Goal: Task Accomplishment & Management: Manage account settings

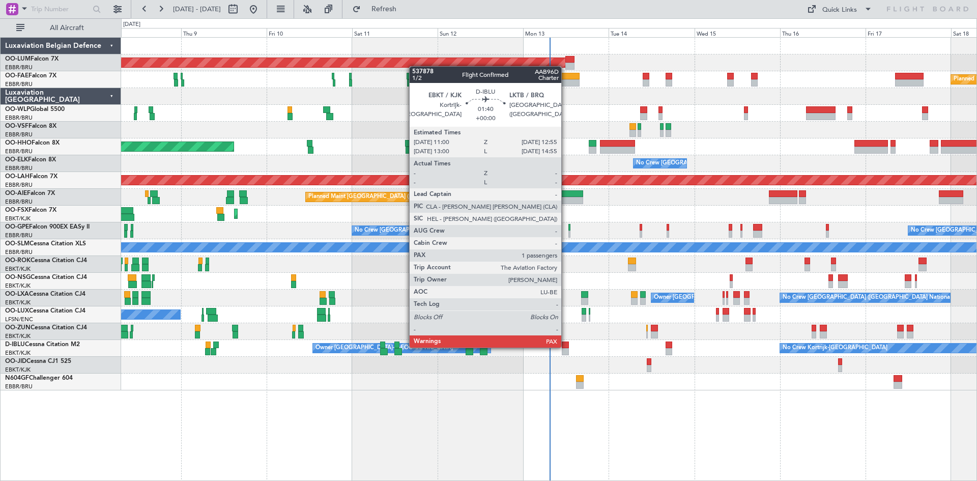
click at [566, 346] on div at bounding box center [565, 344] width 7 height 7
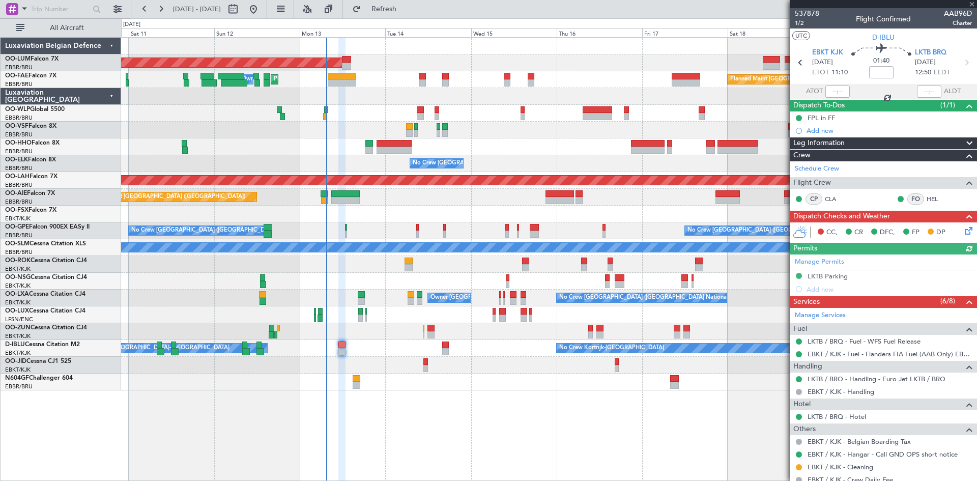
click at [462, 380] on div "AOG Maint Sibiu Planned Maint Melsbroek Air Base Owner Melsbroek Air Base Plann…" at bounding box center [549, 259] width 856 height 444
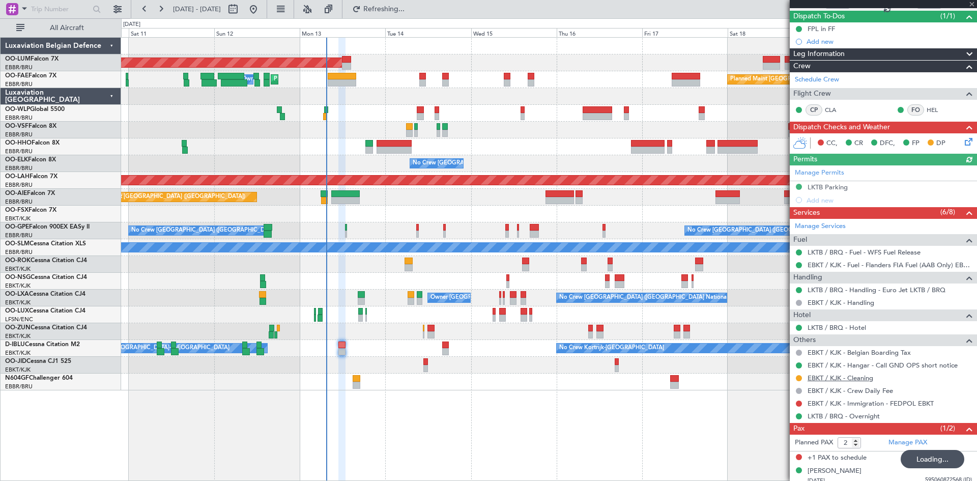
scroll to position [95, 0]
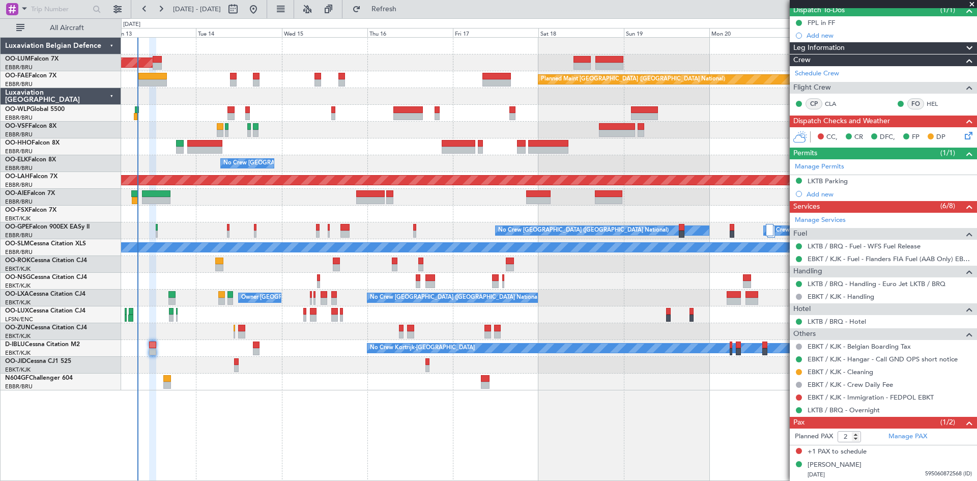
click at [368, 405] on div "AOG Maint Sibiu Planned Maint Brussels (Brussels National) Owner Melsbroek Air …" at bounding box center [549, 259] width 856 height 444
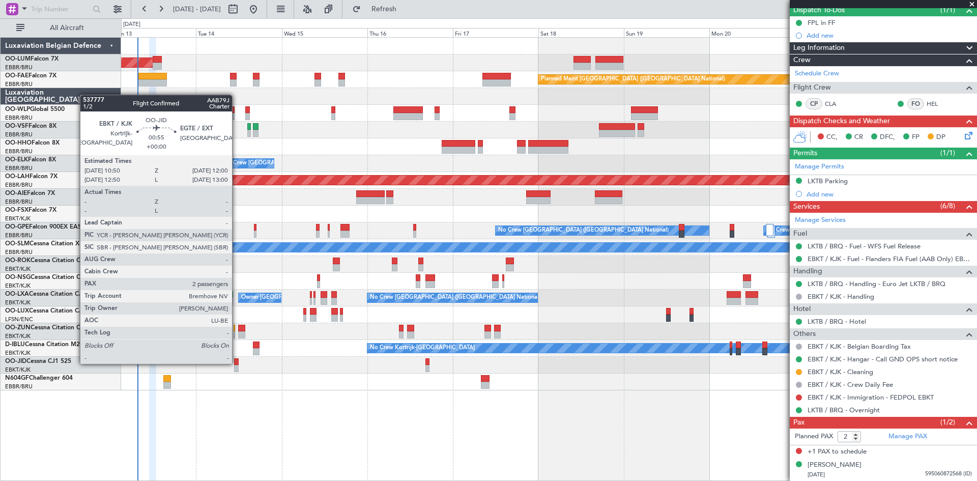
click at [237, 363] on div at bounding box center [236, 361] width 5 height 7
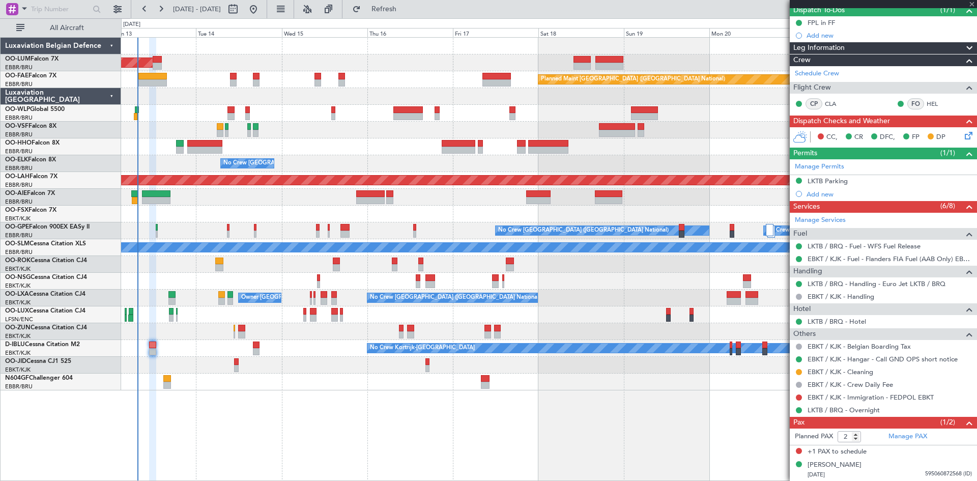
scroll to position [0, 0]
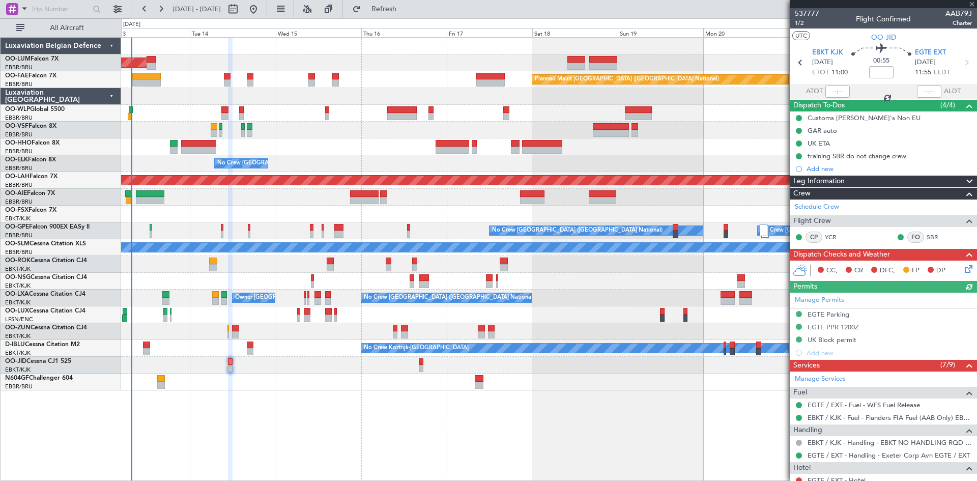
click at [277, 356] on div "AOG Maint Sibiu Planned Maint Brussels (Brussels National) Owner Melsbroek Air …" at bounding box center [548, 214] width 855 height 353
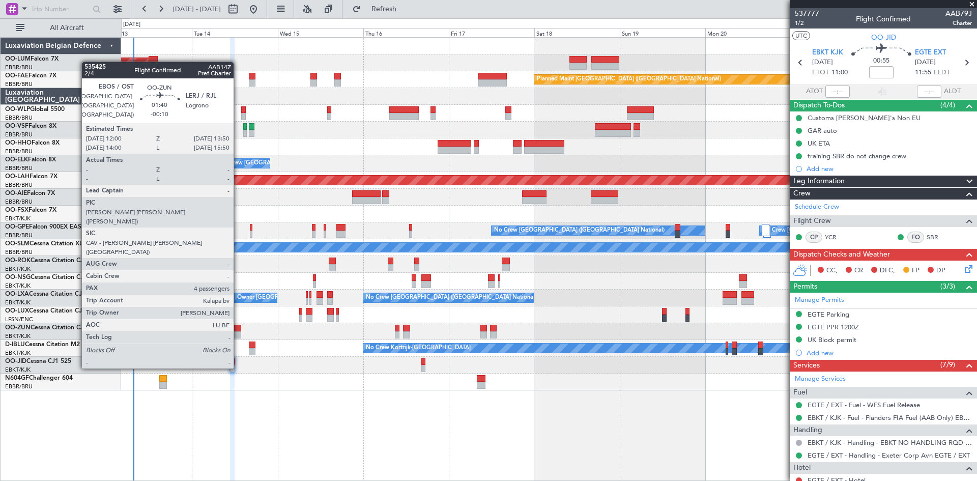
click at [238, 330] on div at bounding box center [237, 328] width 7 height 7
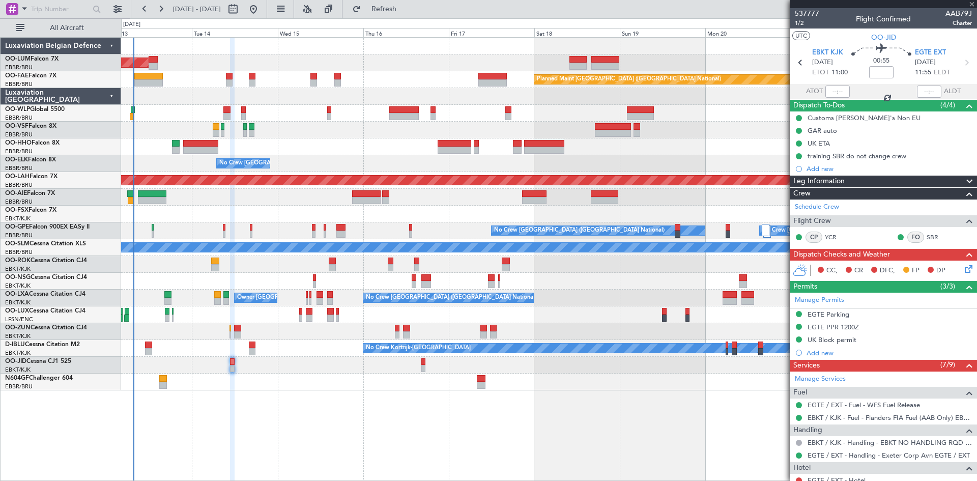
type input "-00:10"
type input "4"
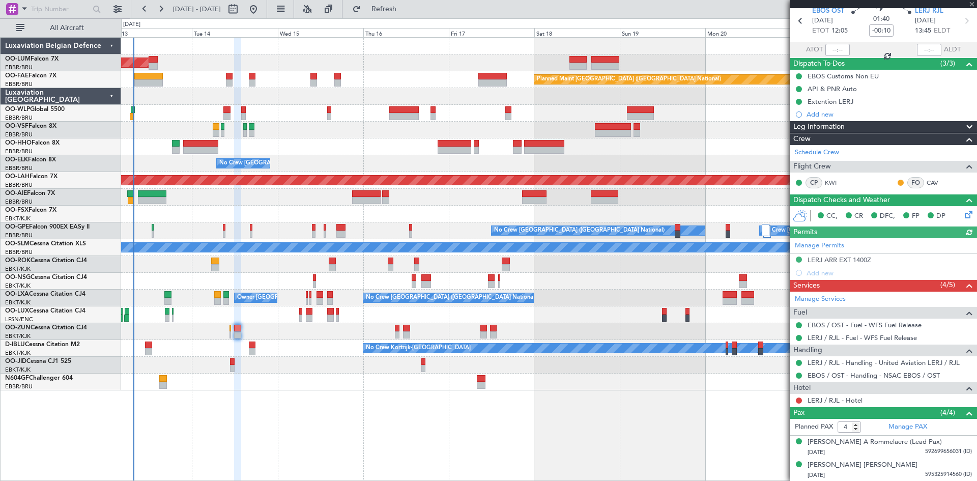
scroll to position [87, 0]
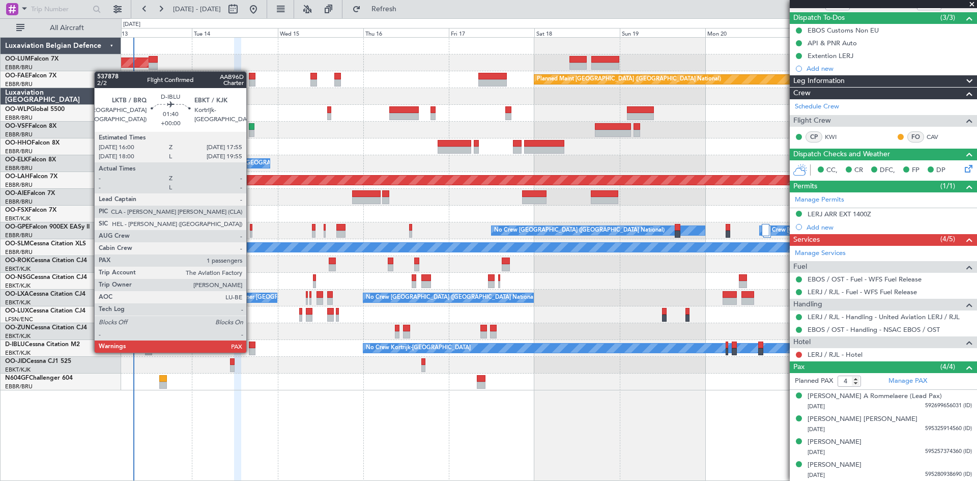
click at [251, 352] on div at bounding box center [252, 351] width 7 height 7
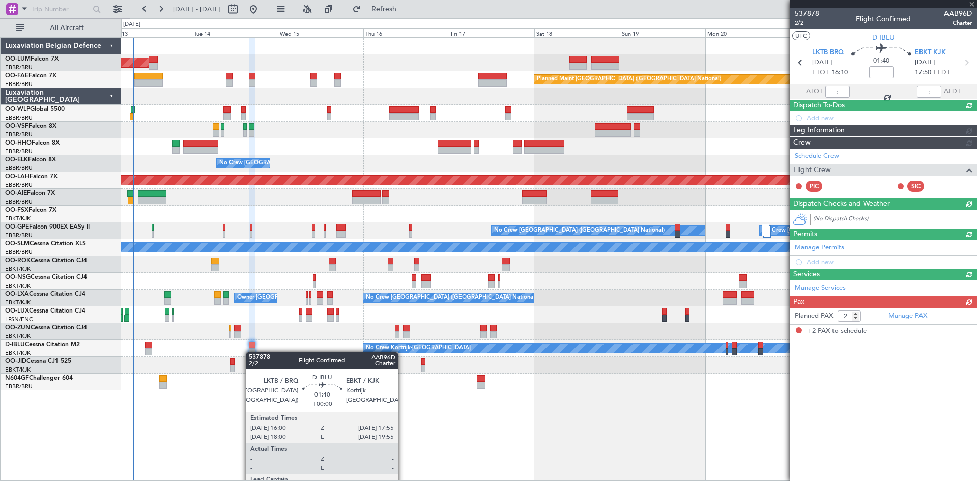
scroll to position [0, 0]
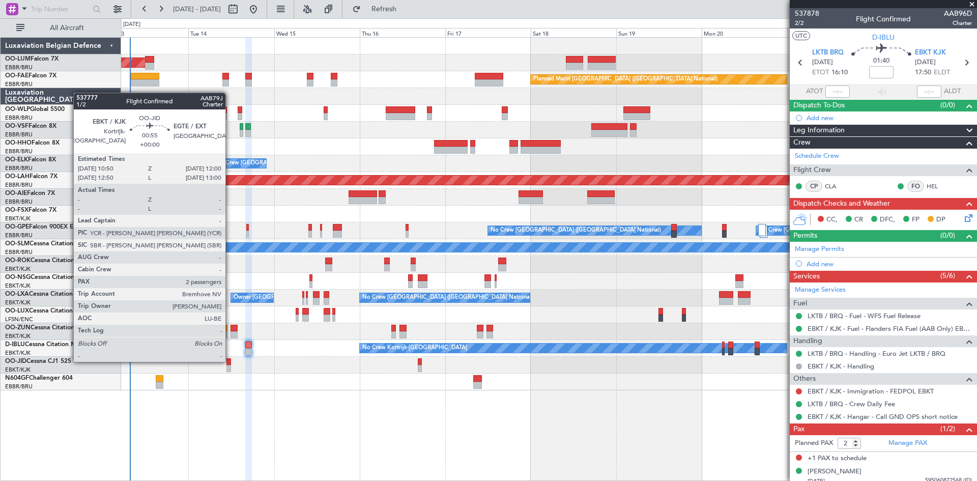
click at [230, 361] on div at bounding box center [228, 361] width 5 height 7
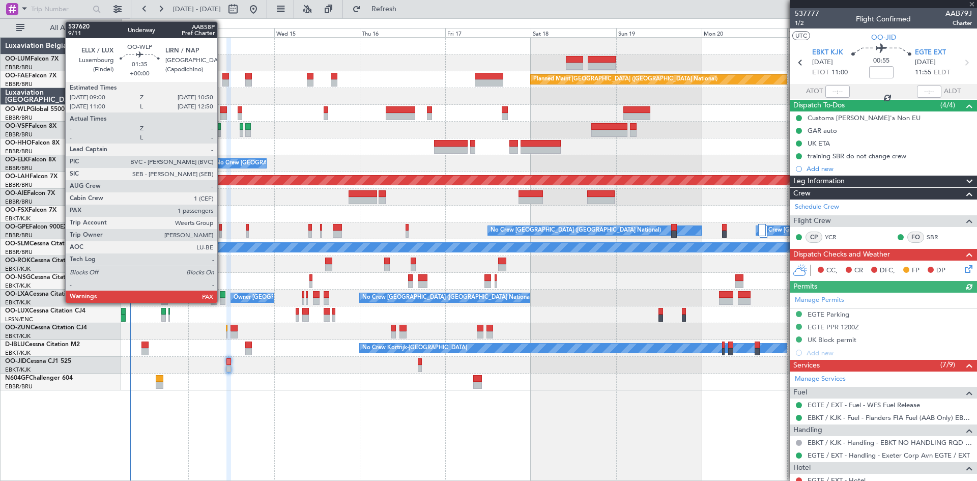
click at [222, 109] on div at bounding box center [223, 109] width 7 height 7
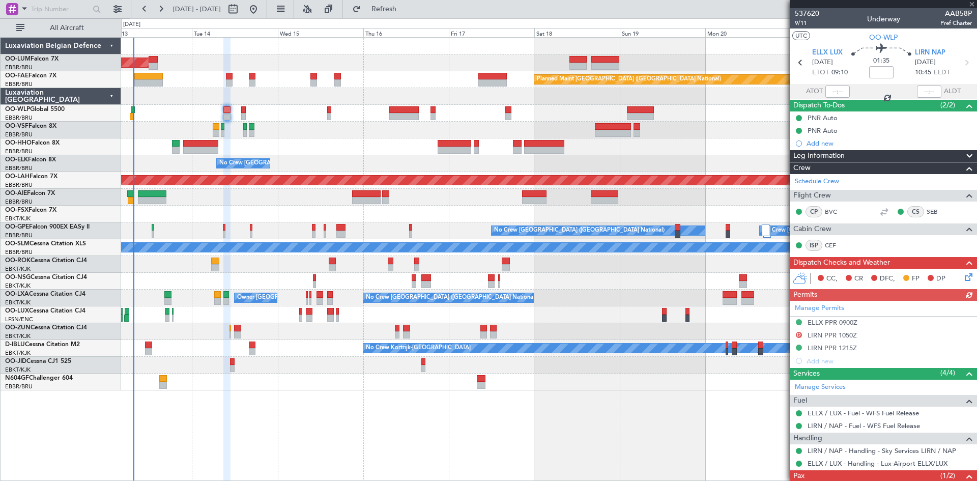
click at [276, 139] on div at bounding box center [548, 146] width 855 height 17
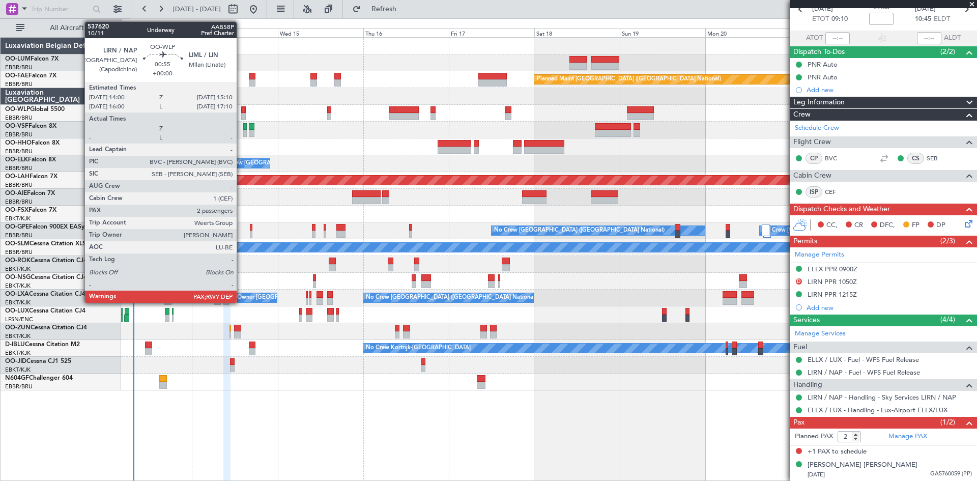
click at [242, 110] on div at bounding box center [243, 109] width 5 height 7
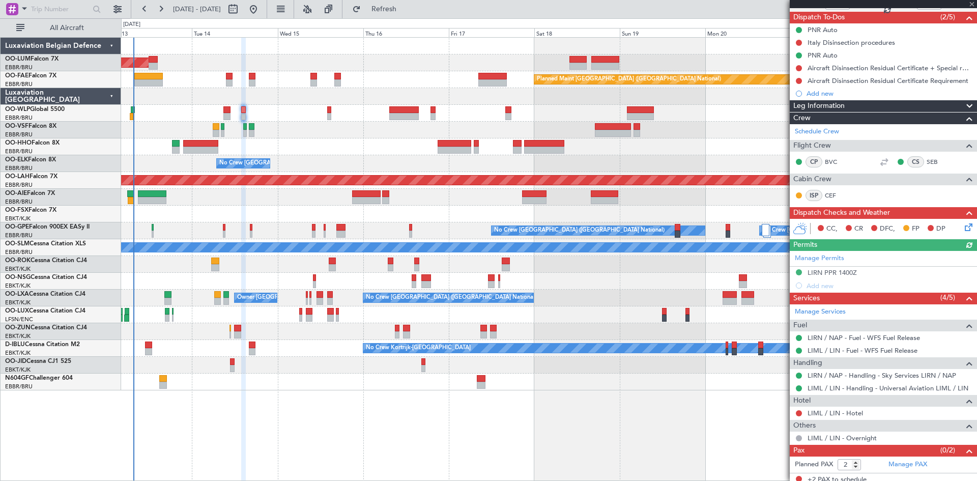
scroll to position [93, 0]
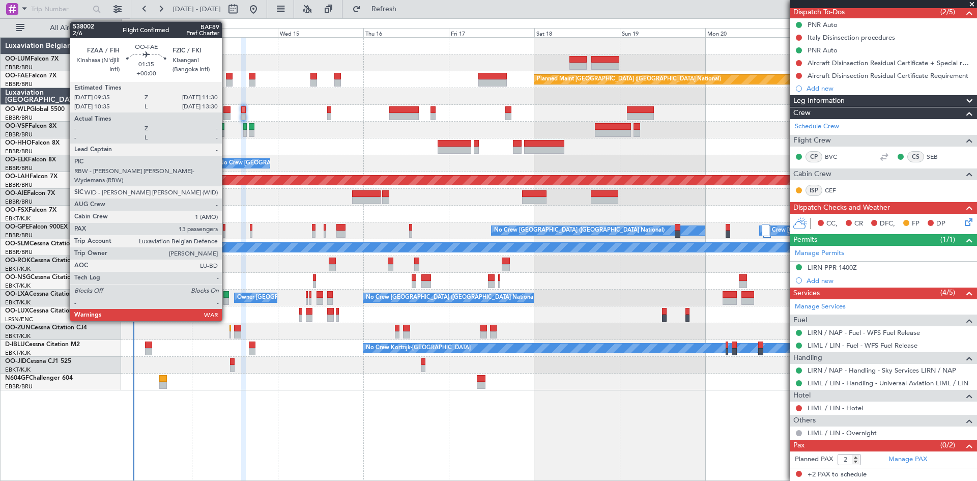
click at [226, 77] on div at bounding box center [229, 76] width 7 height 7
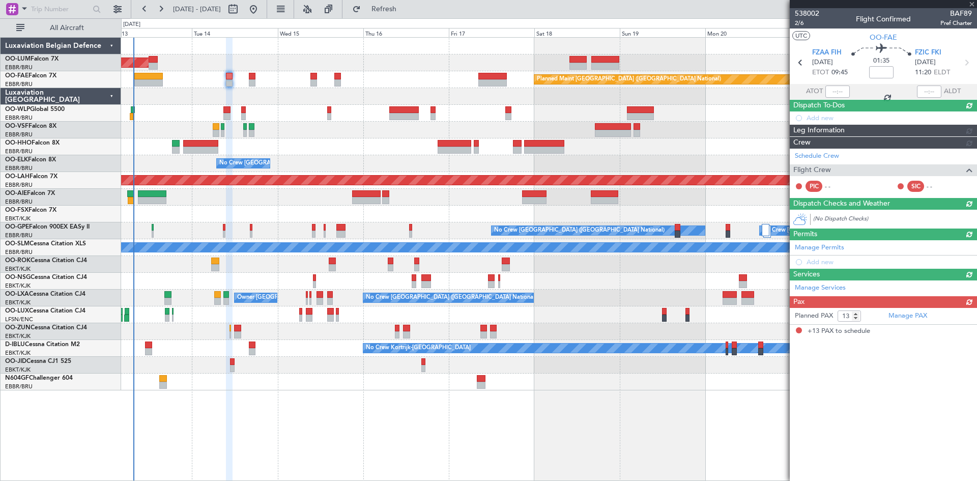
scroll to position [0, 0]
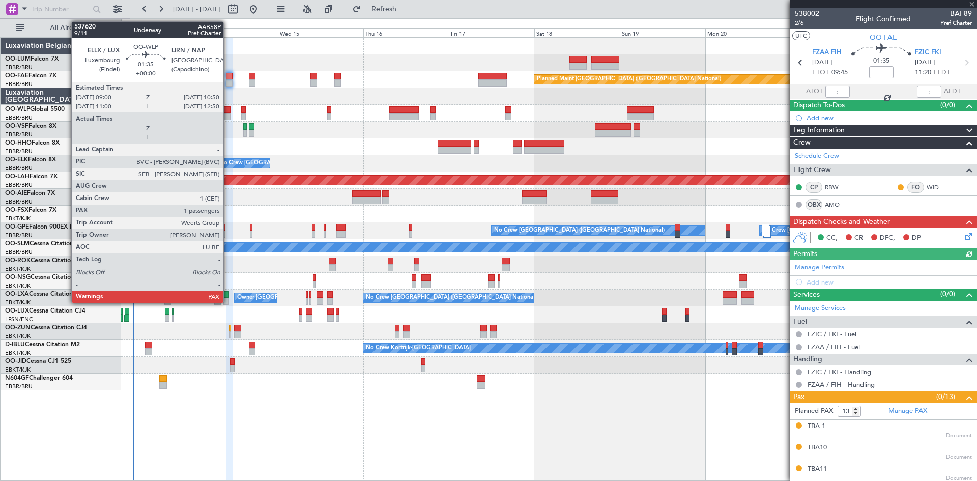
click at [228, 111] on div at bounding box center [226, 109] width 7 height 7
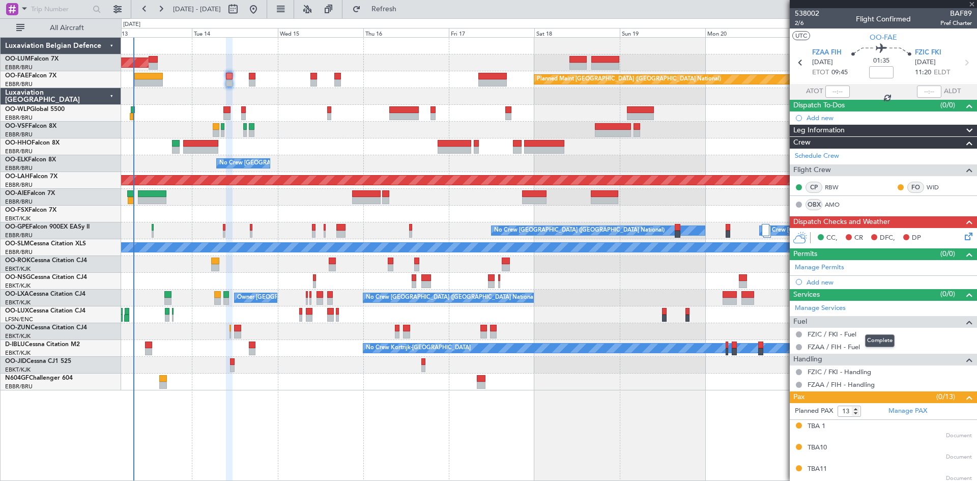
type input "2"
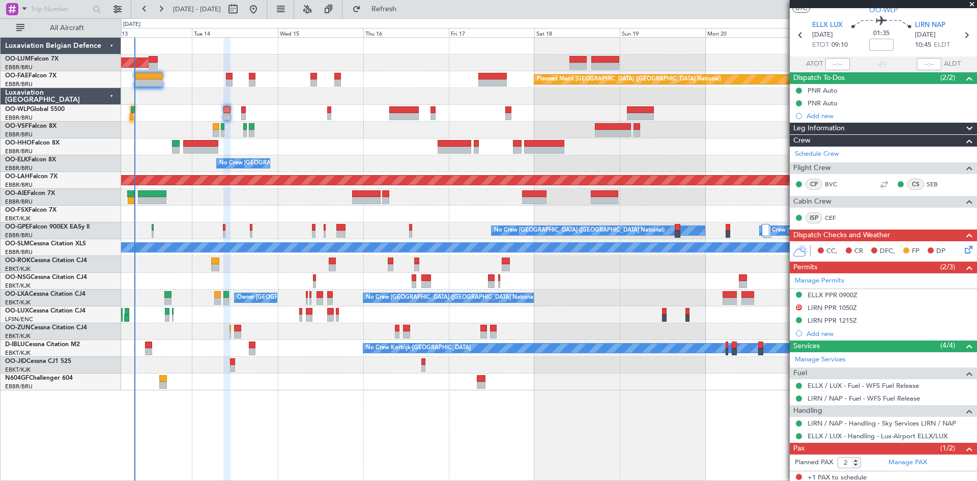
scroll to position [53, 0]
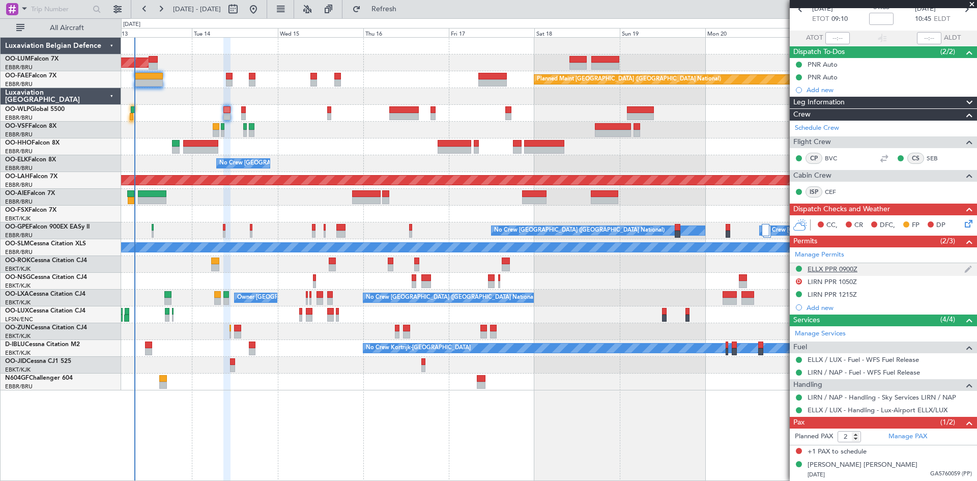
click at [835, 271] on div "ELLX PPR 0900Z" at bounding box center [832, 269] width 50 height 9
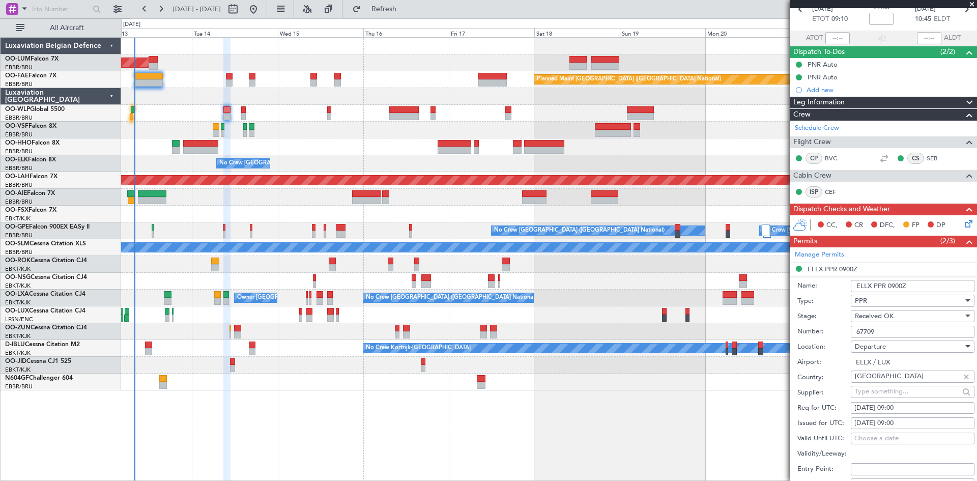
drag, startPoint x: 880, startPoint y: 331, endPoint x: 822, endPoint y: 330, distance: 58.0
click at [822, 330] on div "Number: 67709" at bounding box center [885, 331] width 177 height 15
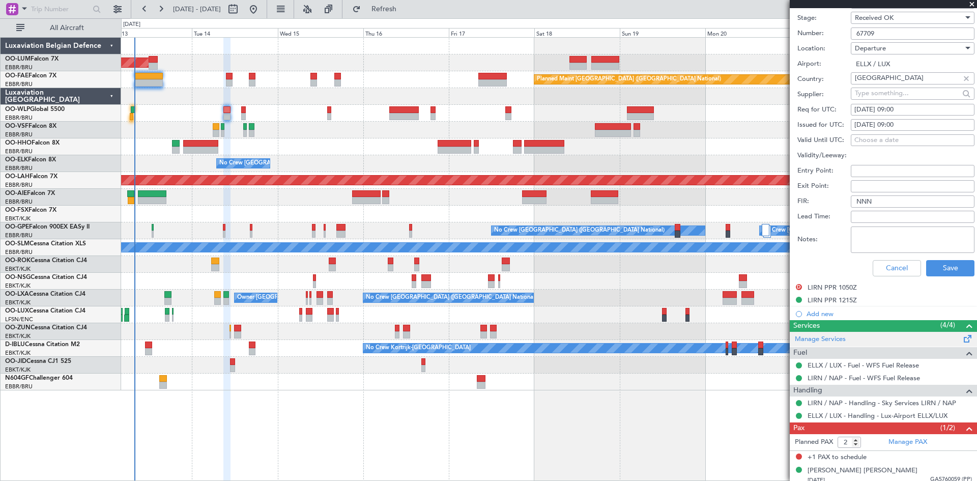
scroll to position [357, 0]
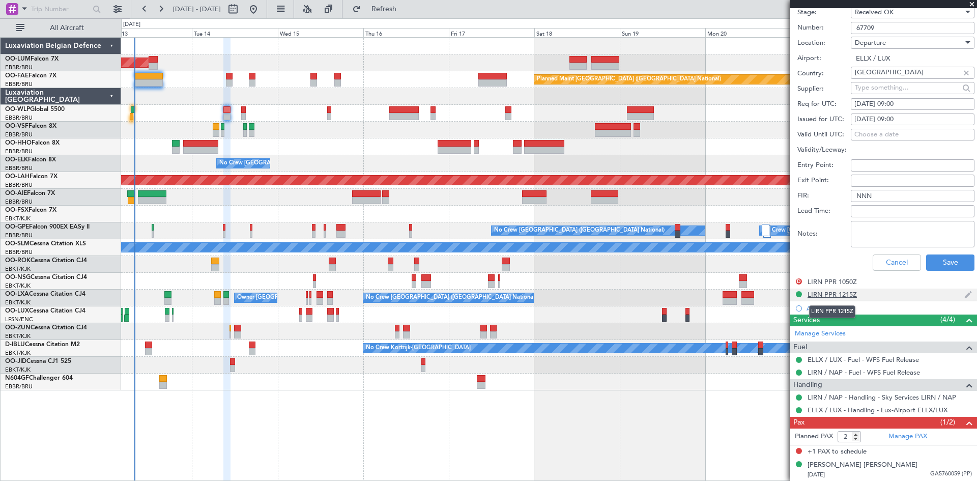
click at [840, 292] on div "LIRN PPR 1215Z" at bounding box center [831, 294] width 49 height 9
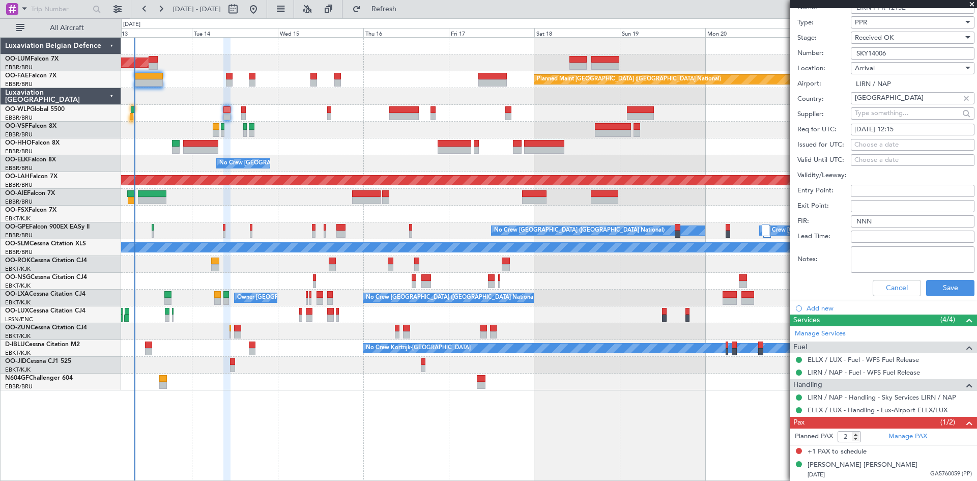
click at [873, 56] on input "SKY14006" at bounding box center [913, 53] width 124 height 12
click at [872, 282] on button "Cancel" at bounding box center [896, 288] width 48 height 16
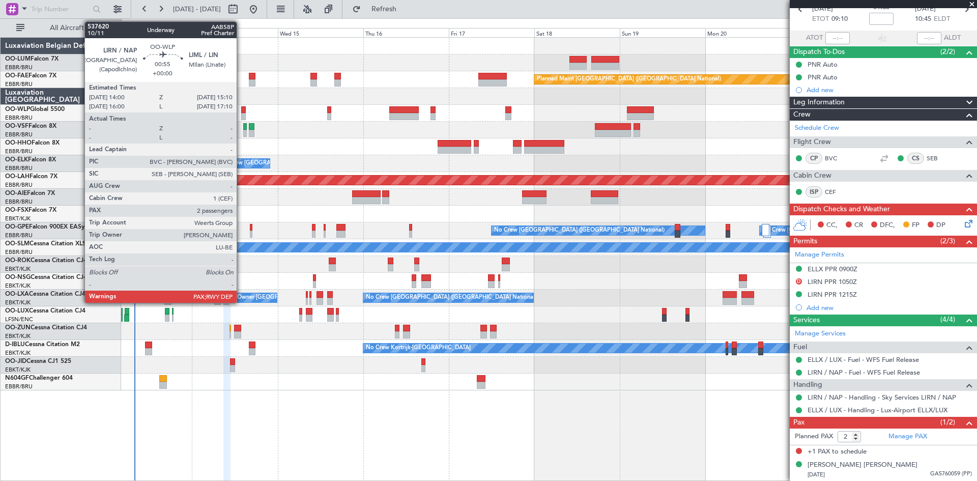
click at [241, 109] on div at bounding box center [243, 109] width 5 height 7
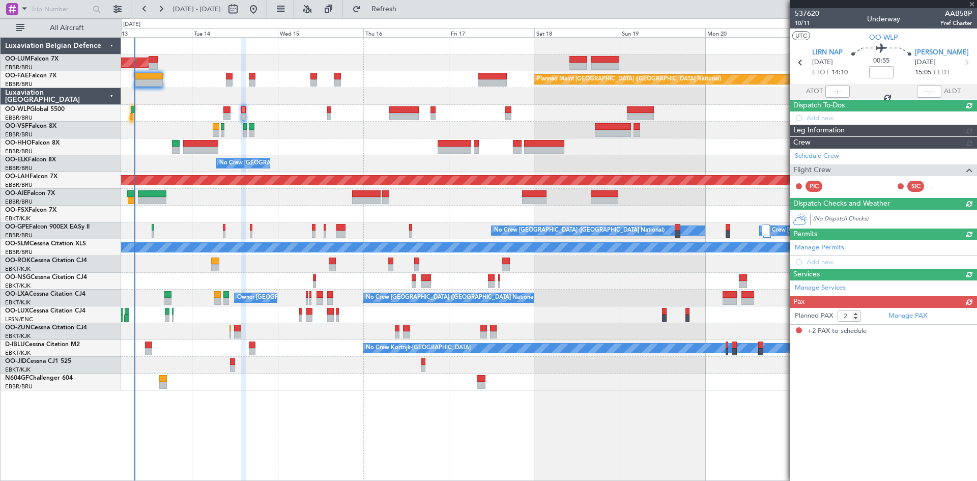
scroll to position [0, 0]
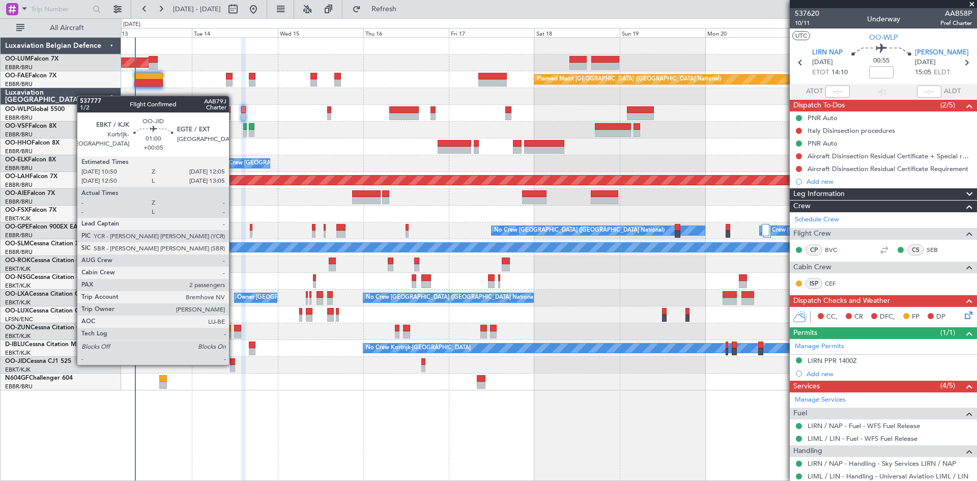
click at [233, 364] on div at bounding box center [232, 361] width 5 height 7
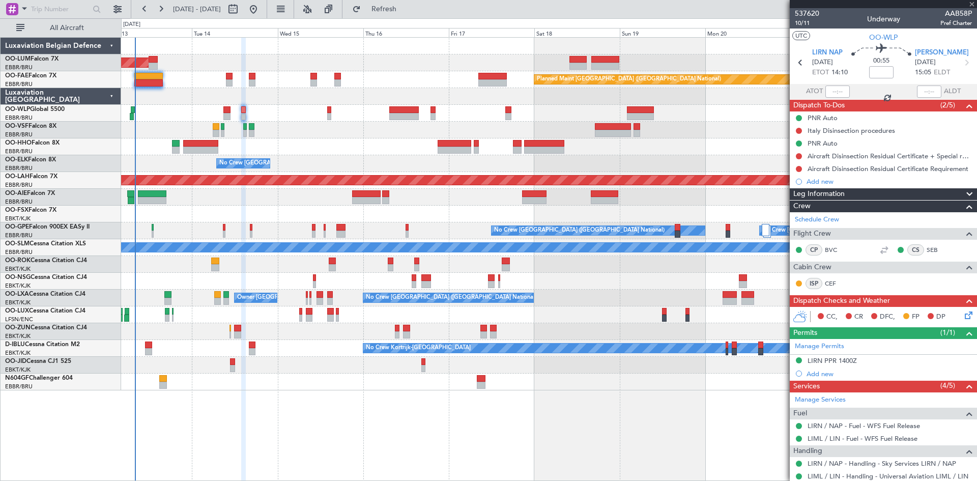
type input "+00:05"
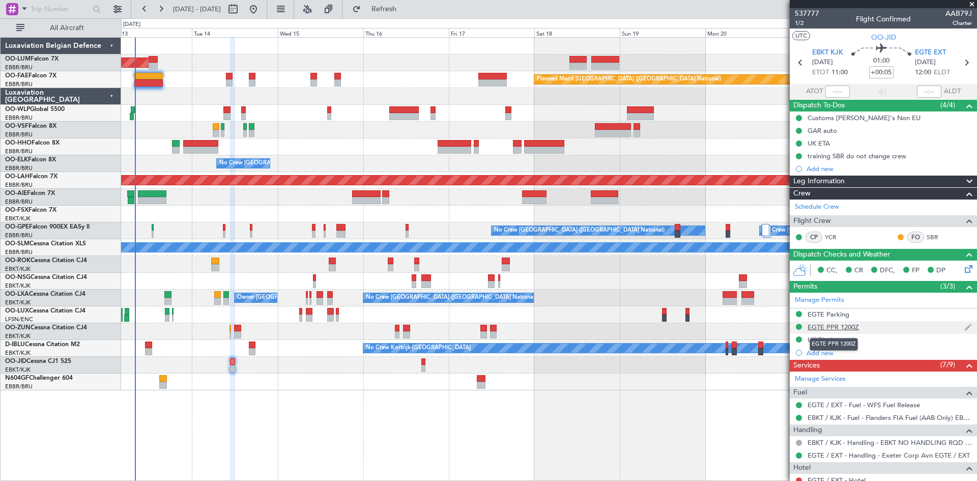
click at [834, 326] on div "EGTE PPR 1200Z" at bounding box center [832, 327] width 51 height 9
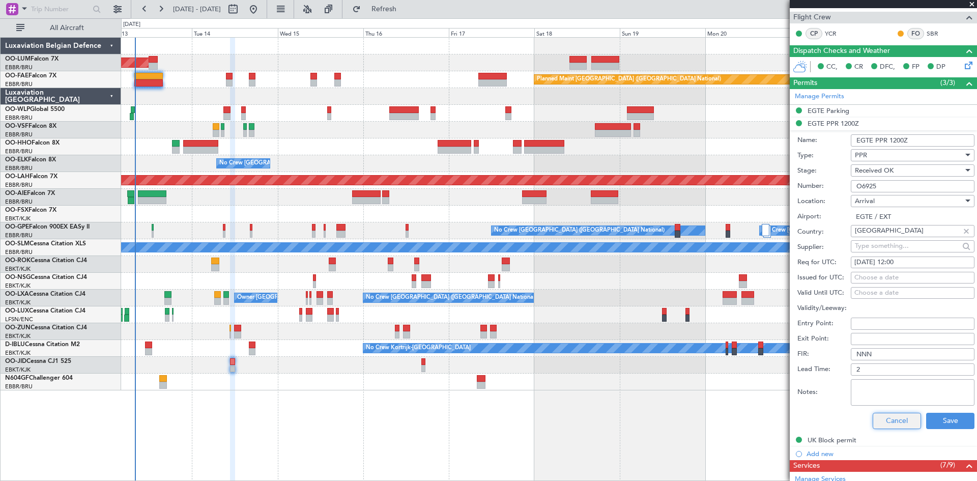
click at [880, 417] on button "Cancel" at bounding box center [896, 421] width 48 height 16
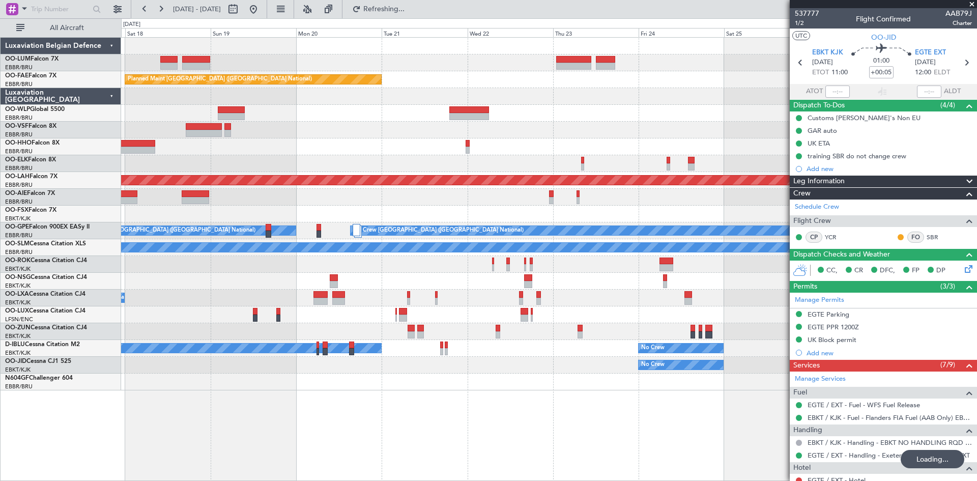
click at [220, 266] on div "Owner Melsbroek Air Base Planned Maint Kortrijk-Wevelgem Planned Maint Brussels…" at bounding box center [548, 214] width 855 height 353
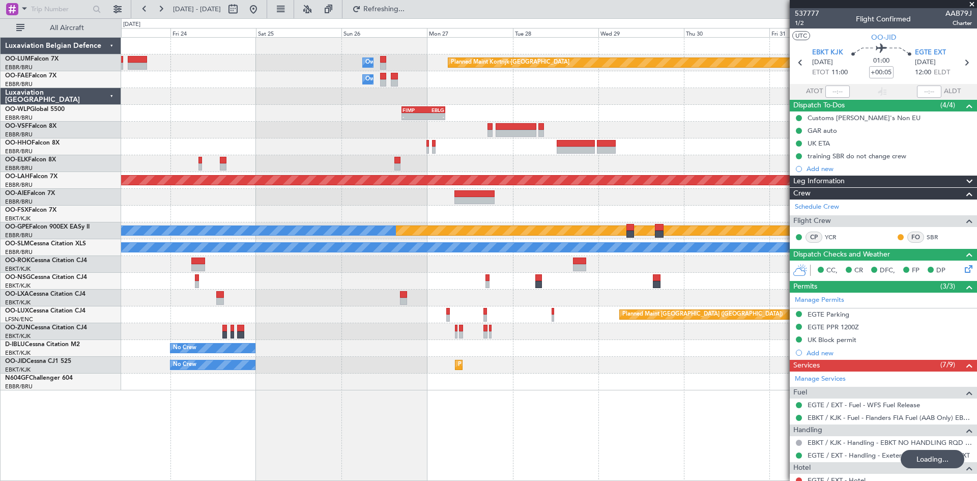
click at [243, 282] on div at bounding box center [548, 281] width 855 height 17
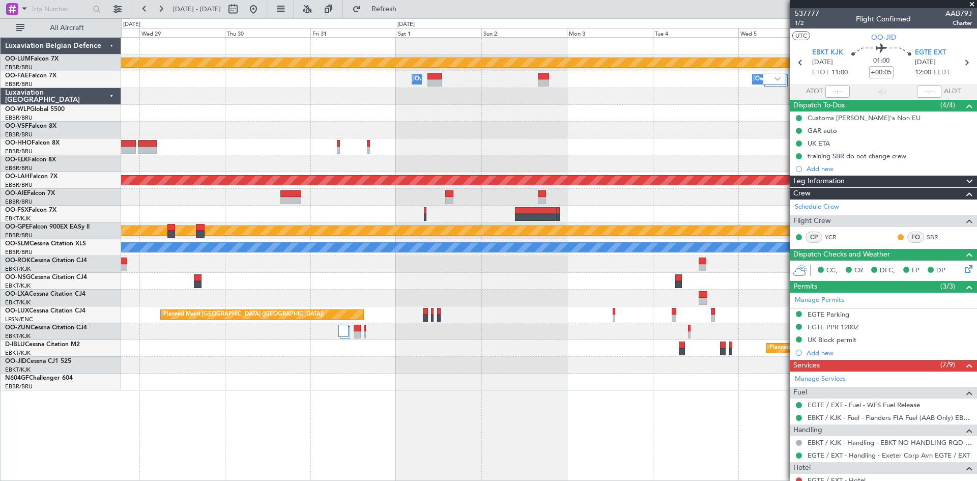
click at [648, 304] on div "Planned Maint Kortrijk-Wevelgem Owner Melsbroek Air Base Owner Melsbroek Air Ba…" at bounding box center [548, 214] width 855 height 353
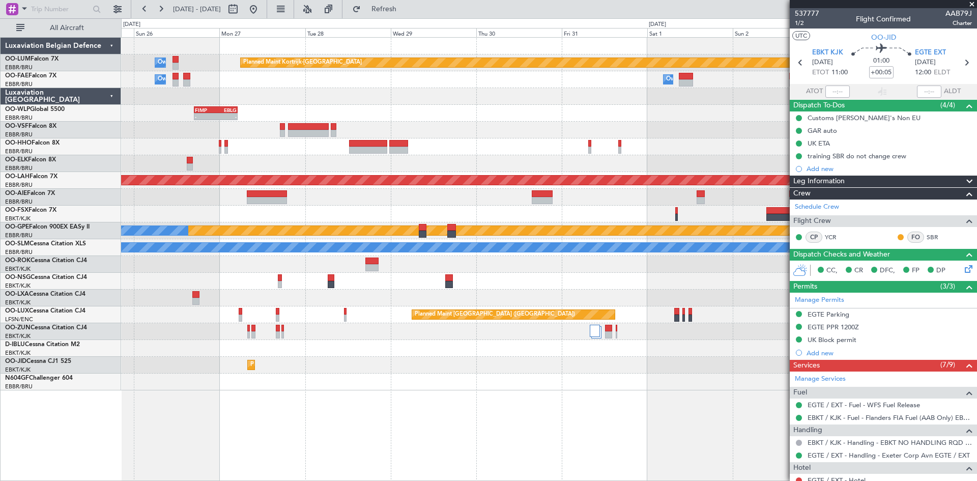
click at [554, 304] on div "Planned Maint Kortrijk-[GEOGRAPHIC_DATA]" at bounding box center [548, 297] width 855 height 17
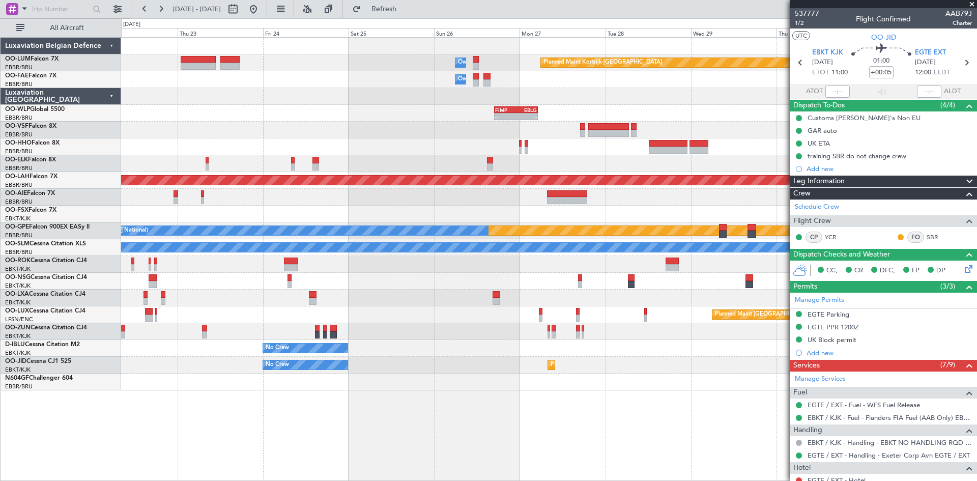
click at [609, 298] on div "Planned Maint Kortrijk-Wevelgem Owner Melsbroek Air Base Owner Melsbroek Air Ba…" at bounding box center [548, 214] width 855 height 353
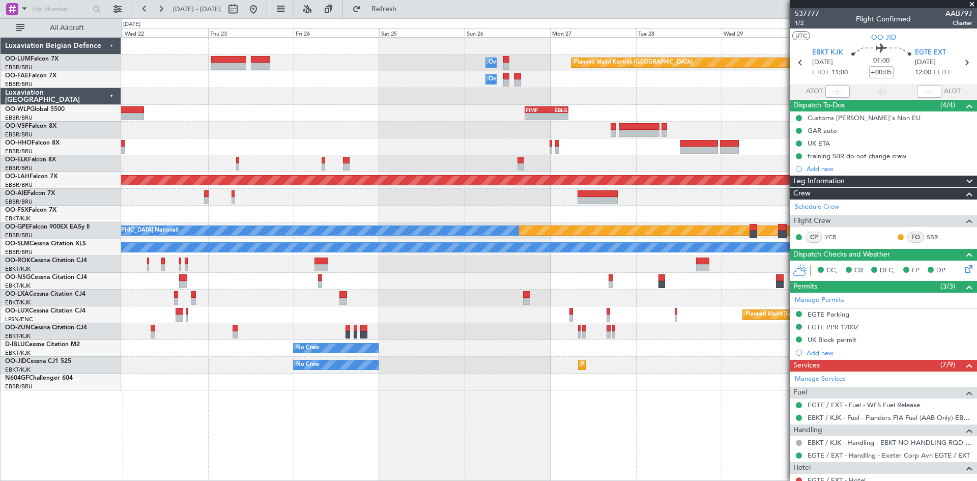
click at [574, 301] on div "Planned Maint Kortrijk-Wevelgem Owner Melsbroek Air Base Owner Melsbroek Air Ba…" at bounding box center [548, 214] width 855 height 353
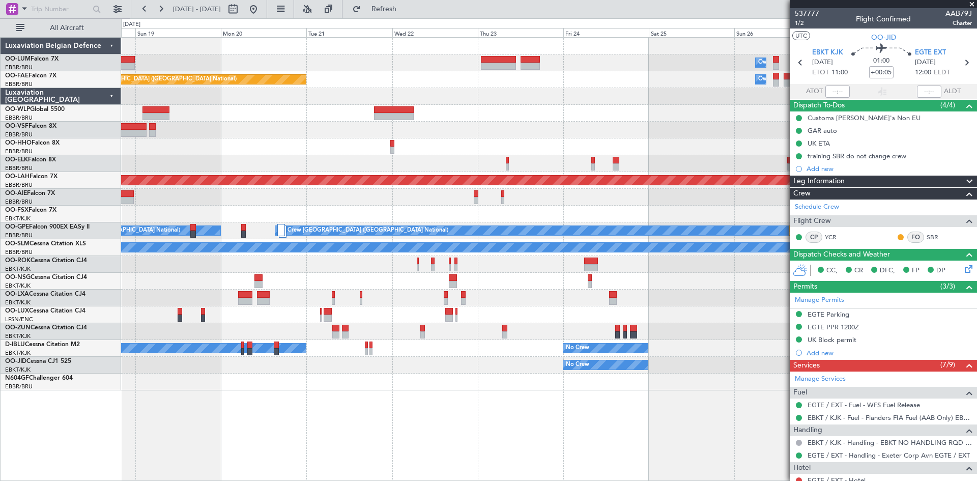
click at [573, 301] on div "No Crew [GEOGRAPHIC_DATA] ([GEOGRAPHIC_DATA] National)" at bounding box center [548, 297] width 855 height 17
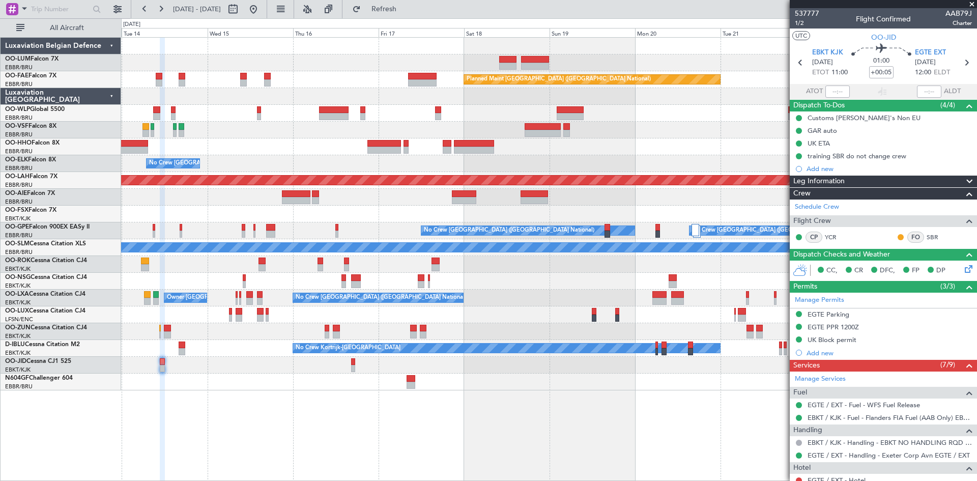
click at [510, 296] on div "No Crew [GEOGRAPHIC_DATA] ([GEOGRAPHIC_DATA] National) Owner [GEOGRAPHIC_DATA]-…" at bounding box center [548, 297] width 855 height 17
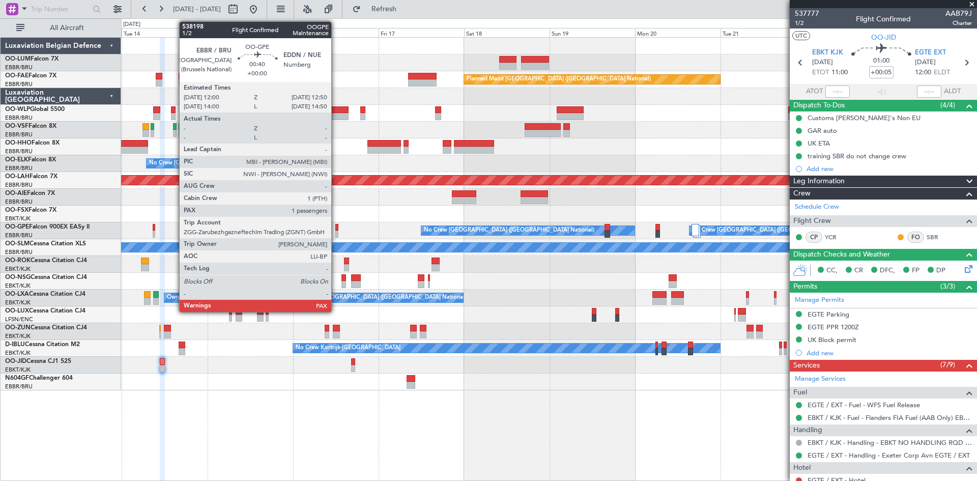
click at [336, 227] on div at bounding box center [336, 227] width 3 height 7
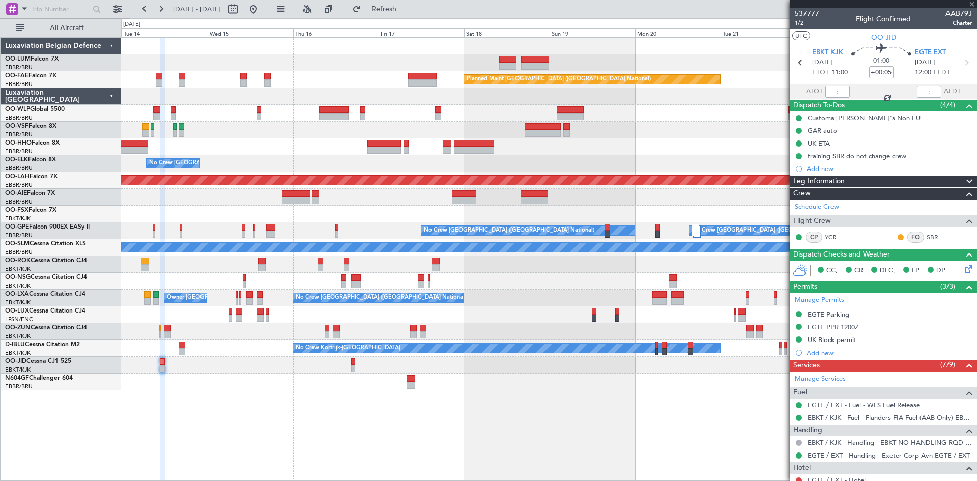
type input "1"
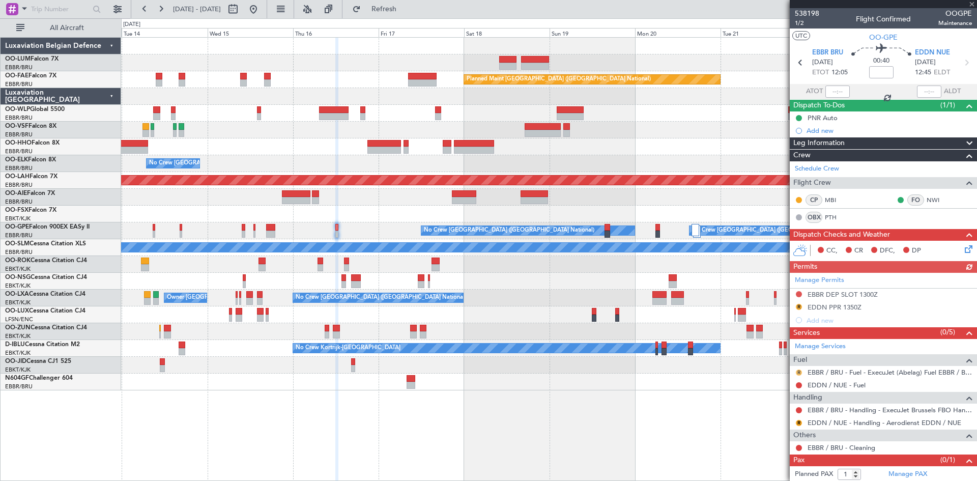
click at [798, 370] on button "R" at bounding box center [799, 372] width 6 height 6
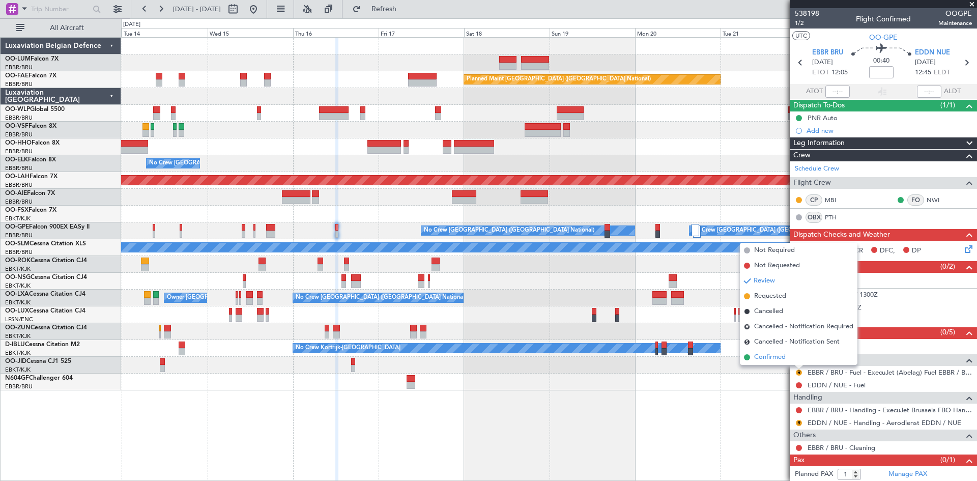
click at [789, 358] on li "Confirmed" at bounding box center [799, 356] width 118 height 15
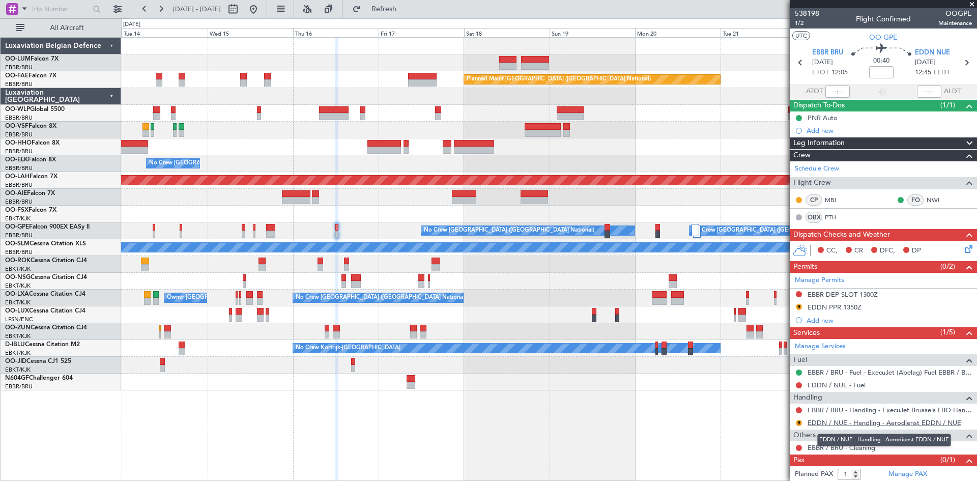
click at [896, 421] on link "EDDN / NUE - Handling - Aerodienst EDDN / NUE" at bounding box center [884, 422] width 154 height 9
click at [818, 280] on link "Manage Permits" at bounding box center [819, 280] width 49 height 10
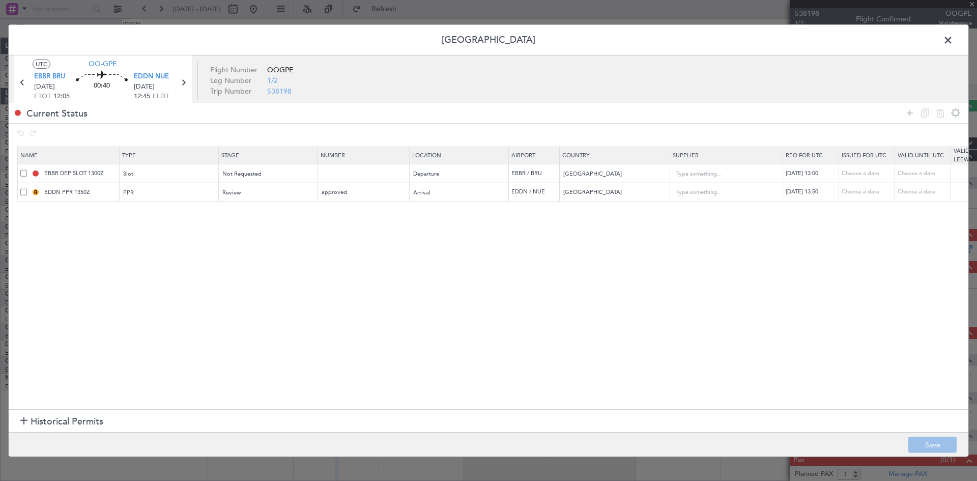
click at [34, 419] on span "Historical Permits" at bounding box center [67, 422] width 73 height 14
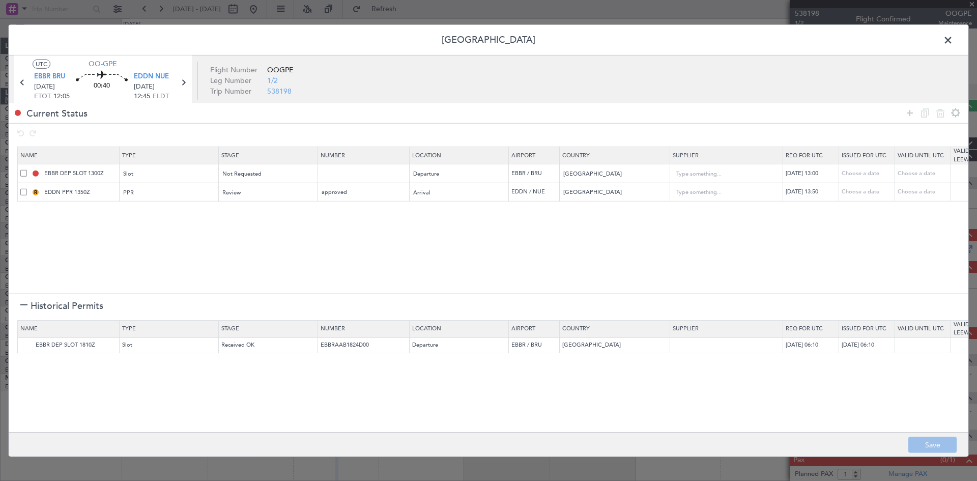
click at [953, 41] on span at bounding box center [953, 42] width 0 height 20
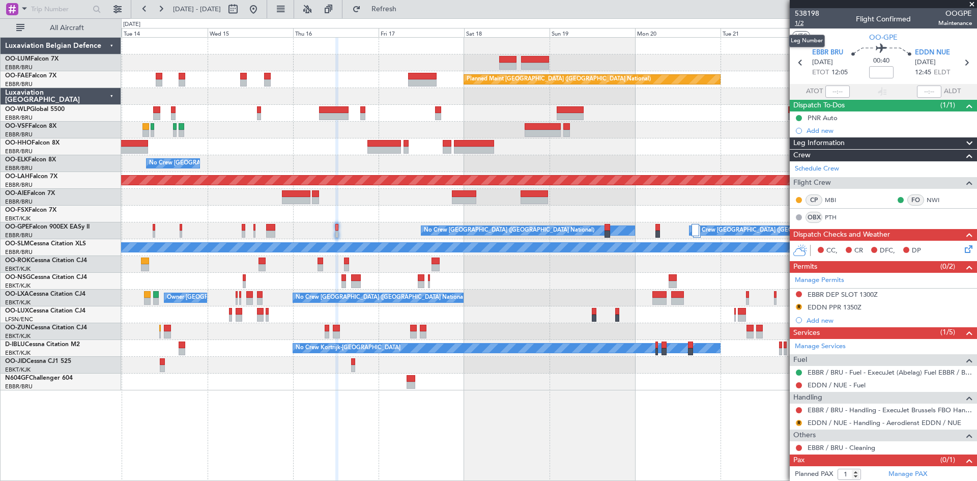
click at [797, 23] on span "1/2" at bounding box center [807, 23] width 24 height 9
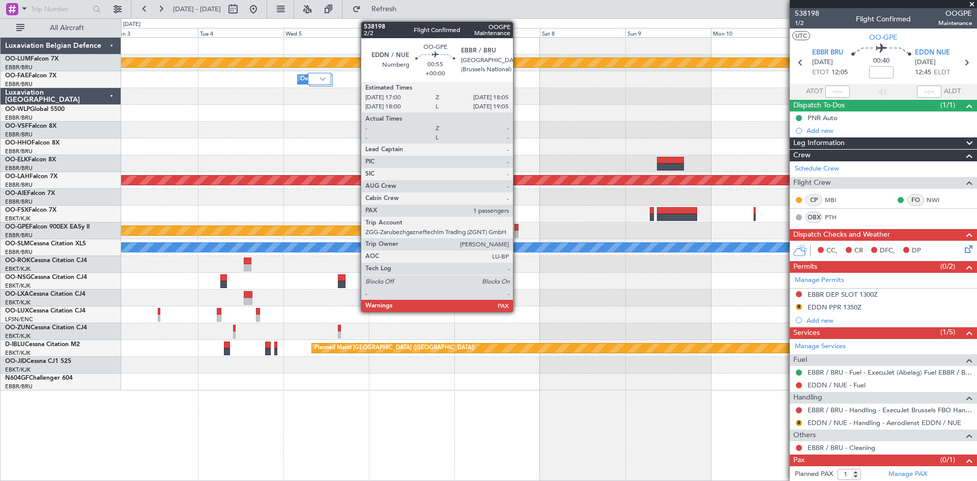
click at [517, 227] on div at bounding box center [516, 227] width 4 height 7
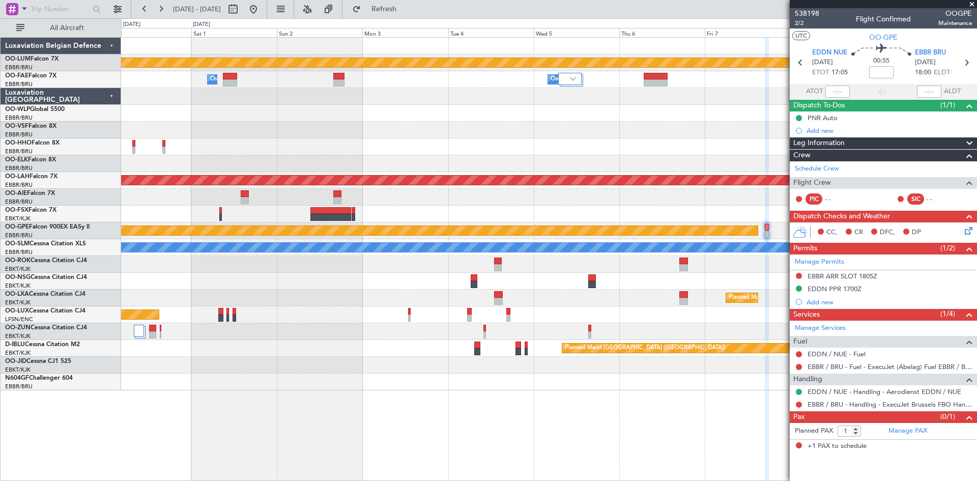
click at [617, 295] on div "Planned Maint Kortrijk-[GEOGRAPHIC_DATA]" at bounding box center [548, 297] width 855 height 17
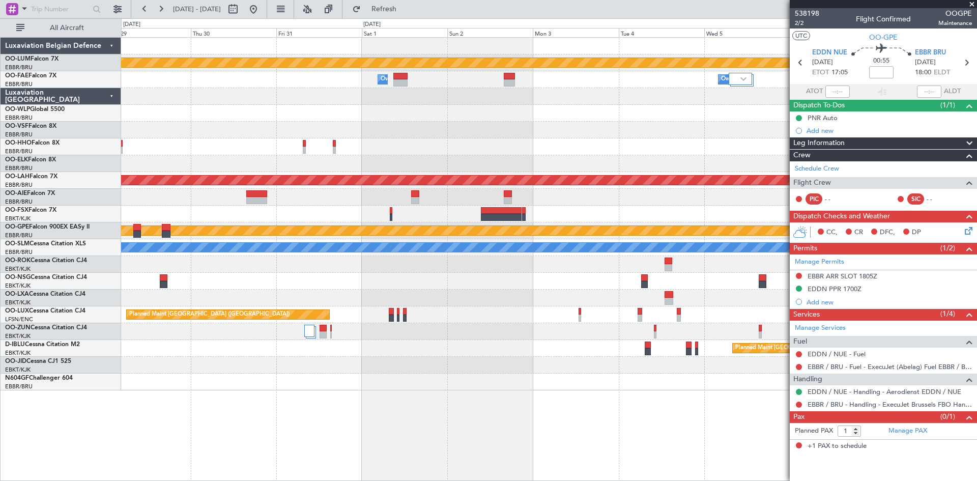
click at [523, 284] on div at bounding box center [548, 281] width 855 height 17
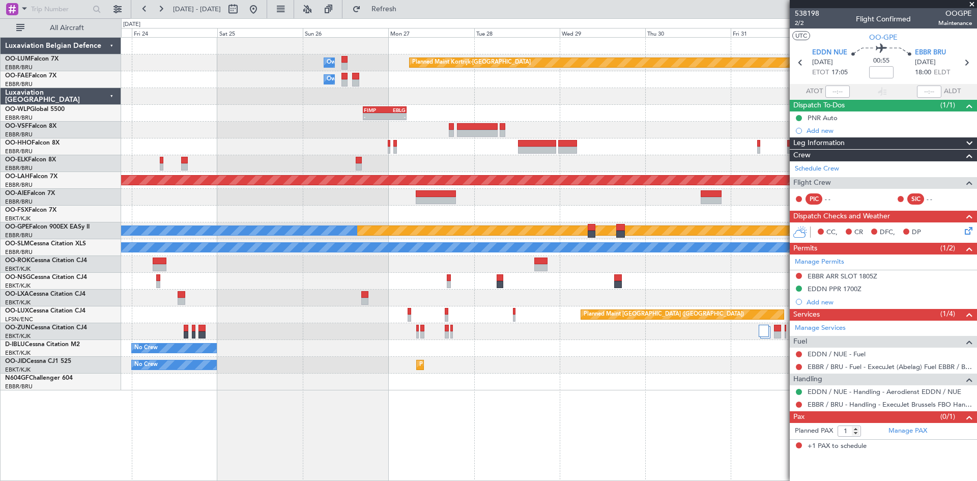
click at [577, 285] on div at bounding box center [548, 281] width 855 height 17
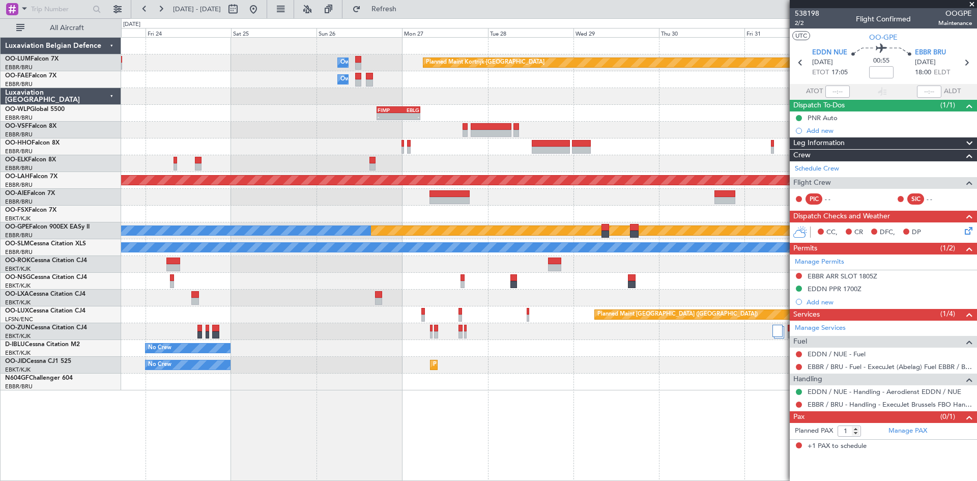
click at [521, 275] on div at bounding box center [548, 281] width 855 height 17
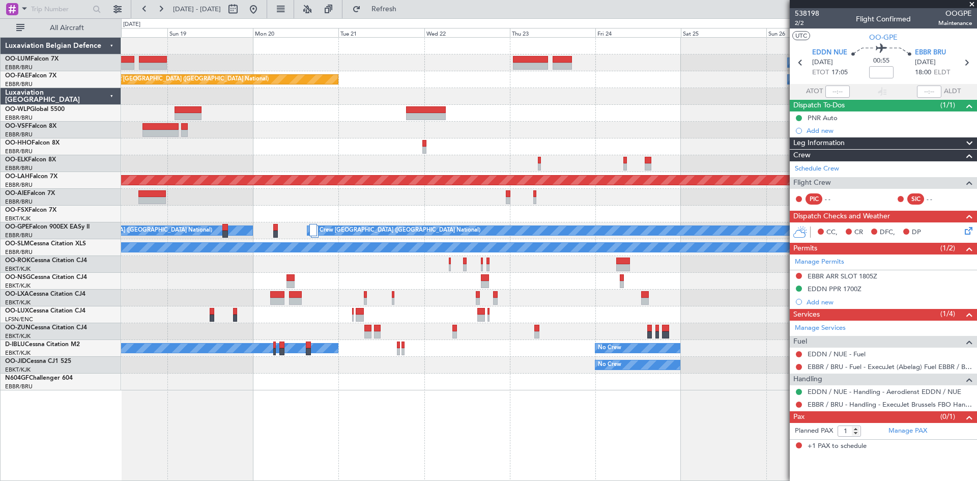
click at [433, 280] on div at bounding box center [548, 281] width 855 height 17
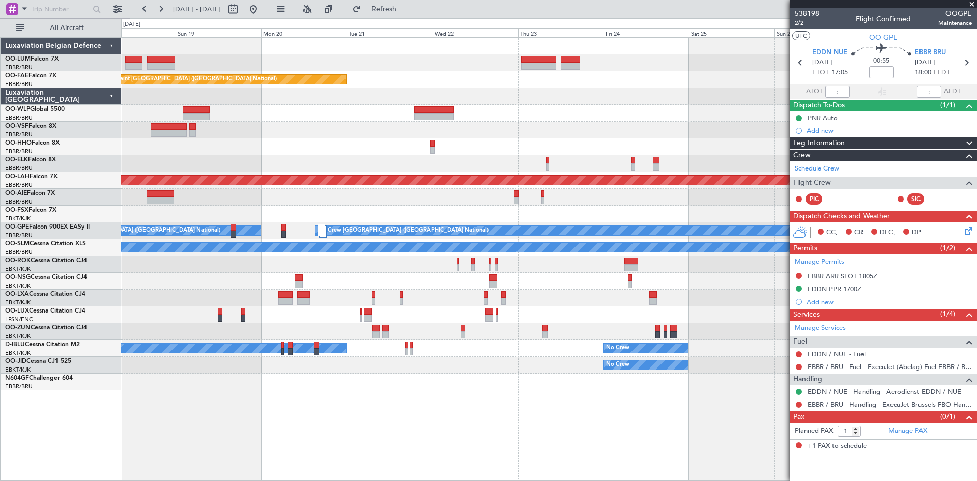
click at [508, 276] on div "Planned Maint Kortrijk-Wevelgem Owner Melsbroek Air Base Owner Melsbroek Air Ba…" at bounding box center [548, 214] width 855 height 353
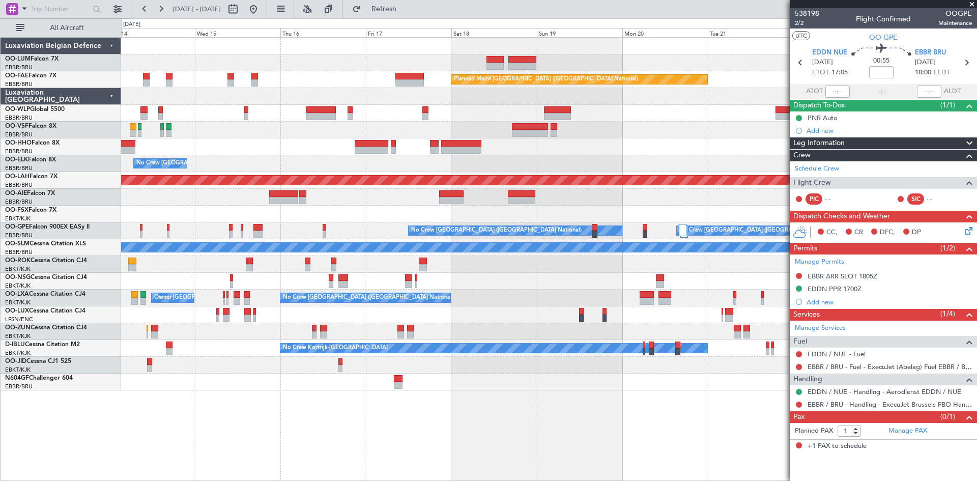
click at [417, 275] on div at bounding box center [416, 277] width 2 height 7
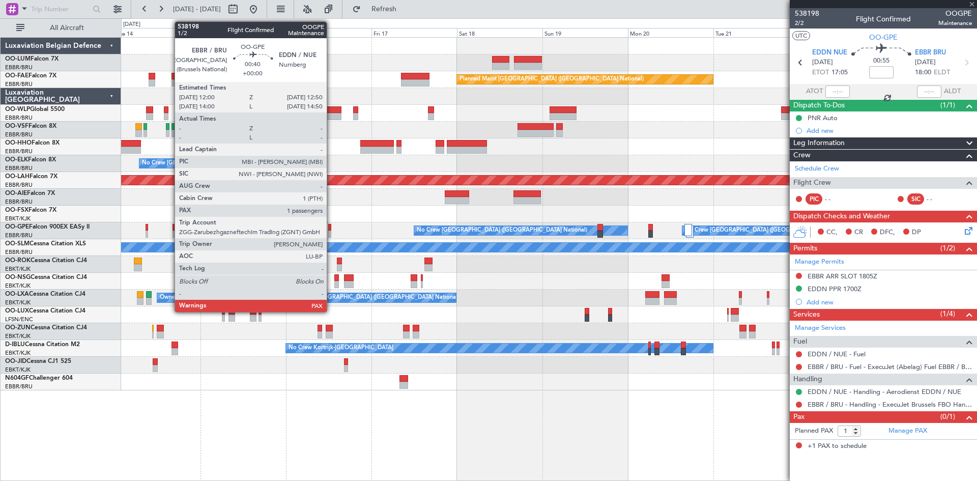
click at [331, 226] on div at bounding box center [329, 227] width 3 height 7
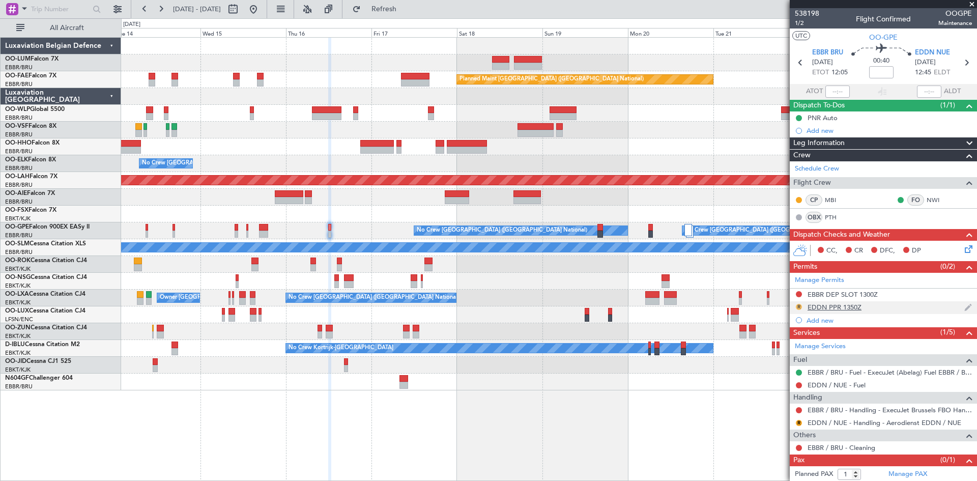
click at [797, 308] on button "R" at bounding box center [799, 307] width 6 height 6
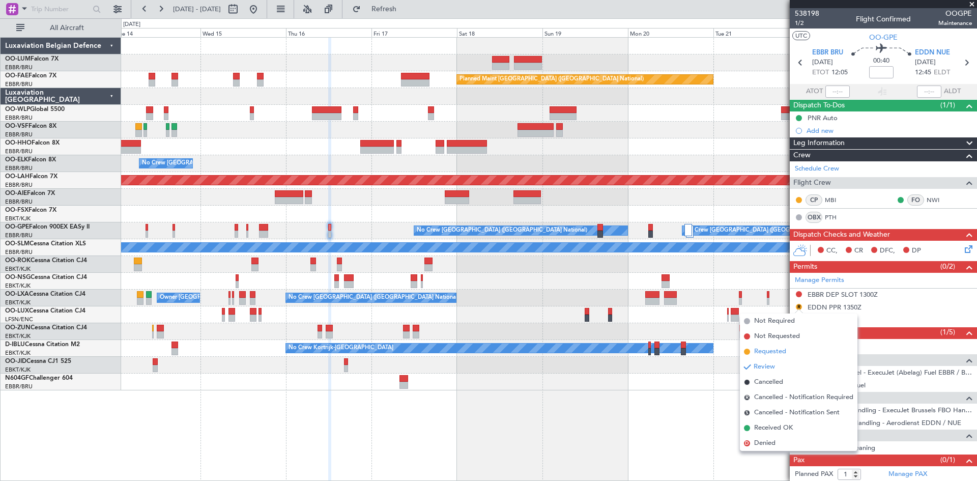
click at [778, 352] on span "Requested" at bounding box center [770, 351] width 32 height 10
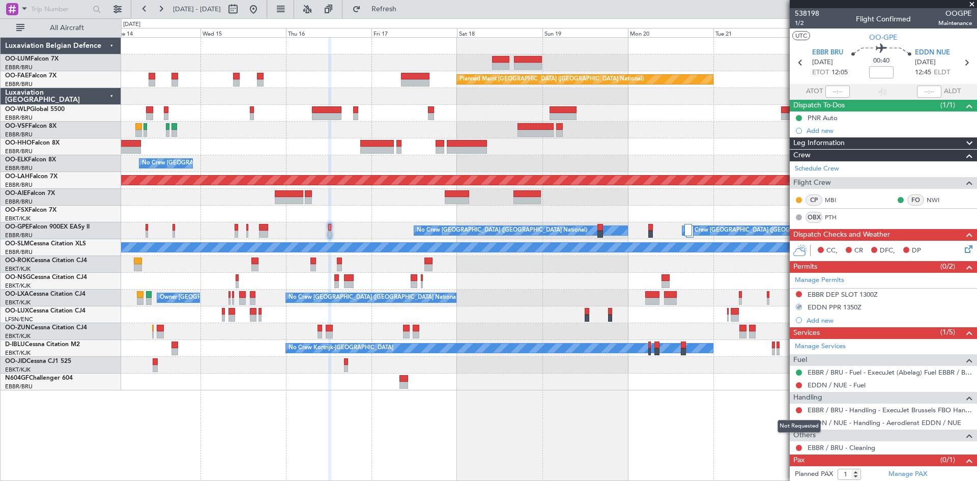
click at [798, 423] on div "Not Requested" at bounding box center [798, 426] width 43 height 13
click at [798, 423] on button "R" at bounding box center [799, 423] width 6 height 6
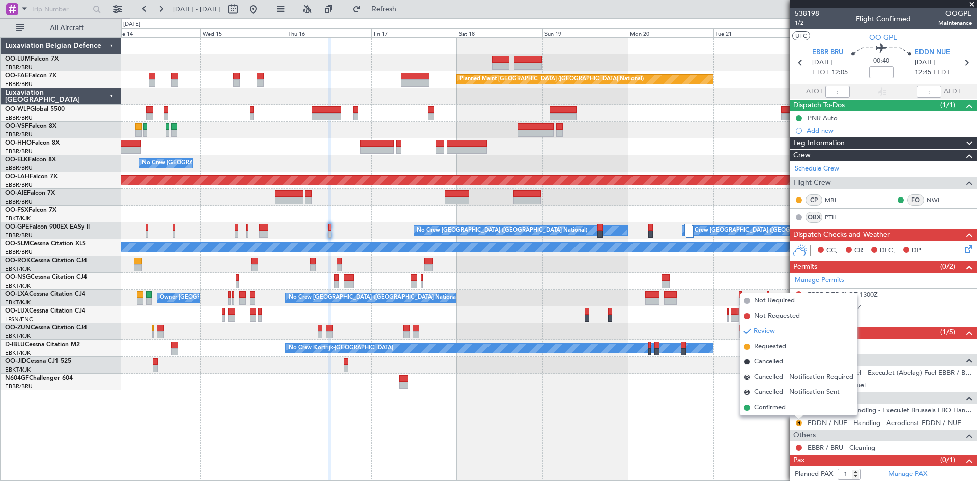
click at [782, 348] on span "Requested" at bounding box center [770, 346] width 32 height 10
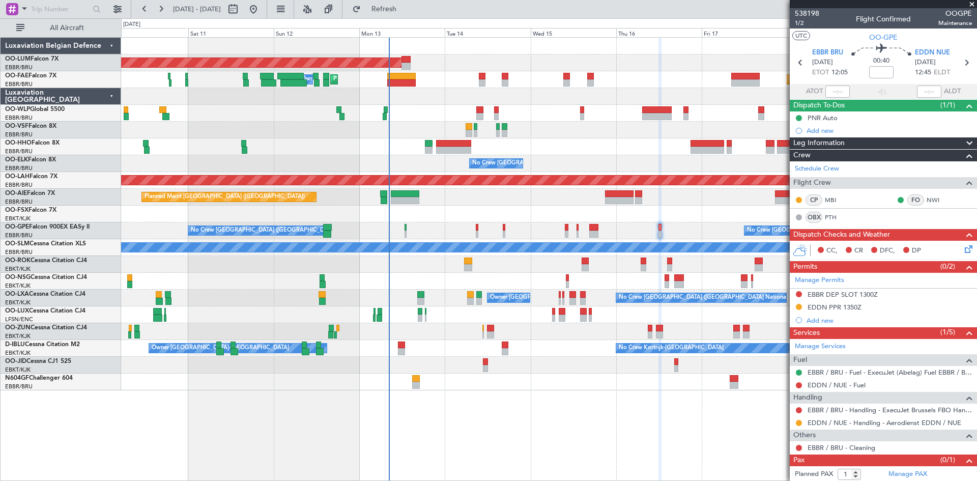
click at [522, 392] on div "AOG Maint Sibiu Planned Maint Brussels (Brussels National) Planned Maint Melsbr…" at bounding box center [549, 259] width 856 height 444
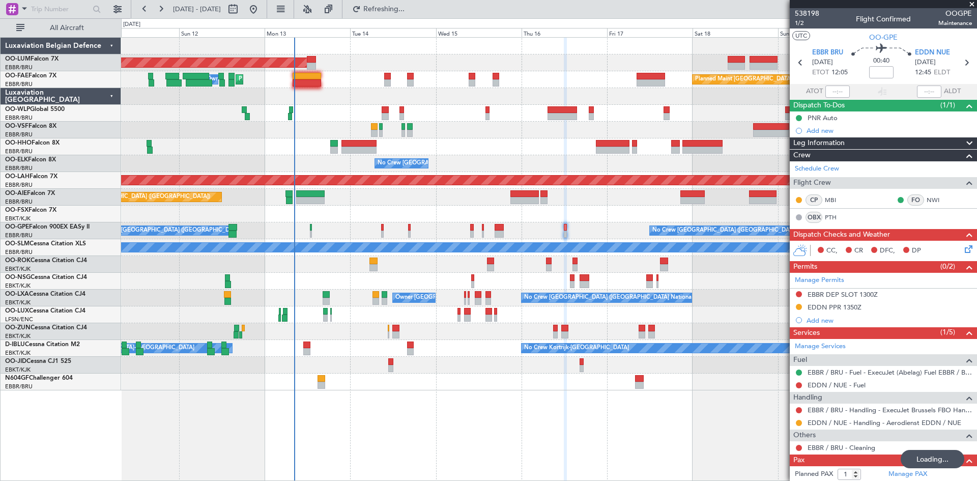
click at [440, 410] on div "AOG Maint Sibiu Planned Maint Melsbroek Air Base Owner Melsbroek Air Base Plann…" at bounding box center [549, 259] width 856 height 444
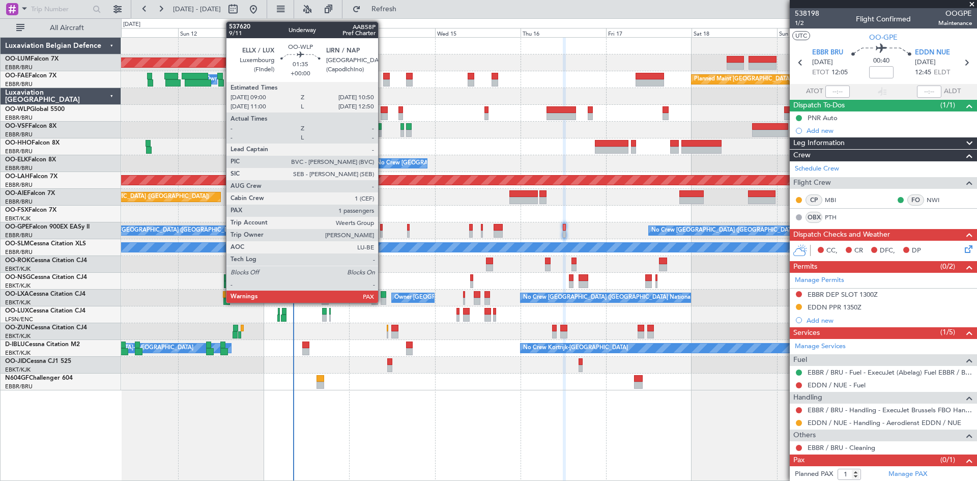
click at [383, 109] on div at bounding box center [384, 109] width 7 height 7
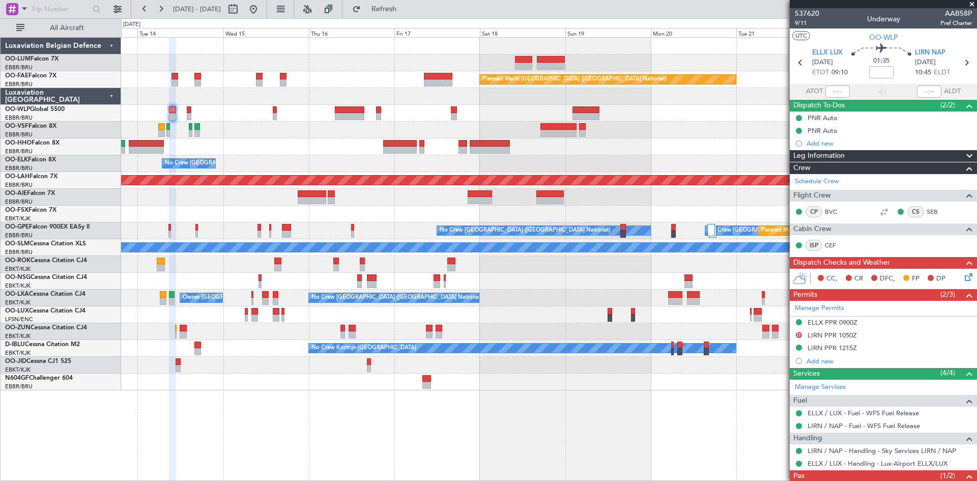
click at [346, 436] on div "Owner Melsbroek Air Base AOG Maint [GEOGRAPHIC_DATA] Planned Maint [GEOGRAPHIC_…" at bounding box center [549, 259] width 856 height 444
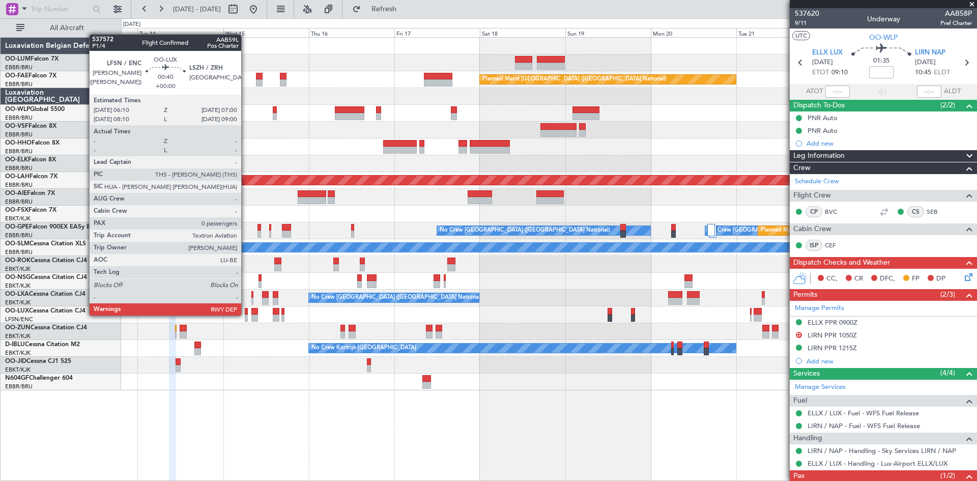
click at [246, 314] on div at bounding box center [246, 317] width 3 height 7
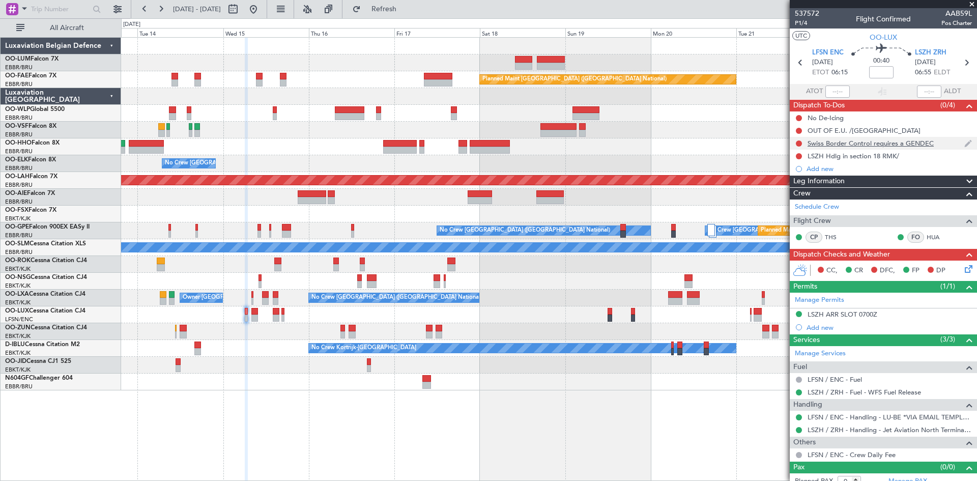
click at [832, 145] on div "Swiss Border Control requires a GENDEC" at bounding box center [870, 143] width 126 height 9
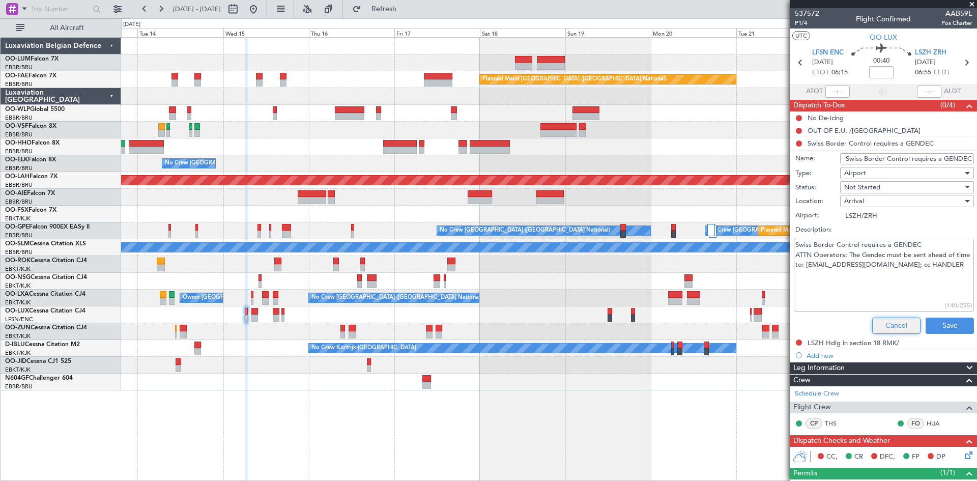
click at [877, 323] on button "Cancel" at bounding box center [896, 325] width 48 height 16
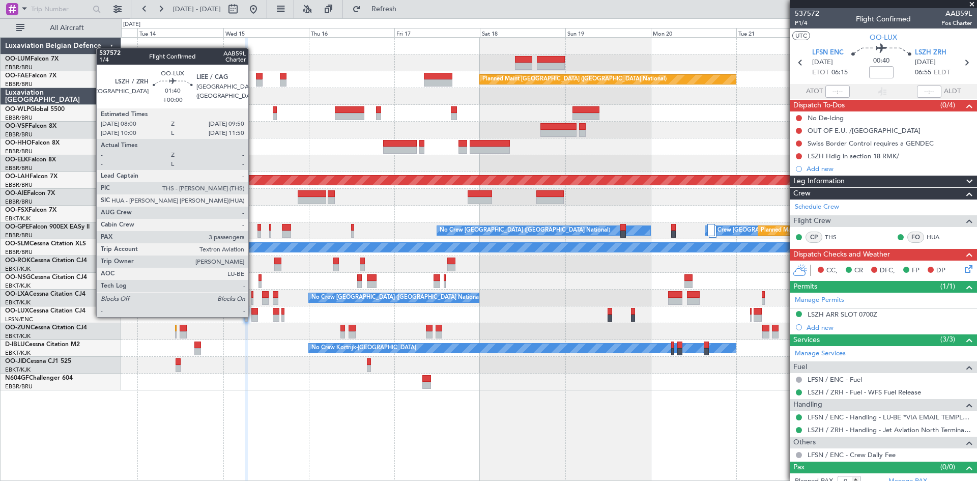
click at [253, 314] on div at bounding box center [254, 317] width 7 height 7
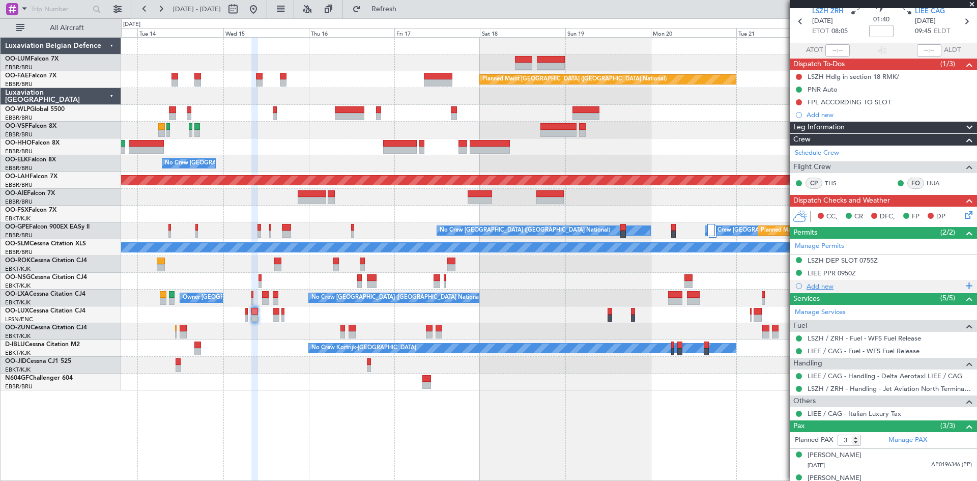
scroll to position [77, 0]
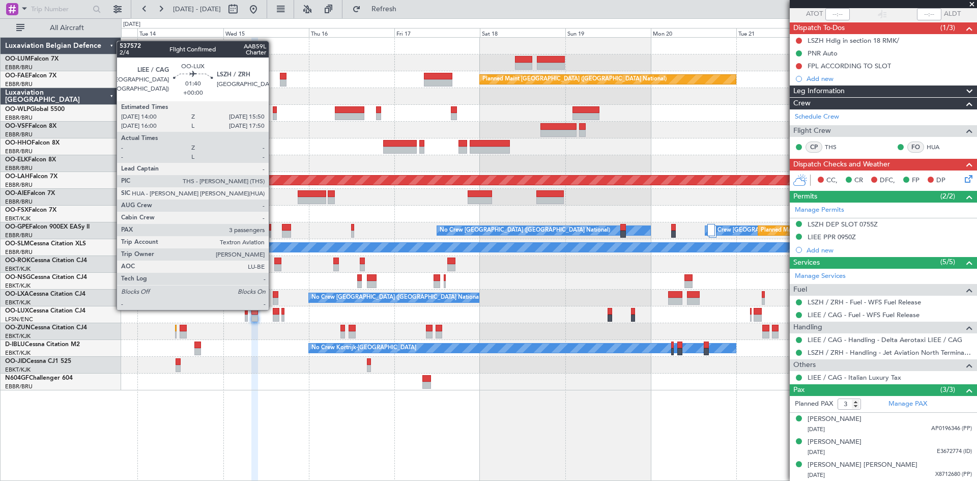
click at [273, 309] on div at bounding box center [276, 311] width 7 height 7
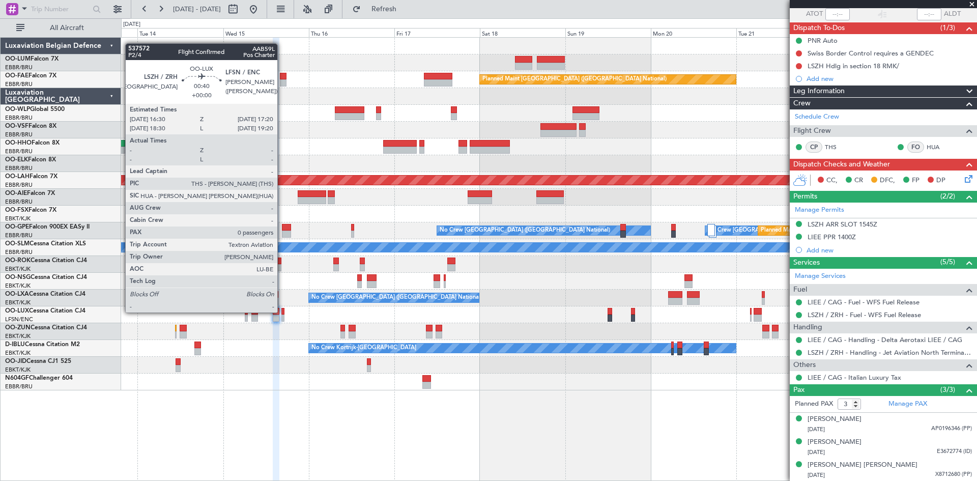
click at [282, 311] on div at bounding box center [282, 311] width 3 height 7
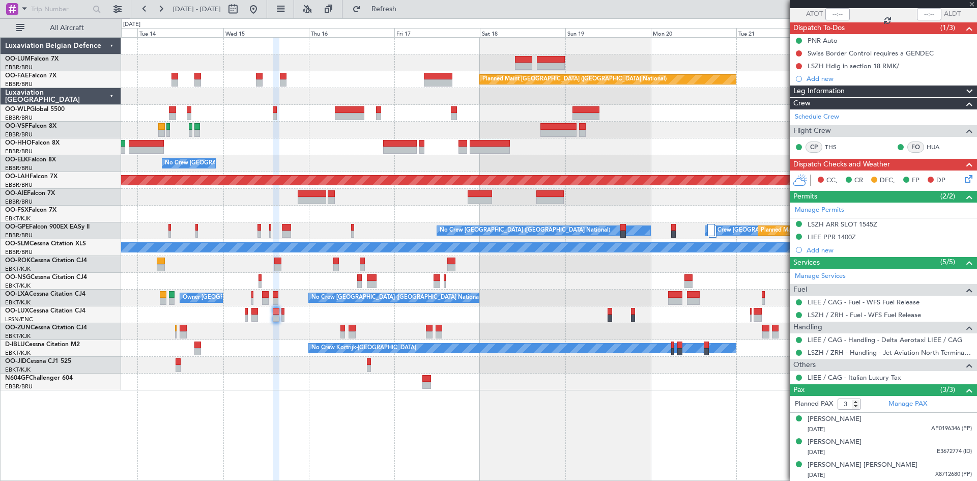
type input "0"
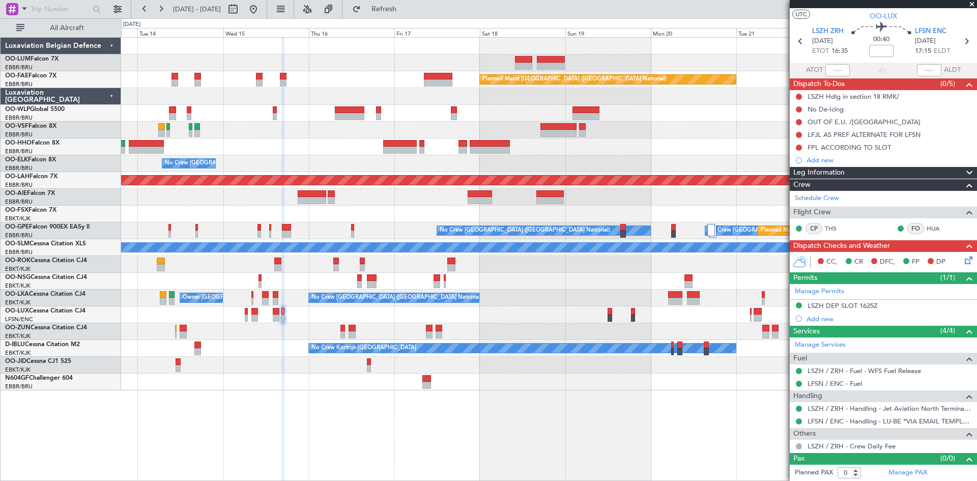
scroll to position [0, 0]
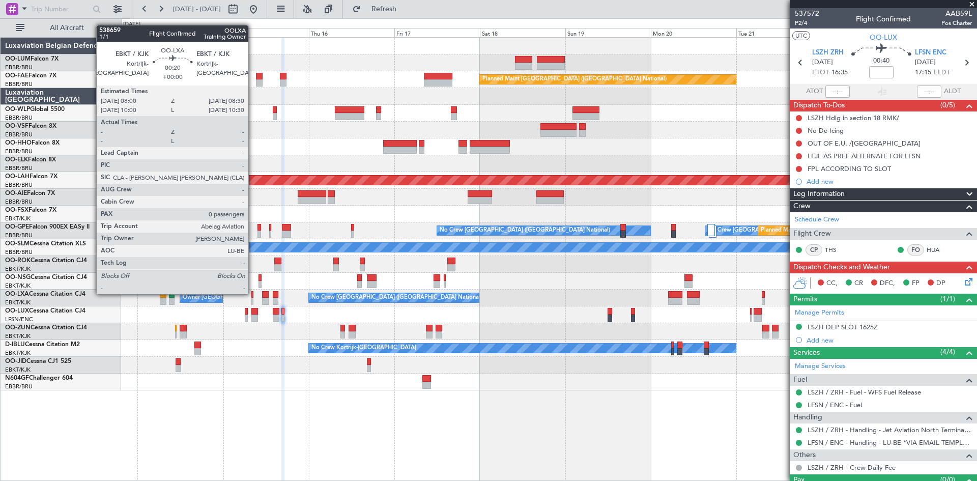
click at [253, 293] on div at bounding box center [252, 294] width 2 height 7
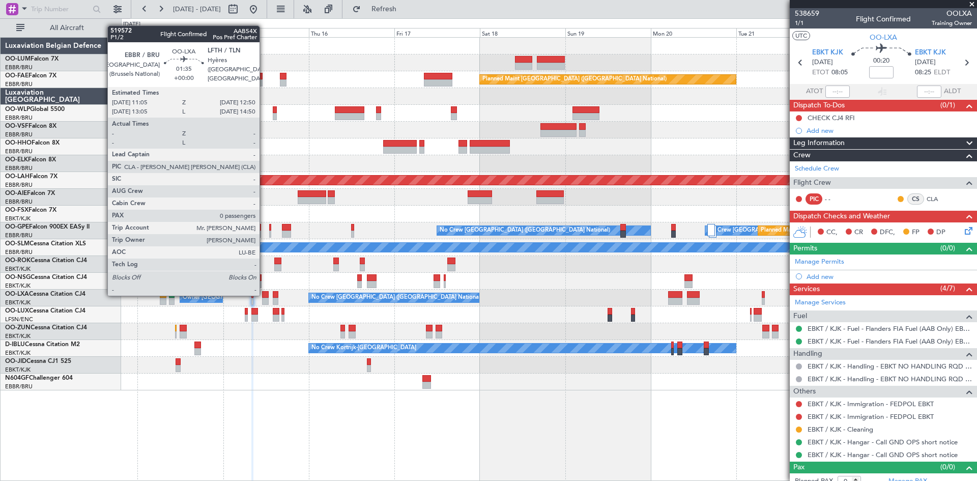
click at [264, 295] on div at bounding box center [265, 294] width 7 height 7
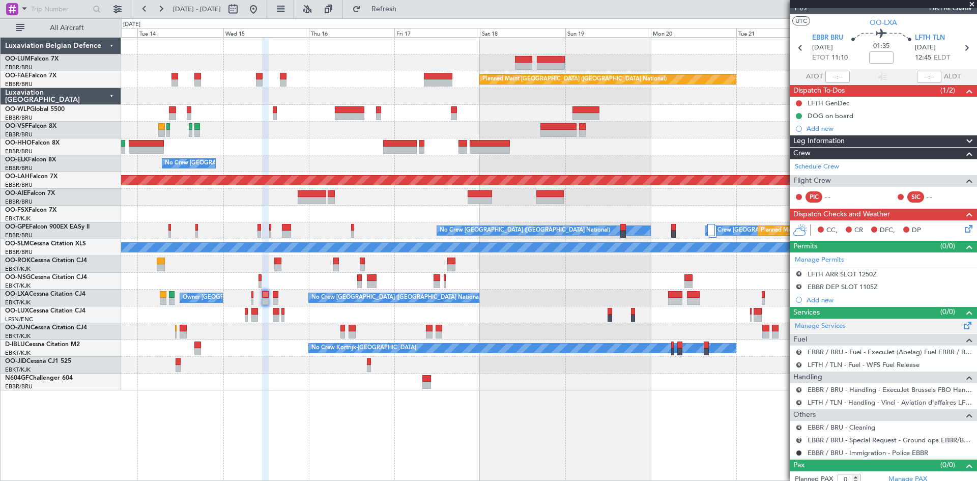
scroll to position [21, 0]
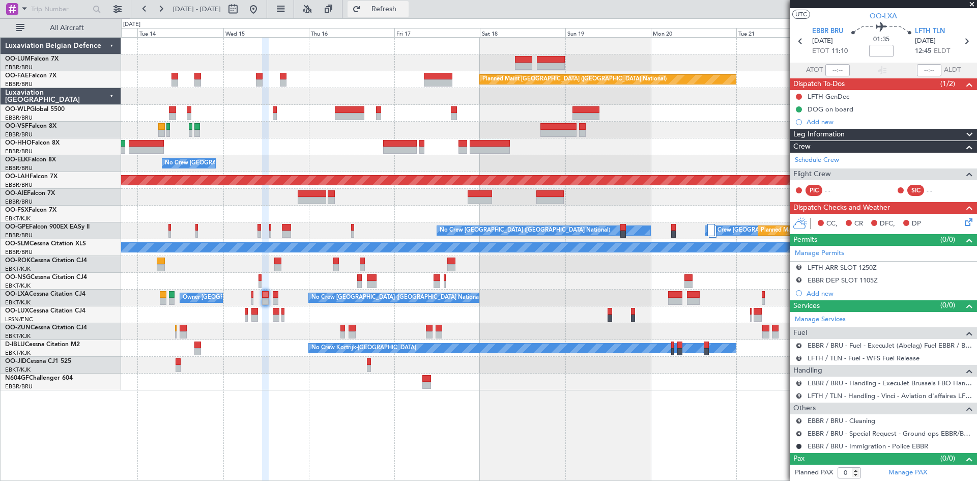
click at [405, 13] on span "Refresh" at bounding box center [384, 9] width 43 height 7
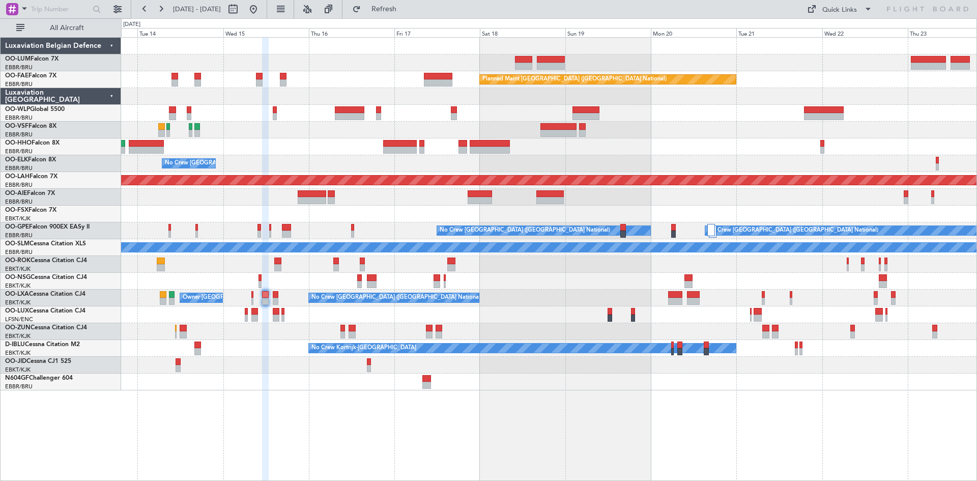
scroll to position [0, 0]
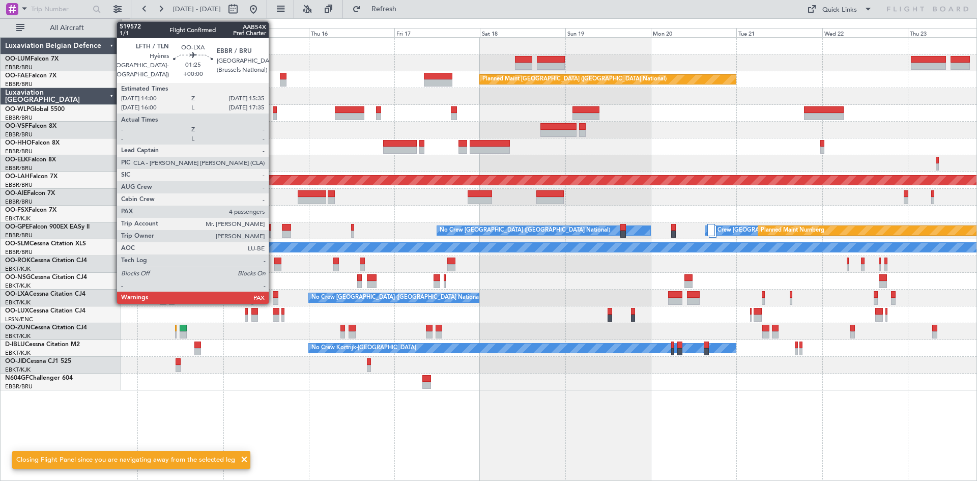
click at [274, 295] on div at bounding box center [276, 294] width 6 height 7
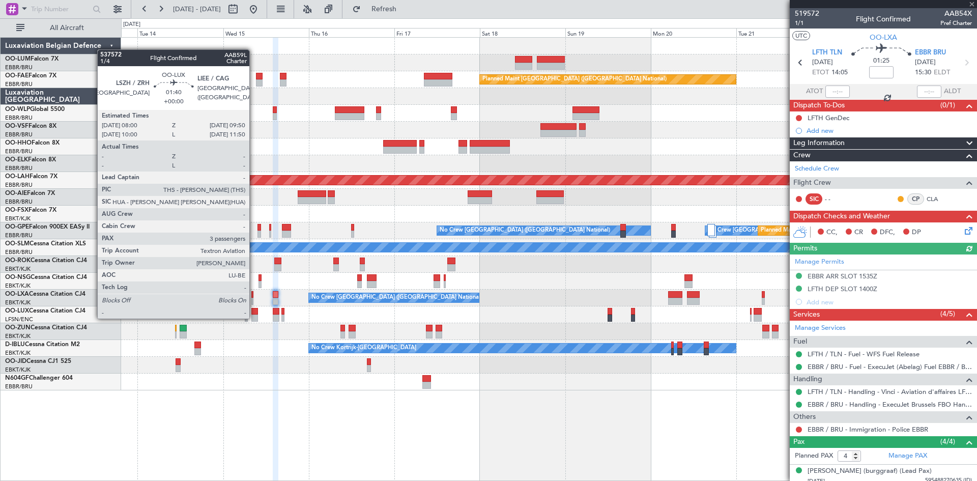
click at [254, 317] on div at bounding box center [254, 317] width 7 height 7
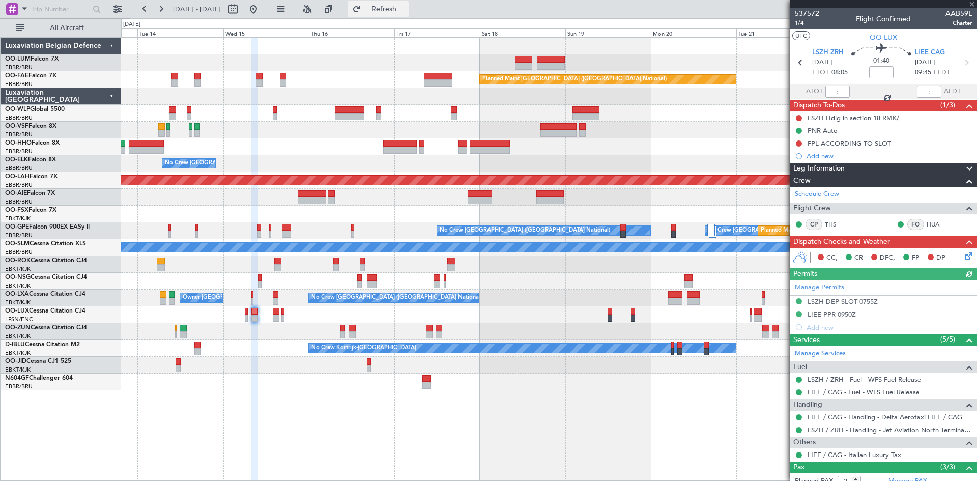
click at [405, 11] on span "Refresh" at bounding box center [384, 9] width 43 height 7
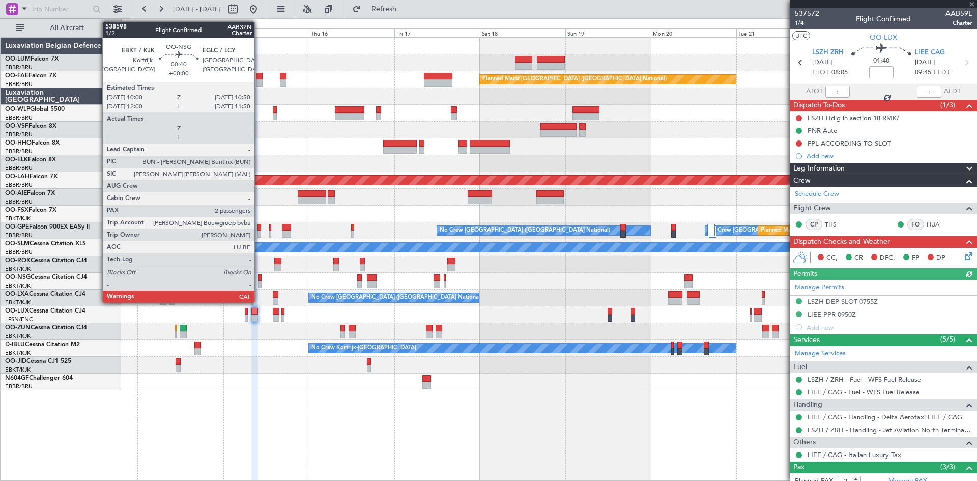
click at [259, 276] on div at bounding box center [259, 277] width 3 height 7
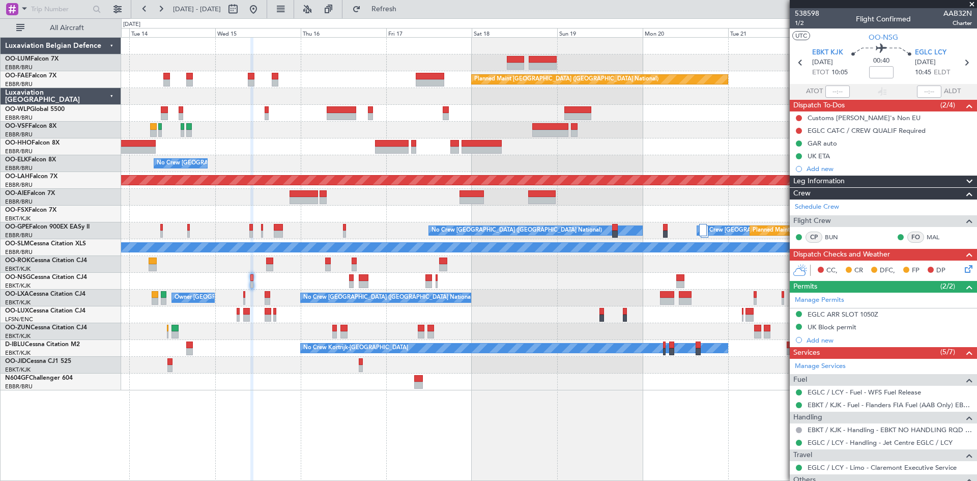
click at [707, 404] on div "Owner Melsbroek Air Base AOG Maint [GEOGRAPHIC_DATA] Planned Maint [GEOGRAPHIC_…" at bounding box center [549, 259] width 856 height 444
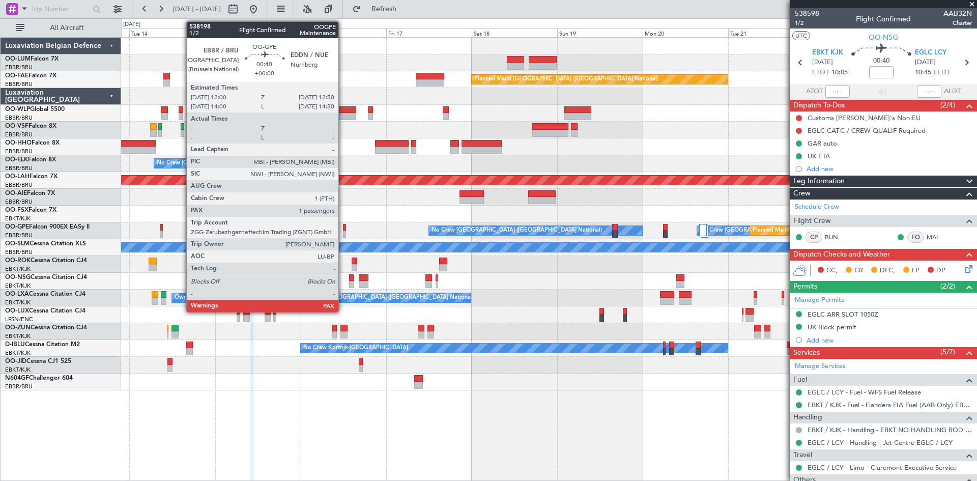
click at [343, 227] on div at bounding box center [344, 227] width 3 height 7
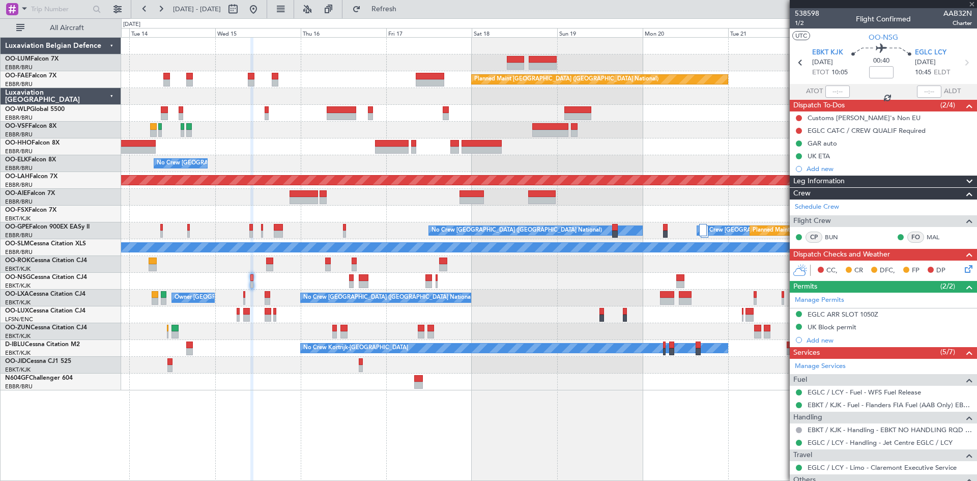
type input "1"
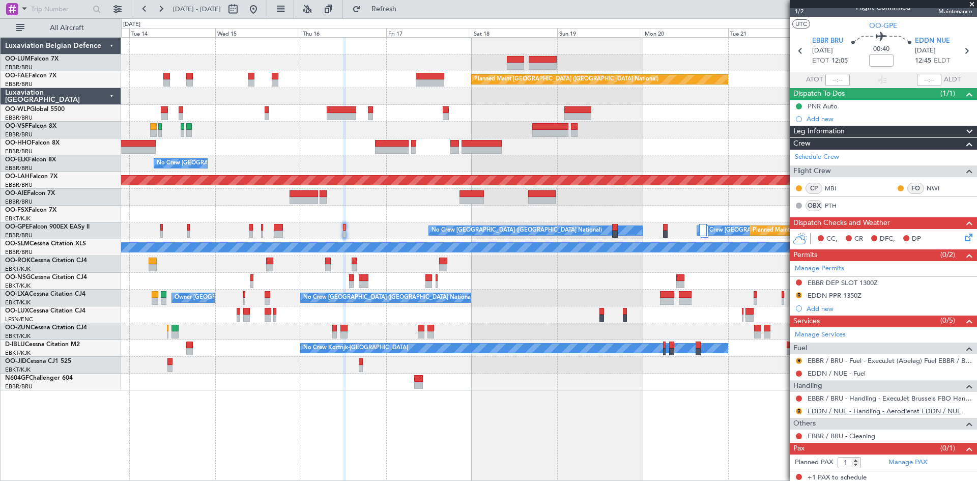
scroll to position [15, 0]
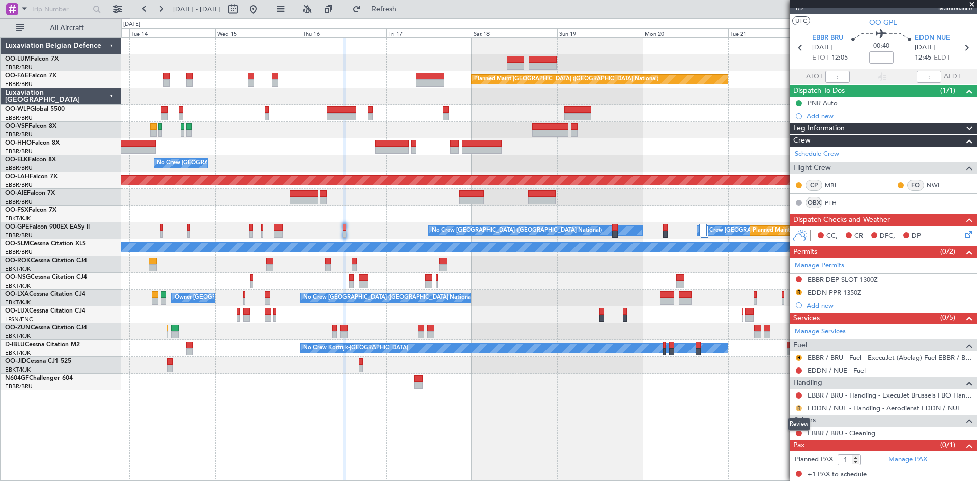
click at [796, 406] on button "R" at bounding box center [799, 408] width 6 height 6
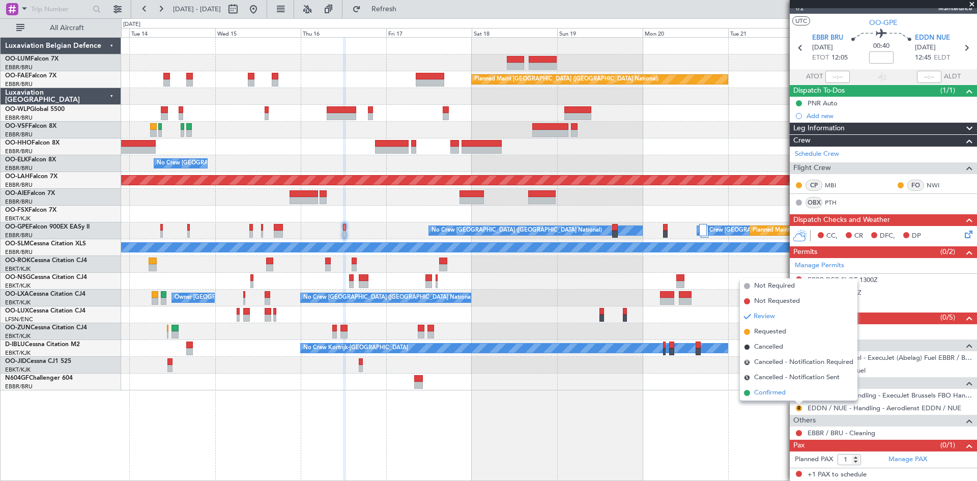
click at [788, 396] on li "Confirmed" at bounding box center [799, 392] width 118 height 15
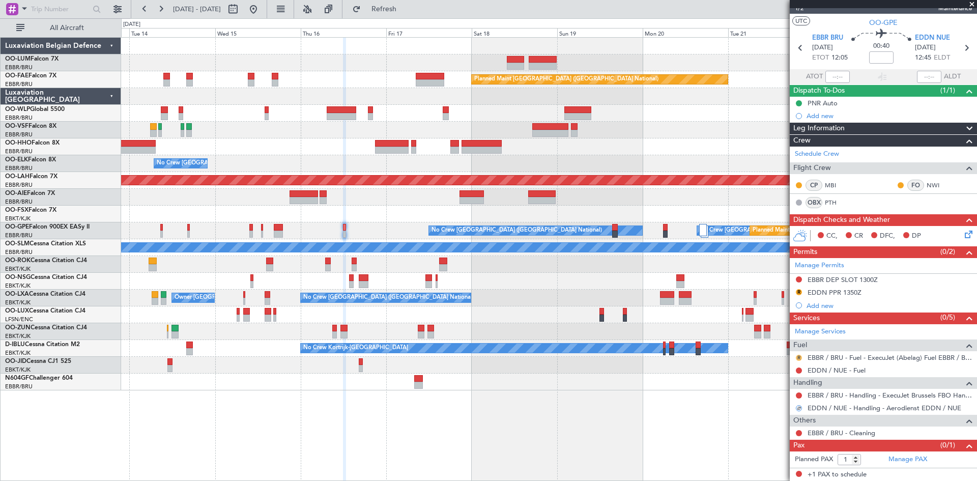
click at [799, 356] on button "R" at bounding box center [799, 358] width 6 height 6
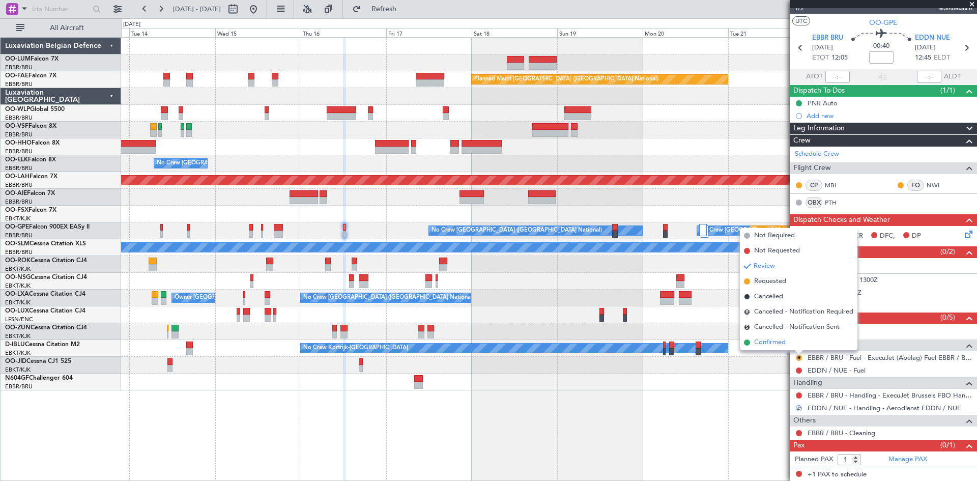
click at [786, 343] on li "Confirmed" at bounding box center [799, 342] width 118 height 15
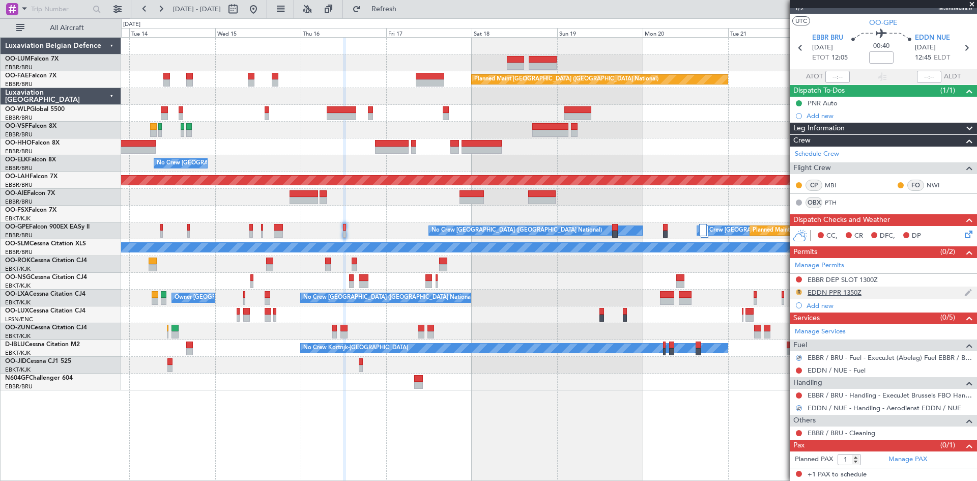
click at [798, 289] on button "R" at bounding box center [799, 292] width 6 height 6
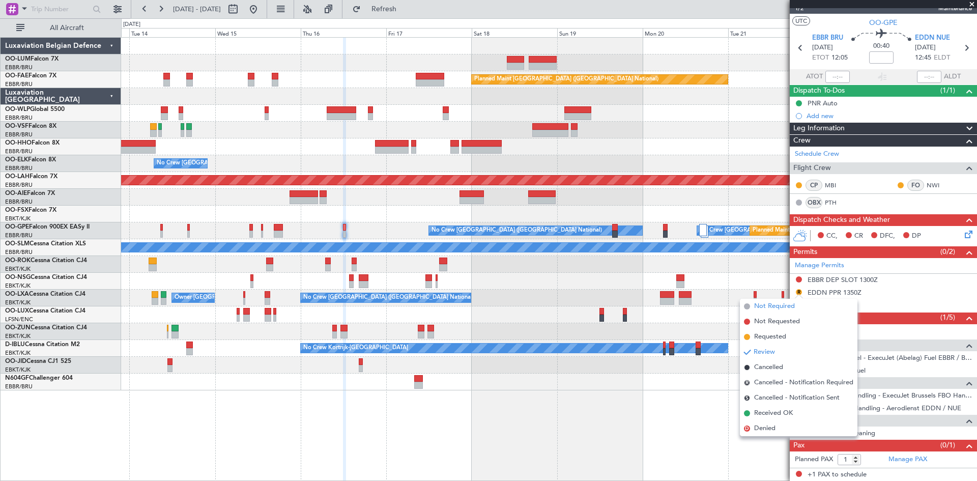
click at [775, 306] on span "Not Required" at bounding box center [774, 306] width 41 height 10
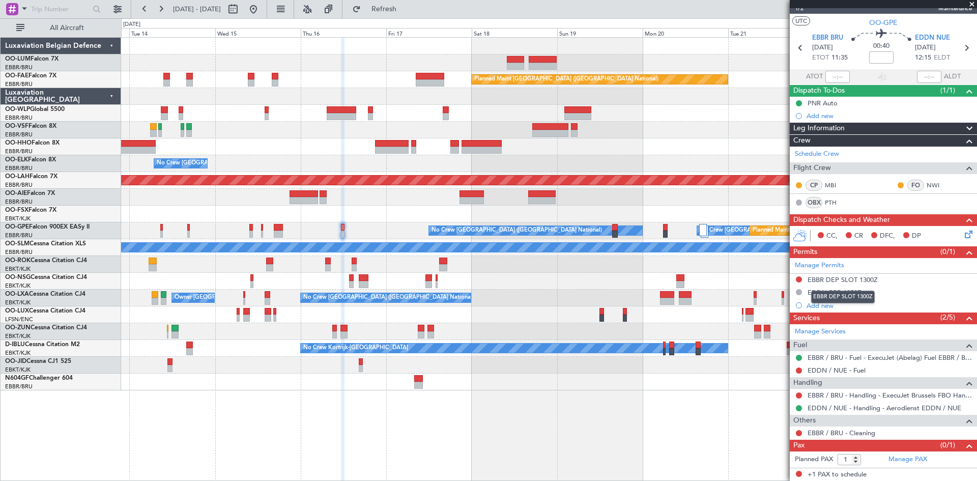
click at [841, 291] on div "EBBR DEP SLOT 1300Z" at bounding box center [843, 296] width 64 height 13
click at [839, 293] on div "EDDN PPR 1350Z" at bounding box center [834, 292] width 54 height 9
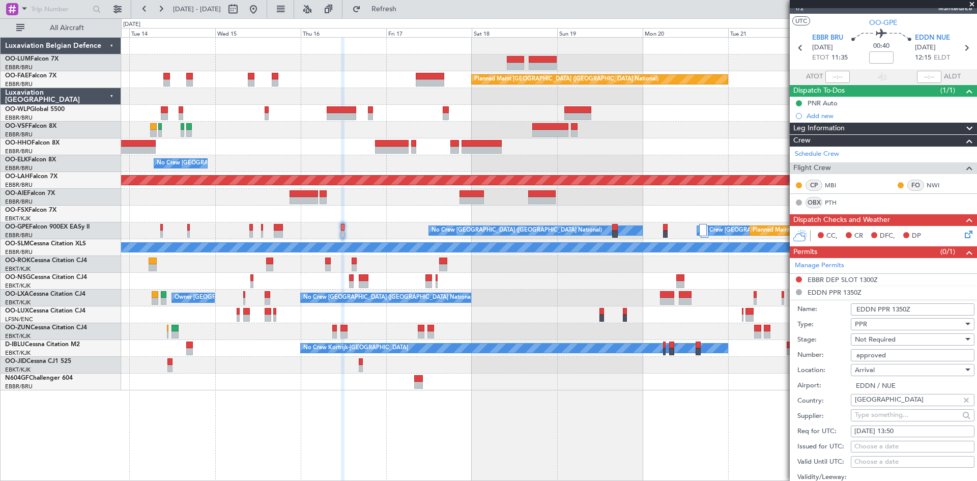
scroll to position [116, 0]
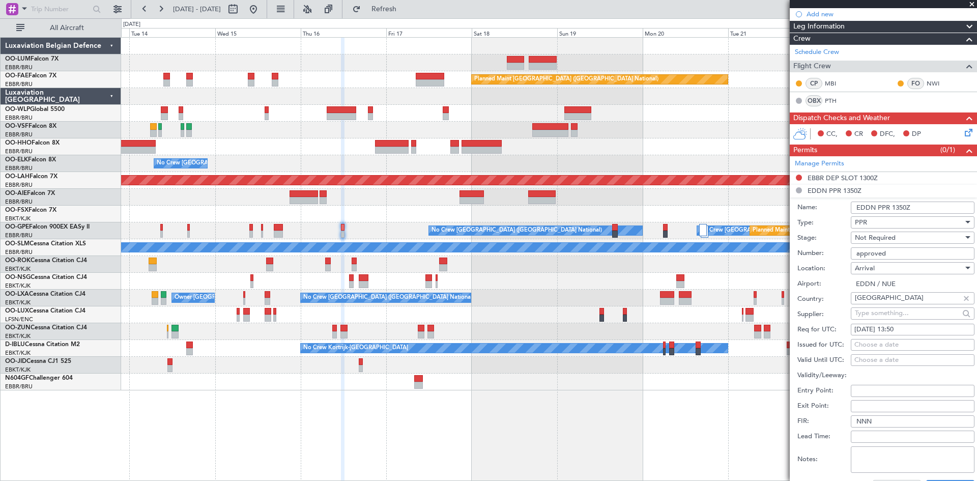
click at [905, 329] on div "[DATE] 13:50" at bounding box center [912, 330] width 116 height 10
select select "10"
select select "2025"
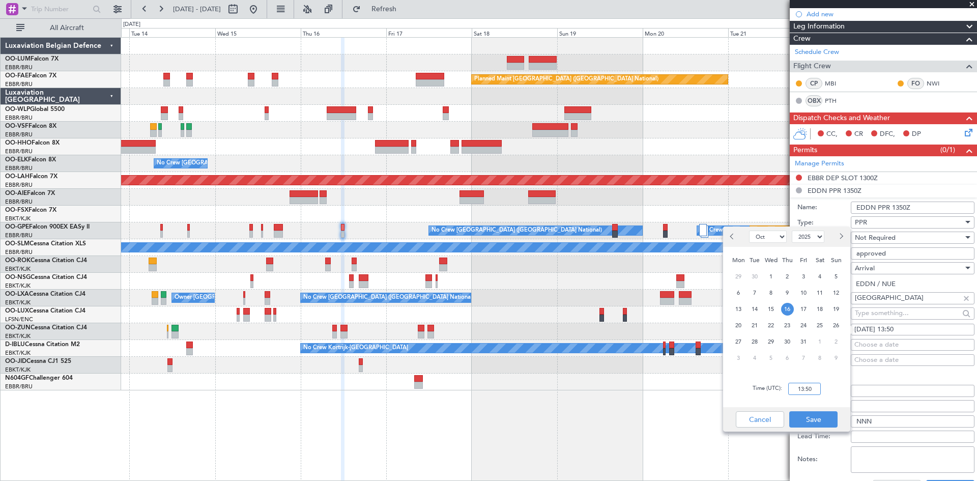
click at [806, 386] on input "13:50" at bounding box center [804, 389] width 33 height 12
type input "12:20"
click at [825, 418] on button "Save" at bounding box center [813, 419] width 48 height 16
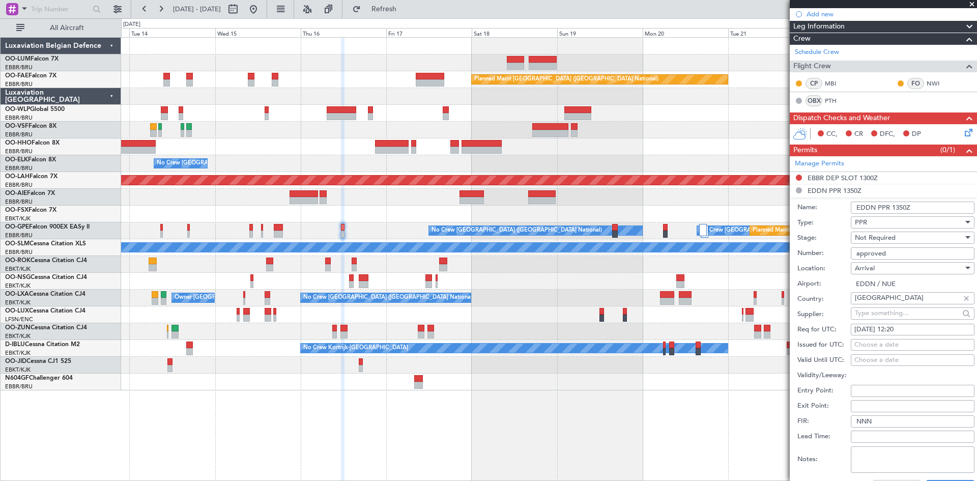
drag, startPoint x: 892, startPoint y: 253, endPoint x: 845, endPoint y: 253, distance: 47.3
click at [845, 253] on div "Number: approved" at bounding box center [885, 253] width 177 height 15
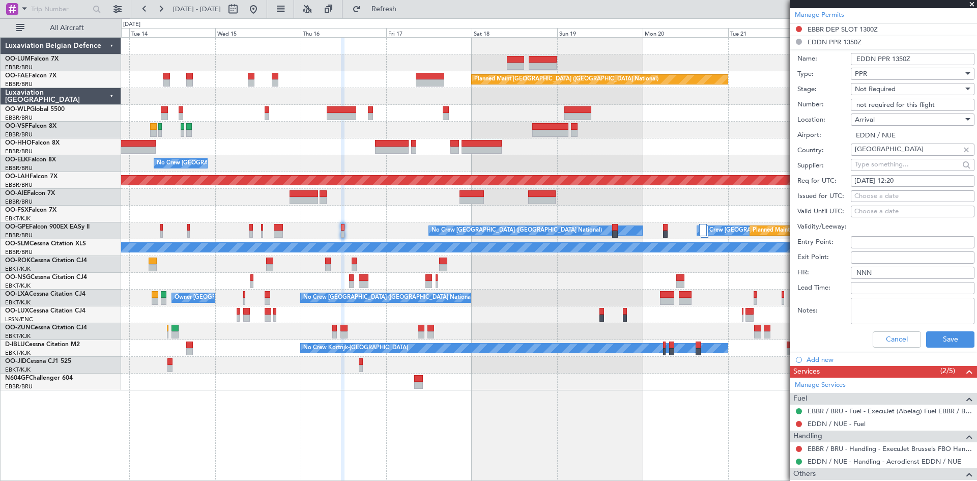
scroll to position [269, 0]
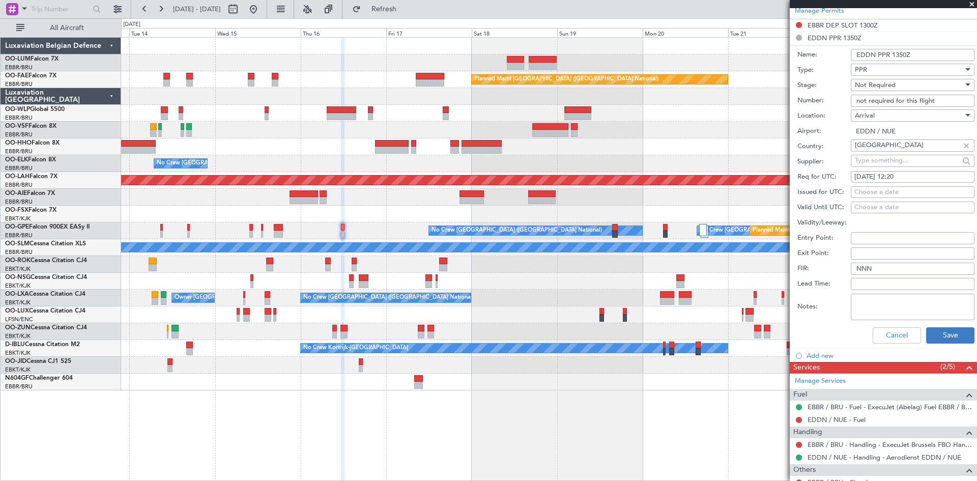
type input "not required for this flight"
click at [946, 330] on button "Save" at bounding box center [950, 335] width 48 height 16
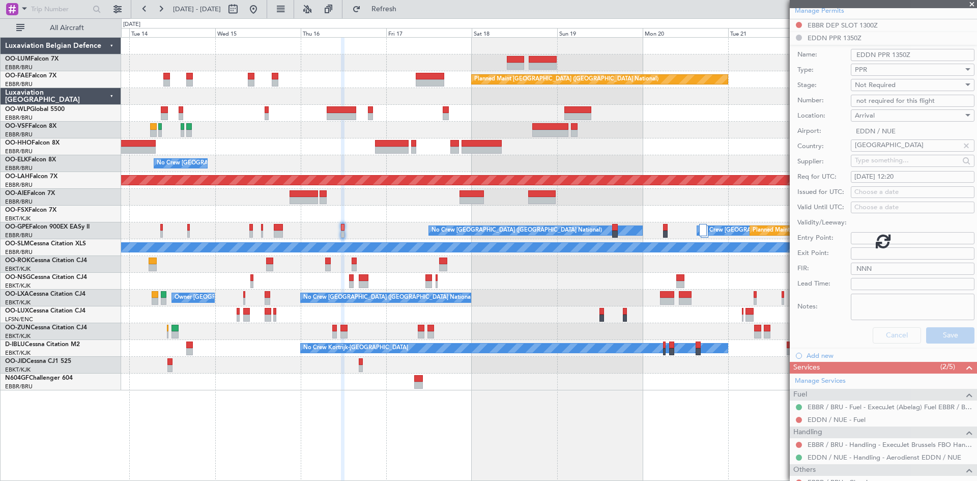
scroll to position [15, 0]
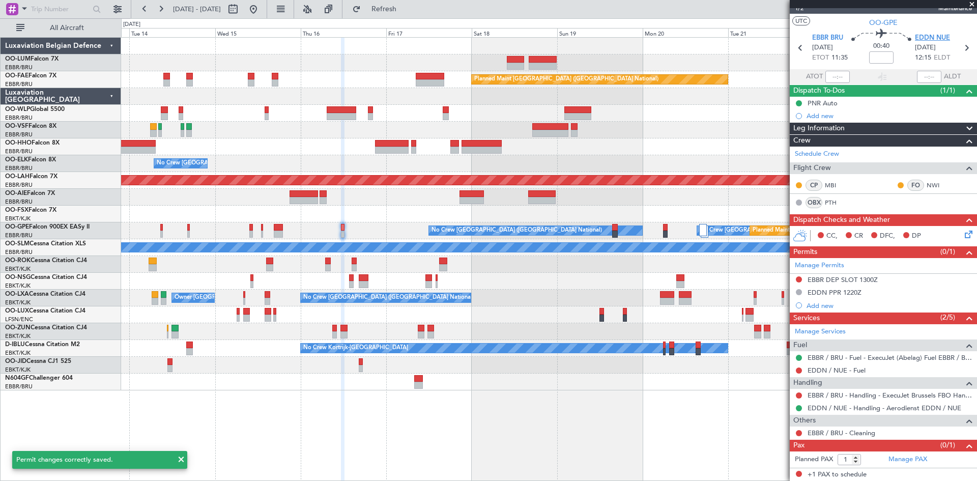
click at [929, 39] on span "EDDN NUE" at bounding box center [932, 38] width 35 height 10
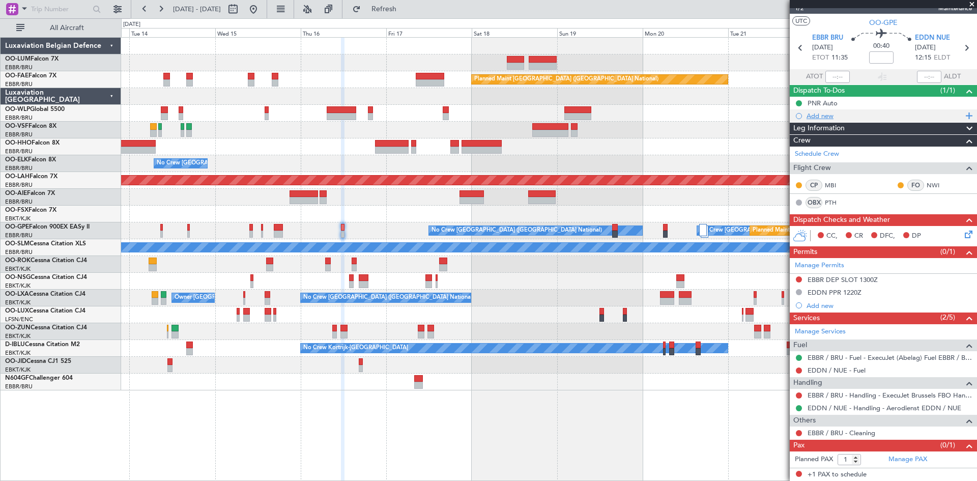
click at [826, 116] on div "Add new" at bounding box center [884, 115] width 156 height 9
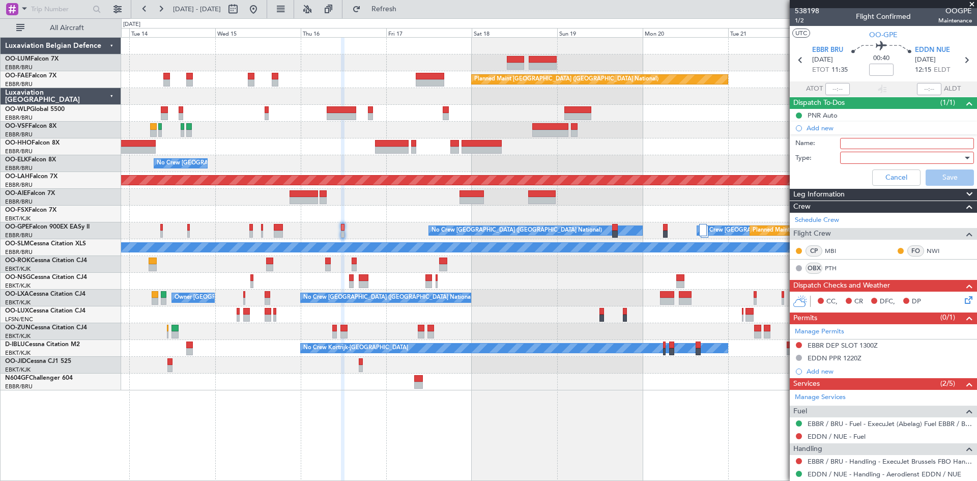
scroll to position [0, 0]
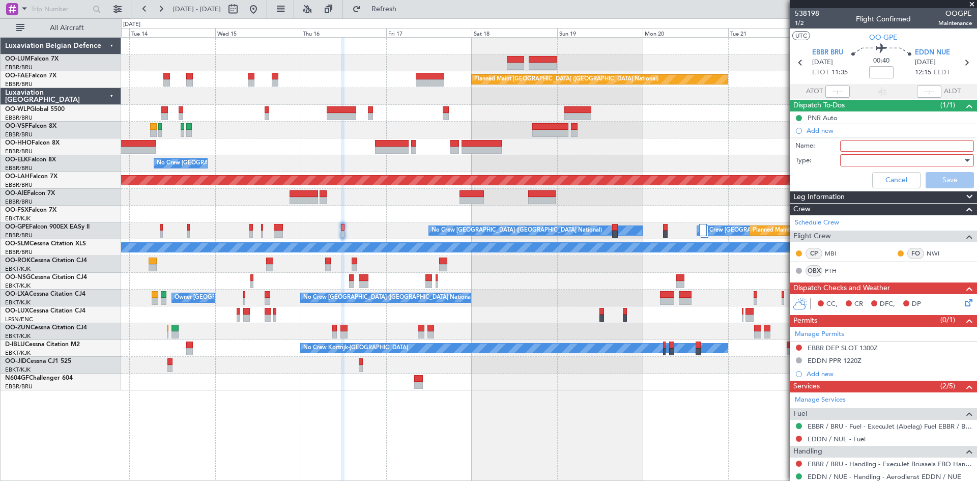
click at [862, 142] on input "Name:" at bounding box center [907, 145] width 134 height 11
click at [843, 147] on input "Payment by crew CC before DEP." at bounding box center [907, 145] width 134 height 11
type input "EDDN: Payment by crew CC before DEP."
click at [866, 159] on div at bounding box center [903, 160] width 119 height 15
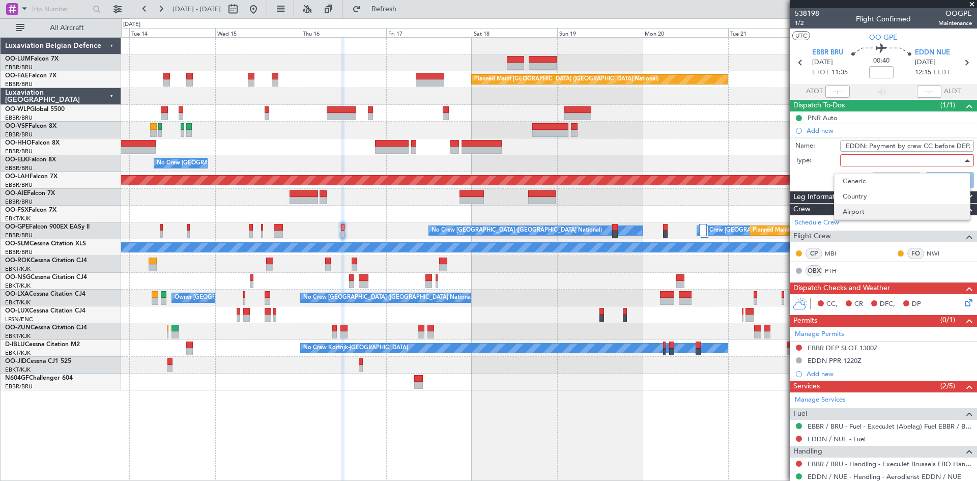
click at [873, 208] on span "Airport" at bounding box center [901, 211] width 119 height 15
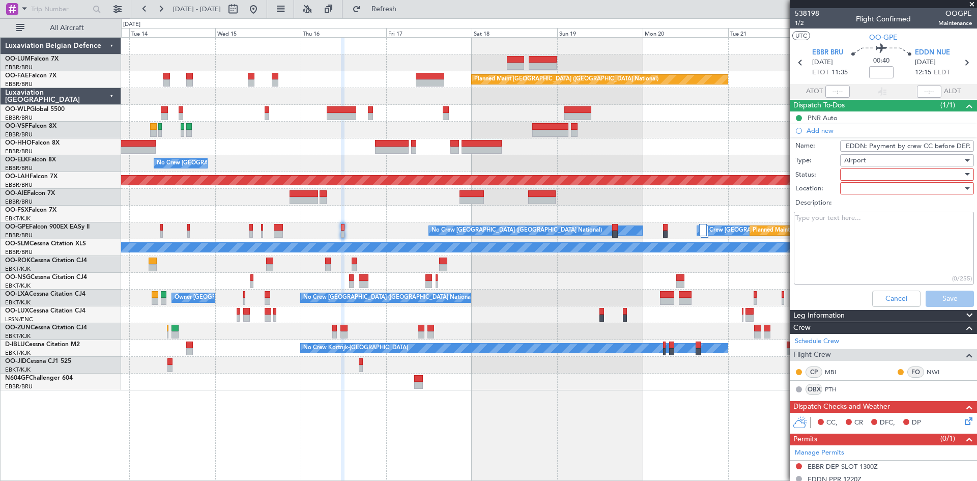
click at [854, 174] on div at bounding box center [903, 174] width 119 height 15
click at [861, 199] on span "Not Started" at bounding box center [901, 194] width 119 height 15
click at [860, 191] on div at bounding box center [903, 188] width 119 height 15
click at [864, 213] on span "Arrival" at bounding box center [901, 208] width 119 height 15
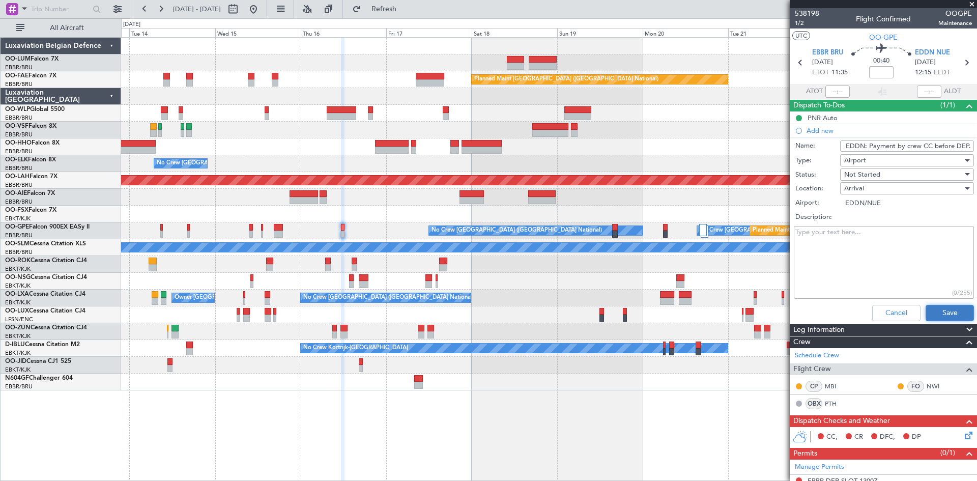
click at [933, 312] on button "Save" at bounding box center [949, 313] width 48 height 16
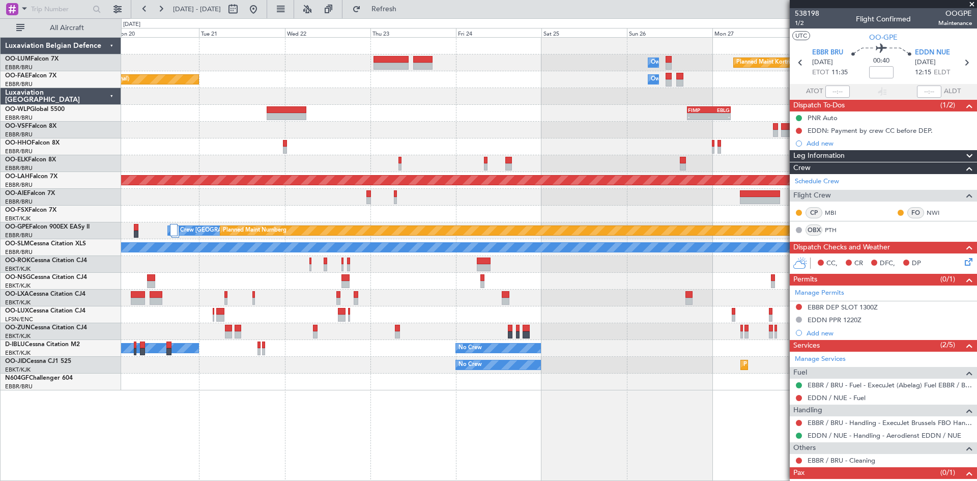
click at [150, 213] on div "Owner Melsbroek Air Base Planned Maint Kortrijk-Wevelgem Planned Maint Brussels…" at bounding box center [548, 214] width 855 height 353
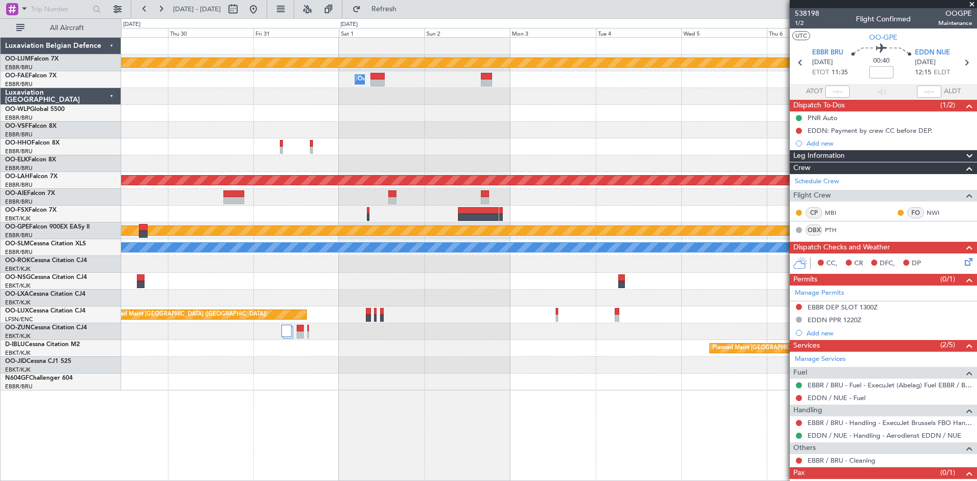
click at [161, 212] on div at bounding box center [548, 214] width 855 height 17
click at [112, 213] on div "Planned Maint Kortrijk-Wevelgem Owner Melsbroek Air Base - - FIMP 17:00 Z EBLG …" at bounding box center [488, 249] width 977 height 462
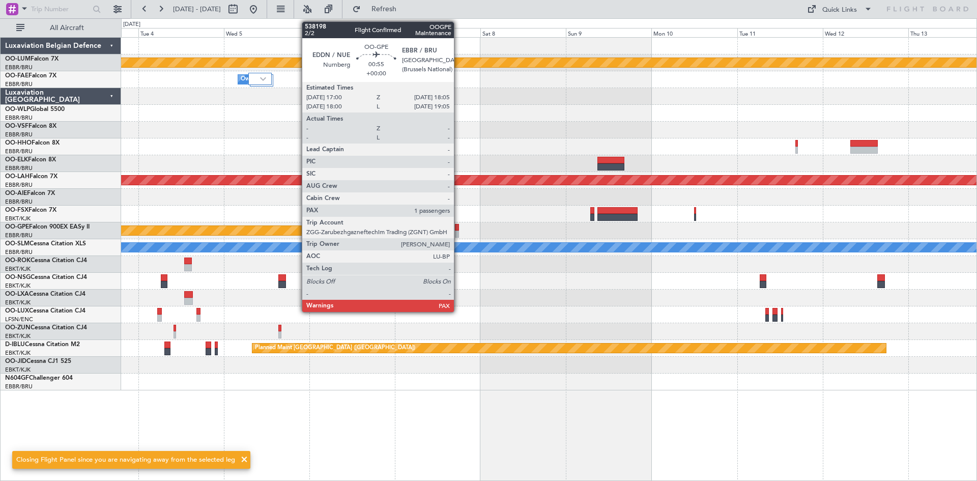
click at [458, 229] on div at bounding box center [457, 227] width 4 height 7
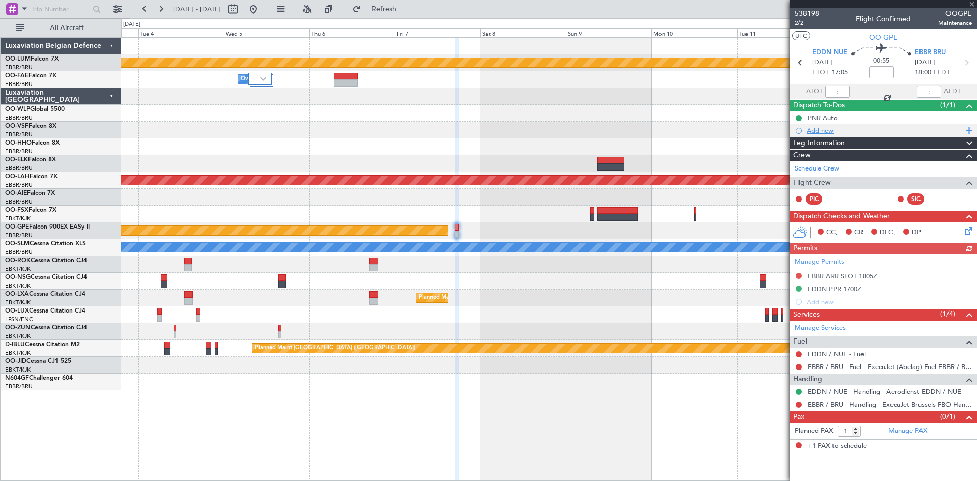
click at [827, 131] on div "Add new" at bounding box center [884, 130] width 156 height 9
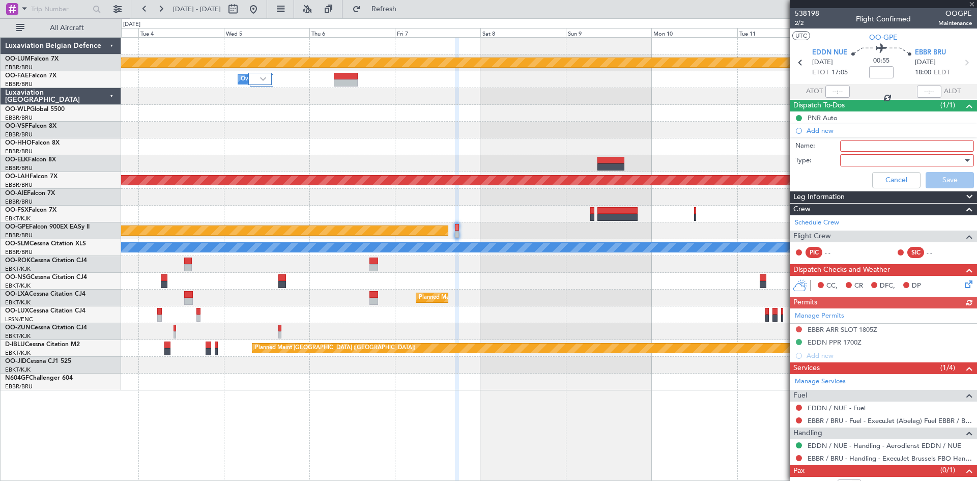
click at [858, 148] on input "Name:" at bounding box center [907, 145] width 134 height 11
type input "p"
type input "EDDN: Payment by crew CC before DEP."
click at [869, 161] on div at bounding box center [903, 160] width 119 height 15
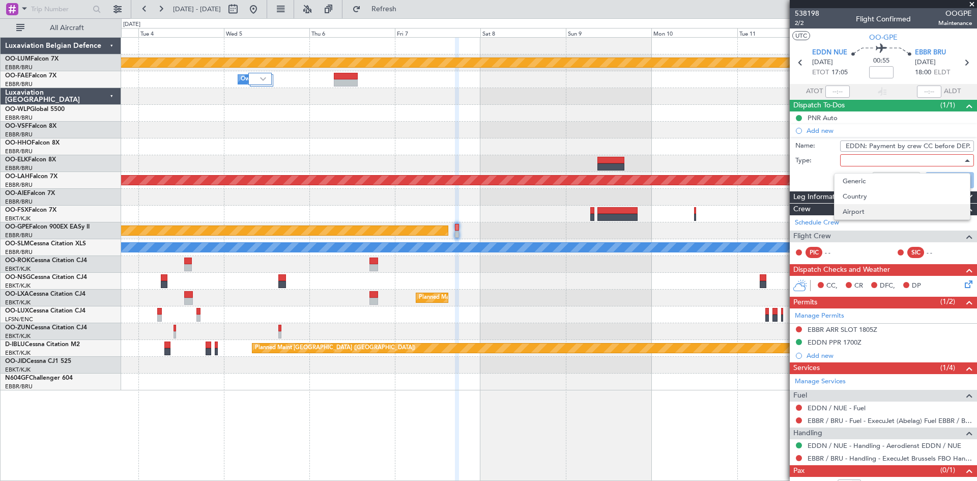
click at [864, 213] on span "Airport" at bounding box center [901, 211] width 119 height 15
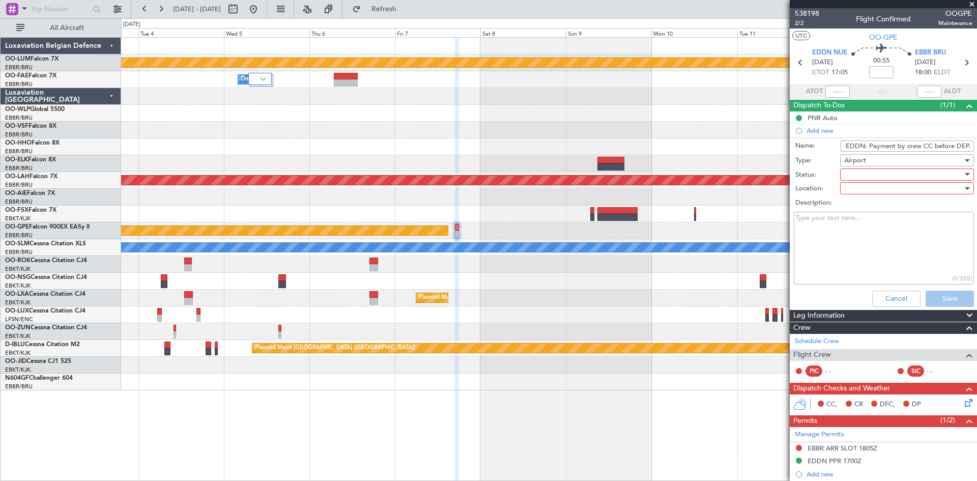
click at [861, 186] on div at bounding box center [903, 188] width 119 height 15
click at [863, 224] on span "Departure" at bounding box center [901, 224] width 119 height 15
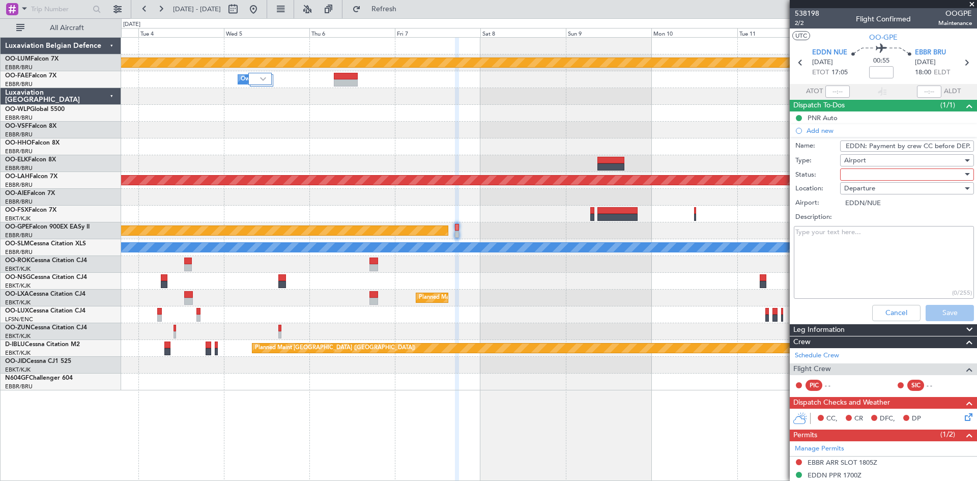
click at [866, 176] on div at bounding box center [903, 174] width 119 height 15
click at [866, 199] on span "Not Started" at bounding box center [901, 194] width 119 height 15
click at [933, 317] on button "Save" at bounding box center [949, 313] width 48 height 16
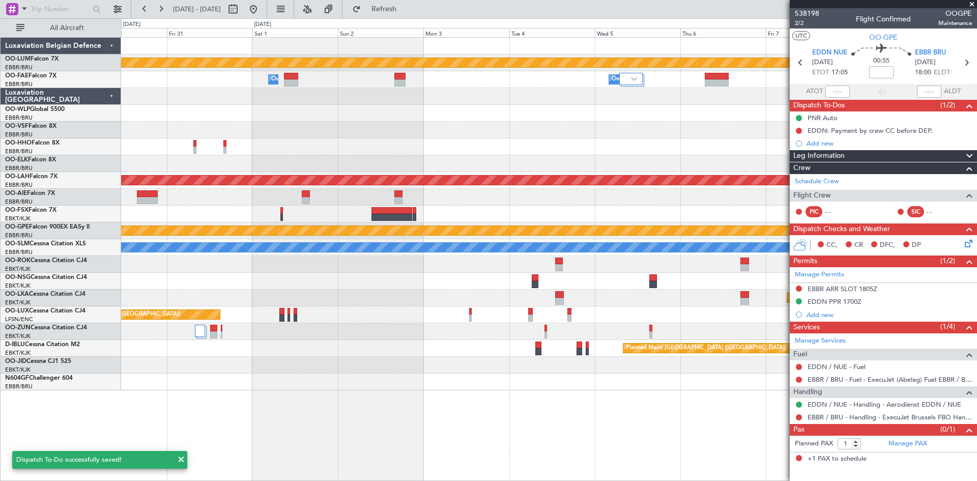
click at [750, 410] on div "Planned Maint Kortrijk-Wevelgem Owner Melsbroek Air Base Owner Melsbroek Air Ba…" at bounding box center [549, 259] width 856 height 444
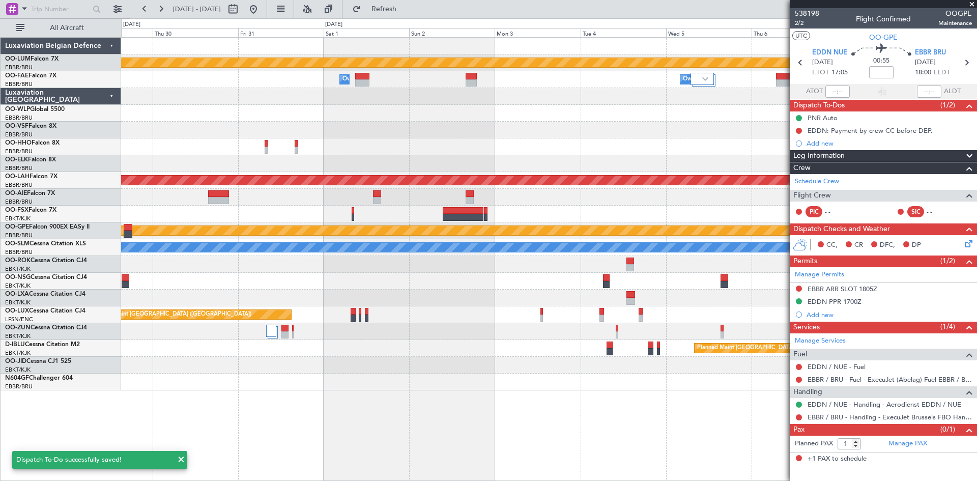
click at [723, 395] on div "Planned Maint Kortrijk-Wevelgem Owner Melsbroek Air Base Owner Melsbroek Air Ba…" at bounding box center [549, 259] width 856 height 444
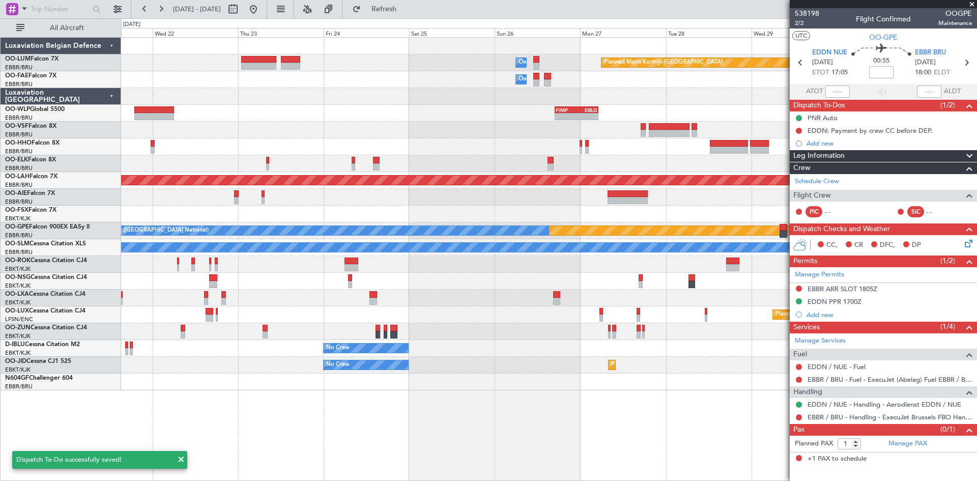
click at [681, 394] on div "Planned Maint Kortrijk-Wevelgem Owner Melsbroek Air Base Owner Melsbroek Air Ba…" at bounding box center [549, 259] width 856 height 444
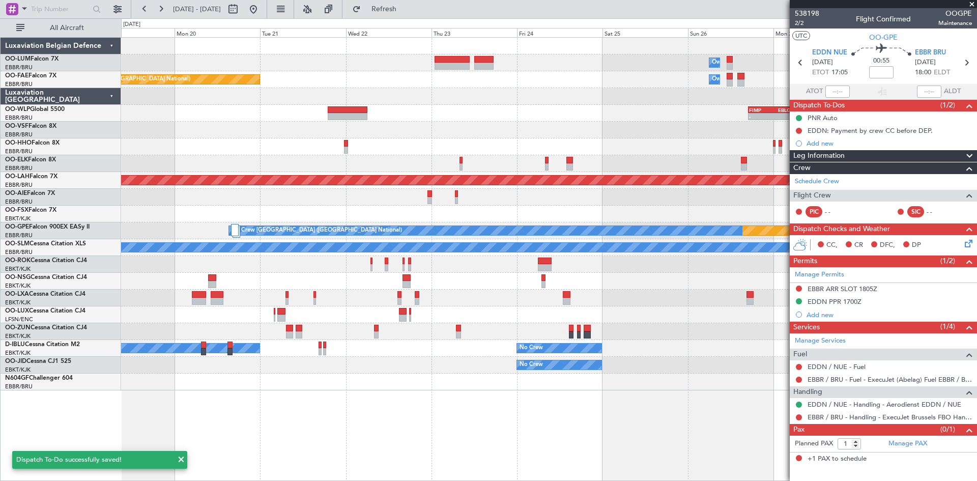
click at [627, 374] on div "Planned Maint Kortrijk-Wevelgem Owner Melsbroek Air Base Owner Melsbroek Air Ba…" at bounding box center [548, 214] width 855 height 353
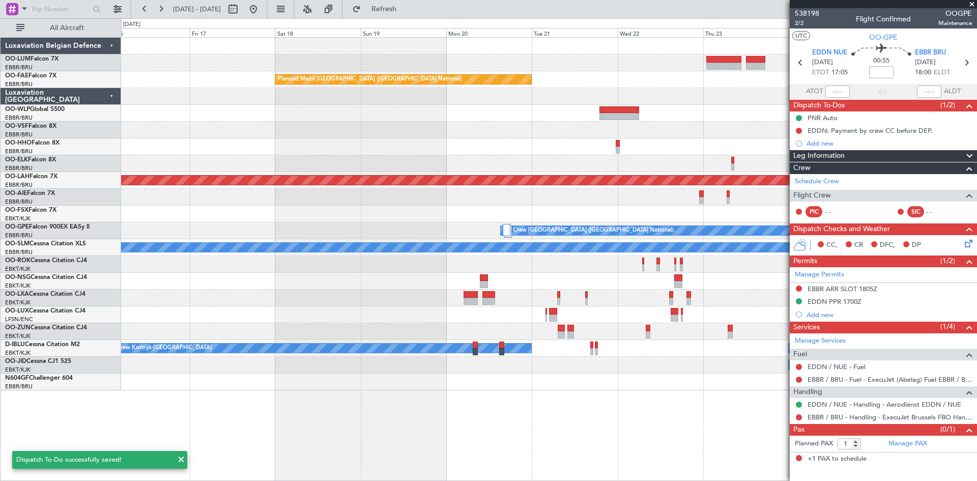
click at [365, 385] on div "Owner Melsbroek Air Base Planned Maint Kortrijk-Wevelgem Planned Maint Brussels…" at bounding box center [548, 214] width 855 height 353
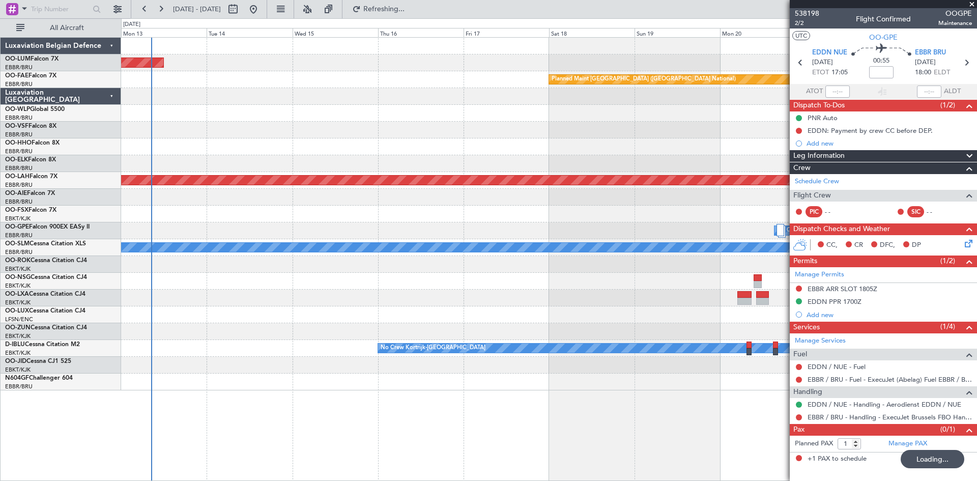
click at [495, 299] on div "AOG Maint Sibiu Planned Maint Brussels (Brussels National) Planned Maint Alton-…" at bounding box center [548, 214] width 855 height 353
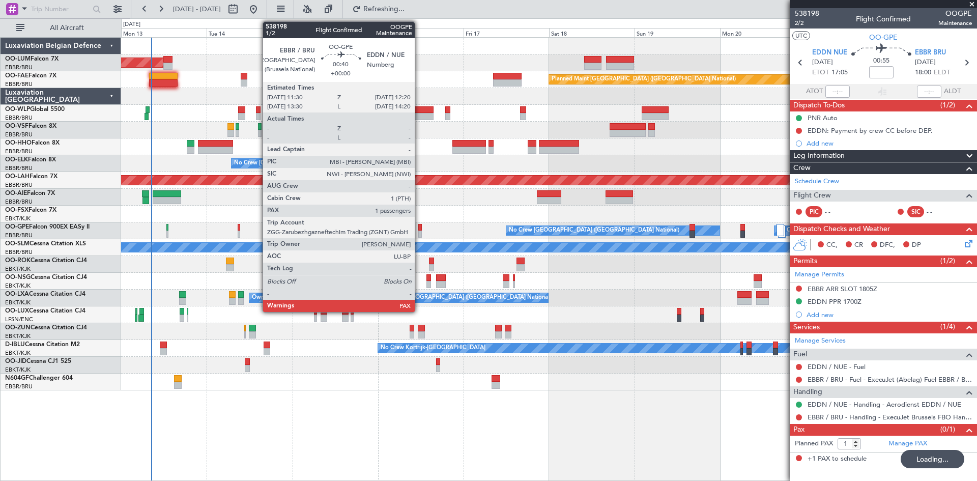
click at [419, 227] on div at bounding box center [419, 227] width 3 height 7
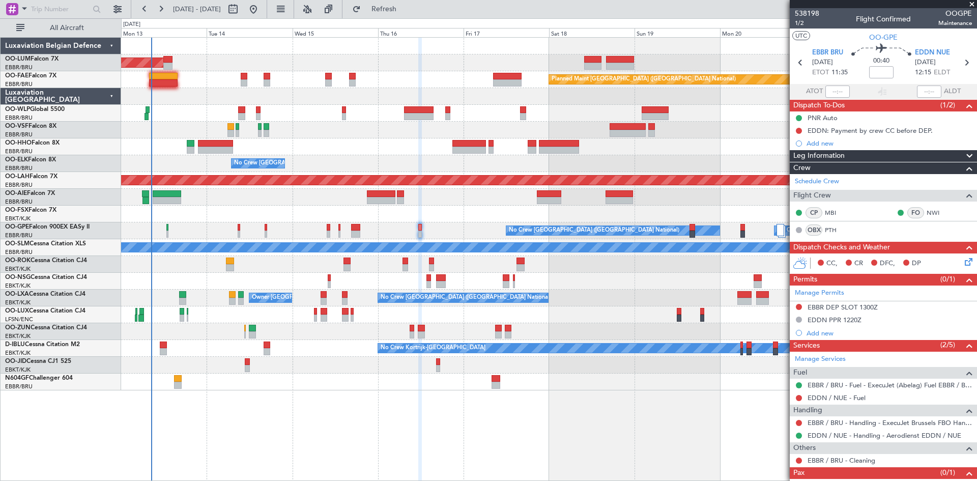
click at [274, 295] on div "AOG Maint Sibiu Planned Maint Brussels (Brussels National) Planned Maint Melsbr…" at bounding box center [548, 214] width 855 height 353
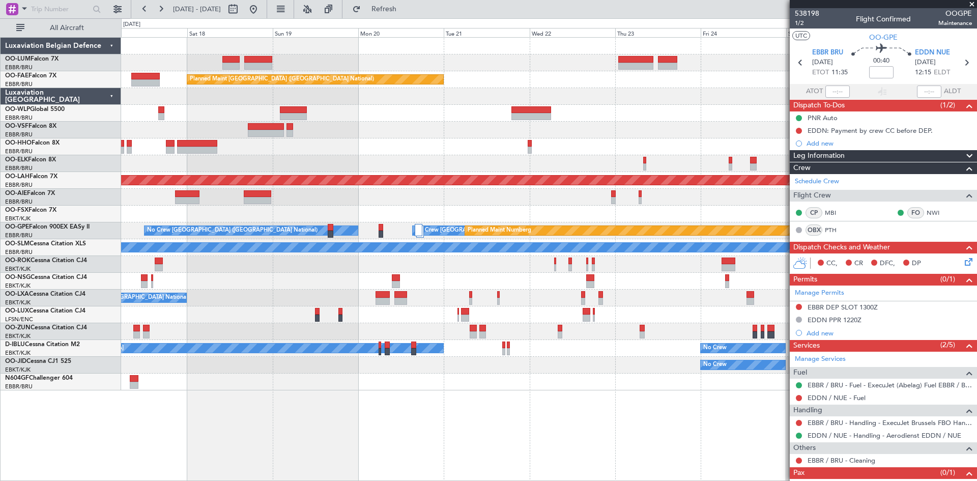
click at [185, 301] on div "No Crew Brussels (Brussels National) Owner Kortrijk-Wevelgem" at bounding box center [548, 297] width 855 height 17
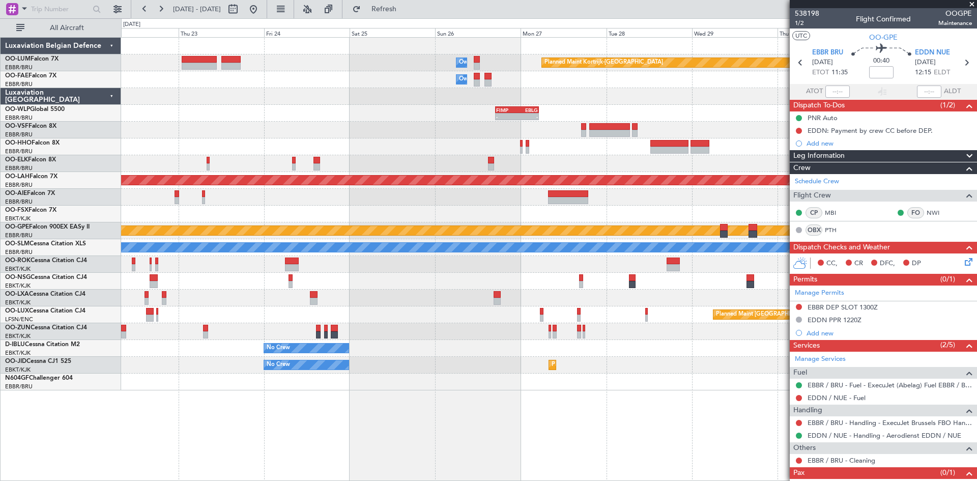
click at [5, 306] on div "Owner Melsbroek Air Base Planned Maint Kortrijk-Wevelgem Owner Melsbroek Air Ba…" at bounding box center [488, 249] width 977 height 462
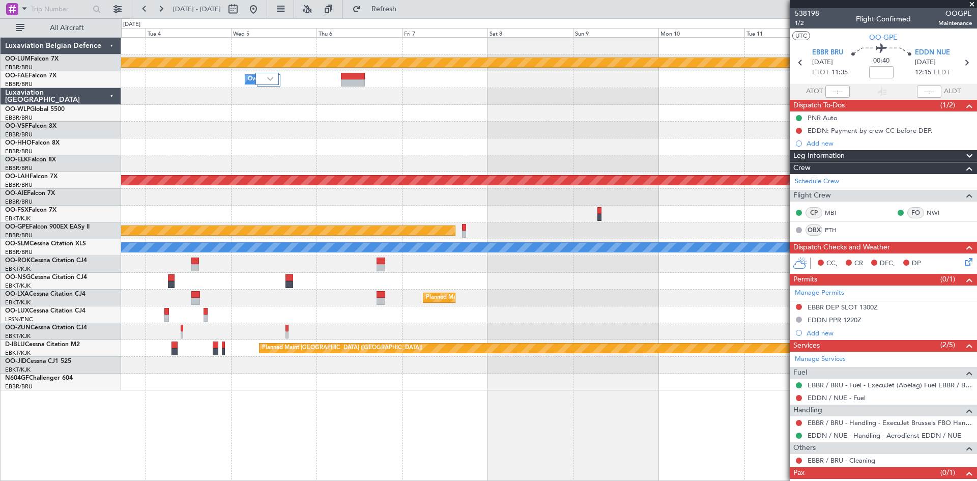
click at [93, 317] on div "Planned Maint Kortrijk-Wevelgem Owner Melsbroek Air Base Owner Melsbroek Air Ba…" at bounding box center [488, 249] width 977 height 462
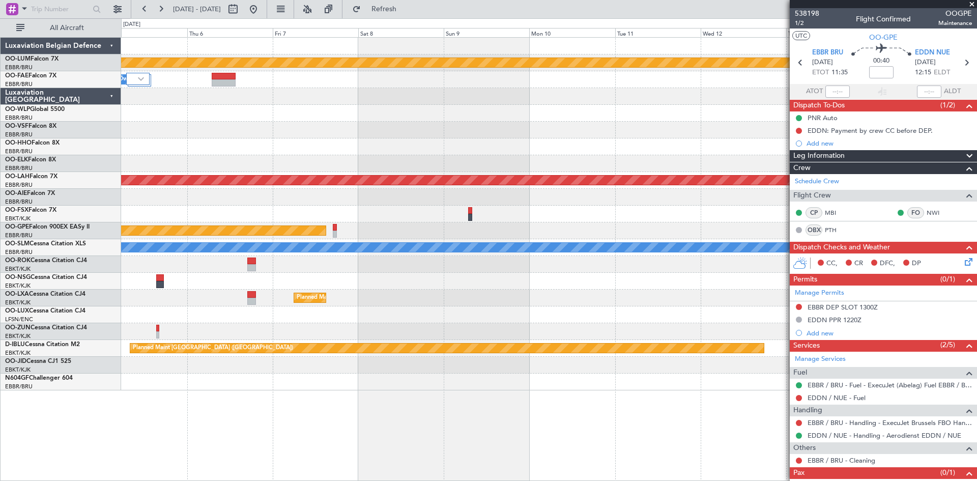
click at [38, 311] on div "Planned Maint Kortrijk-Wevelgem Owner Melsbroek Air Base Planned Maint Alton-st…" at bounding box center [488, 249] width 977 height 462
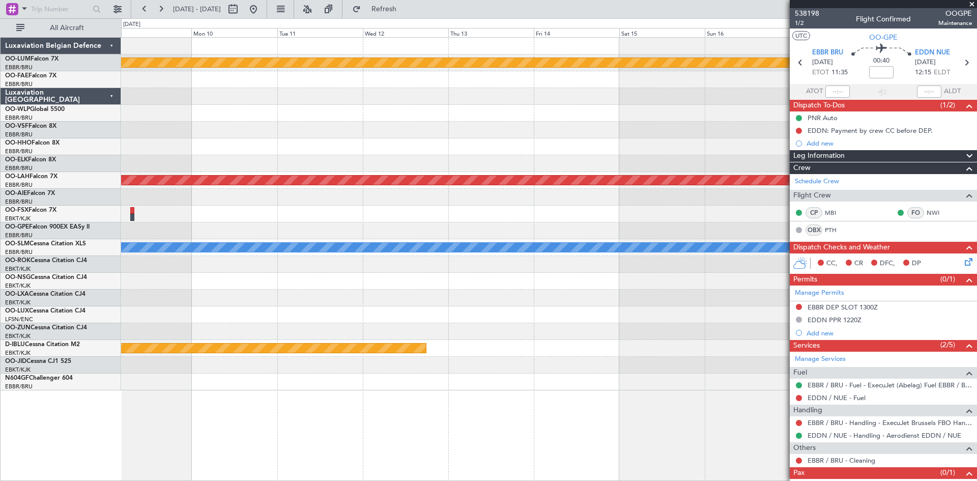
click at [82, 320] on div "Planned Maint Kortrijk-Wevelgem Planned Maint Alton-st Louis (St Louis Regl) Pl…" at bounding box center [488, 249] width 977 height 462
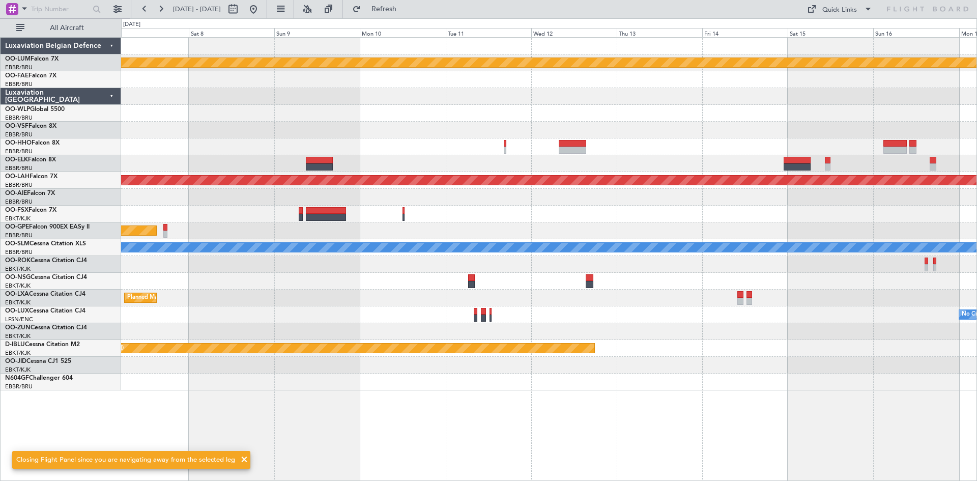
click at [163, 228] on div "Planned Maint Nurnberg" at bounding box center [548, 230] width 855 height 17
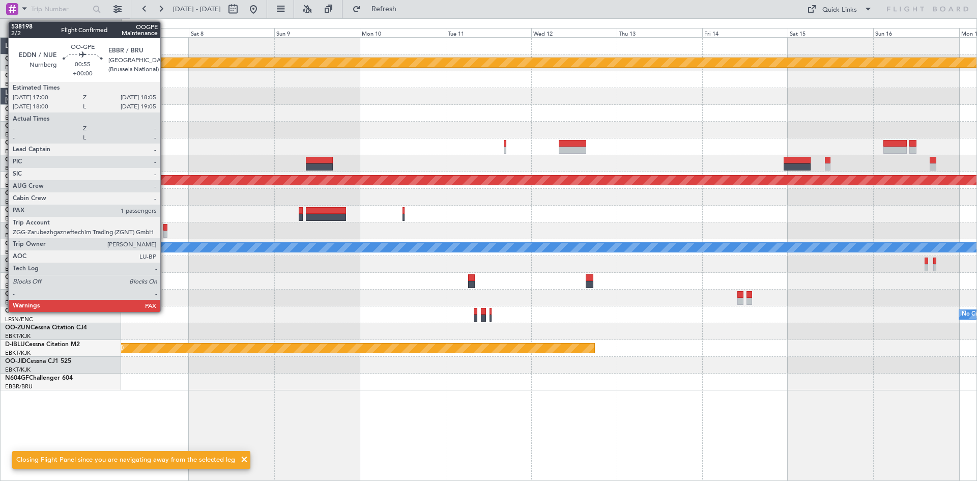
click at [165, 226] on div at bounding box center [165, 227] width 4 height 7
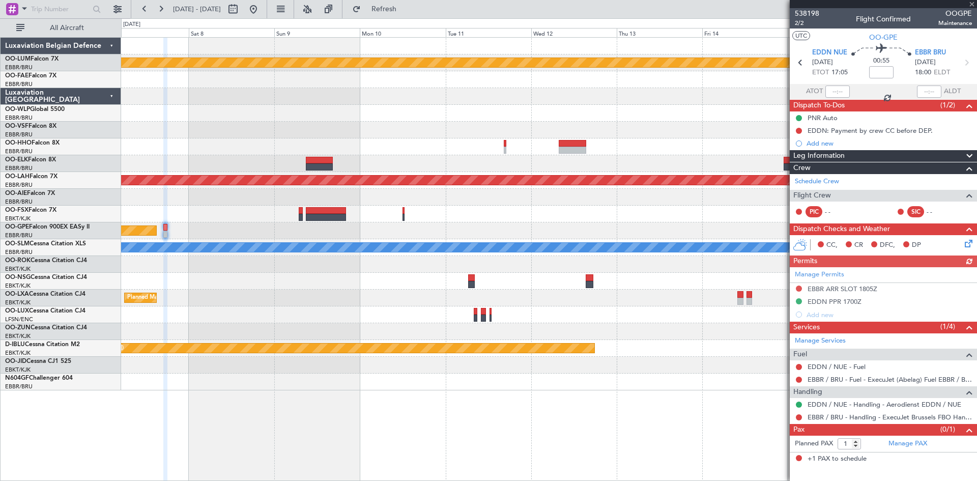
click at [798, 301] on div "Manage Permits EBBR ARR SLOT 1805Z EDDN PPR 1700Z Add new" at bounding box center [882, 294] width 187 height 54
click at [840, 302] on div "Manage Permits EBBR ARR SLOT 1805Z EDDN PPR 1700Z Add new" at bounding box center [882, 294] width 187 height 54
click at [843, 301] on div "EDDN PPR 1700Z" at bounding box center [834, 301] width 54 height 9
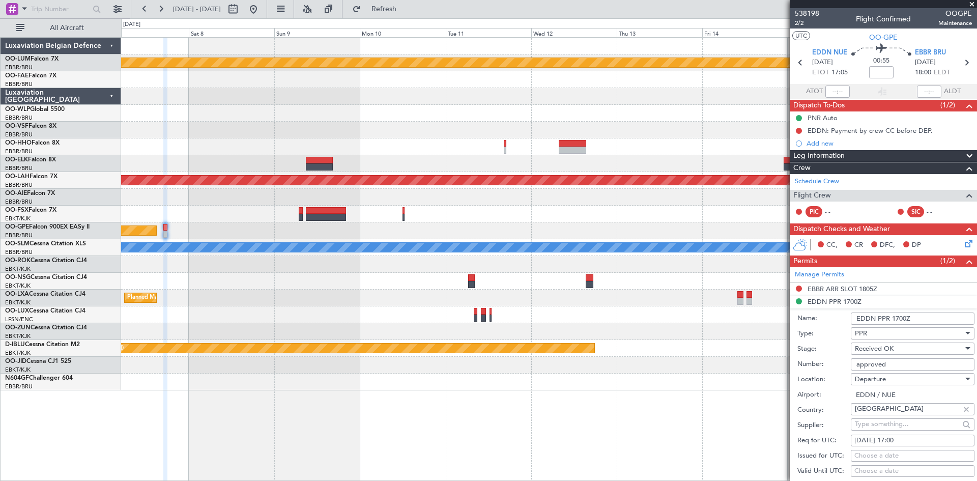
click at [880, 349] on span "Received OK" at bounding box center [874, 348] width 39 height 9
click at [899, 477] on span "Not Required" at bounding box center [908, 474] width 107 height 15
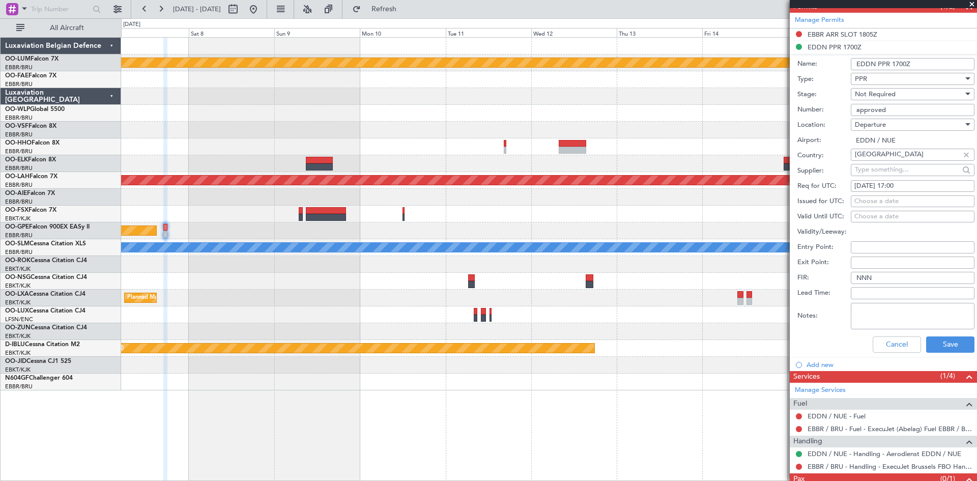
click at [873, 307] on textarea "Notes:" at bounding box center [913, 316] width 124 height 26
drag, startPoint x: 875, startPoint y: 114, endPoint x: 807, endPoint y: 120, distance: 68.4
click at [807, 120] on form "Name: EDDN PPR 1700Z Type: PPR Stage: Not Required Number: approved Location: D…" at bounding box center [882, 206] width 187 height 304
type input "not required for this flight"
click at [943, 344] on button "Save" at bounding box center [950, 344] width 48 height 16
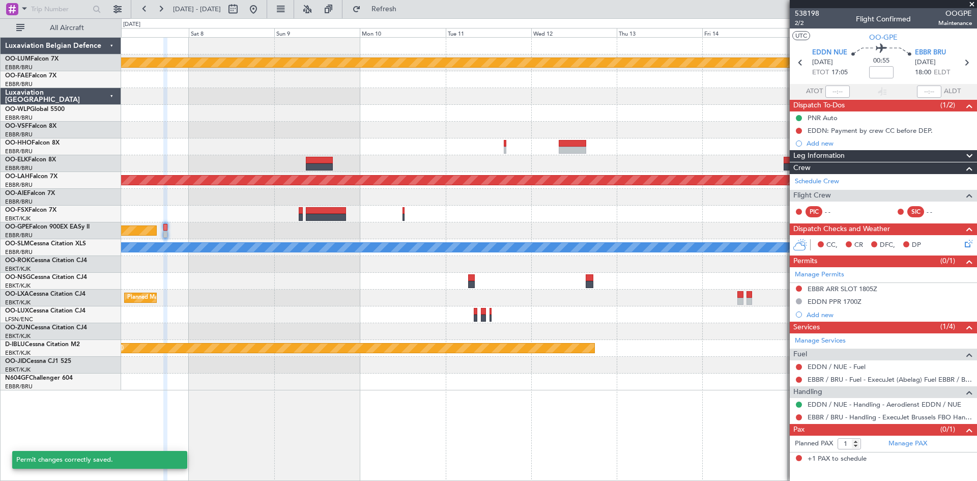
scroll to position [0, 0]
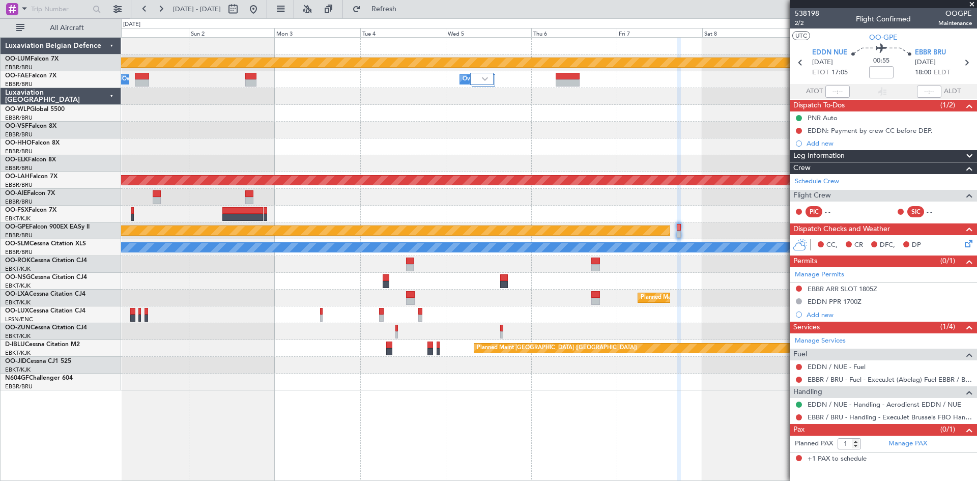
click at [976, 331] on fb-app "07 Nov 2025 - 17 Nov 2025 Refresh Quick Links All Aircraft Planned Maint Kortri…" at bounding box center [488, 244] width 977 height 473
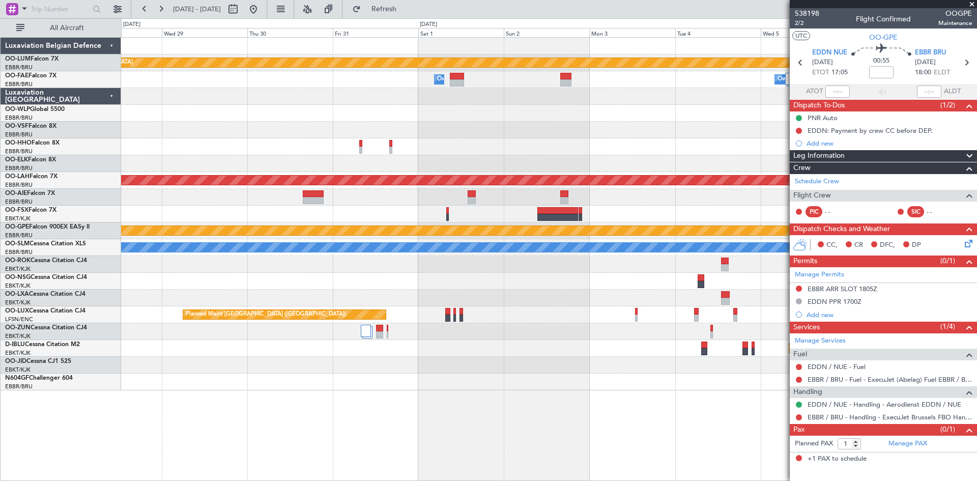
click at [976, 304] on fb-app "07 Nov 2025 - 17 Nov 2025 Refresh Quick Links All Aircraft Planned Maint Kortri…" at bounding box center [488, 244] width 977 height 473
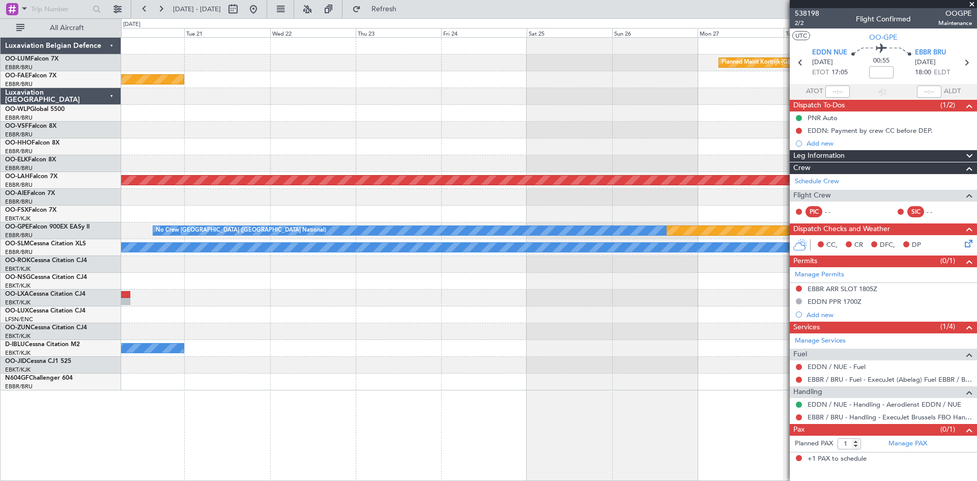
click at [945, 336] on fb-app "07 Nov 2025 - 17 Nov 2025 Refresh Quick Links All Aircraft Planned Maint Kortri…" at bounding box center [488, 244] width 977 height 473
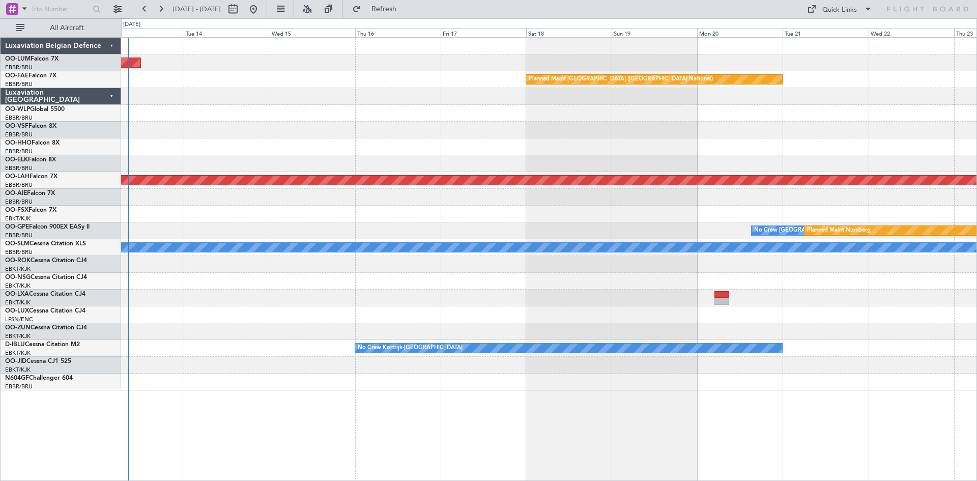
click at [118, 267] on div "AOG Maint Sibiu Planned Maint Brussels (Brussels National) Planned Maint Alton-…" at bounding box center [488, 249] width 977 height 462
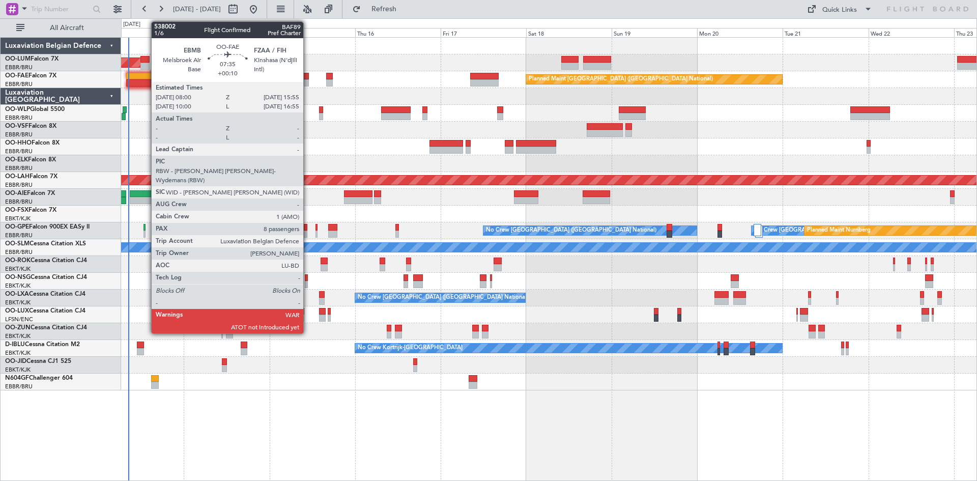
click at [143, 81] on div at bounding box center [140, 82] width 28 height 7
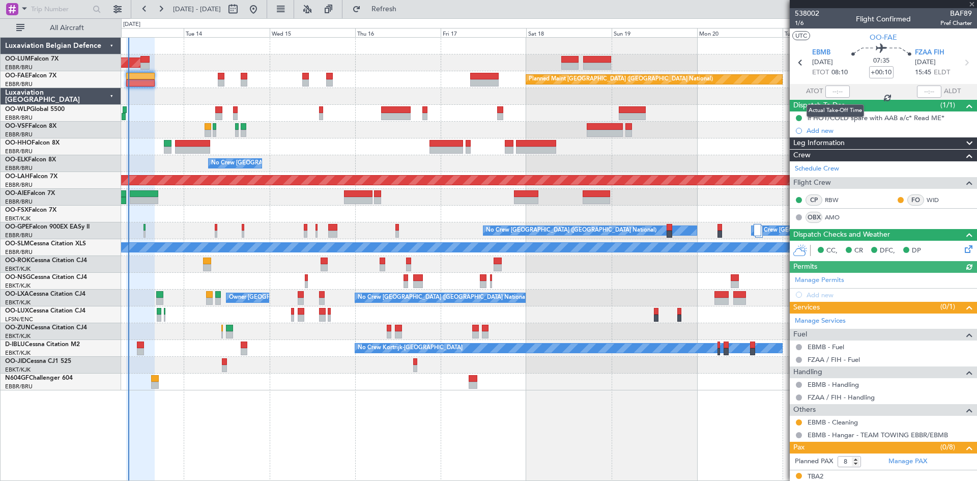
click at [835, 91] on div at bounding box center [837, 91] width 24 height 12
click at [834, 90] on input "text" at bounding box center [837, 91] width 24 height 12
click at [855, 64] on div "07:35 +00:10" at bounding box center [880, 63] width 67 height 38
type input "08:29"
click at [302, 399] on div "AOG Maint Sibiu Planned Maint Brussels (Brussels National) Planned Maint Melsbr…" at bounding box center [549, 259] width 856 height 444
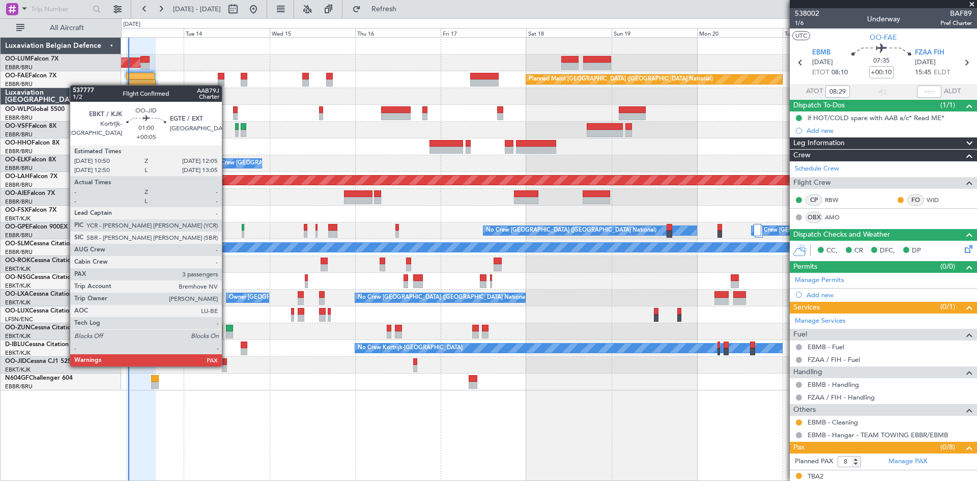
click at [226, 365] on div at bounding box center [224, 368] width 5 height 7
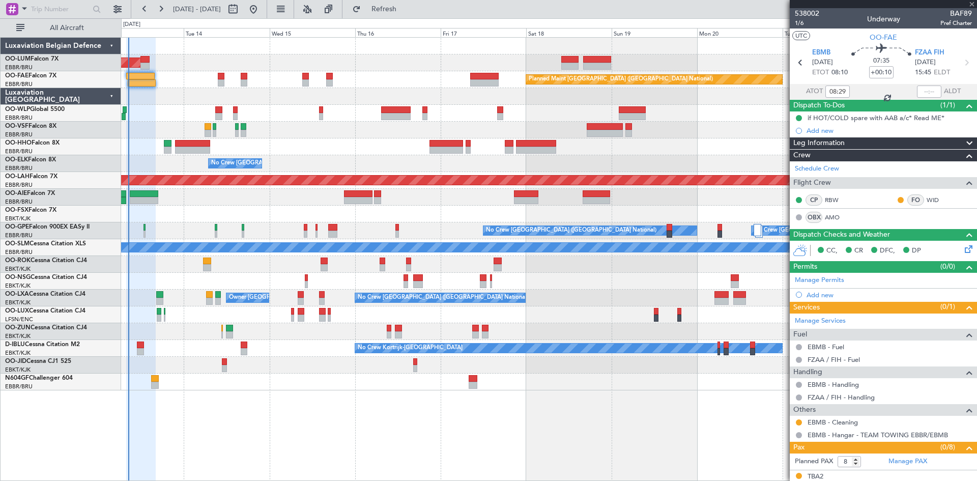
type input "+00:05"
type input "3"
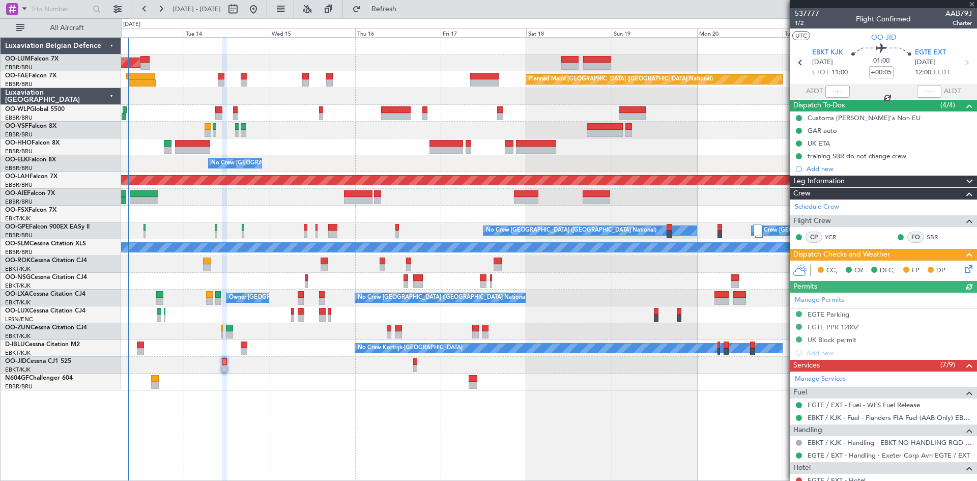
scroll to position [191, 0]
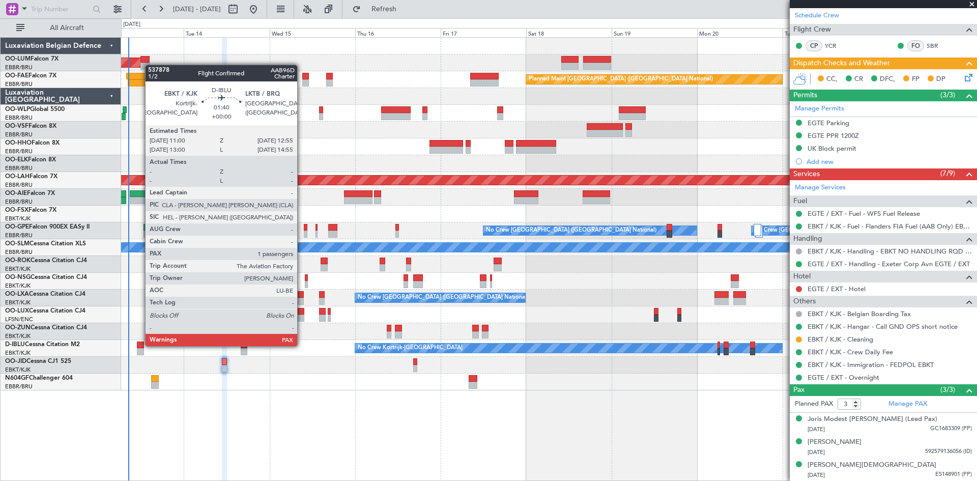
click at [140, 345] on div at bounding box center [140, 344] width 7 height 7
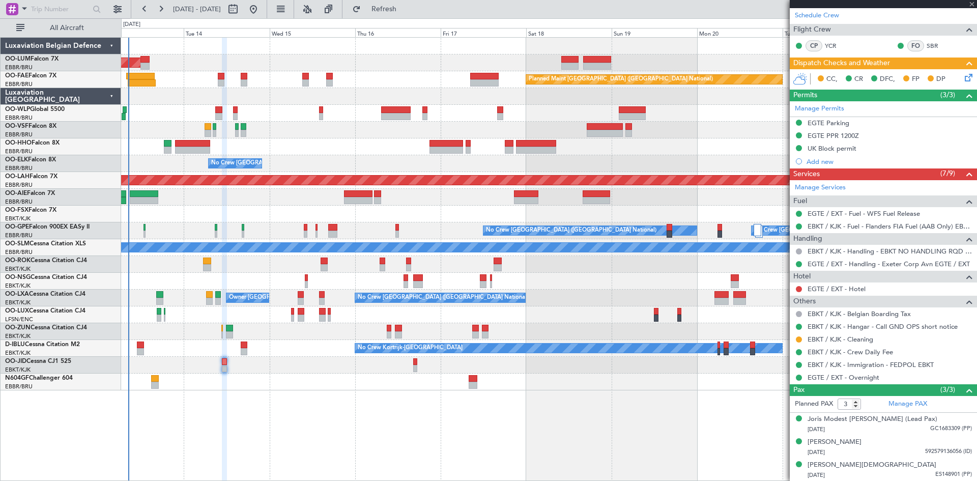
type input "2"
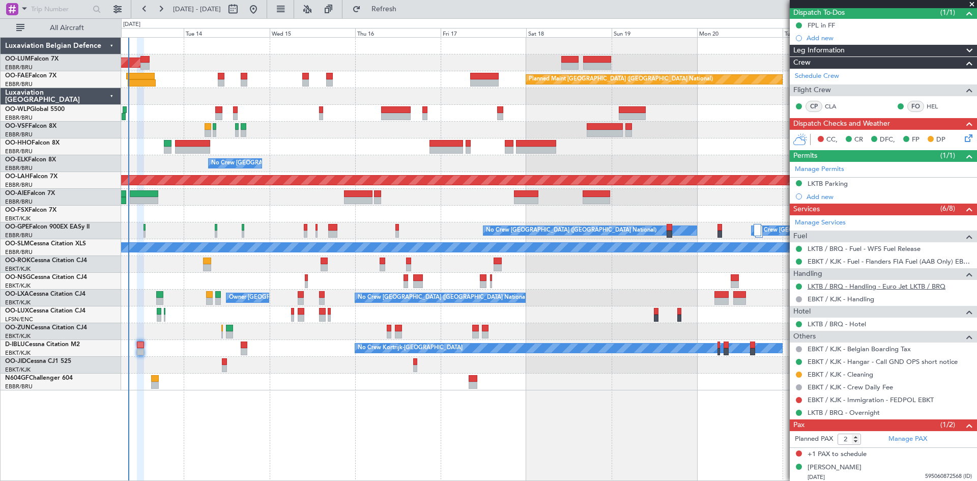
scroll to position [95, 0]
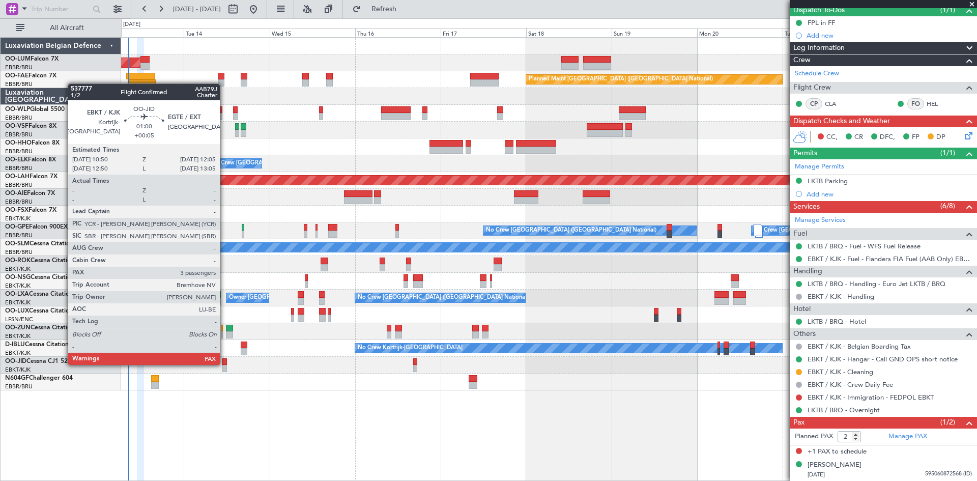
click at [224, 364] on div at bounding box center [224, 361] width 5 height 7
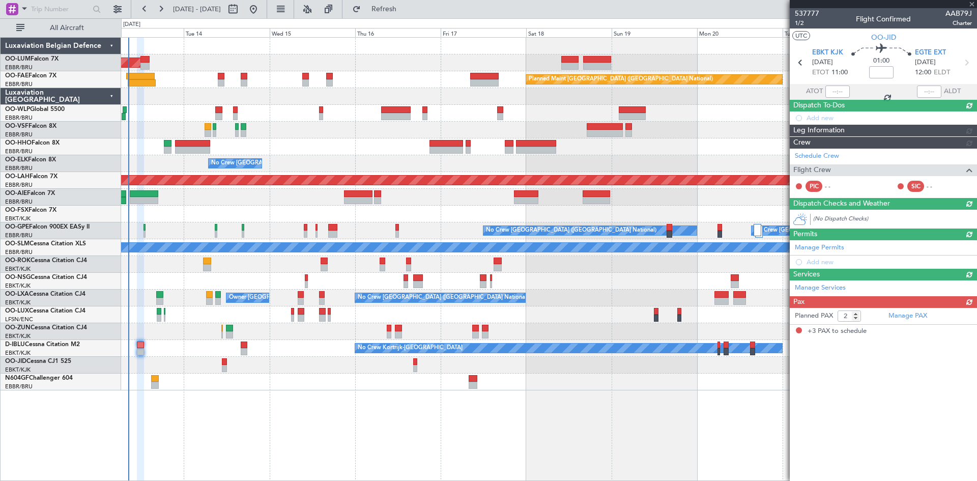
type input "+00:05"
type input "3"
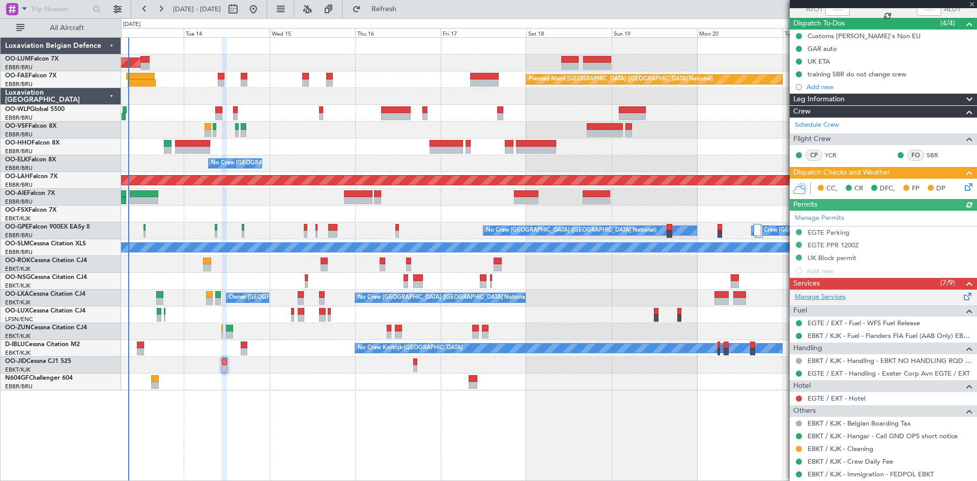
scroll to position [191, 0]
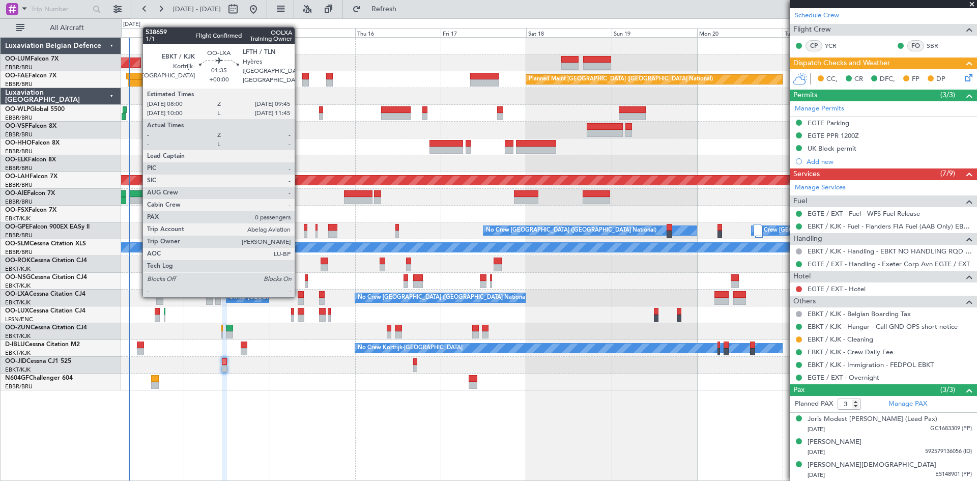
click at [299, 295] on div at bounding box center [301, 294] width 7 height 7
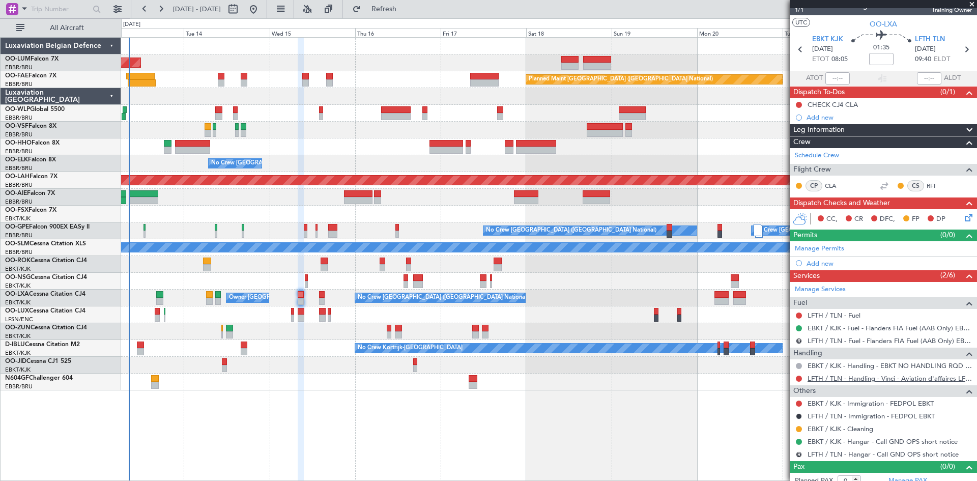
scroll to position [21, 0]
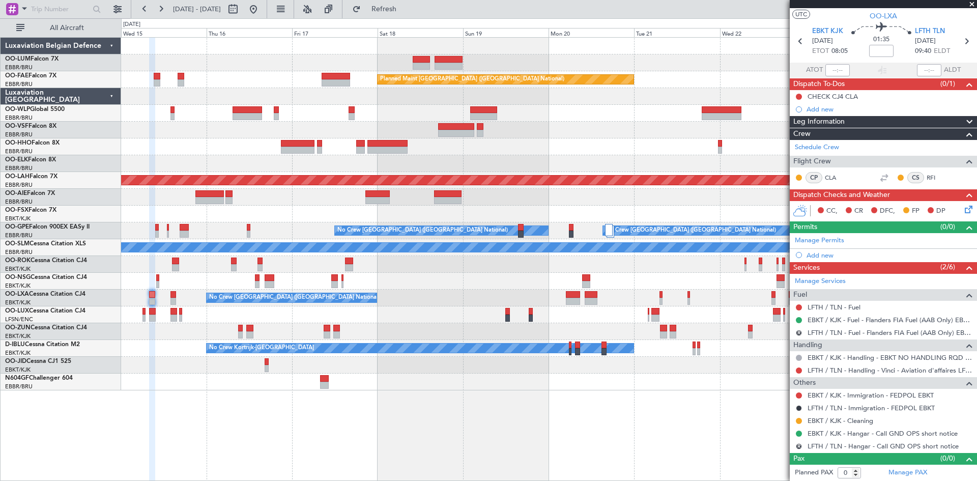
click at [245, 390] on div "Owner Melsbroek Air Base Planned Maint Kortrijk-Wevelgem AOG Maint Sibiu Planne…" at bounding box center [549, 259] width 856 height 444
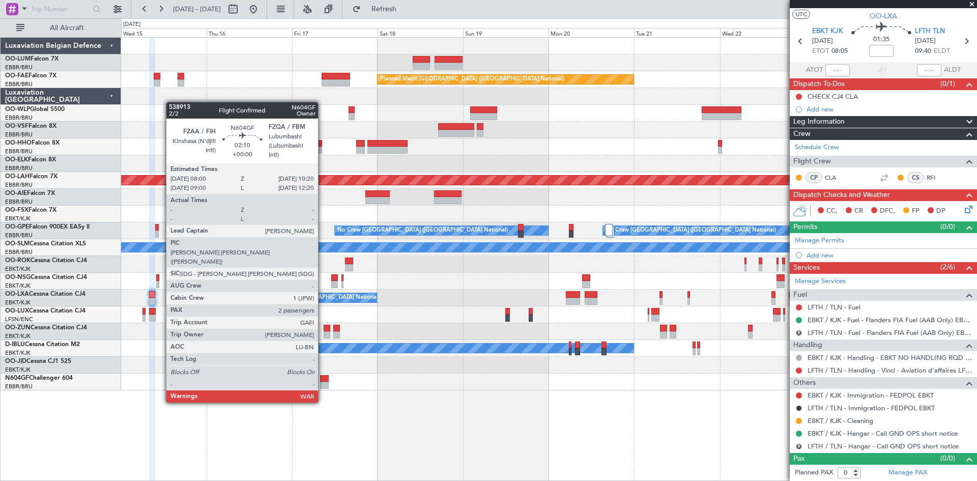
click at [324, 382] on div at bounding box center [324, 385] width 9 height 7
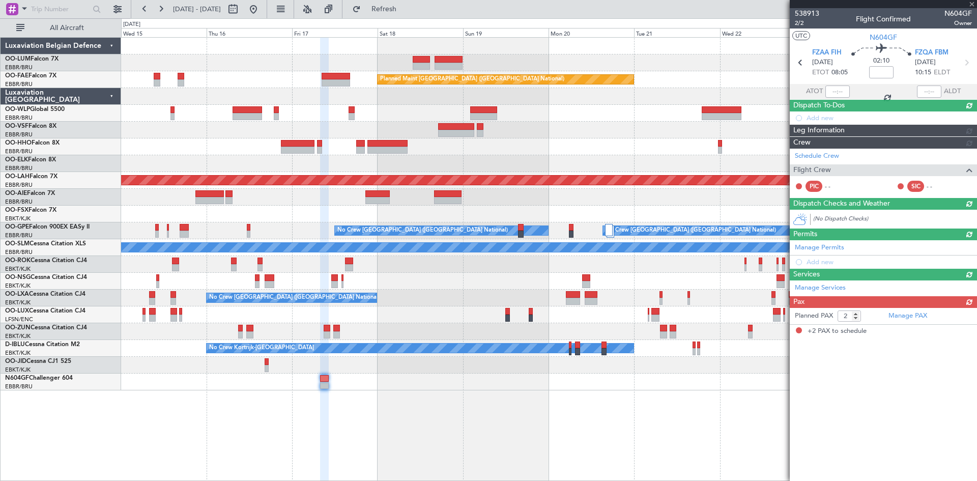
scroll to position [0, 0]
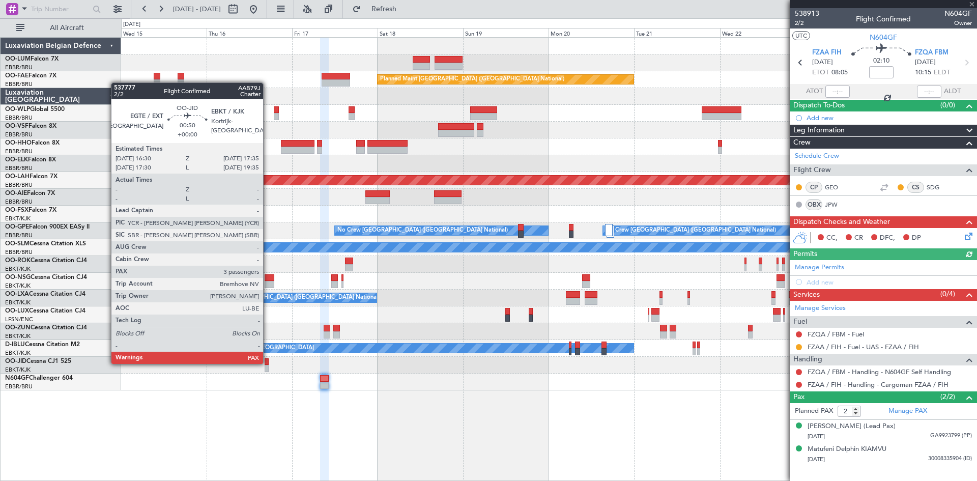
click at [267, 362] on div at bounding box center [267, 361] width 4 height 7
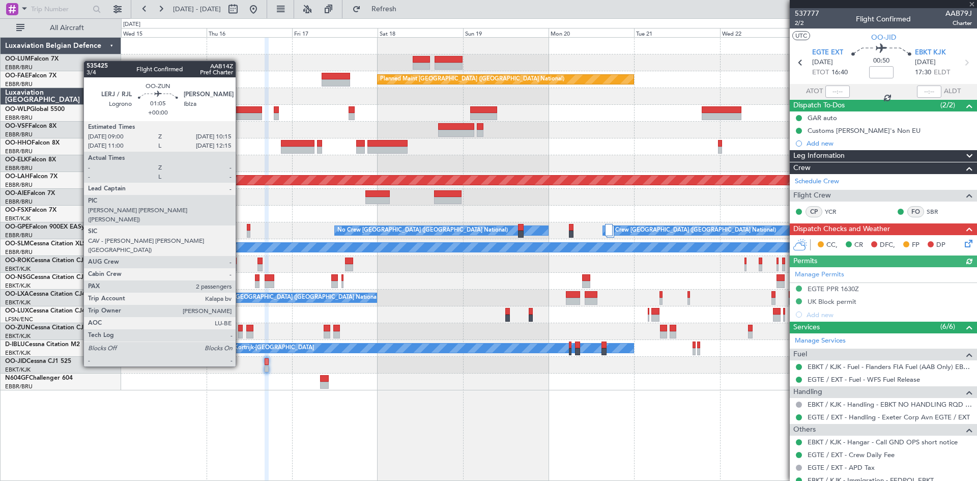
click at [240, 329] on div at bounding box center [240, 328] width 5 height 7
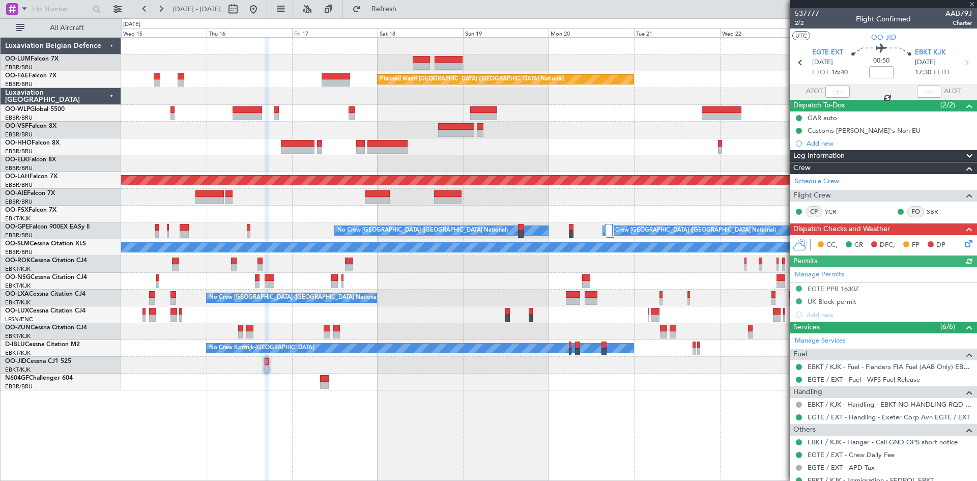
type input "2"
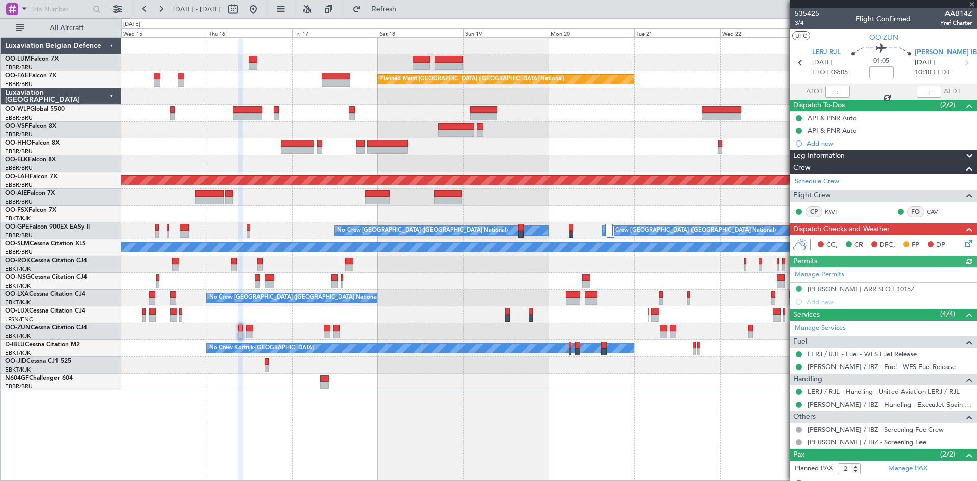
scroll to position [42, 0]
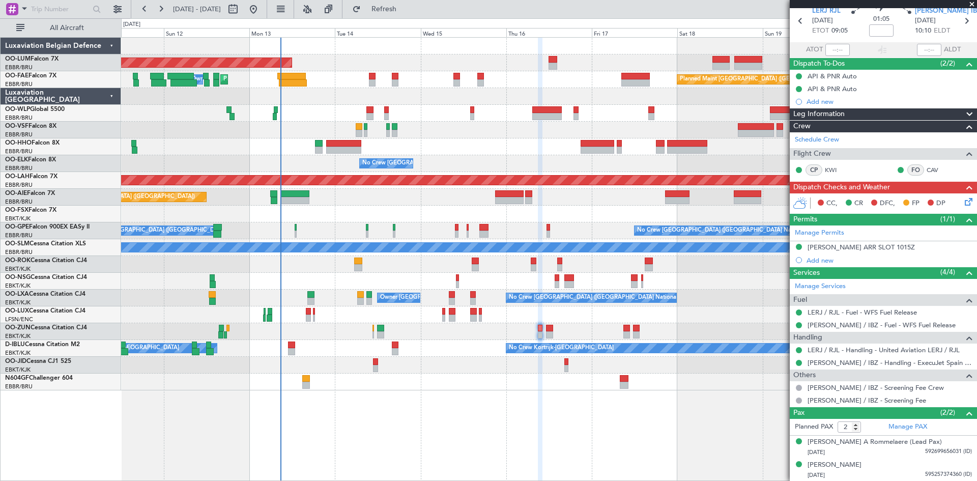
click at [465, 417] on div "AOG Maint Sibiu Planned Maint Brussels (Brussels National) Planned Maint Melsbr…" at bounding box center [549, 259] width 856 height 444
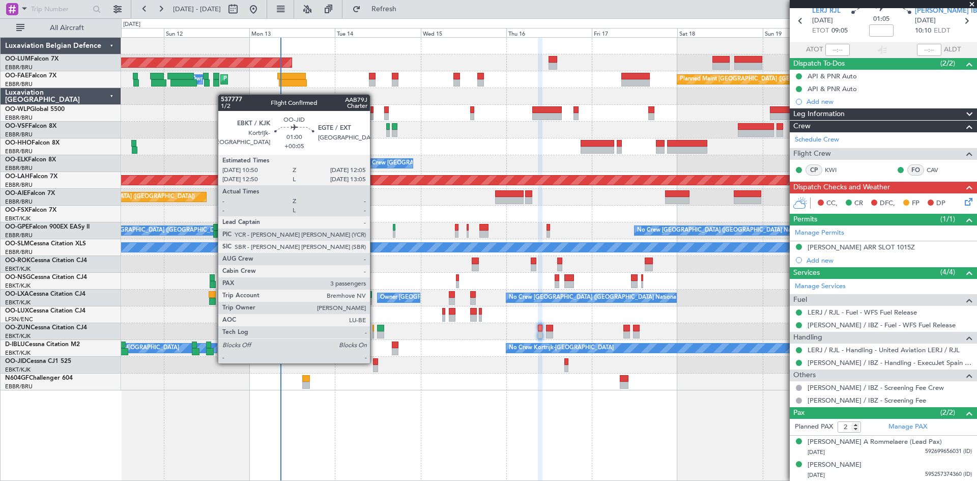
click at [374, 362] on div at bounding box center [375, 361] width 5 height 7
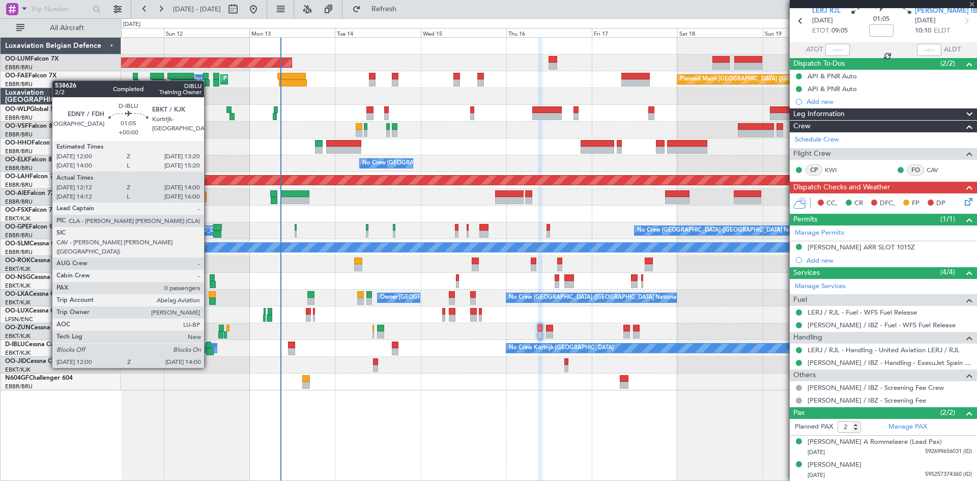
type input "+00:05"
type input "3"
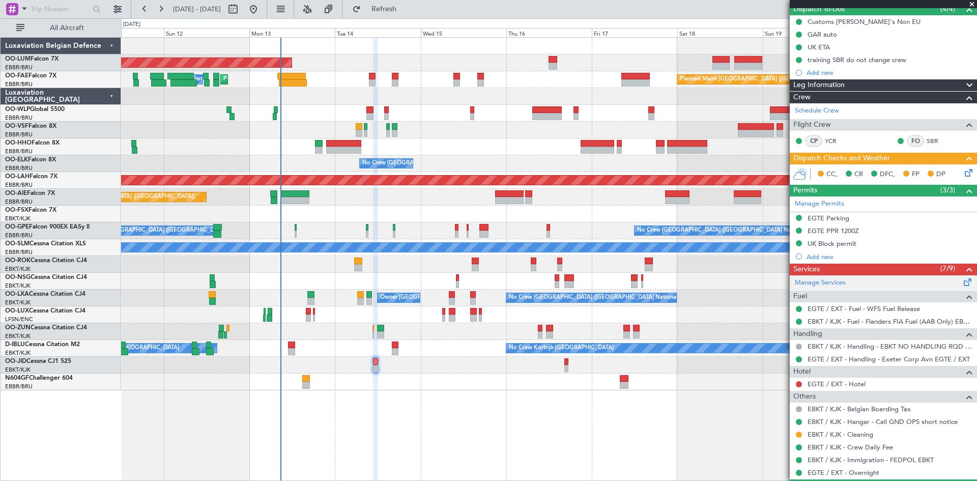
scroll to position [0, 0]
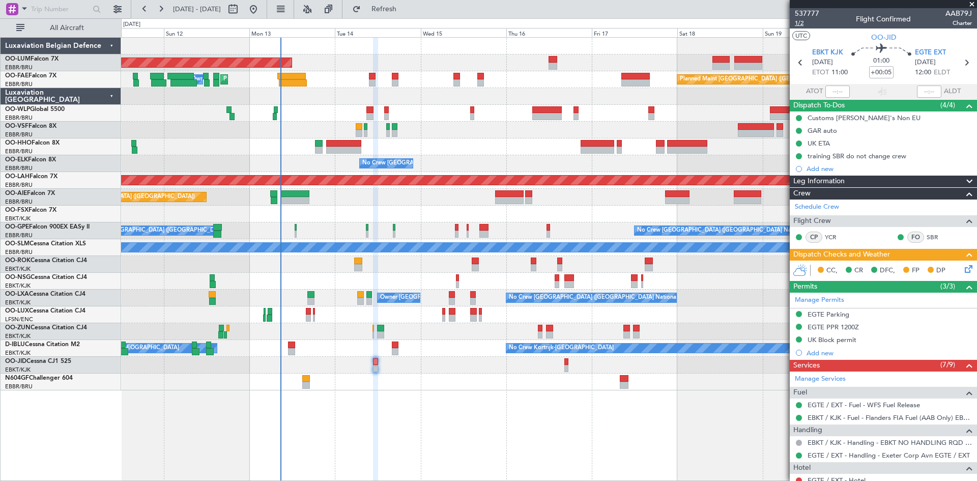
click at [800, 23] on span "1/2" at bounding box center [807, 23] width 24 height 9
click at [831, 115] on div "Customs [PERSON_NAME]'s Non EU" at bounding box center [863, 117] width 113 height 9
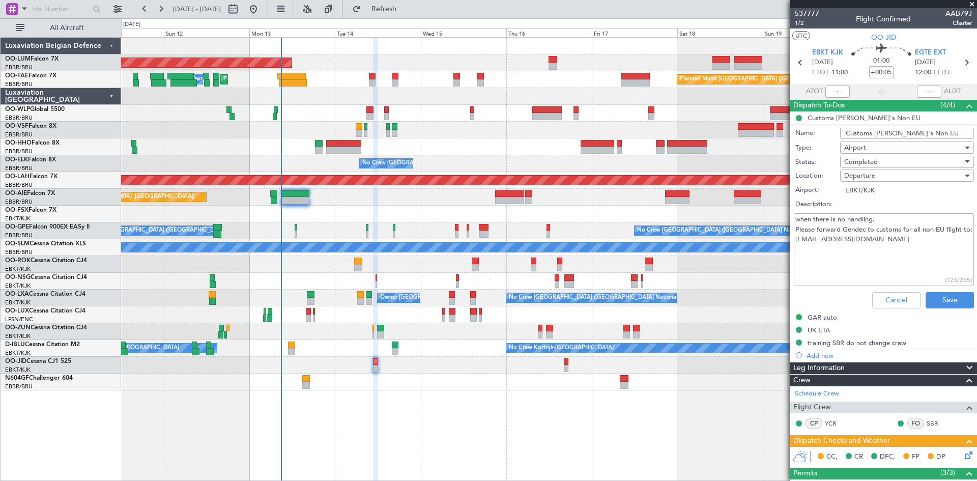
drag, startPoint x: 905, startPoint y: 248, endPoint x: 795, endPoint y: 253, distance: 110.0
click at [795, 253] on textarea "when there is no handling. Please forward Gendec to customs for all non EU flig…" at bounding box center [884, 249] width 180 height 73
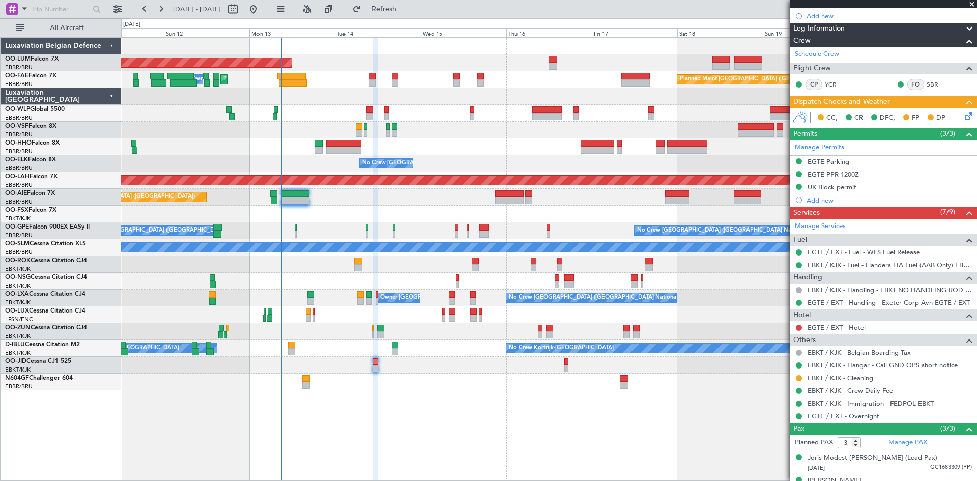
scroll to position [191, 0]
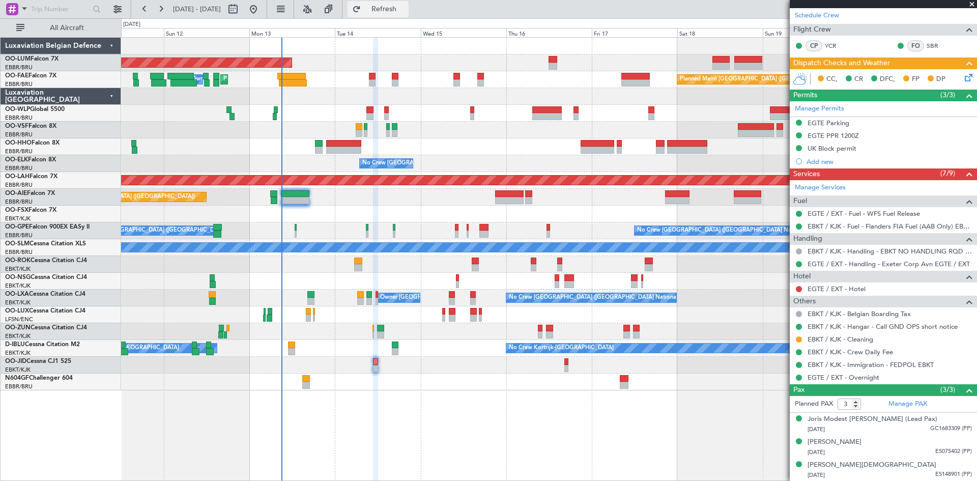
click at [405, 10] on span "Refresh" at bounding box center [384, 9] width 43 height 7
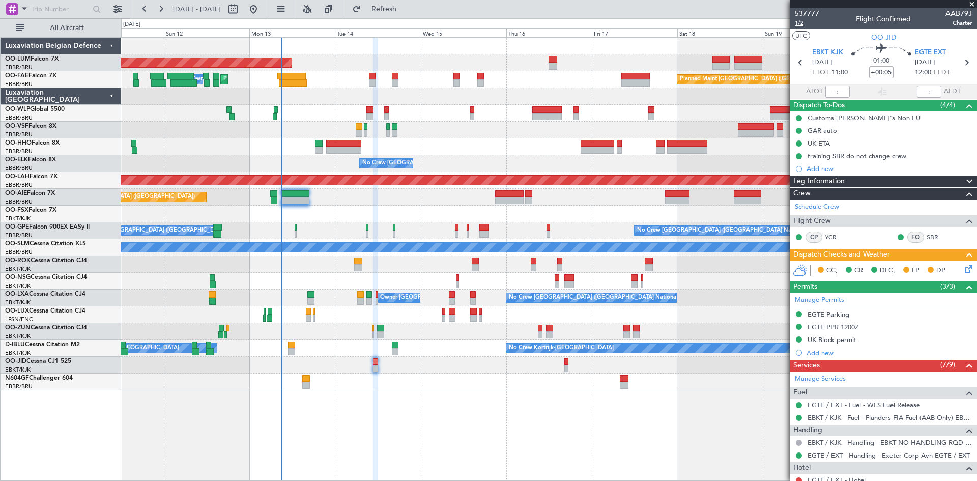
click at [800, 25] on span "1/2" at bounding box center [807, 23] width 24 height 9
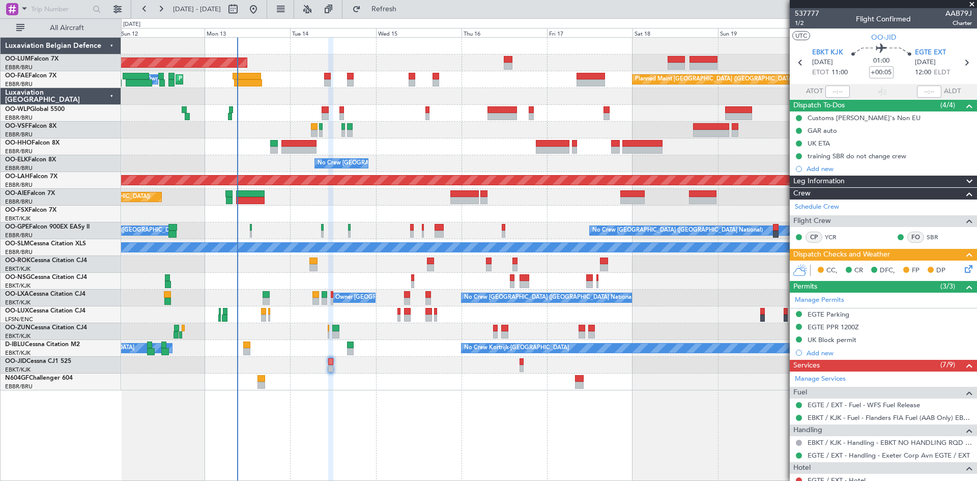
click at [522, 400] on div "AOG Maint Sibiu Planned Maint Brussels (Brussels National) Planned Maint Melsbr…" at bounding box center [549, 259] width 856 height 444
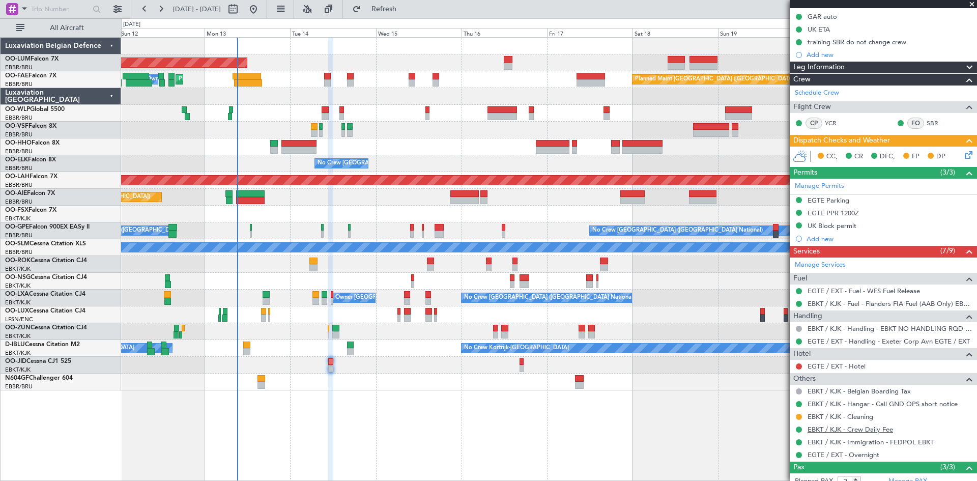
scroll to position [191, 0]
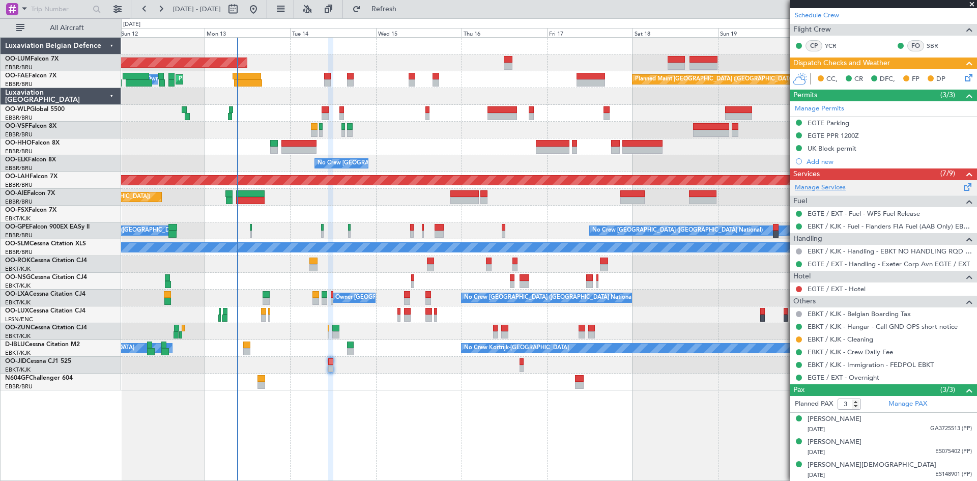
click at [825, 186] on link "Manage Services" at bounding box center [820, 188] width 51 height 10
click at [826, 188] on link "Manage Services" at bounding box center [820, 188] width 51 height 10
click at [823, 159] on div "Add new" at bounding box center [884, 161] width 156 height 9
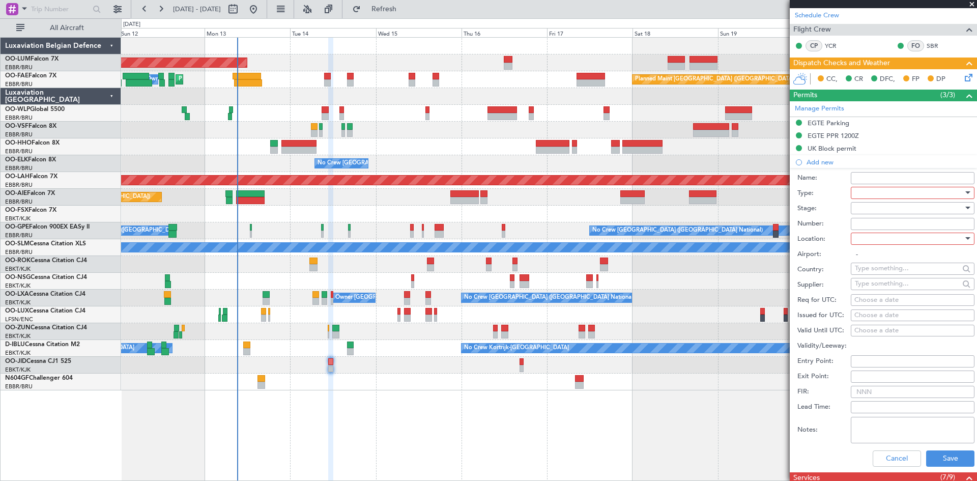
click at [864, 188] on div at bounding box center [909, 192] width 108 height 15
click at [894, 463] on div at bounding box center [488, 240] width 977 height 481
click at [889, 455] on button "Cancel" at bounding box center [896, 458] width 48 height 16
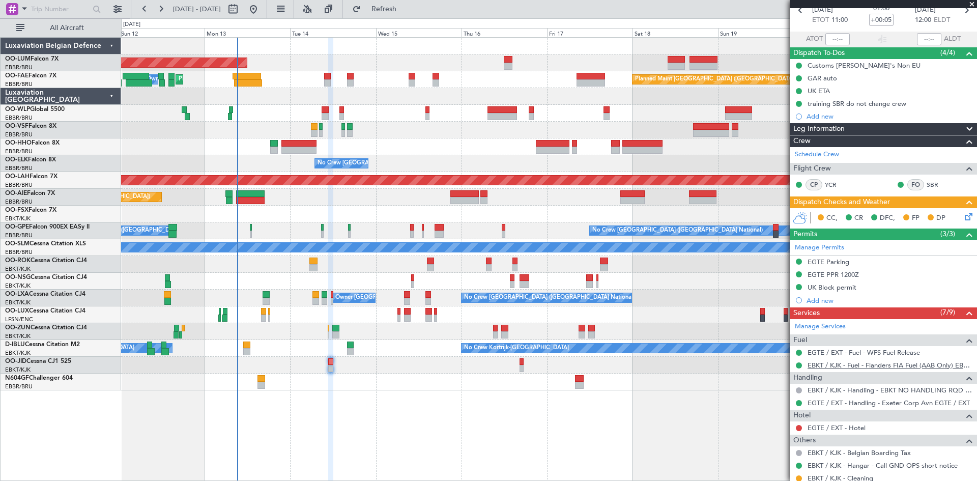
scroll to position [191, 0]
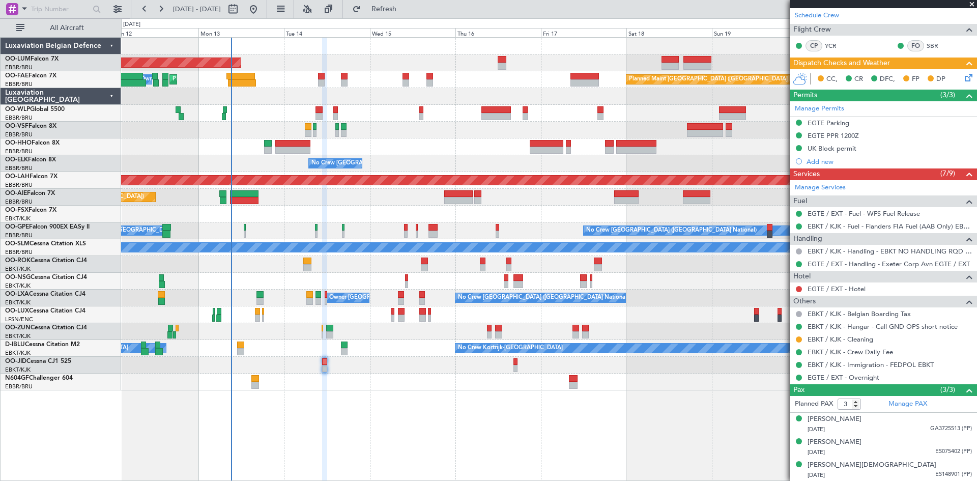
click at [325, 390] on div at bounding box center [548, 381] width 855 height 17
click at [922, 362] on link "EBKT / KJK - Immigration - FEDPOL EBKT" at bounding box center [870, 364] width 126 height 9
click at [405, 6] on span "Refresh" at bounding box center [384, 9] width 43 height 7
click at [799, 365] on button at bounding box center [799, 365] width 6 height 6
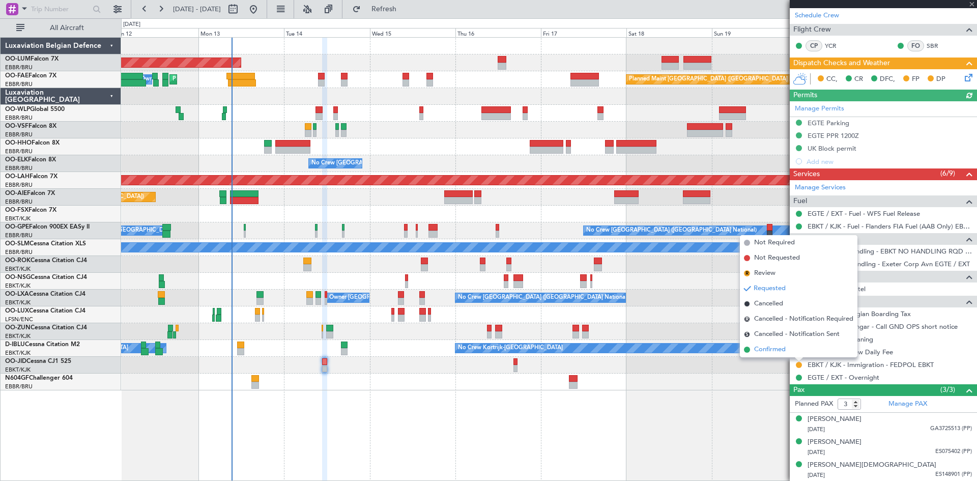
click at [786, 352] on li "Confirmed" at bounding box center [799, 349] width 118 height 15
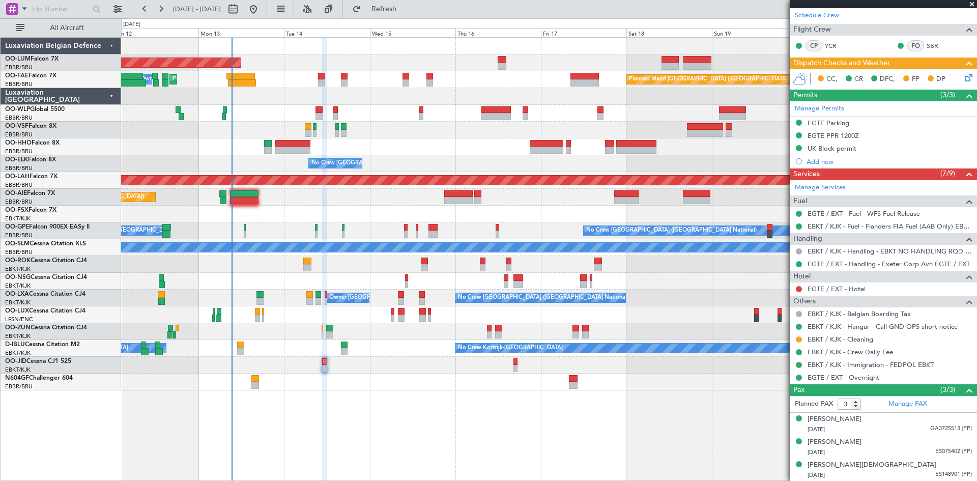
click at [962, 80] on icon at bounding box center [966, 76] width 8 height 8
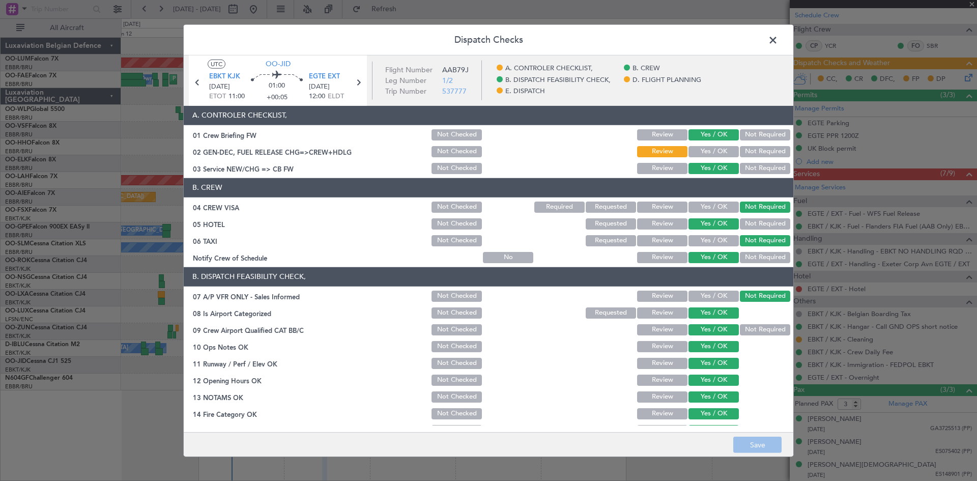
click at [710, 149] on button "Yes / OK" at bounding box center [713, 151] width 50 height 11
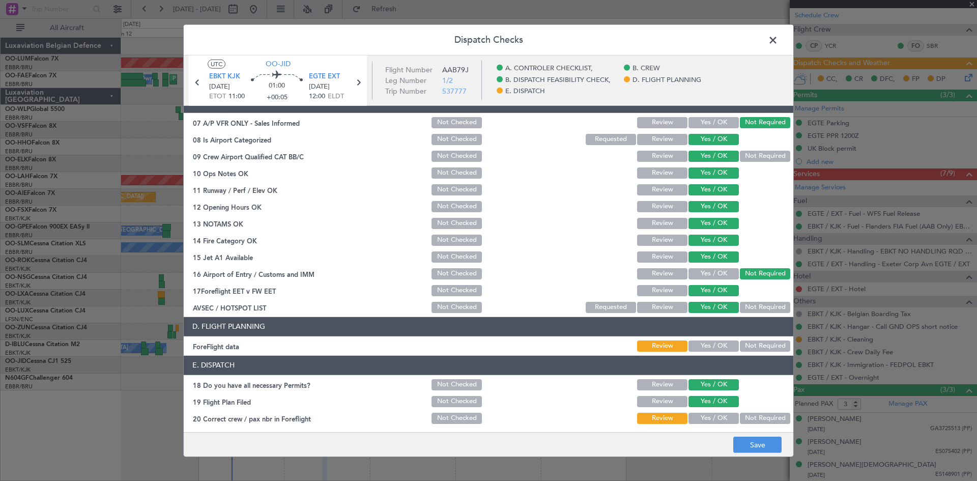
scroll to position [192, 0]
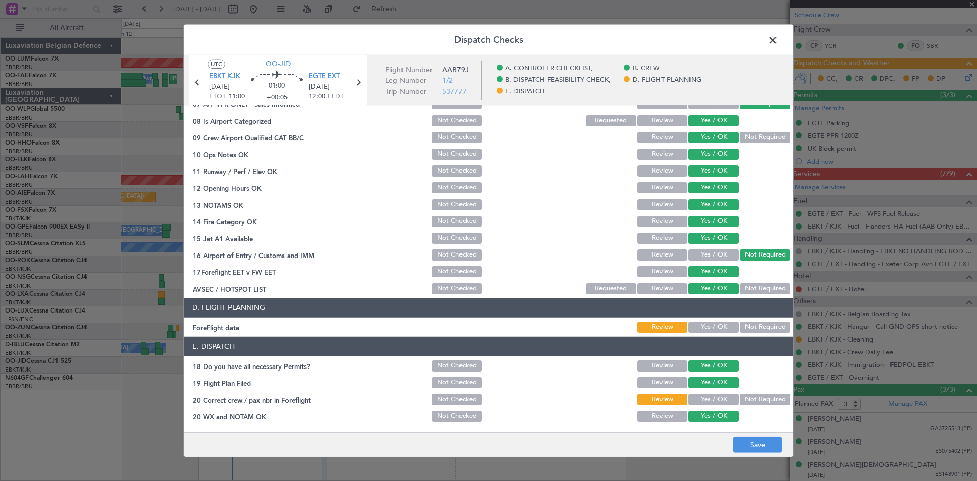
click at [712, 328] on button "Yes / OK" at bounding box center [713, 326] width 50 height 11
click at [712, 399] on button "Yes / OK" at bounding box center [713, 399] width 50 height 11
click at [735, 433] on footer "Save" at bounding box center [488, 444] width 609 height 24
click at [743, 441] on button "Save" at bounding box center [757, 444] width 48 height 16
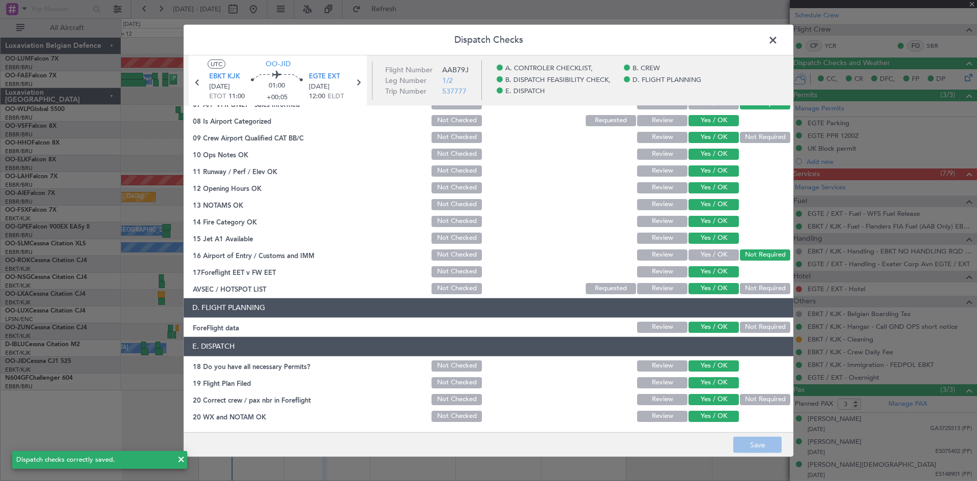
click at [778, 43] on span at bounding box center [778, 42] width 0 height 20
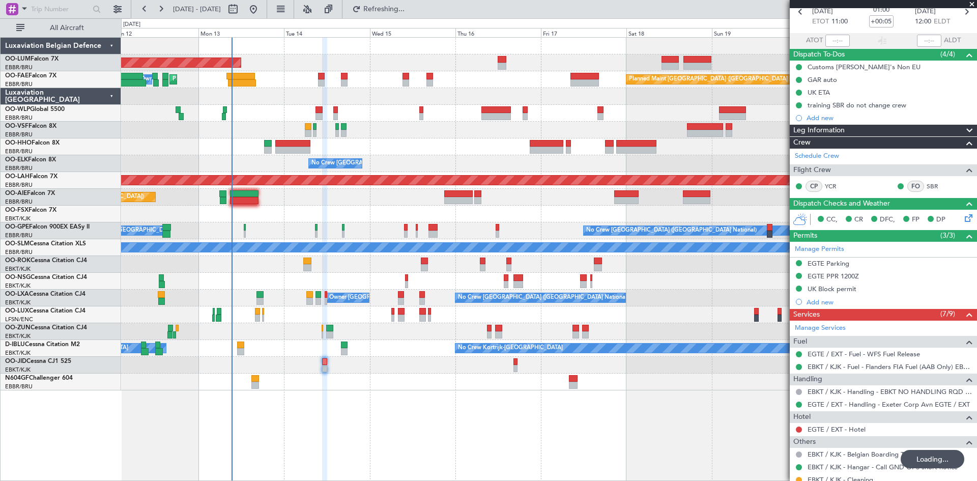
scroll to position [191, 0]
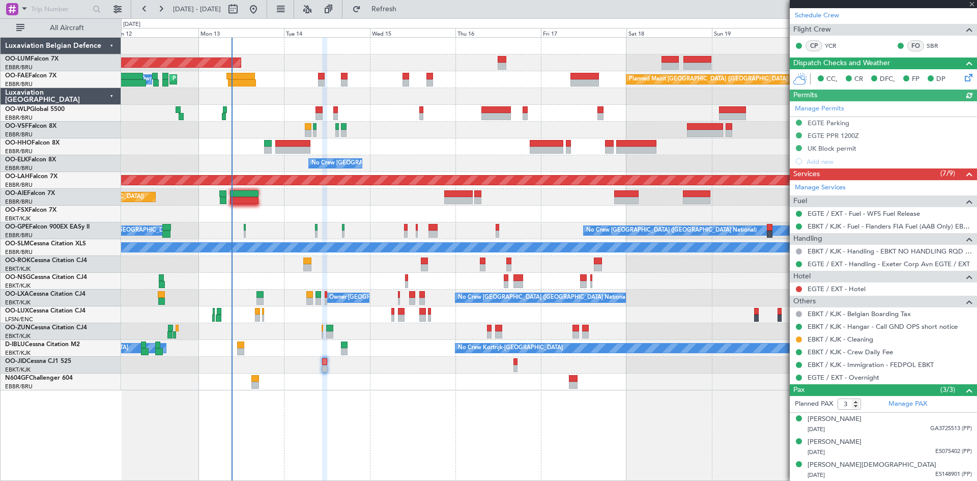
drag, startPoint x: 421, startPoint y: 8, endPoint x: 421, endPoint y: 17, distance: 9.7
click at [405, 8] on span "Refresh" at bounding box center [384, 9] width 43 height 7
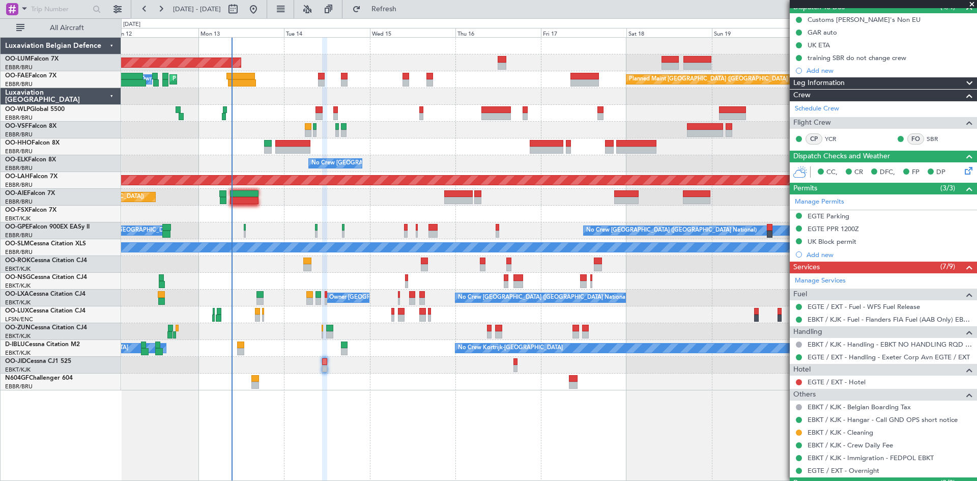
scroll to position [102, 0]
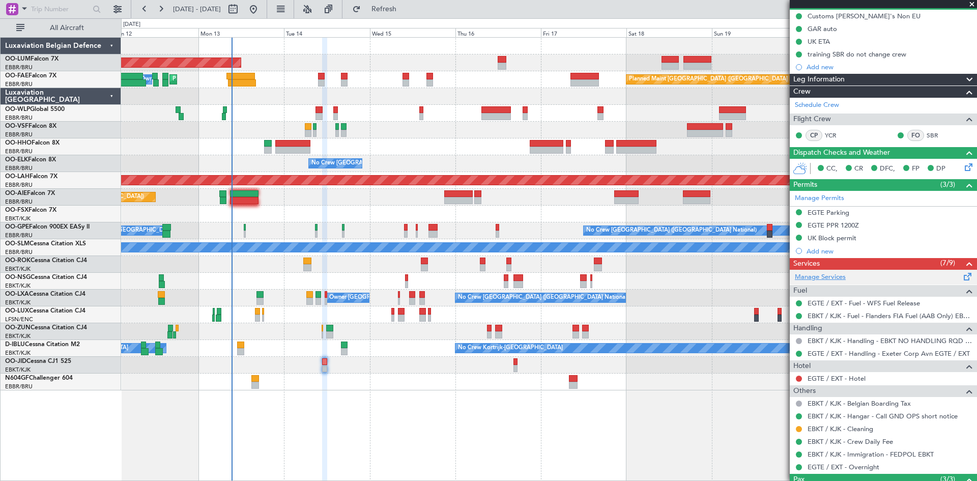
click at [831, 276] on link "Manage Services" at bounding box center [820, 277] width 51 height 10
click at [811, 275] on link "Manage Services" at bounding box center [820, 277] width 51 height 10
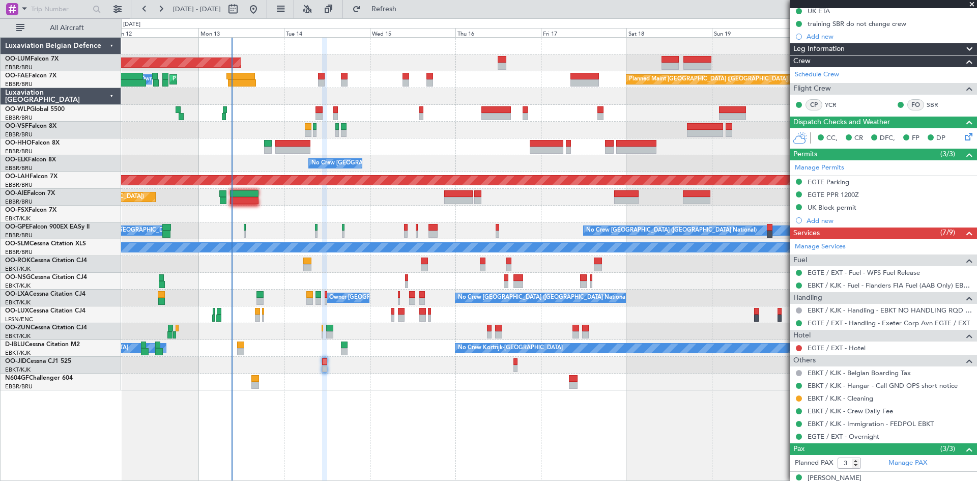
scroll to position [191, 0]
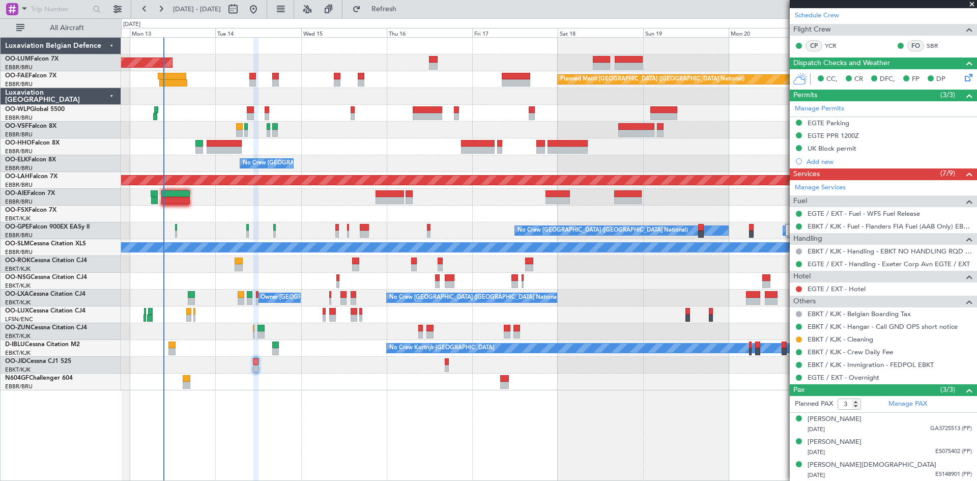
click at [588, 369] on div "AOG Maint Sibiu Planned Maint Brussels (Brussels National) Planned Maint Melsbr…" at bounding box center [548, 214] width 855 height 353
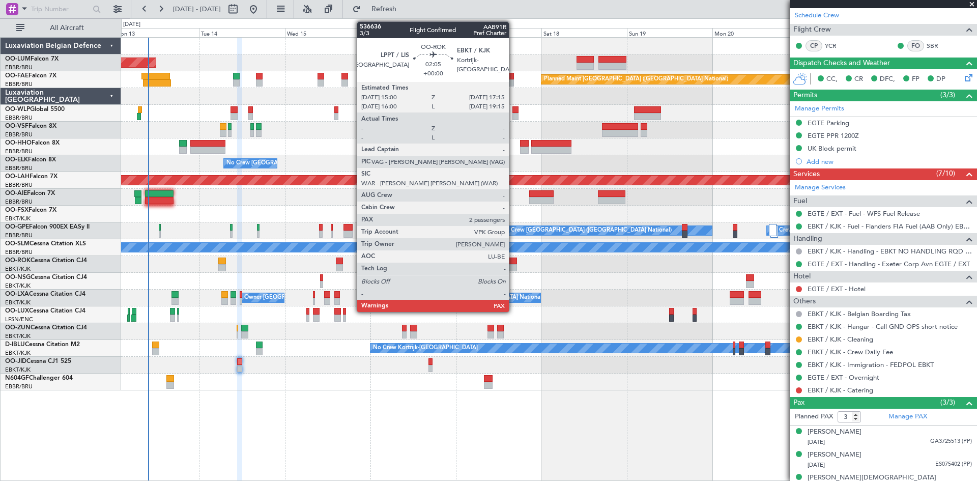
click at [513, 259] on div at bounding box center [513, 260] width 8 height 7
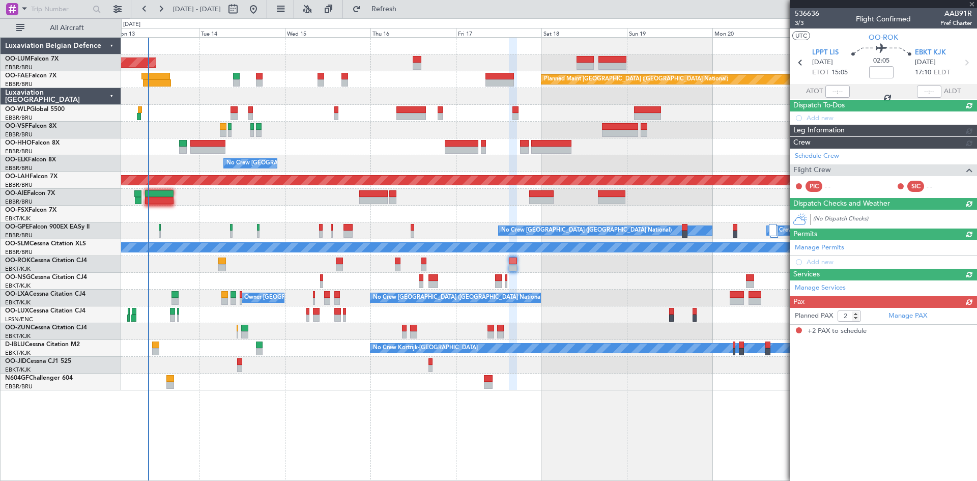
scroll to position [0, 0]
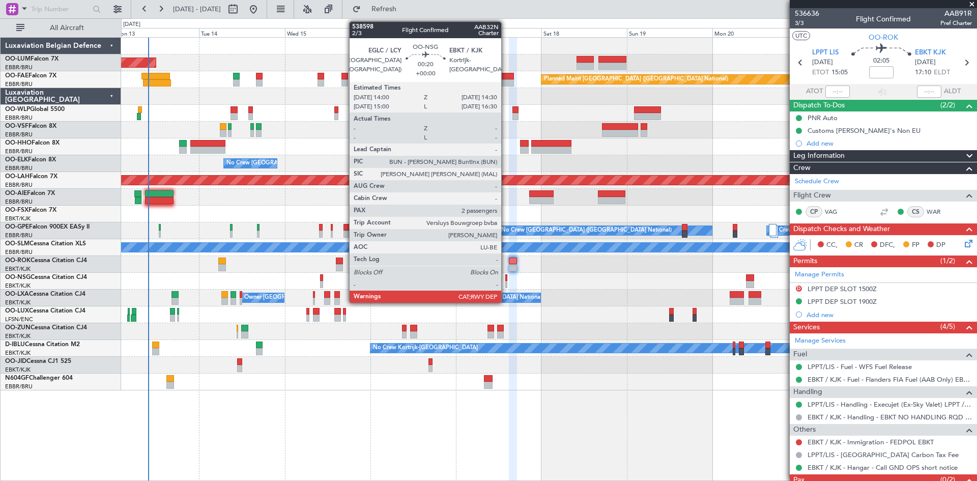
click at [506, 278] on div at bounding box center [506, 277] width 2 height 7
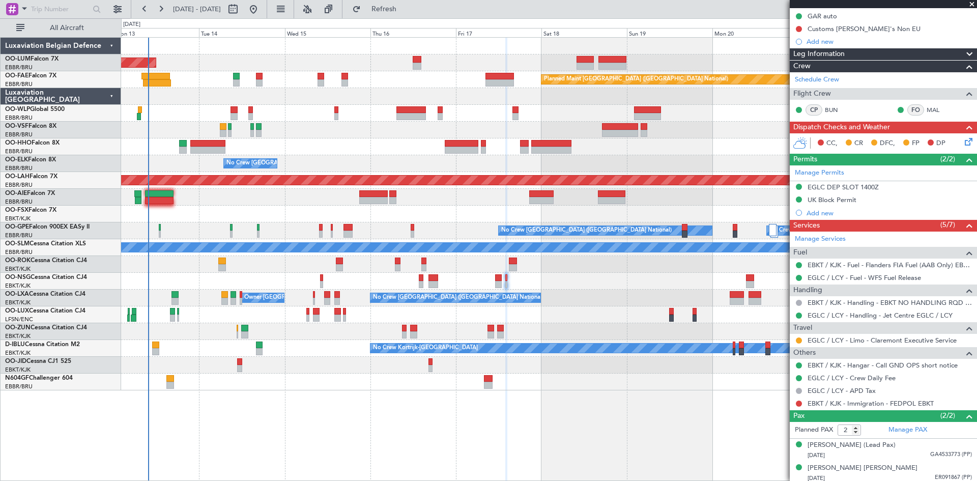
scroll to position [118, 0]
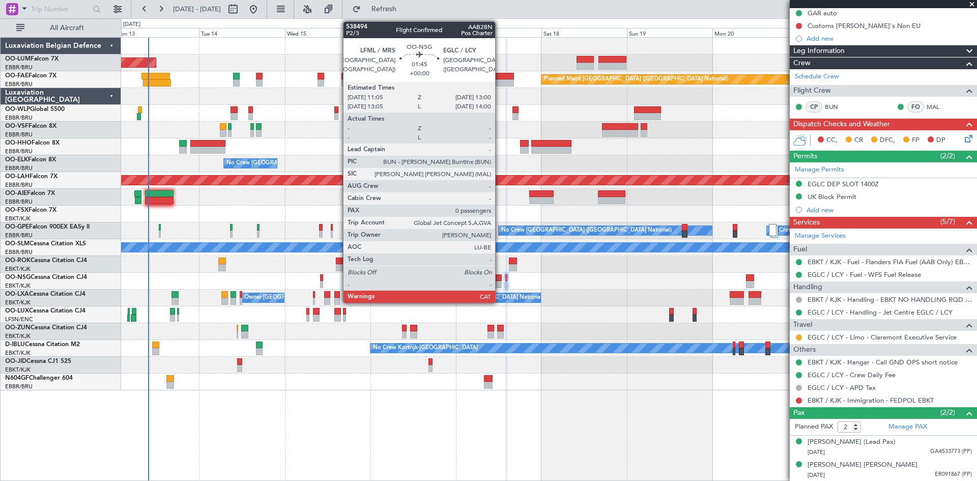
click at [499, 280] on div at bounding box center [498, 277] width 7 height 7
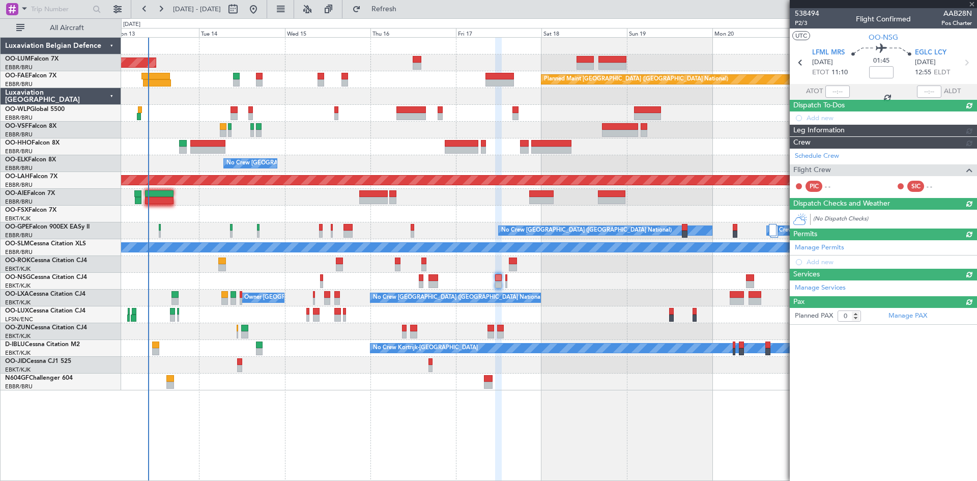
scroll to position [0, 0]
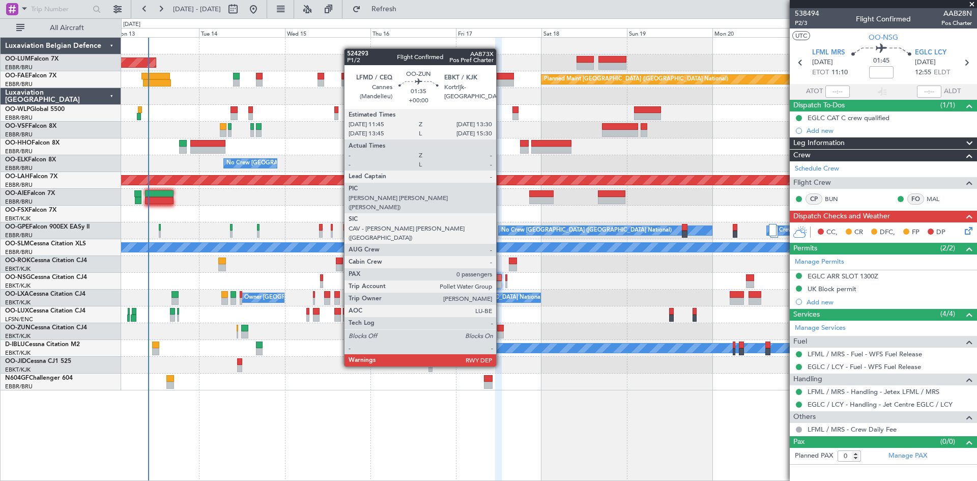
click at [501, 329] on div at bounding box center [500, 328] width 7 height 7
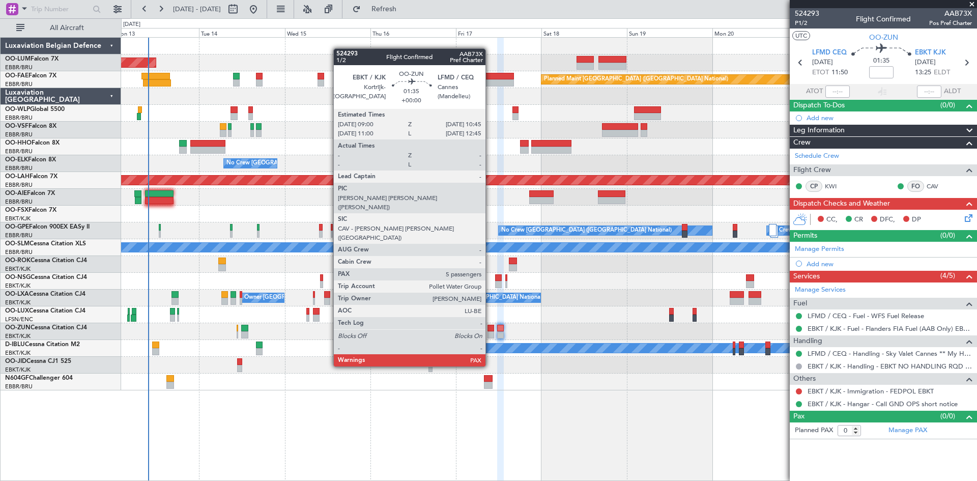
click at [490, 329] on div at bounding box center [490, 328] width 7 height 7
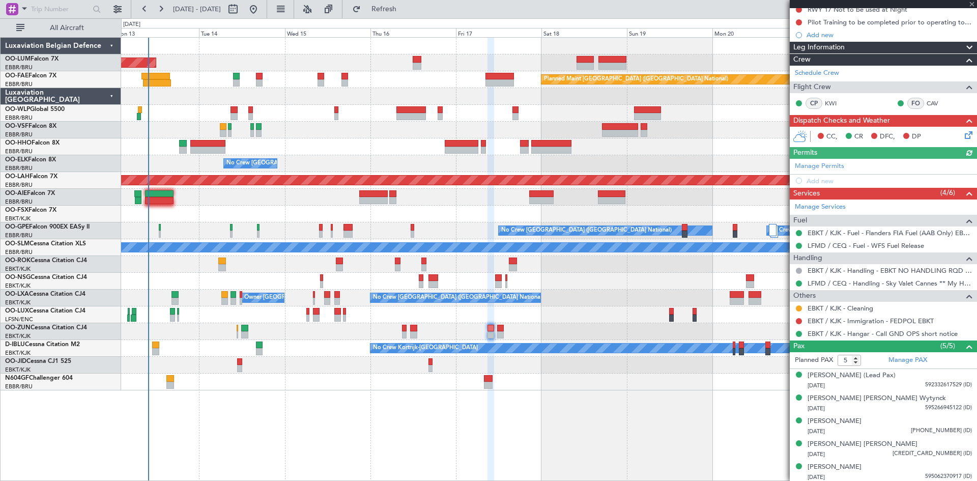
scroll to position [110, 0]
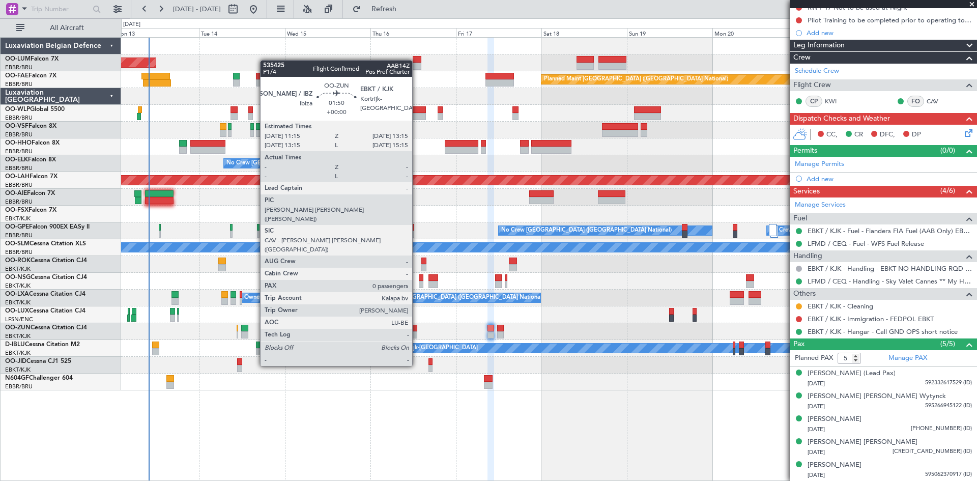
click at [417, 328] on div at bounding box center [414, 328] width 8 height 7
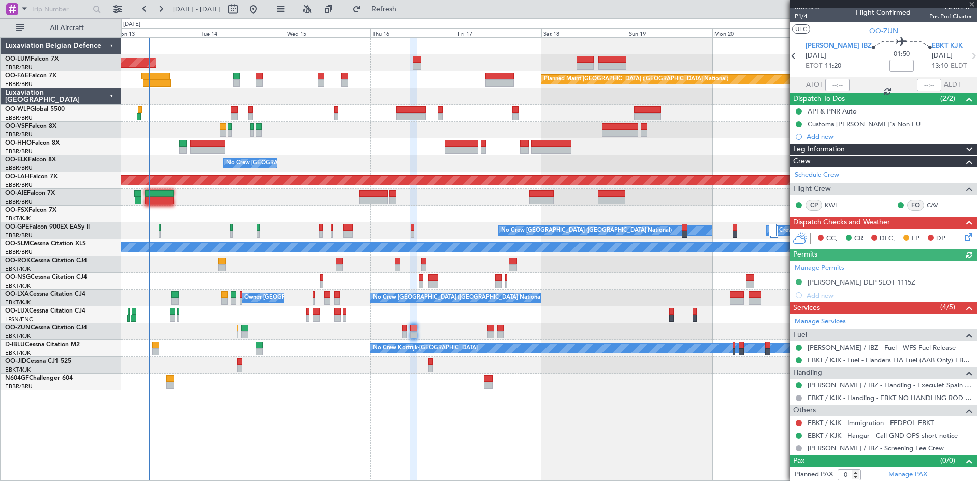
scroll to position [9, 0]
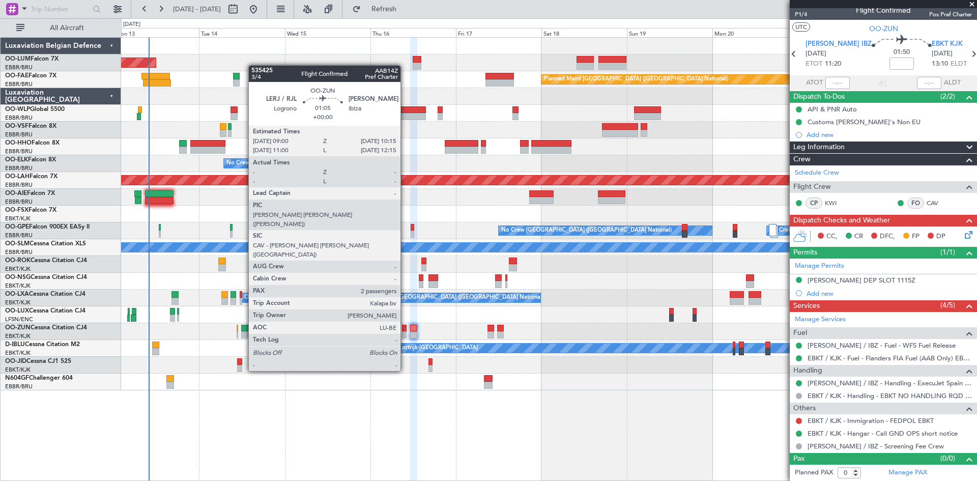
click at [405, 333] on div at bounding box center [404, 334] width 5 height 7
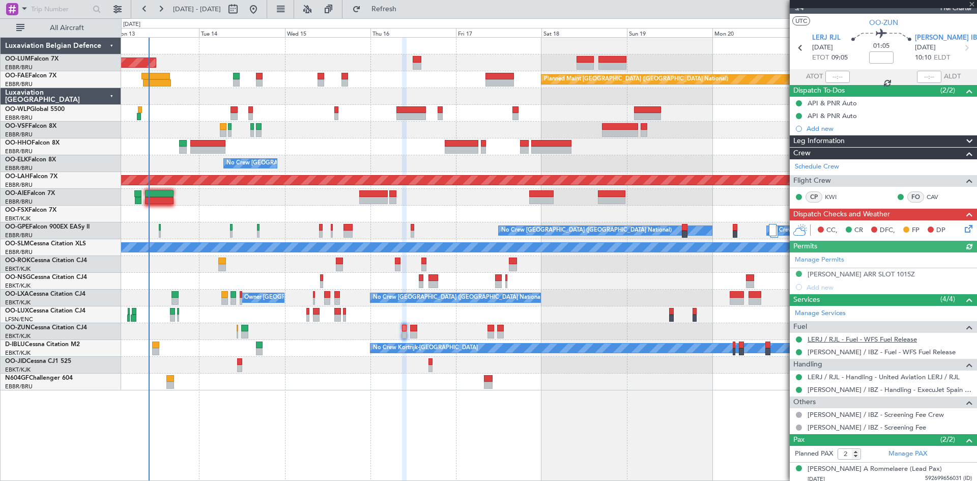
scroll to position [0, 0]
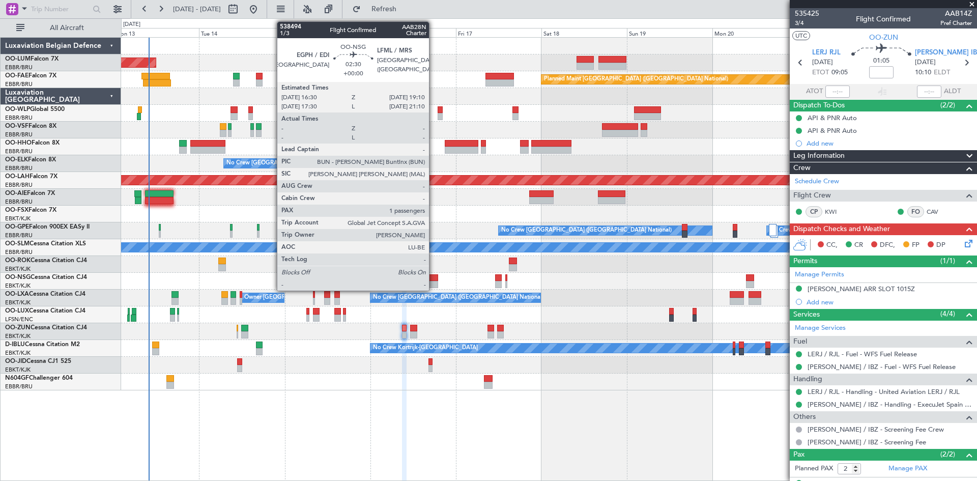
click at [433, 276] on div at bounding box center [433, 277] width 10 height 7
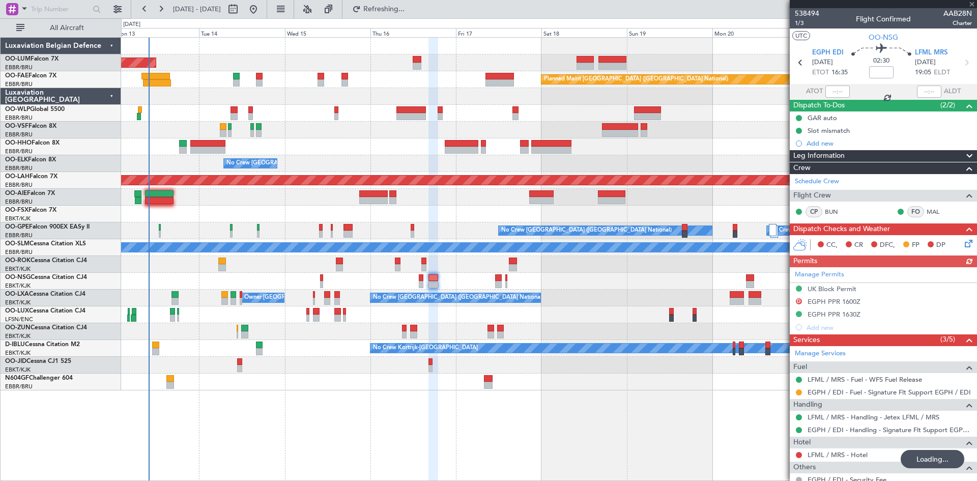
type input "2"
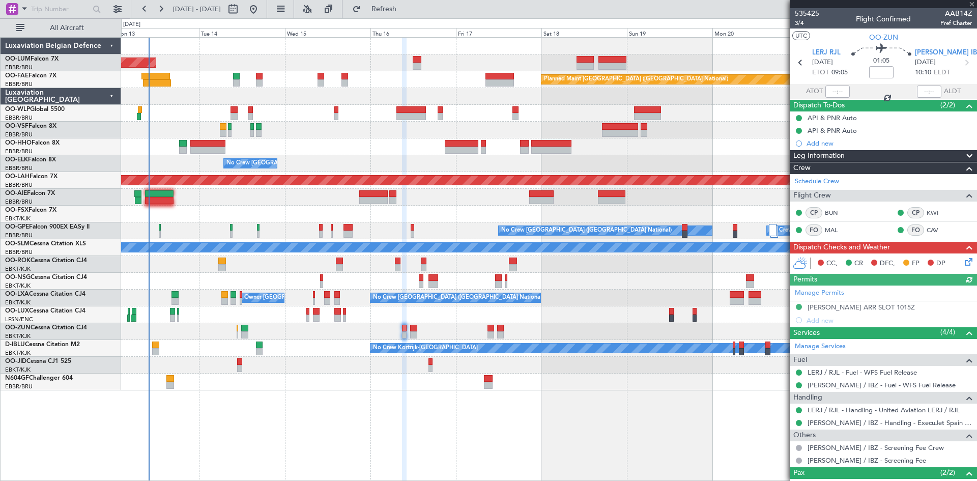
click at [242, 361] on div "No Crew" at bounding box center [548, 365] width 855 height 17
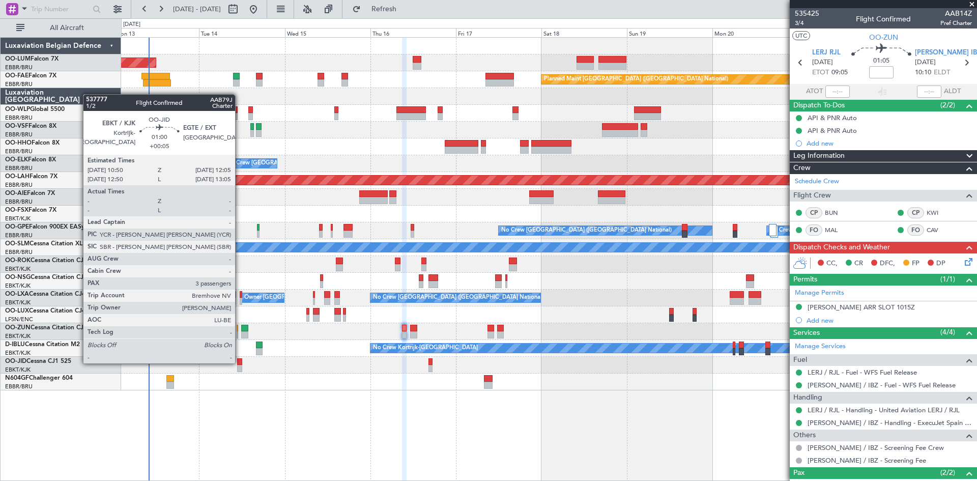
click at [240, 362] on div at bounding box center [239, 361] width 5 height 7
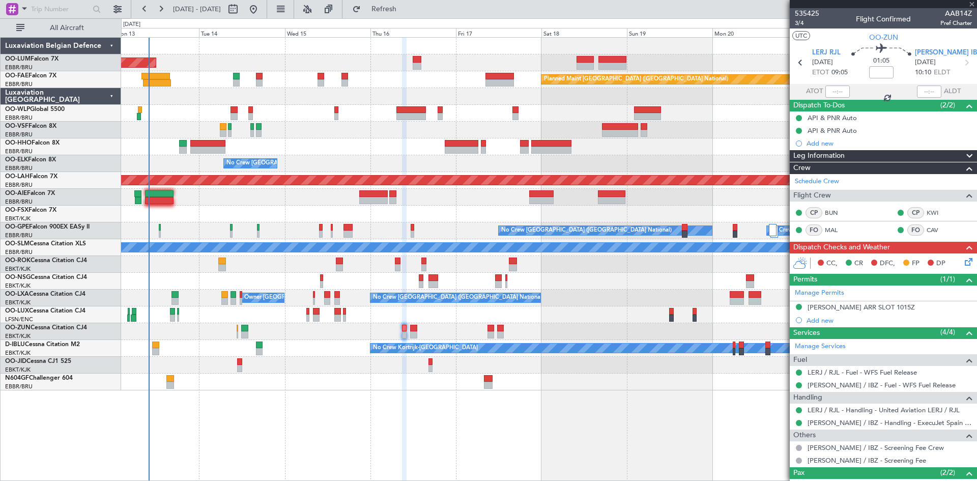
type input "+00:05"
type input "3"
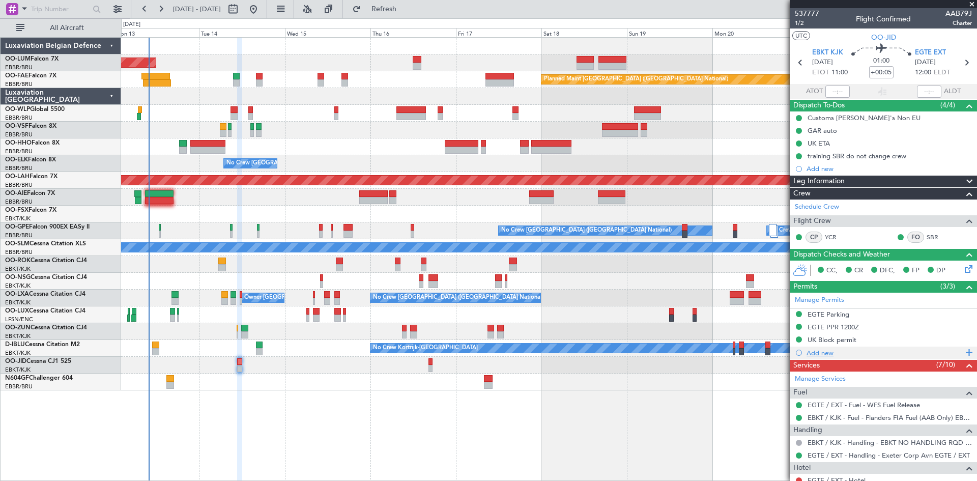
click at [829, 353] on div "Add new" at bounding box center [884, 352] width 156 height 9
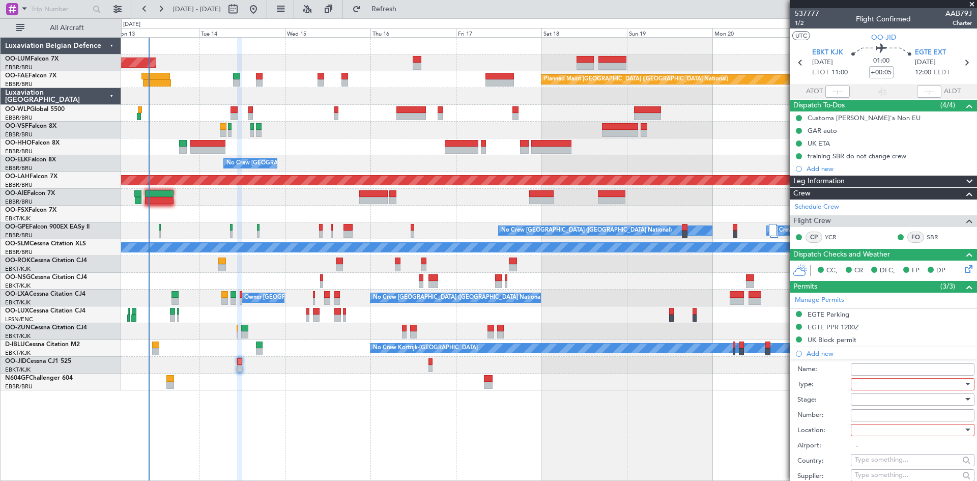
click at [875, 383] on div at bounding box center [909, 383] width 108 height 15
click at [821, 368] on div at bounding box center [488, 240] width 977 height 481
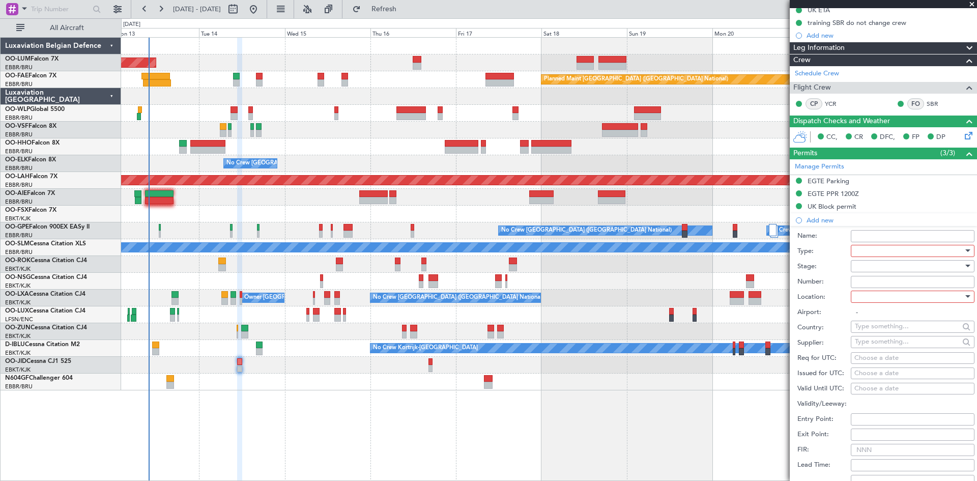
scroll to position [153, 0]
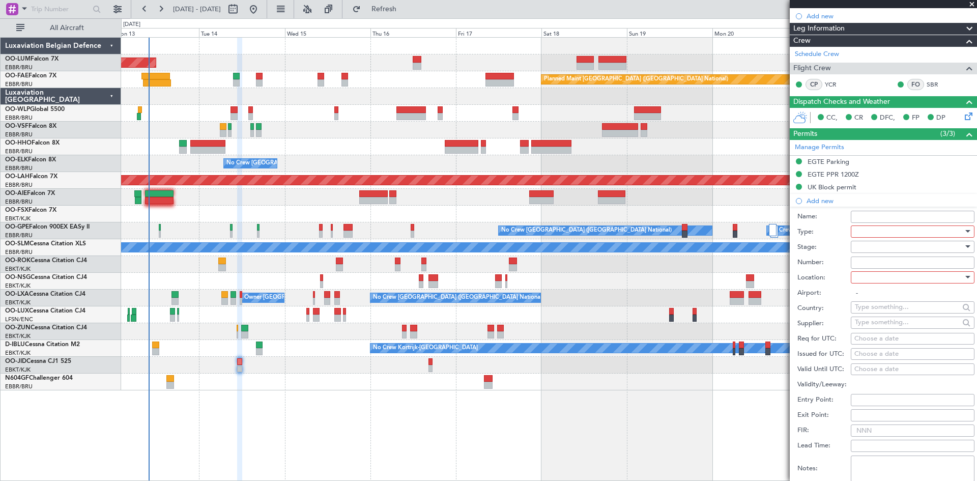
click at [893, 232] on div at bounding box center [909, 231] width 108 height 15
drag, startPoint x: 896, startPoint y: 319, endPoint x: 837, endPoint y: 343, distance: 63.2
click at [835, 344] on div at bounding box center [488, 240] width 977 height 481
click at [892, 236] on div at bounding box center [909, 231] width 108 height 15
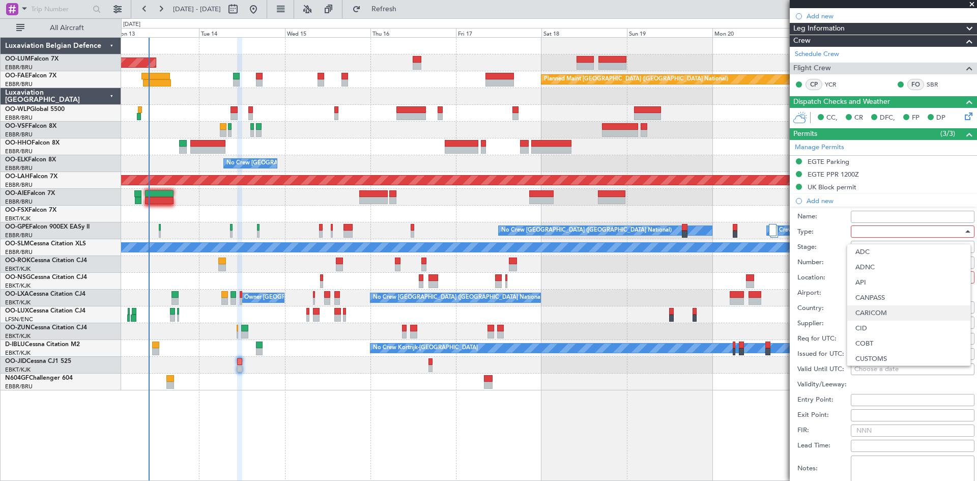
scroll to position [51, 0]
click at [888, 310] on span "CUSTOMS" at bounding box center [908, 307] width 107 height 15
click at [874, 251] on div at bounding box center [909, 246] width 108 height 15
click at [893, 323] on span "Received OK" at bounding box center [908, 327] width 107 height 15
click at [952, 279] on div at bounding box center [909, 277] width 108 height 15
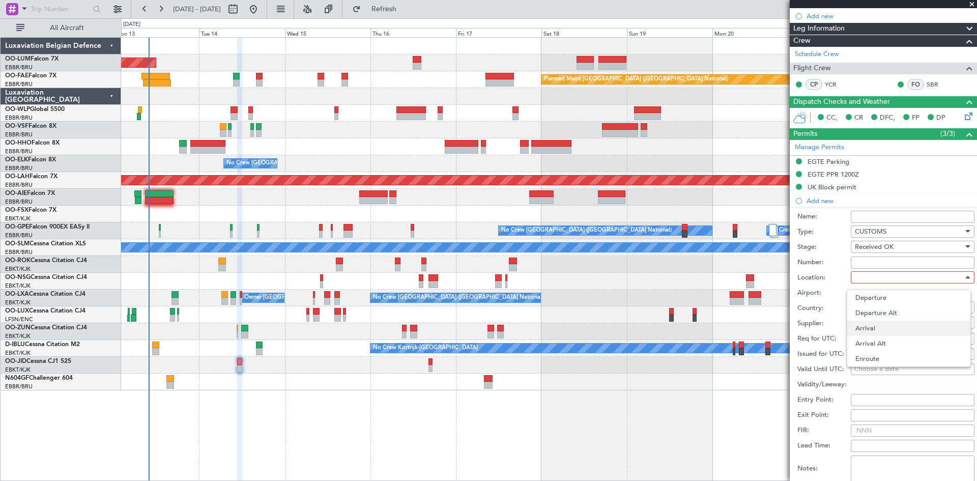
click at [896, 328] on span "Arrival" at bounding box center [908, 327] width 107 height 15
type input "EGTE / EXT"
click at [873, 248] on span "Received OK" at bounding box center [874, 246] width 39 height 9
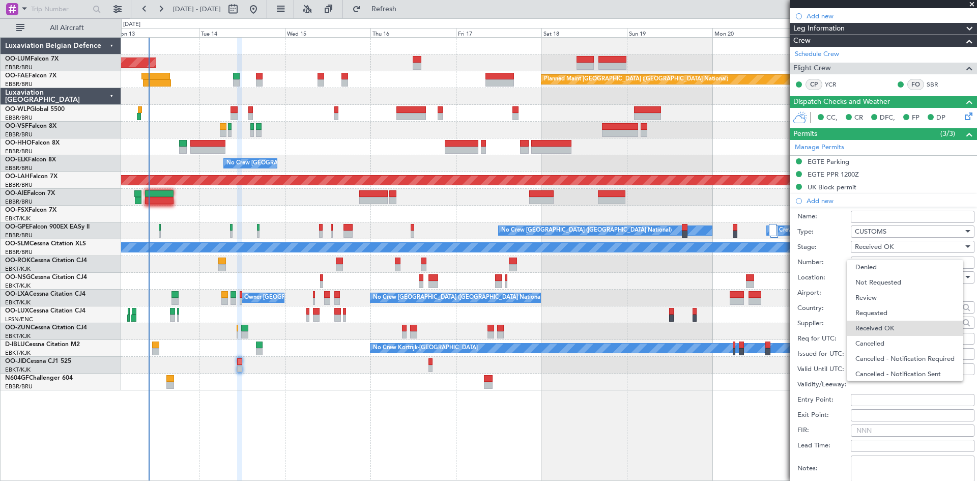
scroll to position [16, 0]
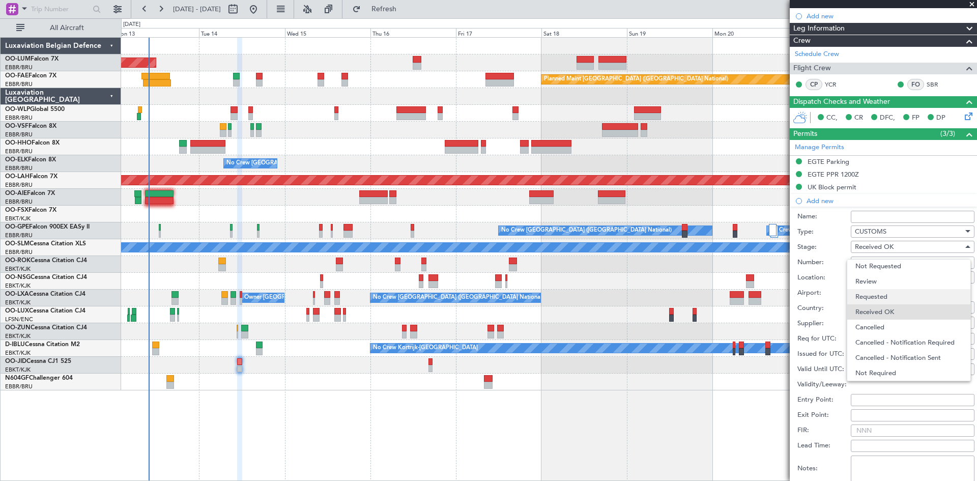
click at [882, 298] on span "Requested" at bounding box center [908, 296] width 107 height 15
click at [880, 261] on input "Number:" at bounding box center [913, 262] width 124 height 12
click at [835, 316] on div "Supplier:" at bounding box center [885, 323] width 177 height 15
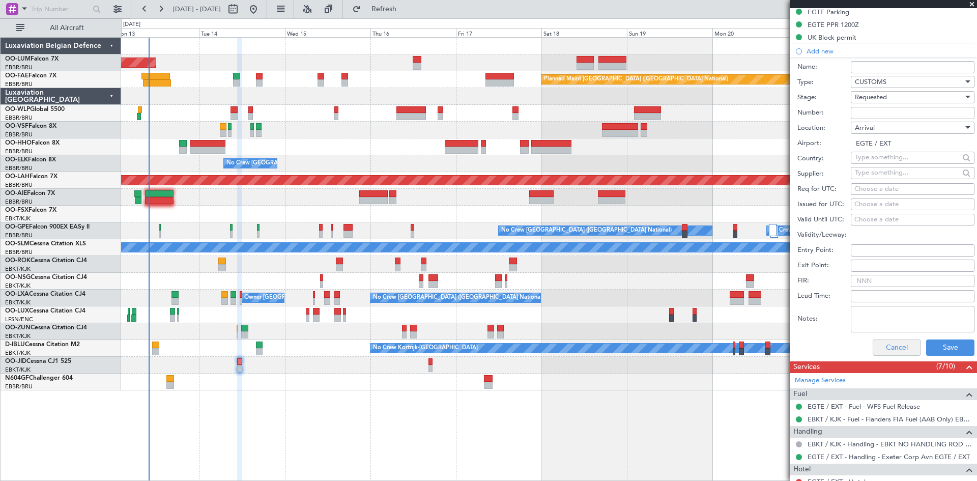
scroll to position [305, 0]
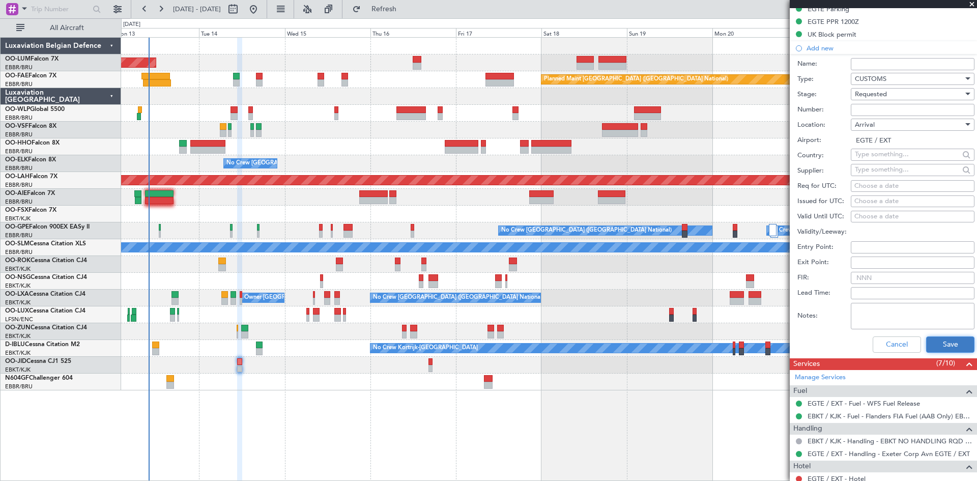
click at [937, 345] on button "Save" at bounding box center [950, 344] width 48 height 16
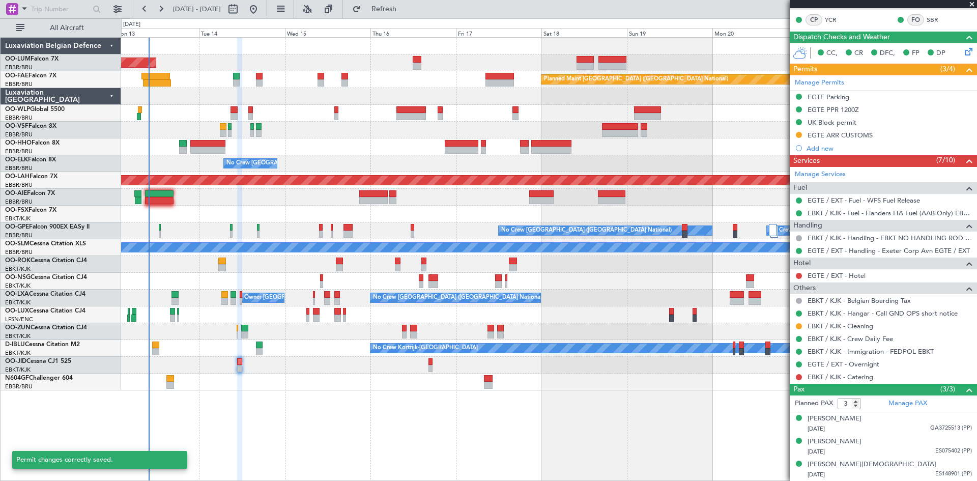
scroll to position [217, 0]
click at [818, 135] on div "EGTE ARR CUSTOMS" at bounding box center [839, 135] width 65 height 9
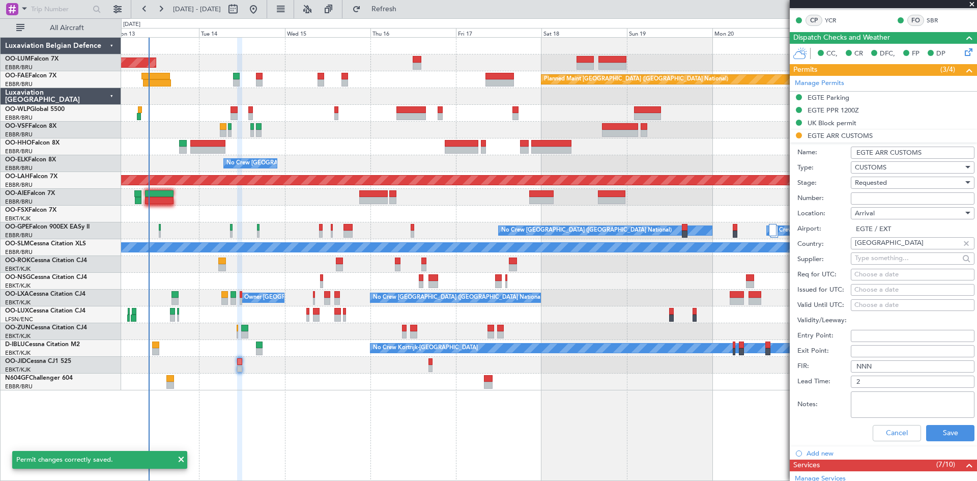
scroll to position [305, 0]
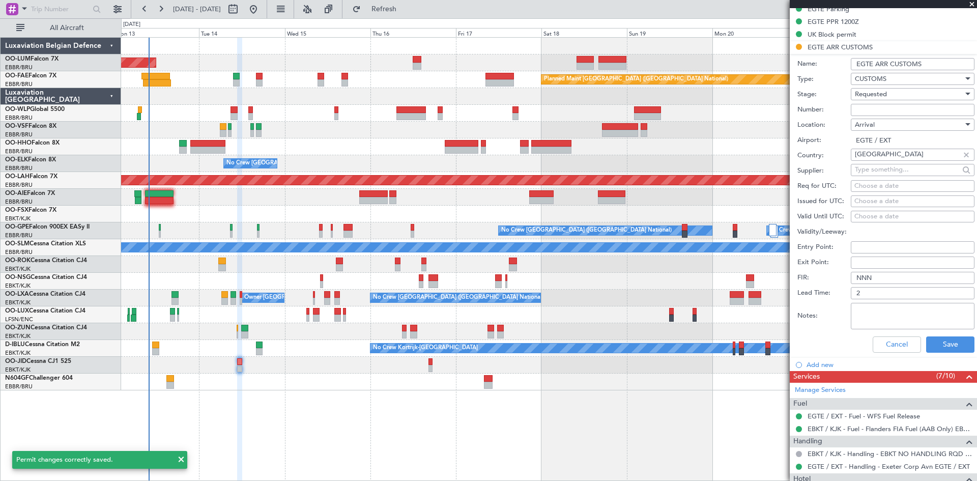
drag, startPoint x: 932, startPoint y: 64, endPoint x: 876, endPoint y: 63, distance: 55.5
click at [876, 63] on input "EGTE ARR CUSTOMS" at bounding box center [913, 64] width 124 height 12
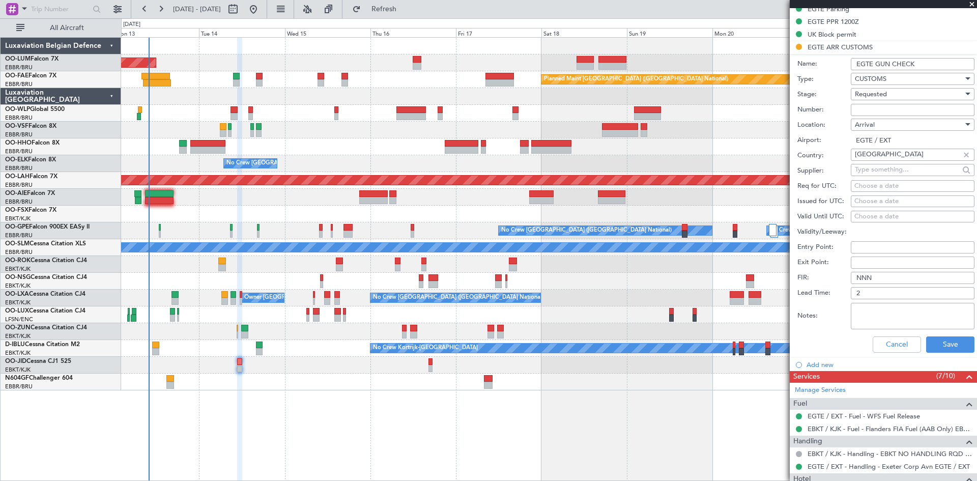
type input "EGTE GUN CHECK"
click at [958, 332] on div "Cancel Save" at bounding box center [885, 344] width 177 height 26
click at [958, 345] on button "Save" at bounding box center [950, 344] width 48 height 16
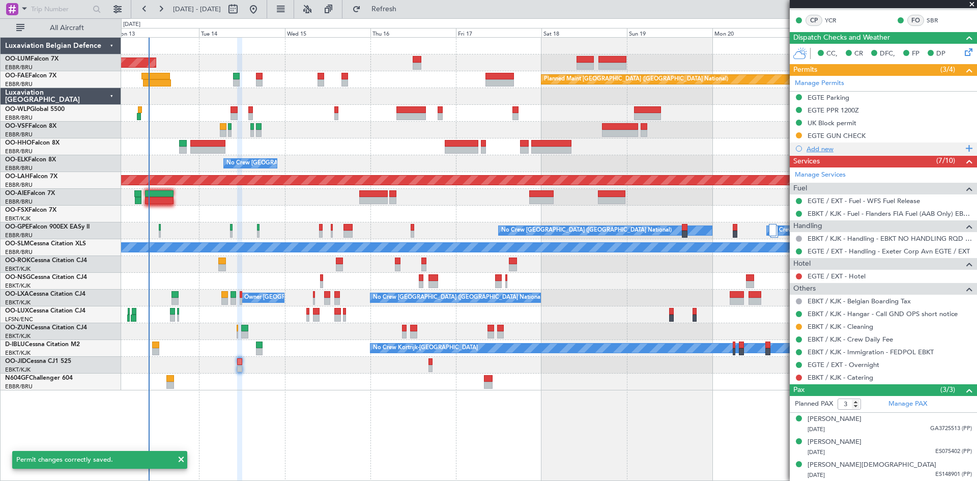
click at [823, 153] on div "Add new" at bounding box center [882, 148] width 187 height 13
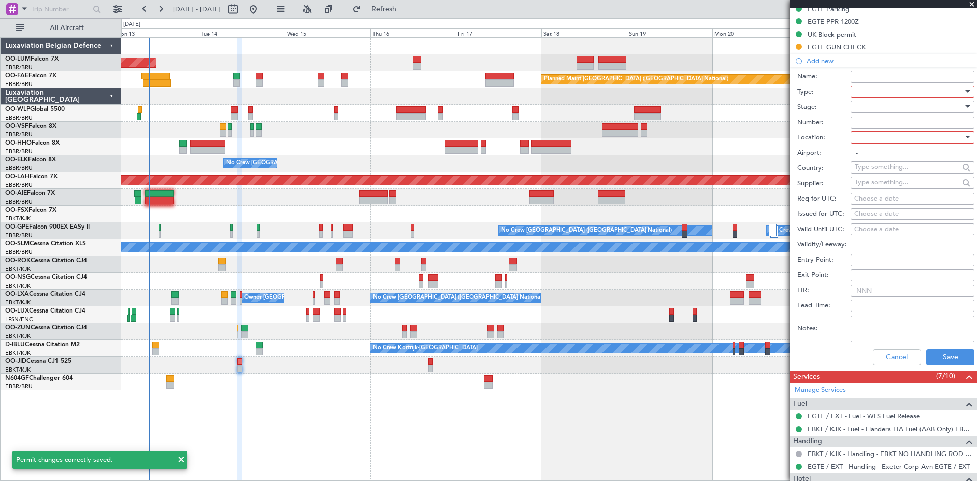
click at [878, 93] on div at bounding box center [909, 91] width 108 height 15
click at [883, 216] on span "CUSTOMS" at bounding box center [908, 218] width 107 height 15
click at [882, 108] on div at bounding box center [909, 106] width 108 height 15
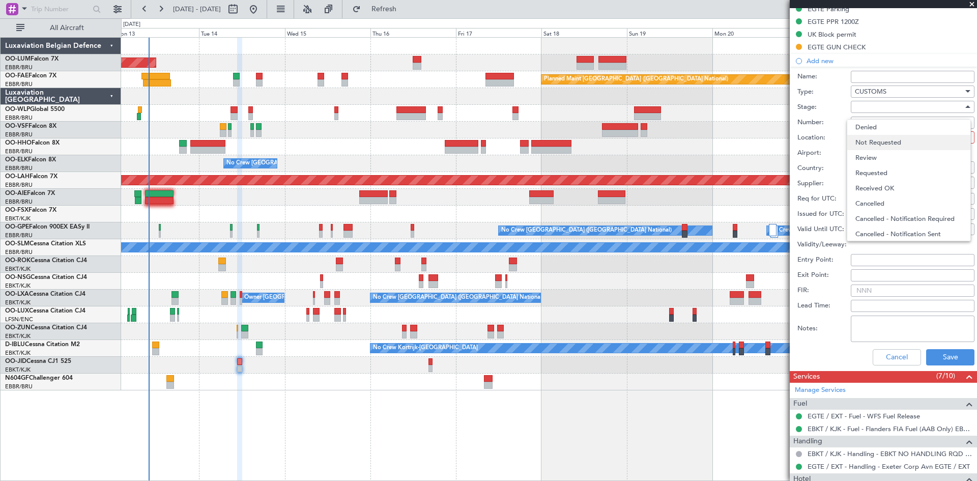
click at [890, 148] on span "Not Requested" at bounding box center [908, 142] width 107 height 15
click at [887, 131] on div at bounding box center [909, 137] width 108 height 15
click at [888, 160] on span "Departure" at bounding box center [908, 157] width 107 height 15
type input "EBKT / KJK"
click at [939, 358] on button "Save" at bounding box center [950, 357] width 48 height 16
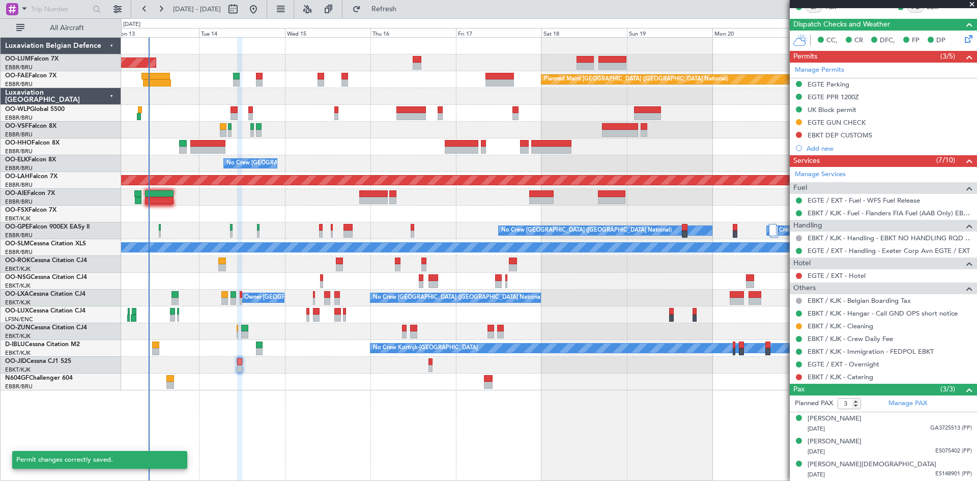
scroll to position [229, 0]
click at [842, 133] on div "EBKT DEP CUSTOMS" at bounding box center [839, 135] width 65 height 9
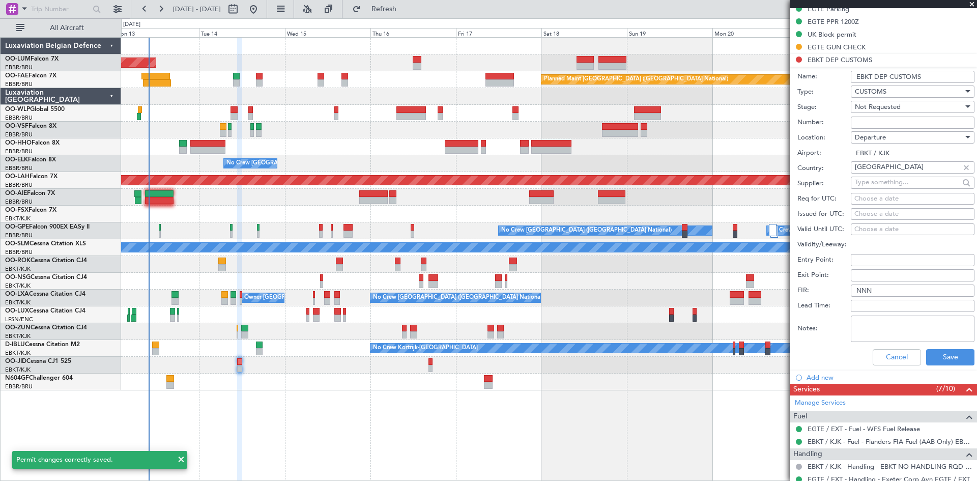
drag, startPoint x: 924, startPoint y: 75, endPoint x: 876, endPoint y: 77, distance: 47.9
click at [876, 77] on input "EBKT DEP CUSTOMS" at bounding box center [913, 77] width 124 height 12
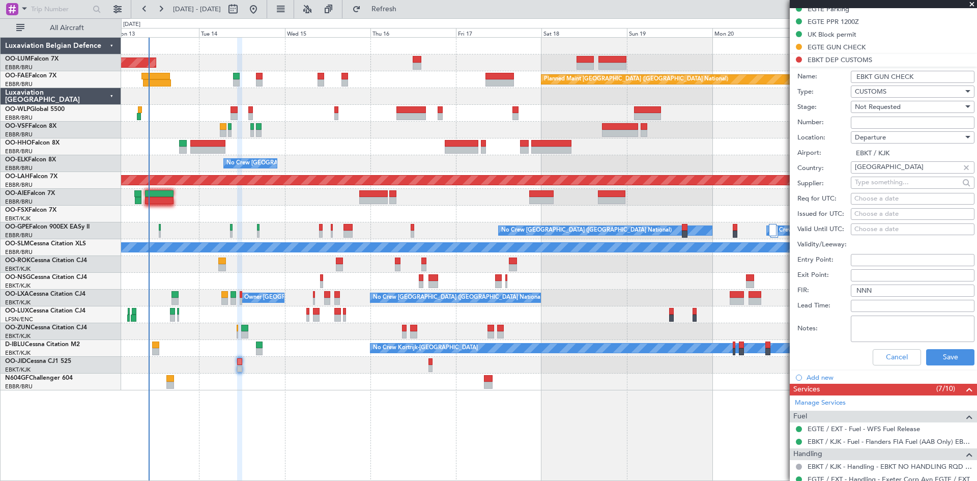
type input "EBKT GUN CHECK"
drag, startPoint x: 952, startPoint y: 345, endPoint x: 952, endPoint y: 350, distance: 5.1
click at [952, 346] on div "Cancel Save" at bounding box center [885, 357] width 177 height 26
click at [952, 351] on button "Save" at bounding box center [950, 357] width 48 height 16
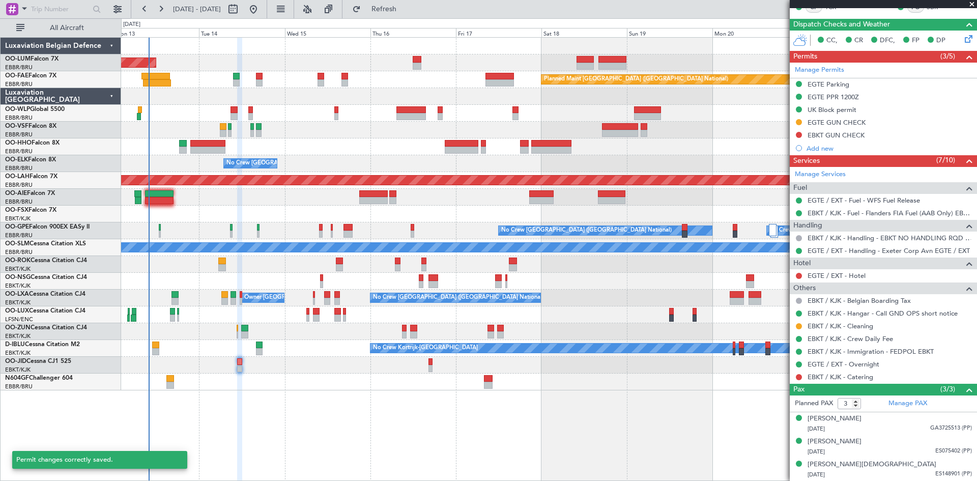
scroll to position [229, 0]
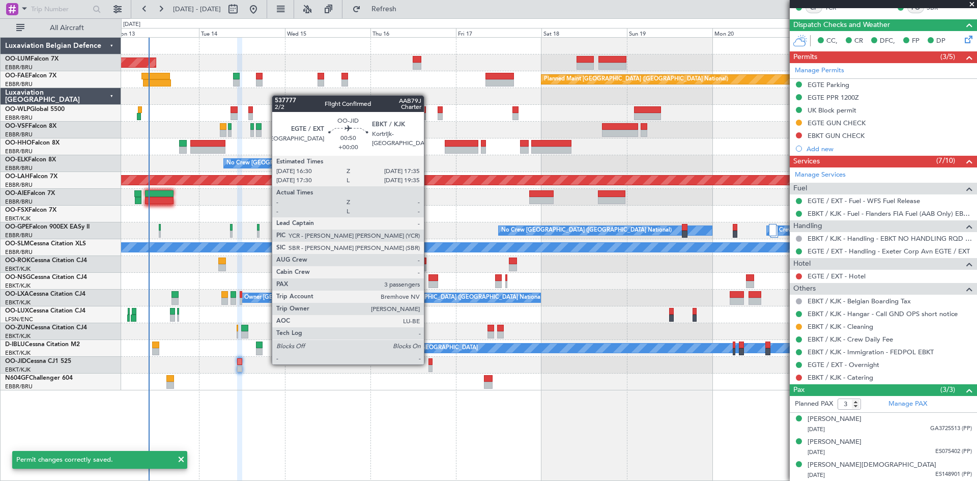
click at [427, 364] on div "No Crew" at bounding box center [548, 365] width 855 height 17
click at [428, 364] on div at bounding box center [430, 361] width 4 height 7
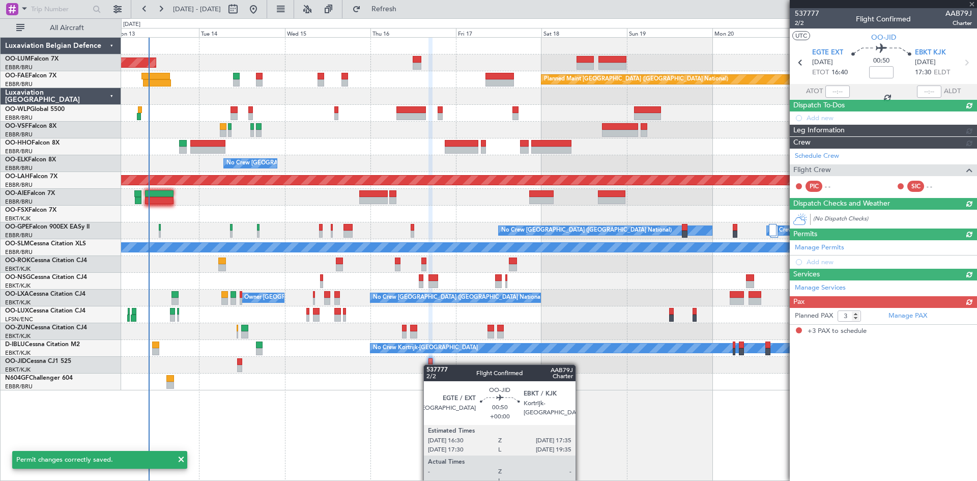
scroll to position [0, 0]
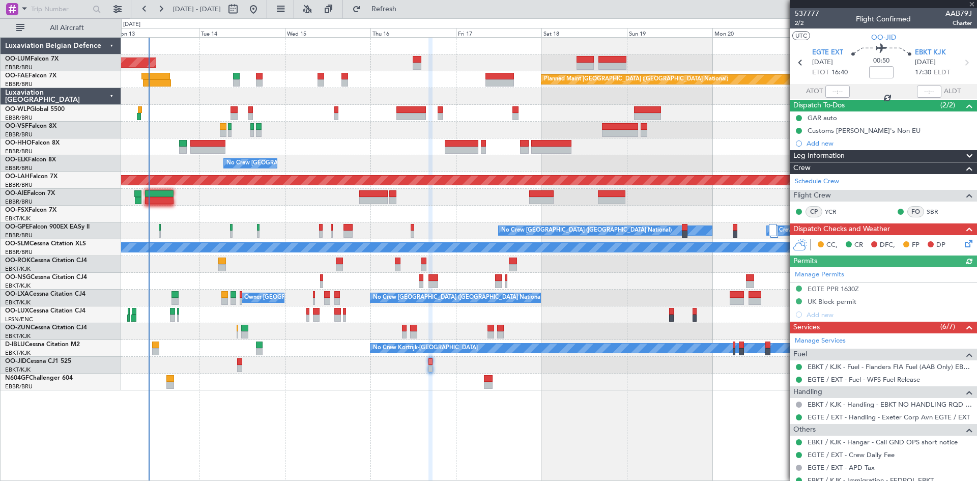
click at [818, 313] on div "Manage Permits EGTE PPR 1630Z UK Block permit Add new" at bounding box center [882, 294] width 187 height 54
click at [824, 313] on div "Add new" at bounding box center [884, 314] width 156 height 9
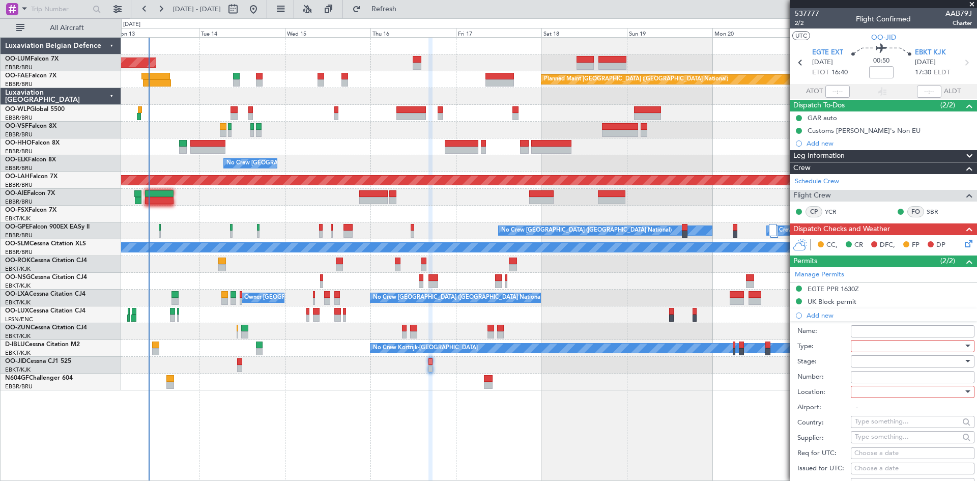
click at [886, 344] on div at bounding box center [909, 345] width 108 height 15
click at [884, 469] on span "CUSTOMS" at bounding box center [908, 472] width 107 height 15
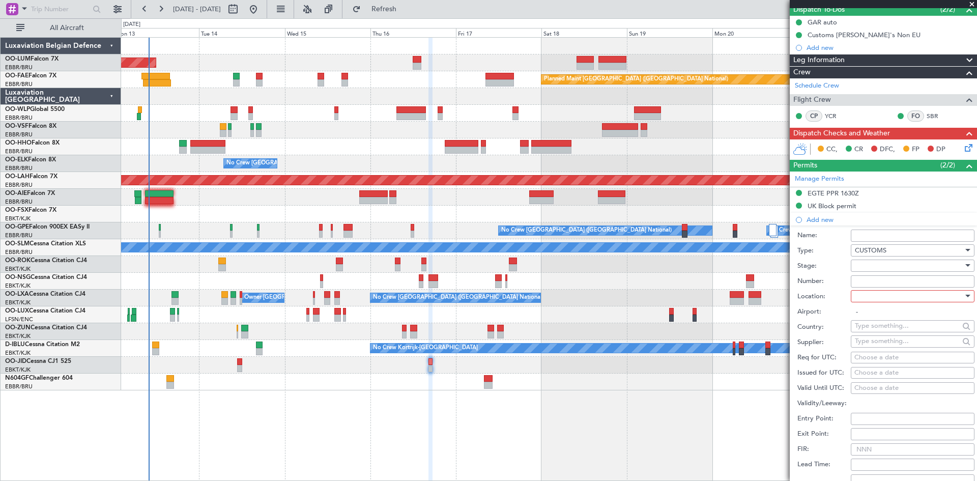
scroll to position [102, 0]
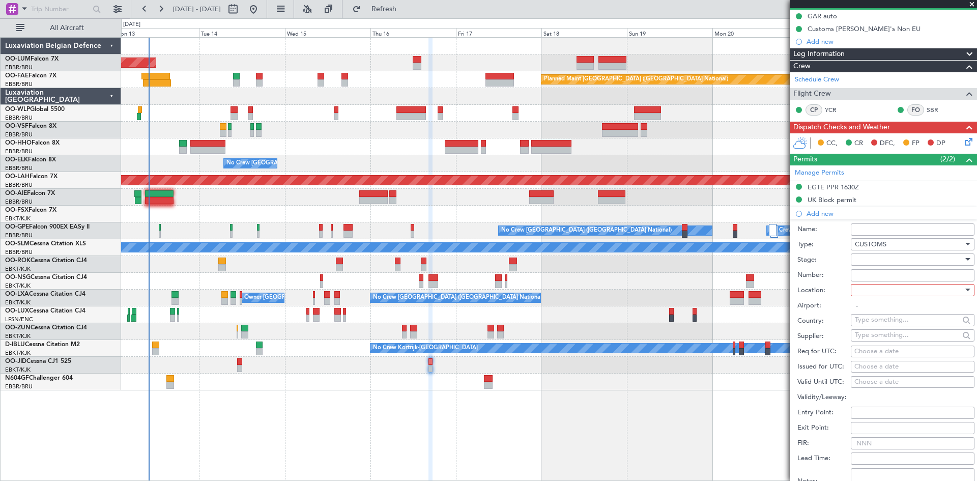
click at [859, 284] on div at bounding box center [909, 289] width 108 height 15
click at [868, 314] on span "Departure" at bounding box center [908, 310] width 107 height 15
type input "EGTE / EXT"
click at [863, 258] on div at bounding box center [909, 259] width 108 height 15
click at [880, 328] on span "Requested" at bounding box center [908, 325] width 107 height 15
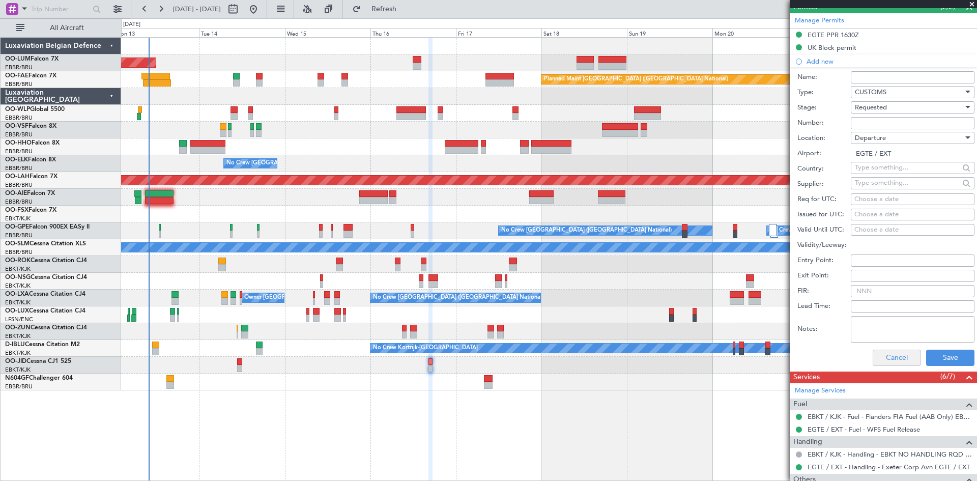
scroll to position [254, 0]
click at [940, 352] on button "Save" at bounding box center [950, 357] width 48 height 16
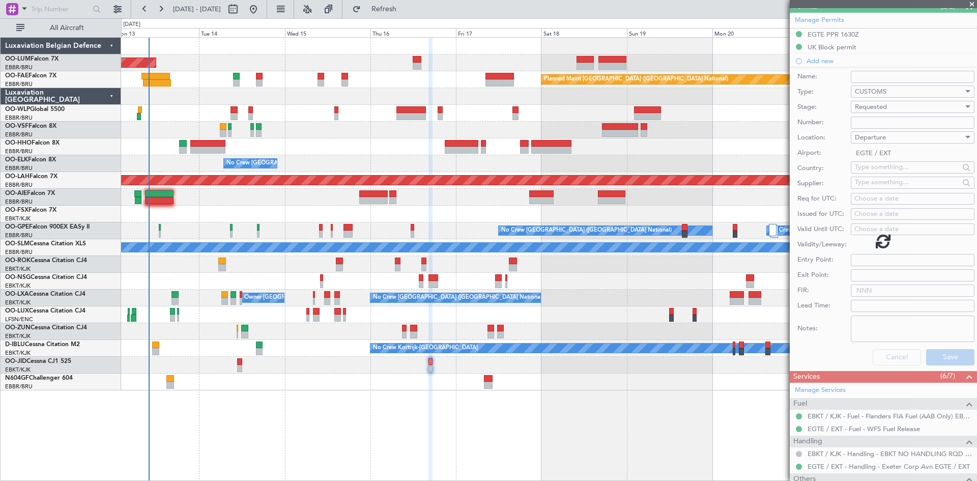
scroll to position [128, 0]
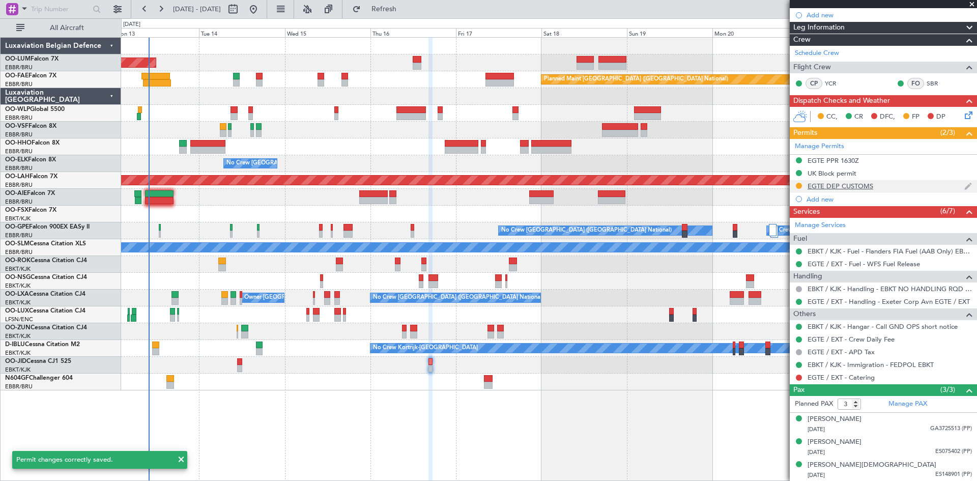
click at [855, 188] on div "EGTE DEP CUSTOMS" at bounding box center [840, 186] width 66 height 9
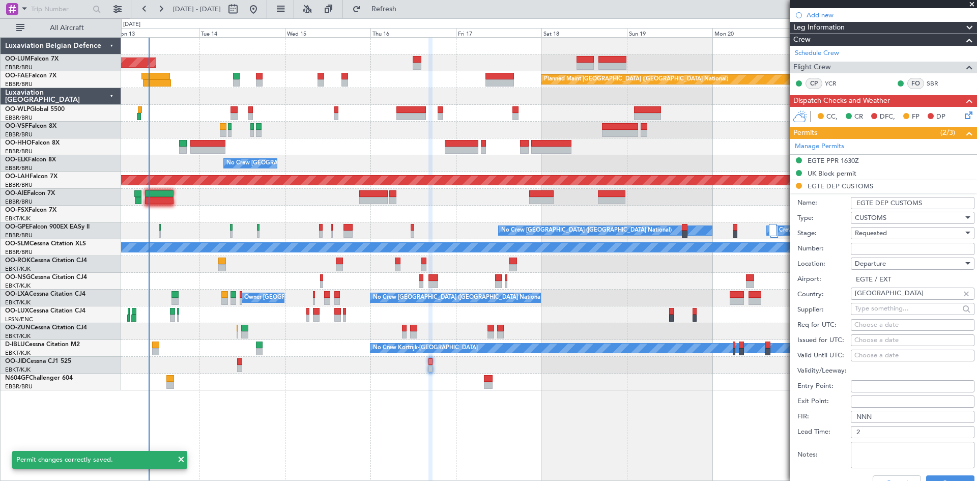
scroll to position [254, 0]
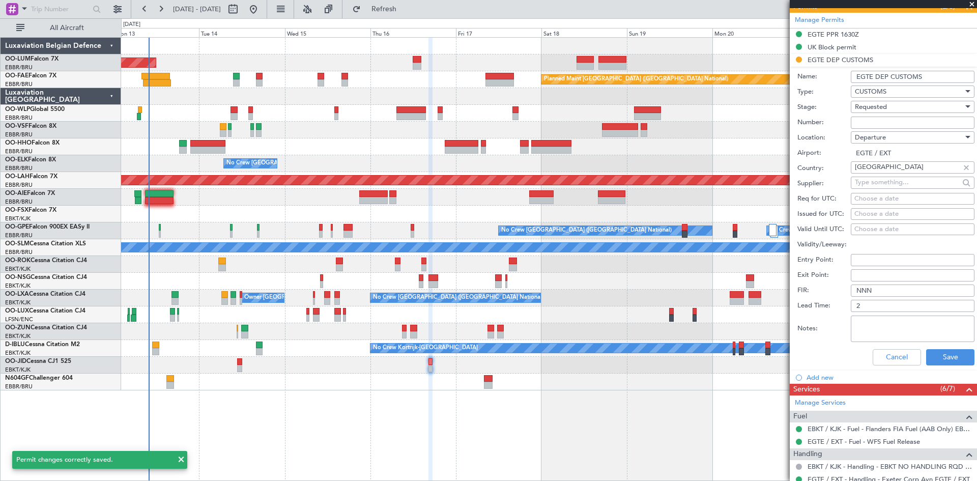
drag, startPoint x: 927, startPoint y: 79, endPoint x: 876, endPoint y: 81, distance: 51.4
click at [876, 81] on input "EGTE DEP CUSTOMS" at bounding box center [913, 77] width 124 height 12
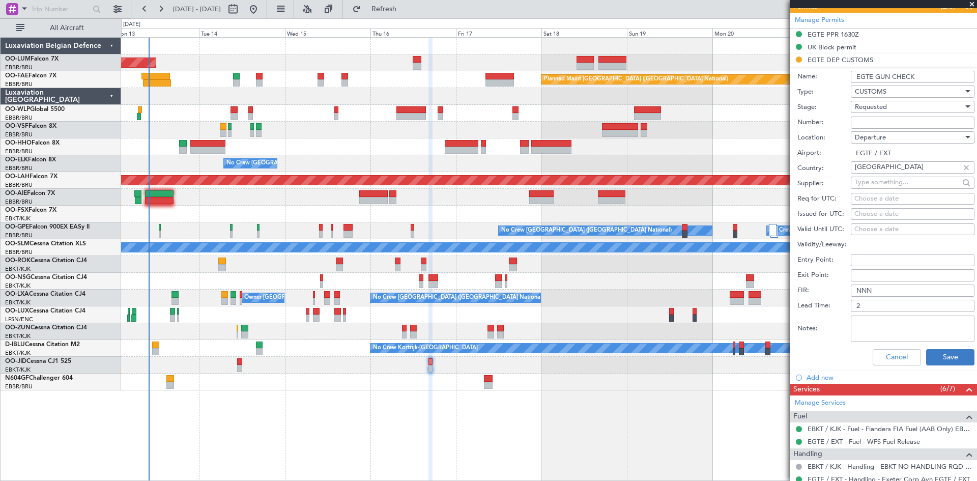
type input "EGTE GUN CHECK"
click at [954, 357] on button "Save" at bounding box center [950, 357] width 48 height 16
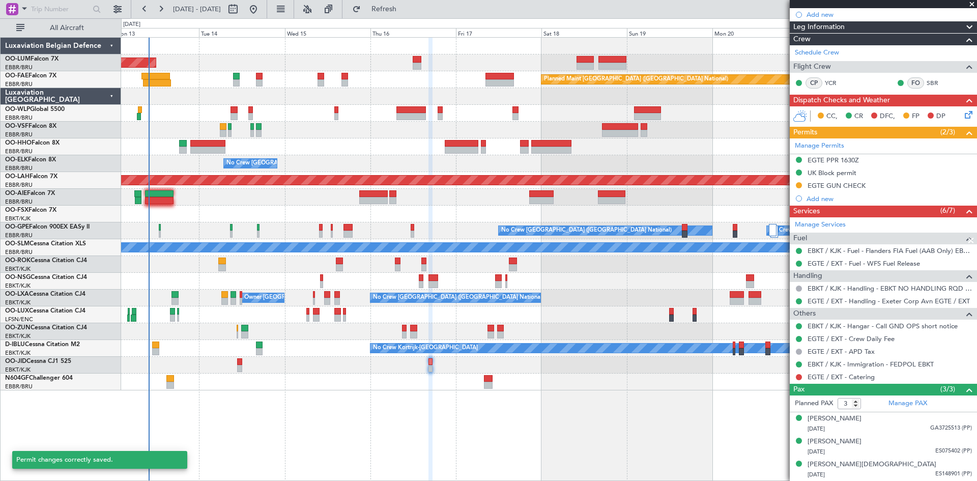
scroll to position [128, 0]
click at [828, 200] on div "Add new" at bounding box center [884, 199] width 156 height 9
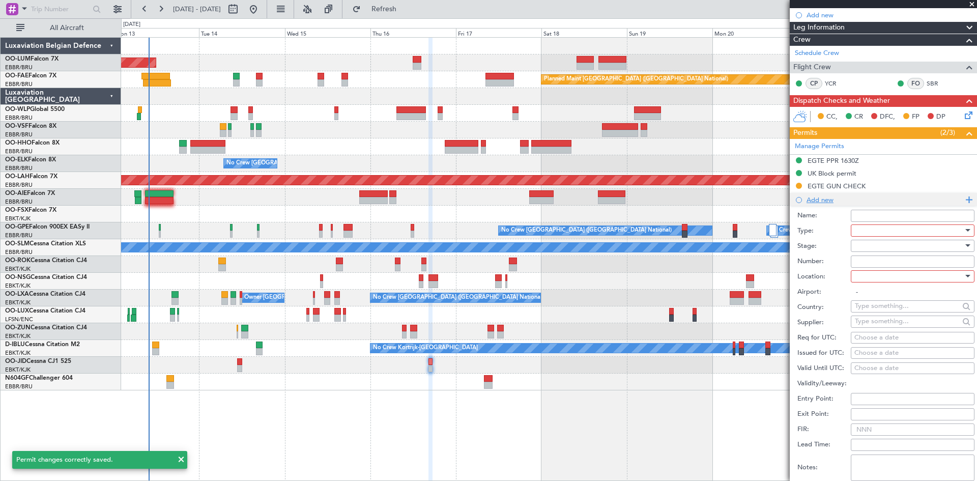
scroll to position [254, 0]
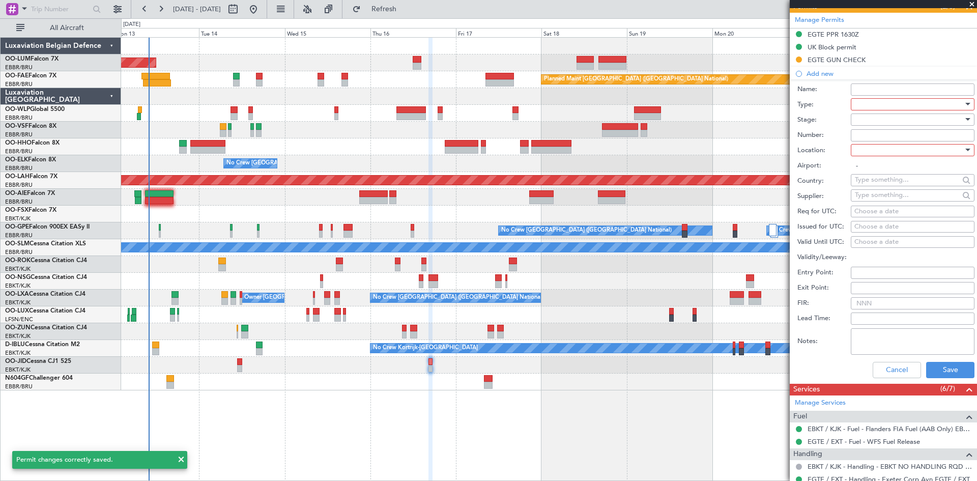
click at [900, 107] on div at bounding box center [909, 104] width 108 height 15
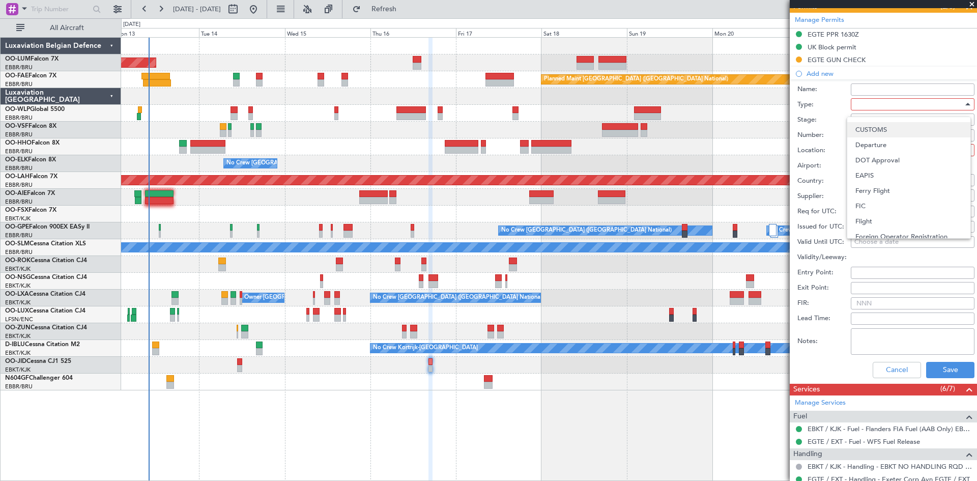
click at [883, 130] on span "CUSTOMS" at bounding box center [908, 129] width 107 height 15
click at [890, 153] on div at bounding box center [909, 149] width 108 height 15
click at [889, 202] on span "Arrival" at bounding box center [908, 200] width 107 height 15
type input "EBKT / KJK"
click at [882, 121] on div at bounding box center [909, 119] width 108 height 15
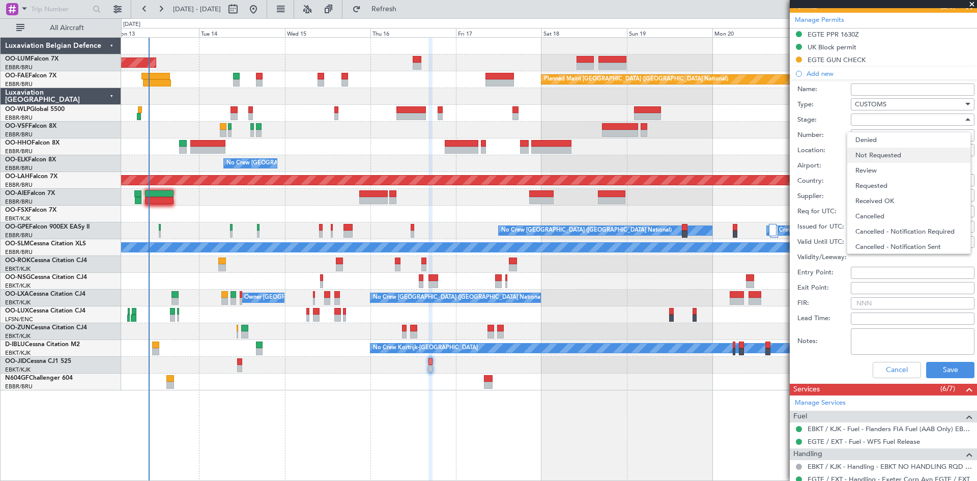
click at [885, 152] on span "Not Requested" at bounding box center [908, 155] width 107 height 15
click at [946, 369] on button "Save" at bounding box center [950, 370] width 48 height 16
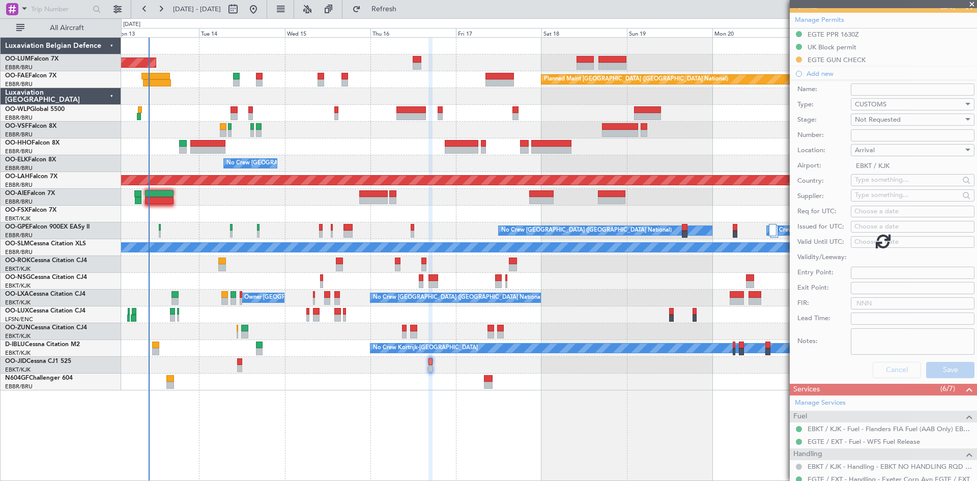
scroll to position [141, 0]
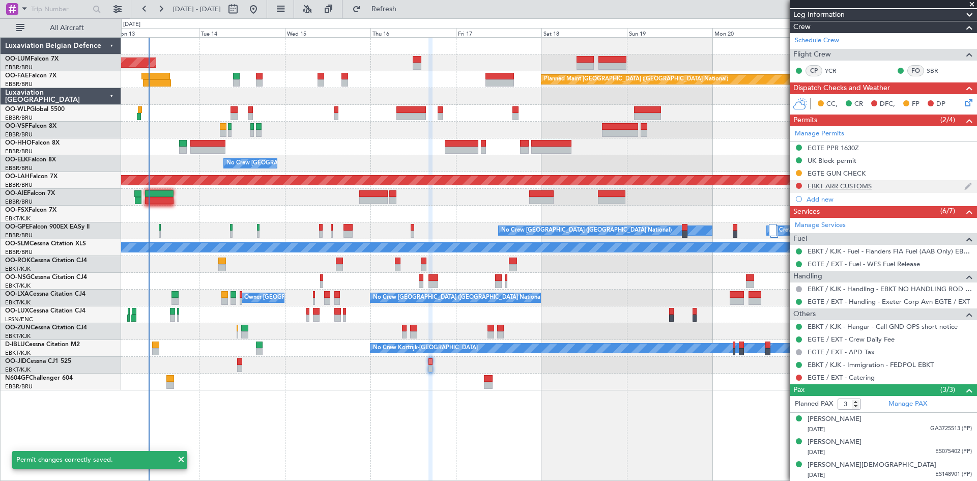
click at [843, 186] on div "EBKT ARR CUSTOMS" at bounding box center [839, 186] width 64 height 9
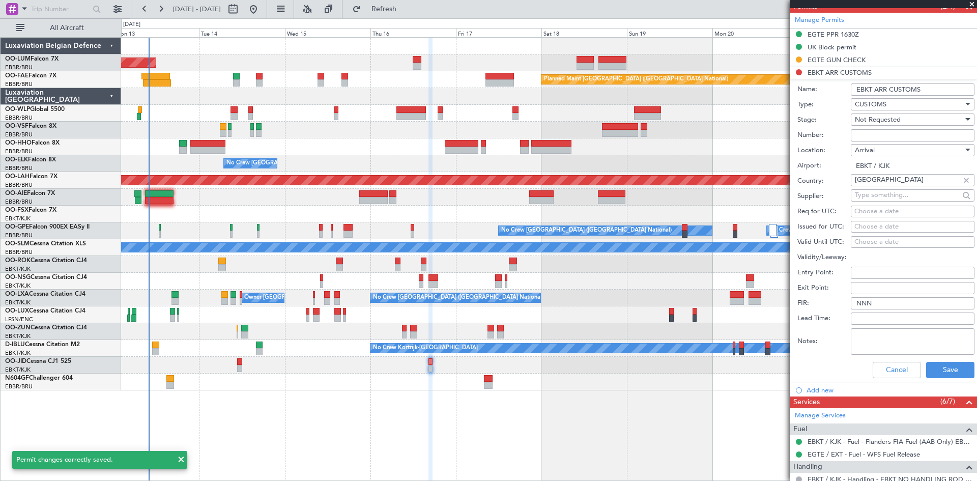
drag, startPoint x: 928, startPoint y: 87, endPoint x: 876, endPoint y: 89, distance: 52.4
click at [876, 89] on input "EBKT ARR CUSTOMS" at bounding box center [913, 89] width 124 height 12
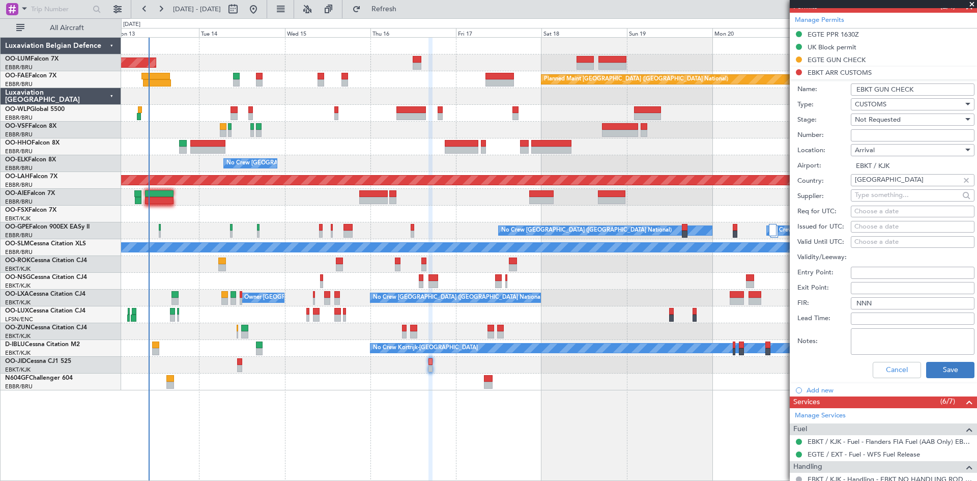
type input "EBKT GUN CHECK"
click at [938, 374] on button "Save" at bounding box center [950, 370] width 48 height 16
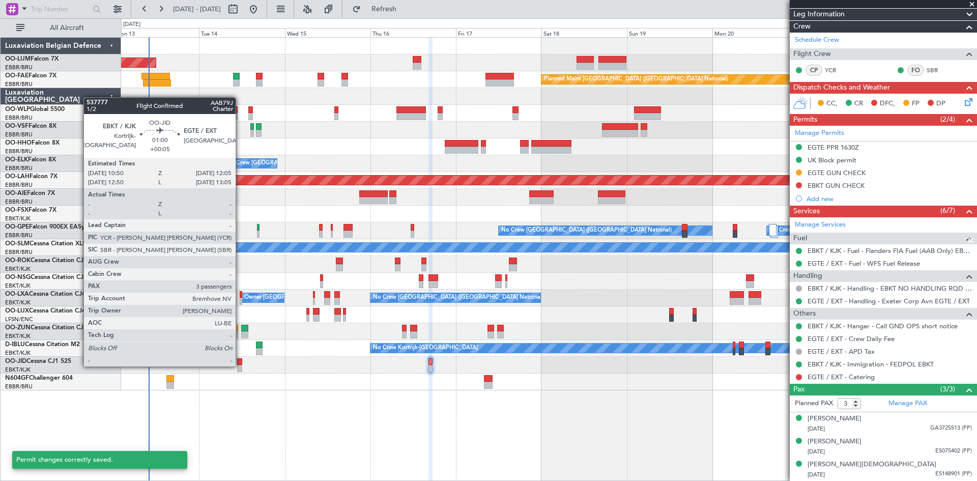
scroll to position [141, 0]
click at [240, 364] on div at bounding box center [239, 361] width 5 height 7
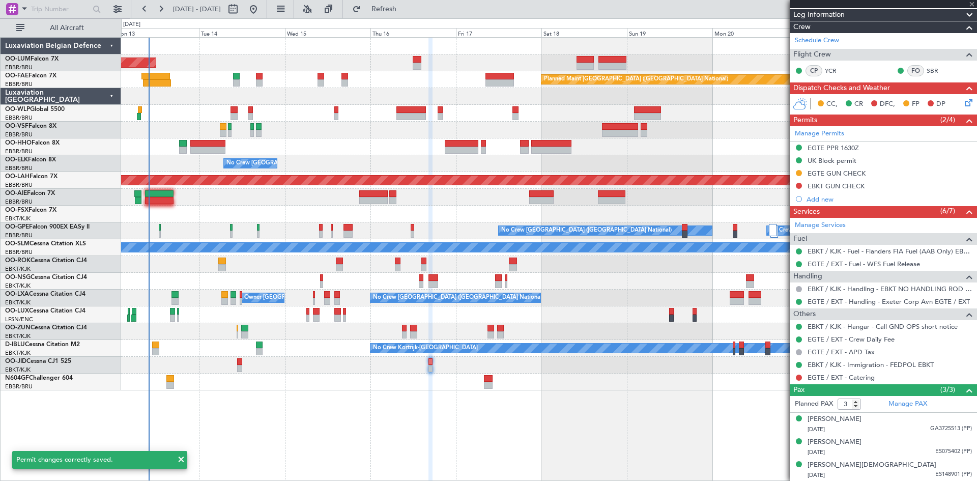
type input "+00:05"
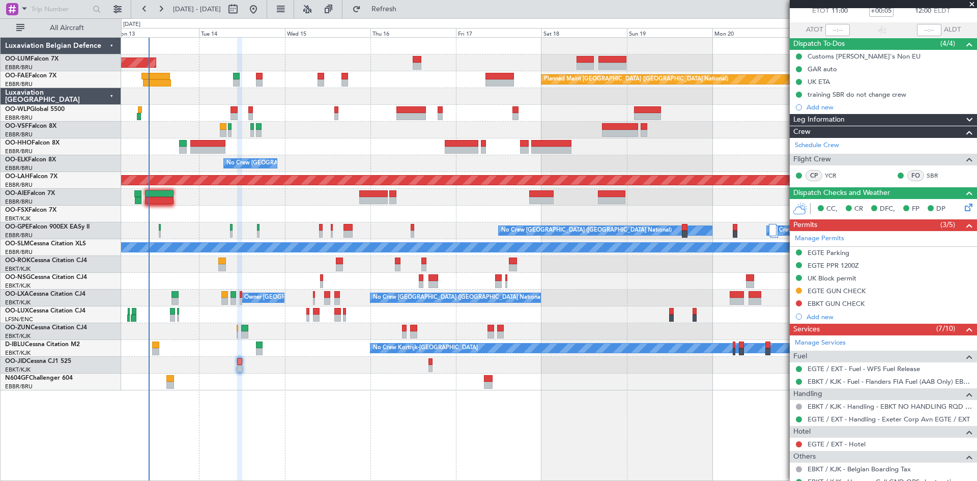
scroll to position [153, 0]
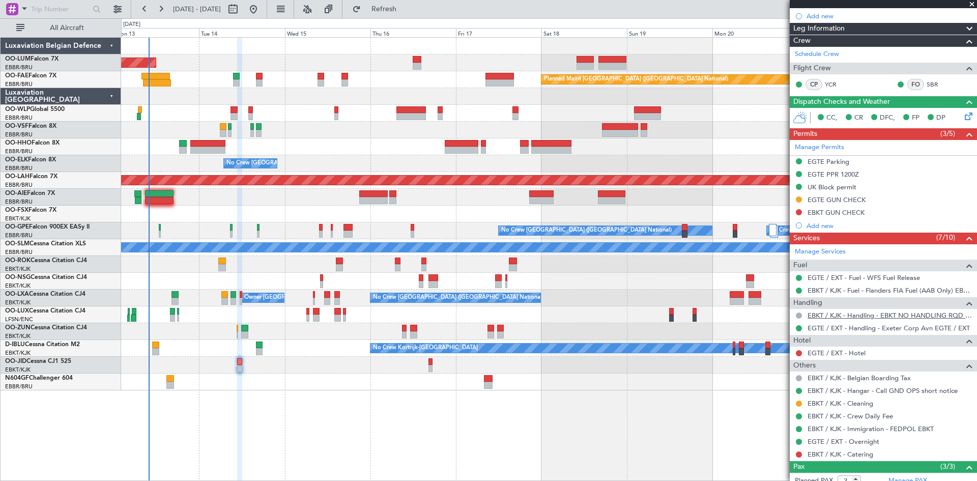
click at [860, 313] on link "EBKT / KJK - Handling - EBKT NO HANDLING RQD FOR CJ" at bounding box center [889, 315] width 164 height 9
click at [800, 209] on button at bounding box center [799, 212] width 6 height 6
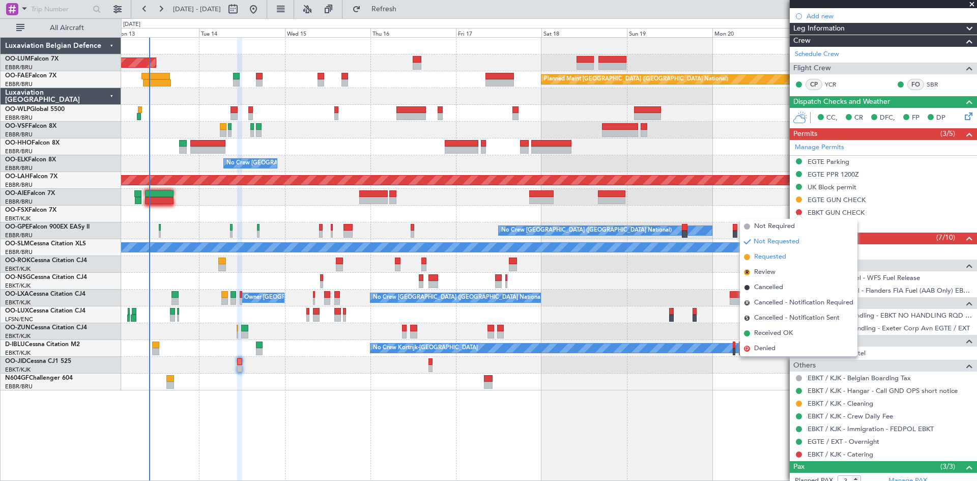
click at [791, 257] on li "Requested" at bounding box center [799, 256] width 118 height 15
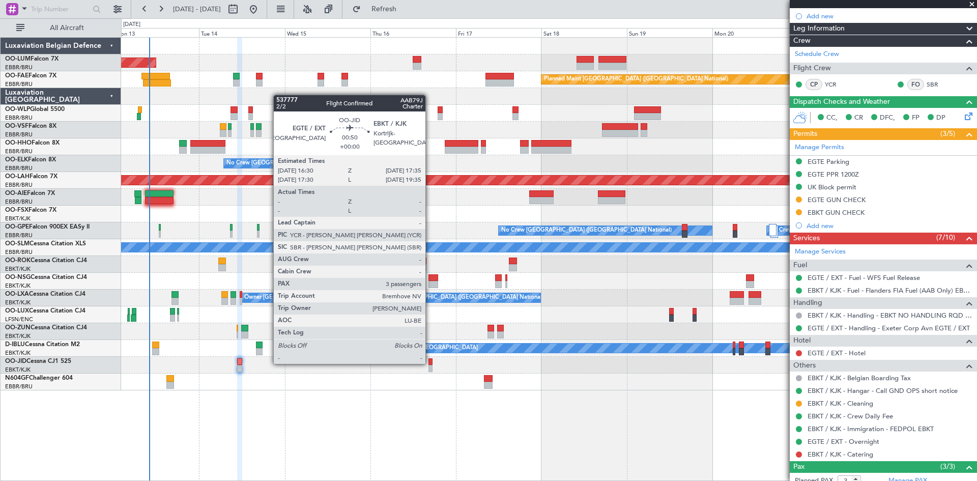
click at [430, 363] on div at bounding box center [430, 361] width 4 height 7
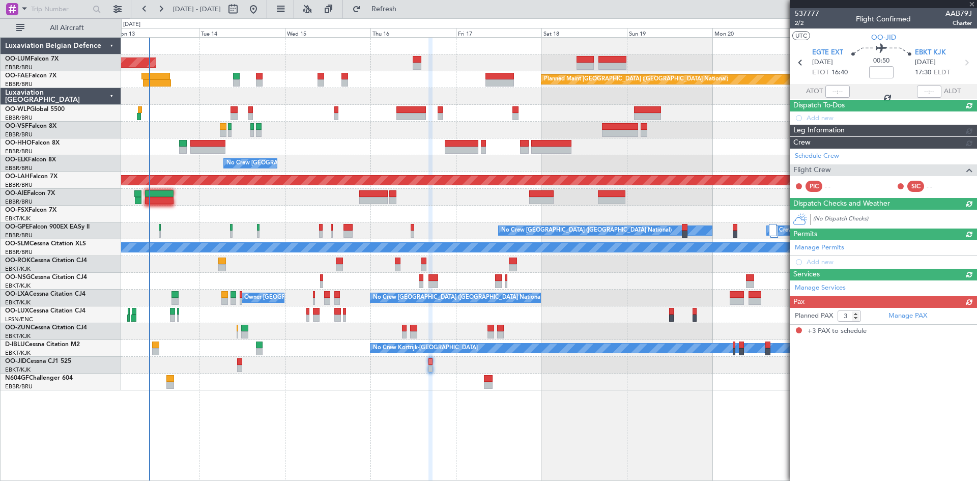
scroll to position [0, 0]
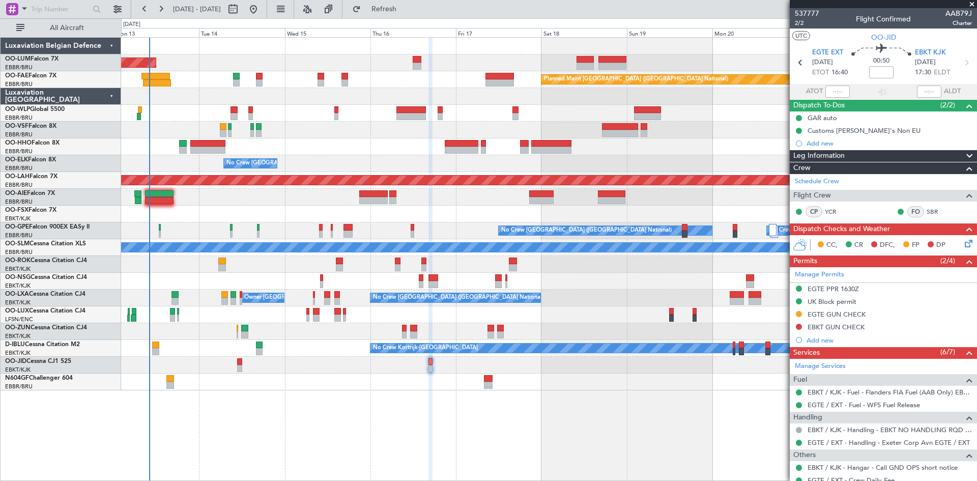
click at [799, 326] on button at bounding box center [799, 327] width 6 height 6
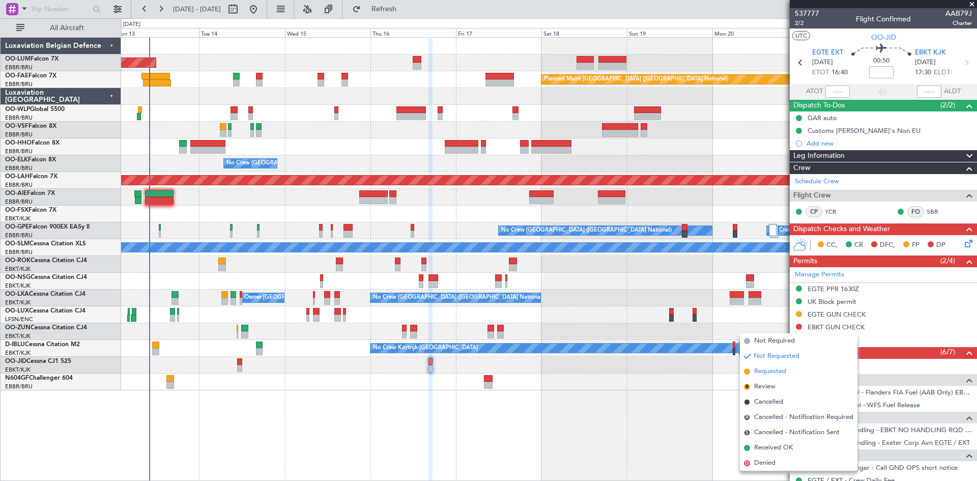
click at [786, 369] on li "Requested" at bounding box center [799, 371] width 118 height 15
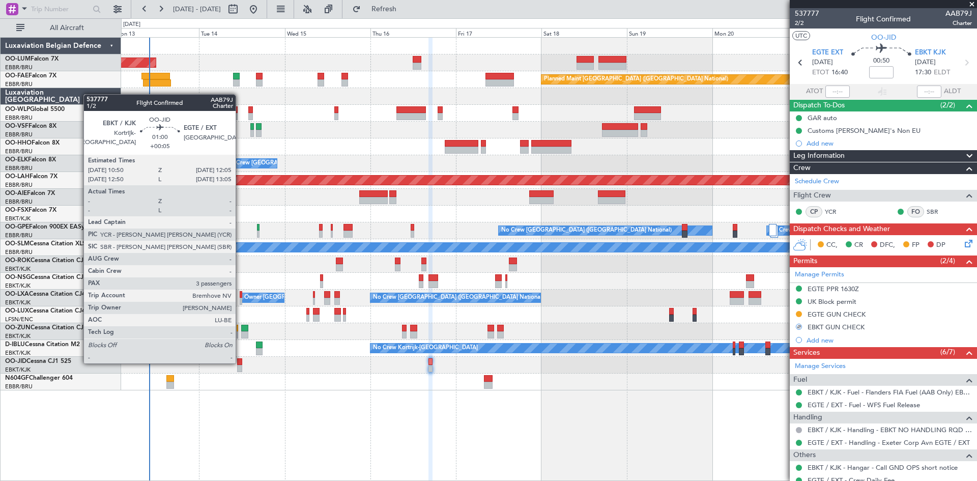
click at [240, 362] on div at bounding box center [239, 361] width 5 height 7
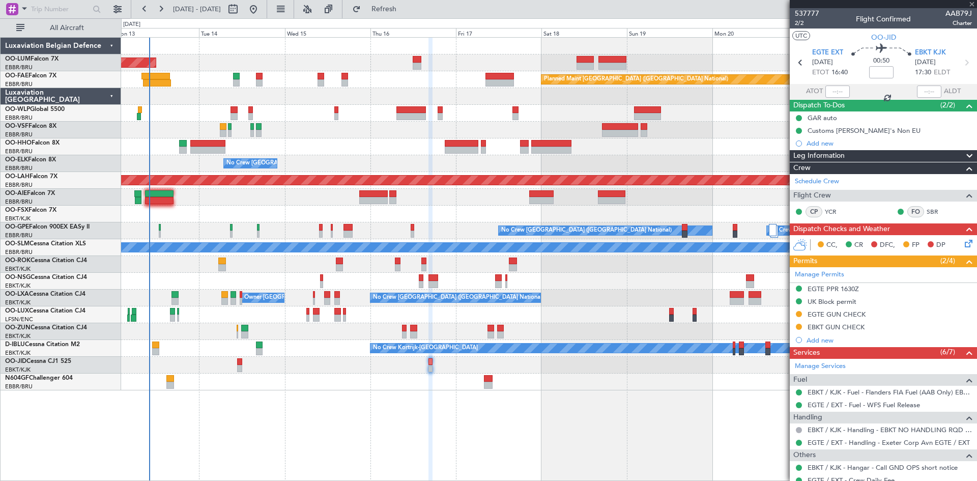
type input "+00:05"
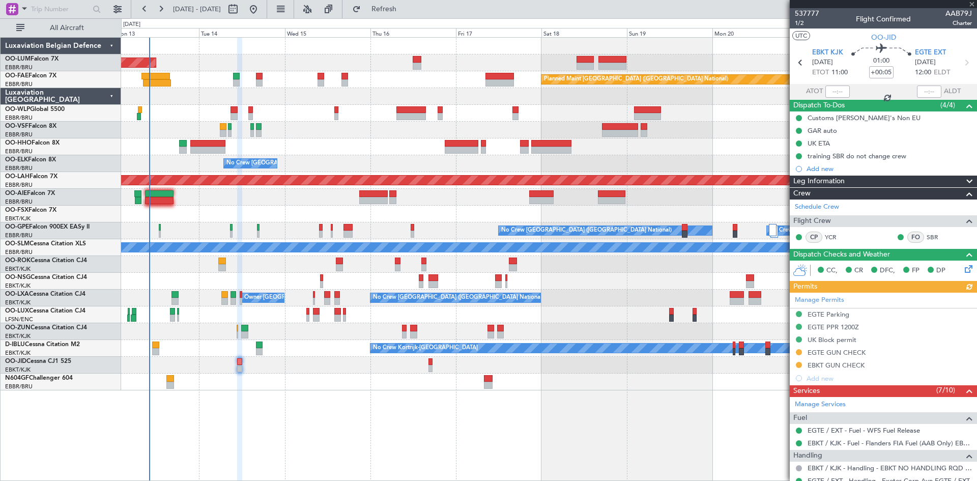
scroll to position [229, 0]
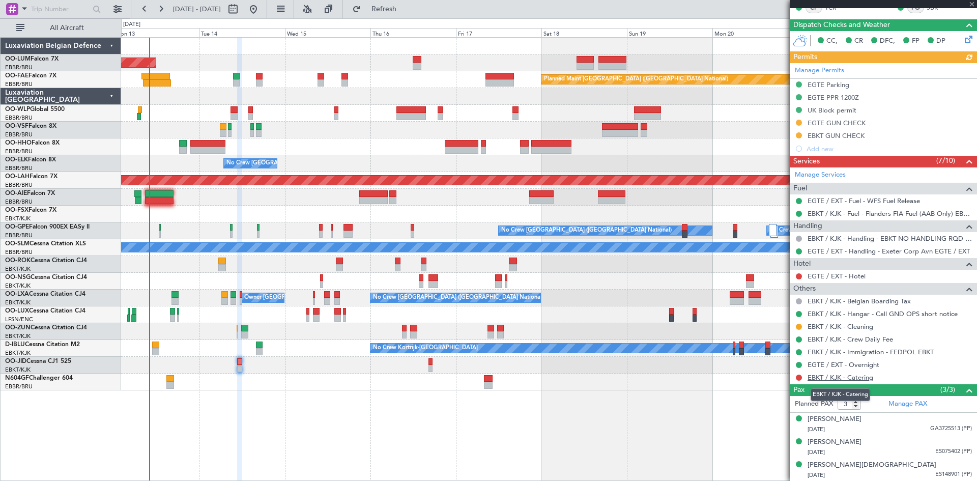
click at [837, 376] on link "EBKT / KJK - Catering" at bounding box center [840, 377] width 66 height 9
click at [405, 10] on span "Refresh" at bounding box center [384, 9] width 43 height 7
click at [856, 377] on link "EBKT / KJK - Catering - Fia Handling EBKT / KJK" at bounding box center [879, 377] width 145 height 9
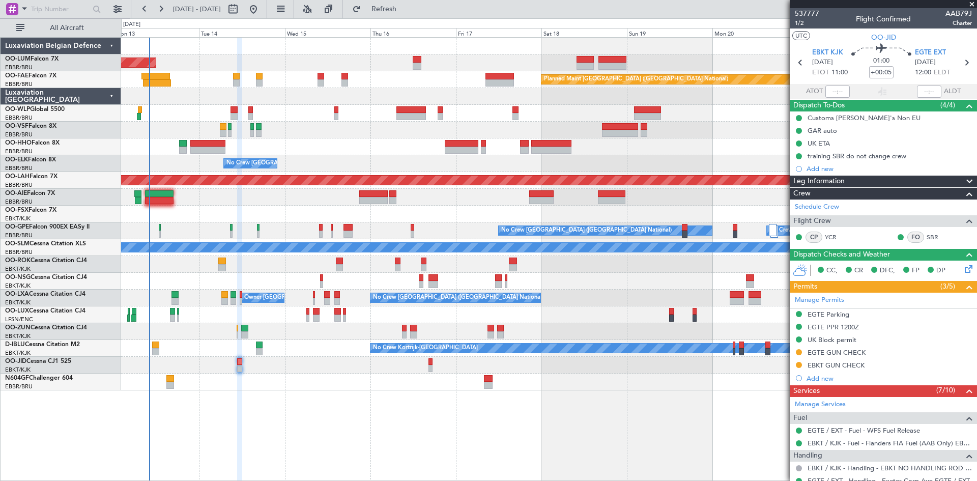
scroll to position [229, 0]
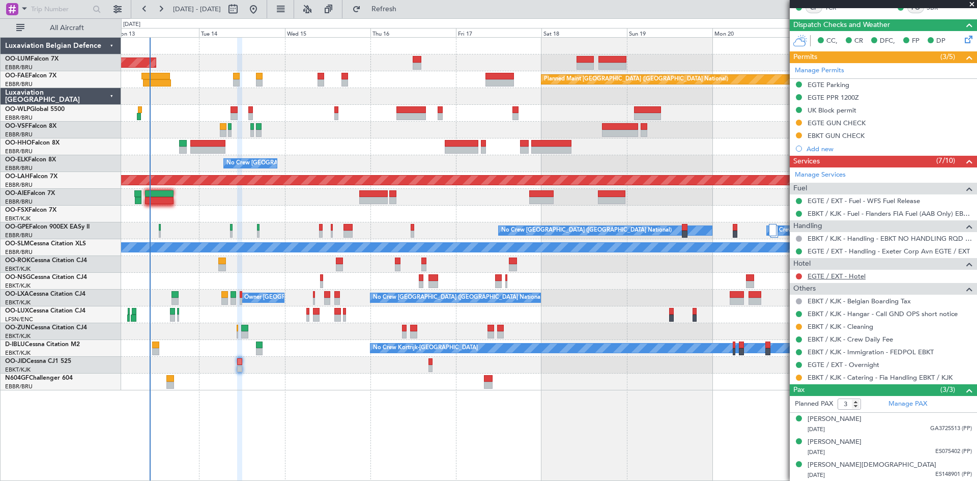
click at [838, 276] on link "EGTE / EXT - Hotel" at bounding box center [836, 276] width 58 height 9
click at [405, 6] on span "Refresh" at bounding box center [384, 9] width 43 height 7
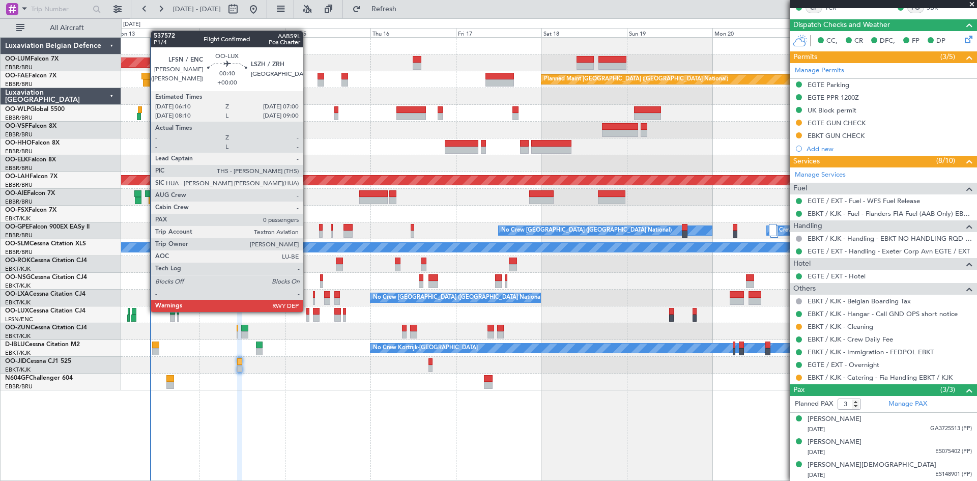
click at [307, 311] on div at bounding box center [307, 311] width 3 height 7
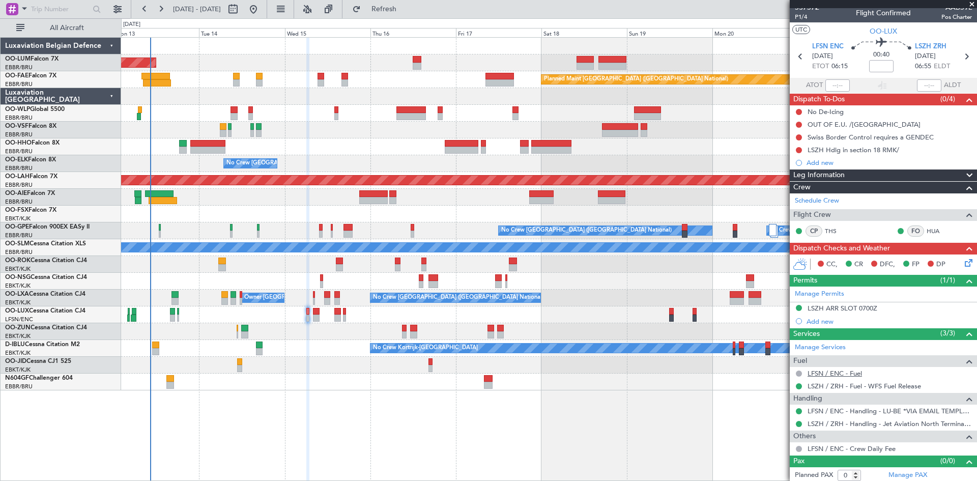
scroll to position [9, 0]
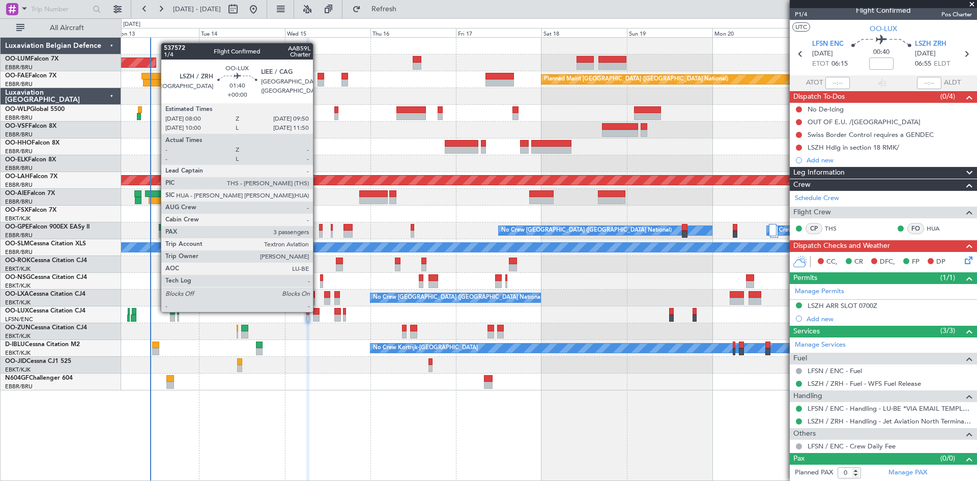
click at [317, 311] on div at bounding box center [316, 311] width 7 height 7
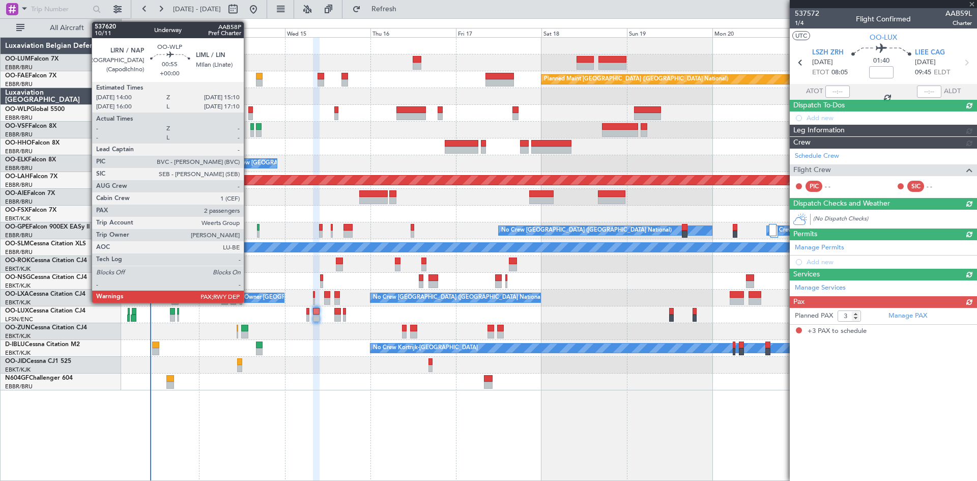
scroll to position [0, 0]
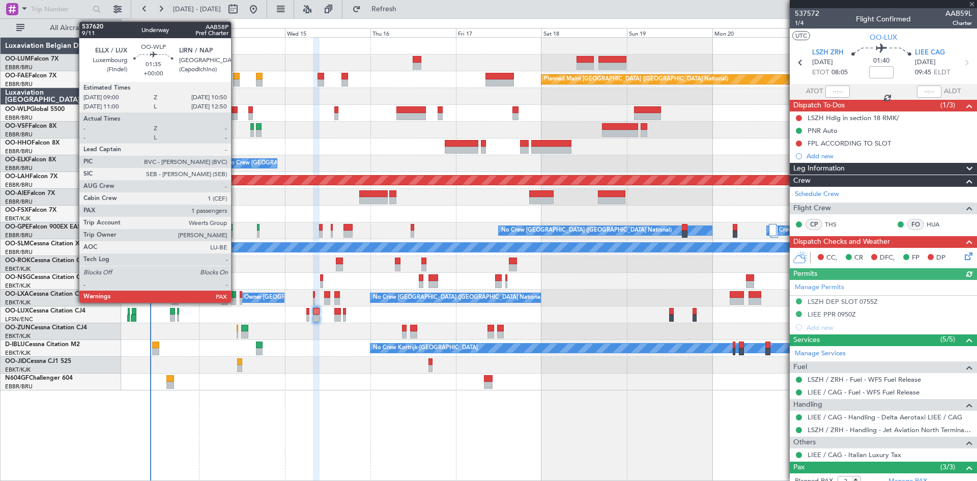
click at [236, 109] on div at bounding box center [233, 109] width 7 height 7
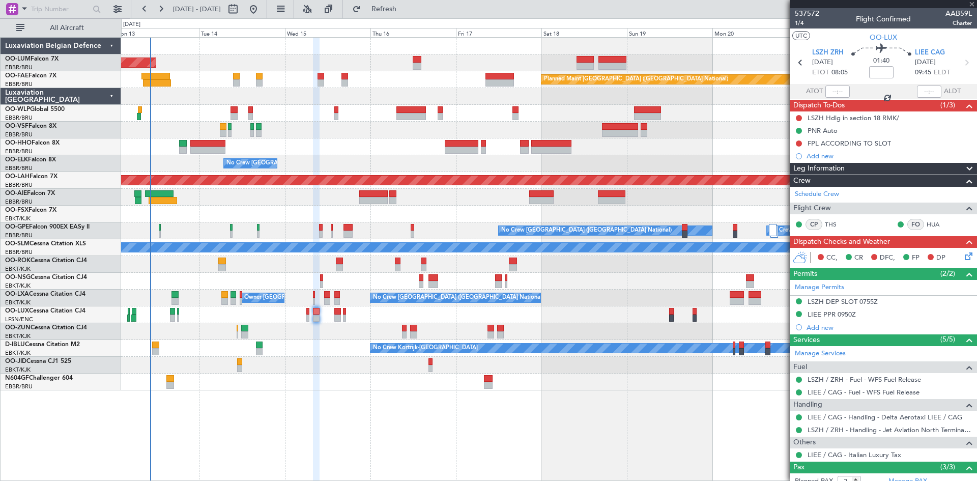
type input "2"
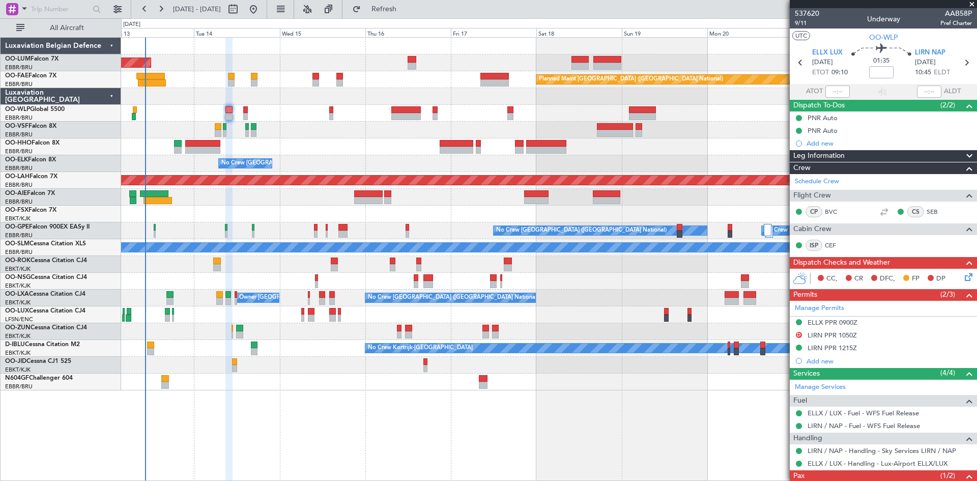
click at [622, 323] on div at bounding box center [548, 314] width 855 height 17
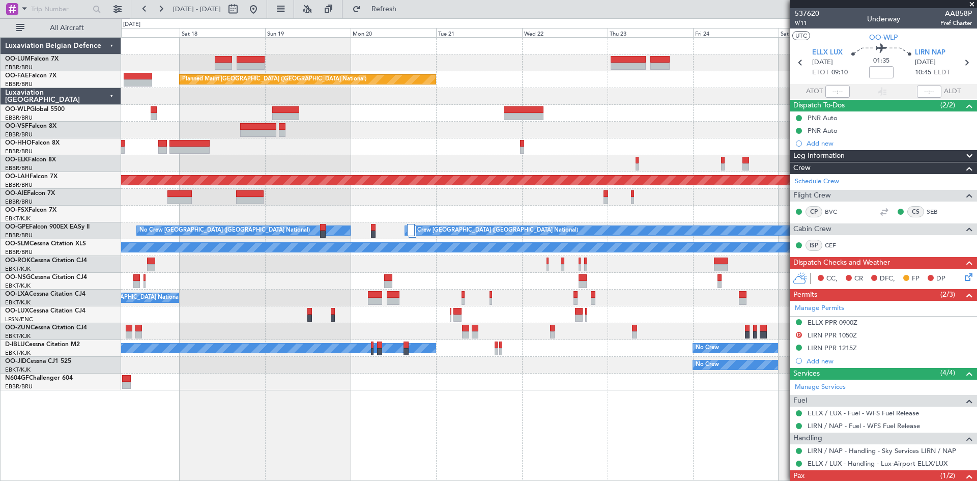
click at [238, 278] on div at bounding box center [548, 281] width 855 height 17
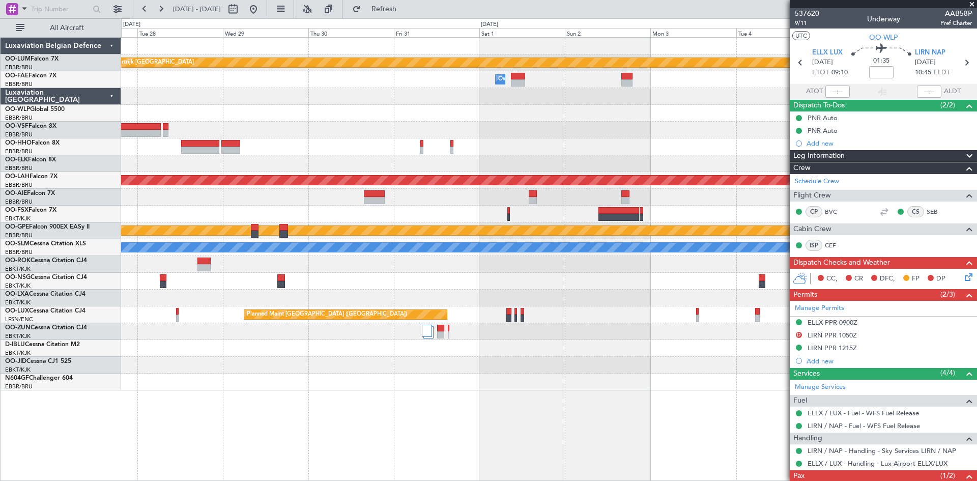
click at [196, 286] on div at bounding box center [548, 281] width 855 height 17
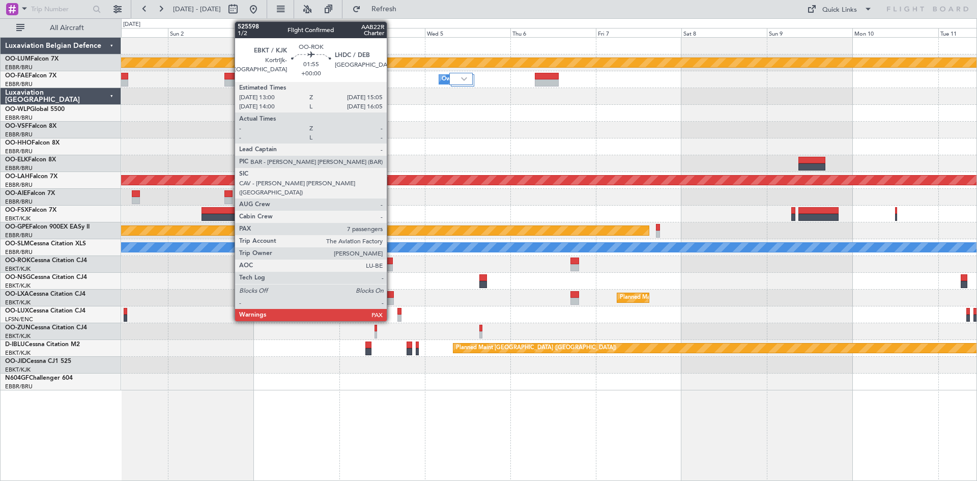
click at [391, 264] on div at bounding box center [389, 260] width 8 height 7
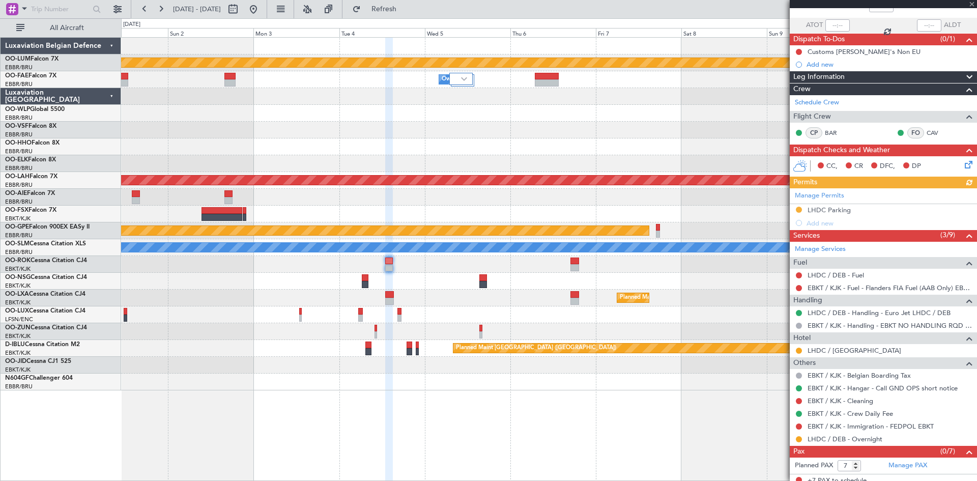
scroll to position [72, 0]
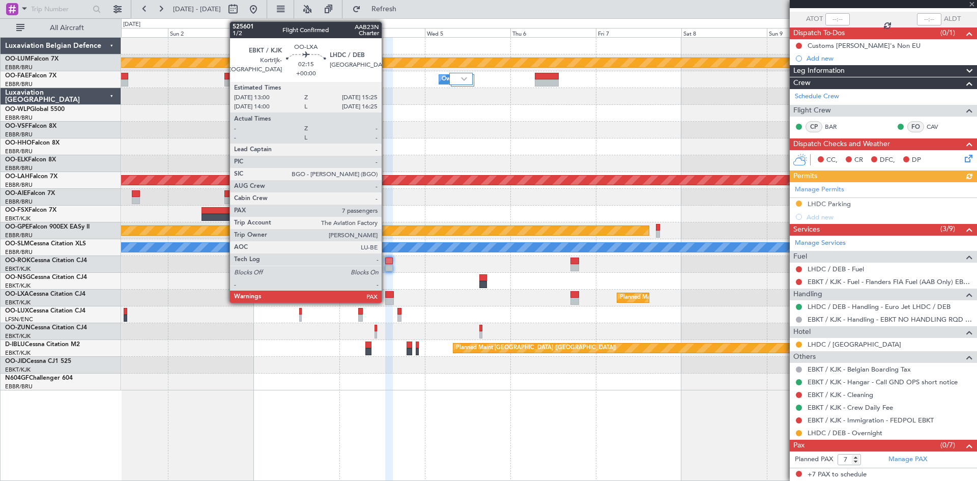
click at [387, 299] on div at bounding box center [389, 301] width 9 height 7
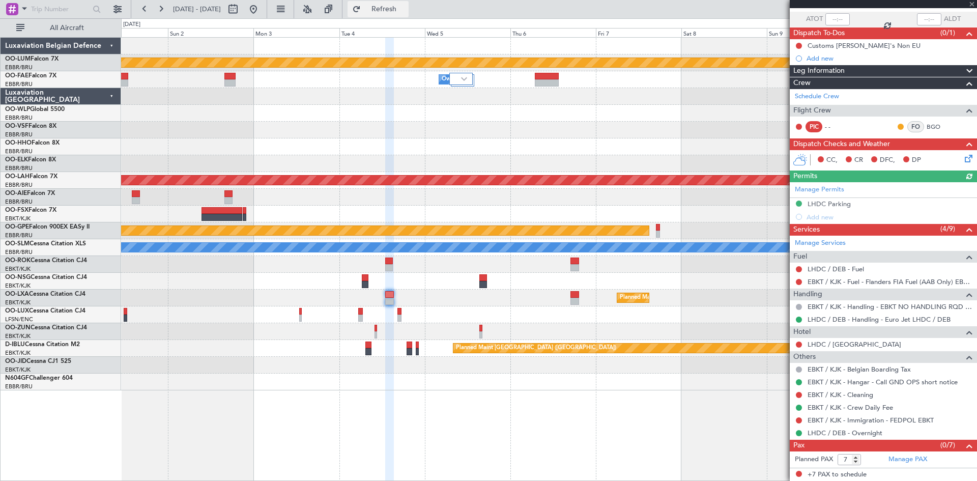
click at [408, 16] on button "Refresh" at bounding box center [377, 9] width 61 height 16
click at [261, 10] on button at bounding box center [253, 9] width 16 height 16
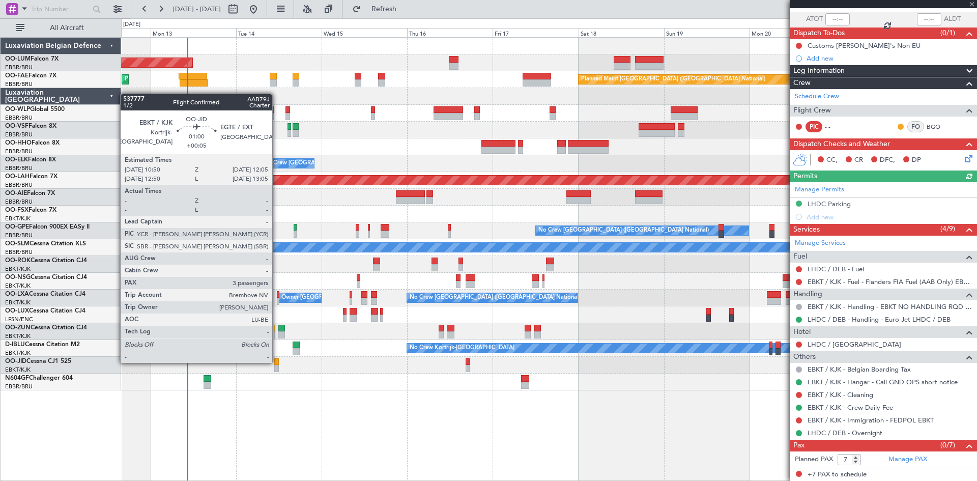
click at [277, 362] on div at bounding box center [276, 361] width 5 height 7
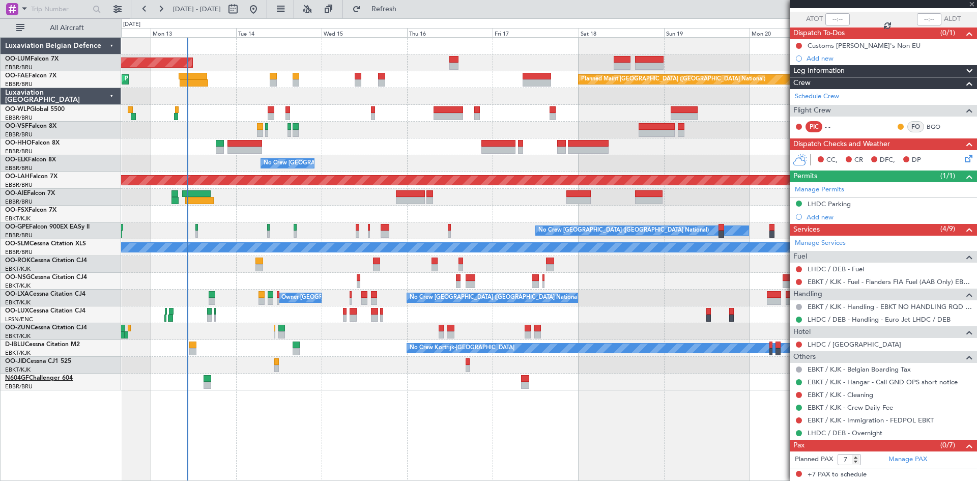
type input "+00:05"
type input "3"
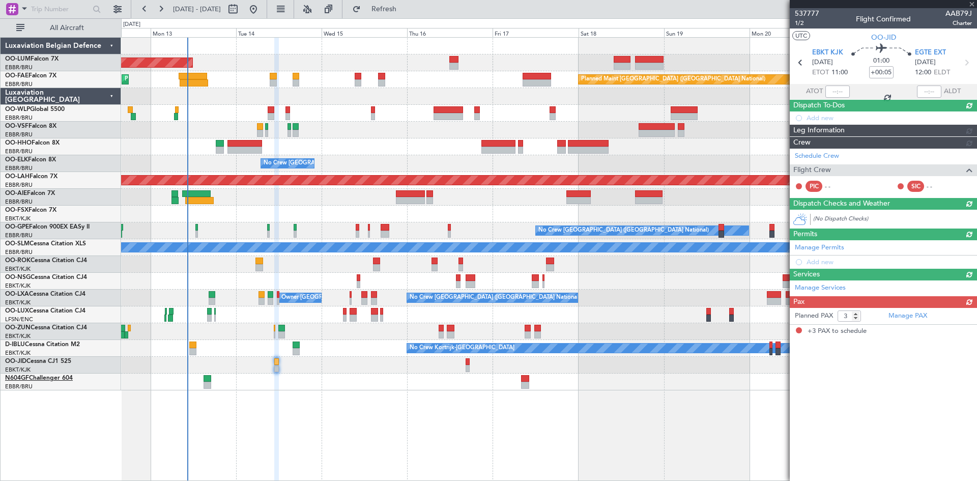
scroll to position [0, 0]
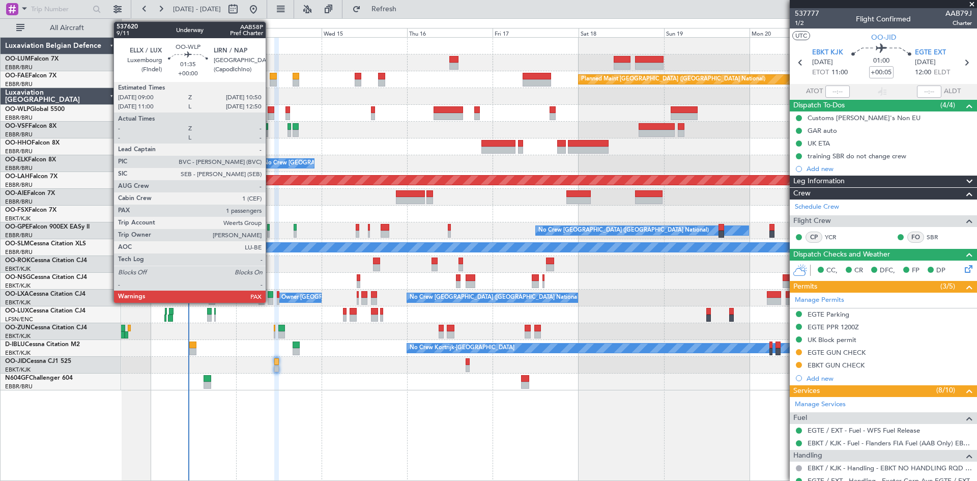
click at [270, 108] on div at bounding box center [271, 109] width 7 height 7
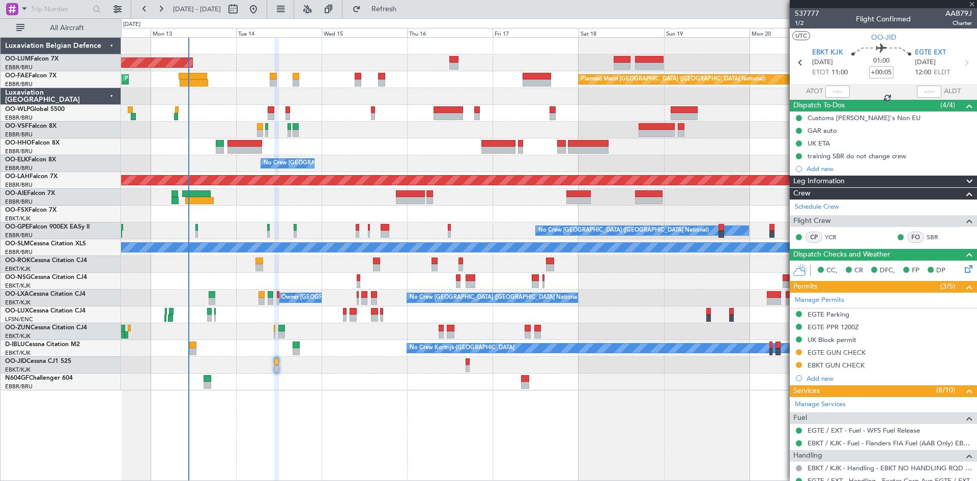
type input "2"
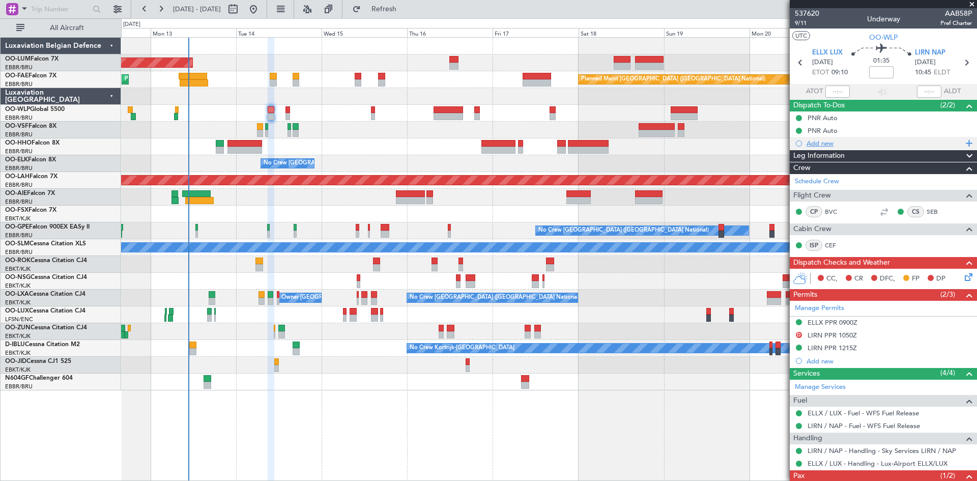
click at [823, 144] on div "Add new" at bounding box center [884, 143] width 156 height 9
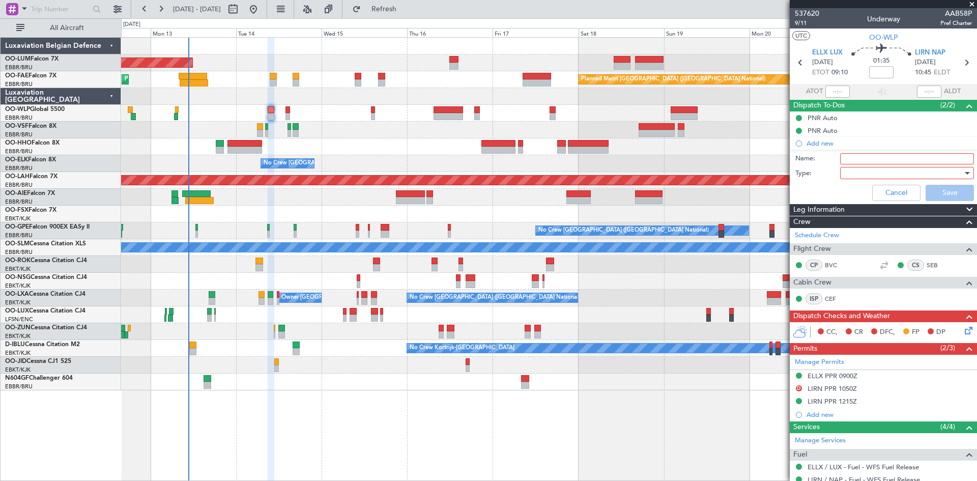
click at [849, 161] on input "Name:" at bounding box center [907, 158] width 134 height 11
type input "FPL already in FF to review and file."
click at [853, 176] on div at bounding box center [903, 172] width 119 height 15
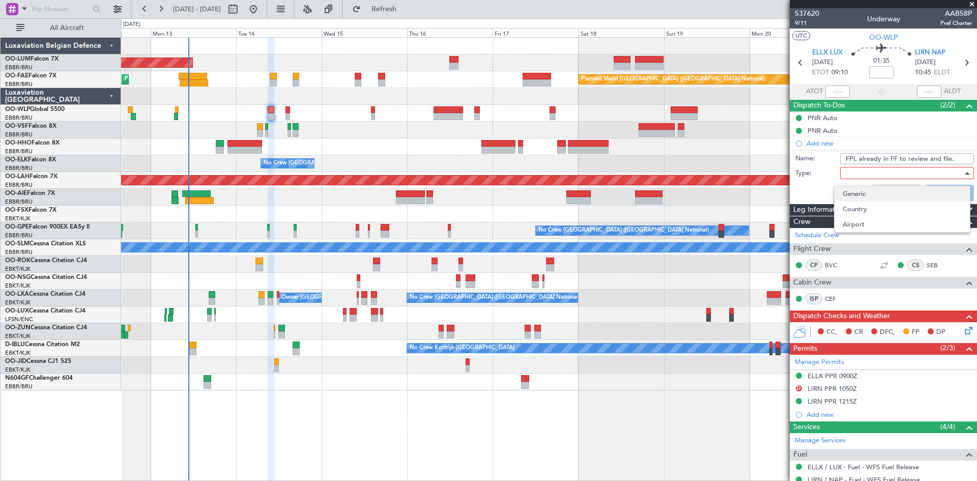
click at [860, 197] on span "Generic" at bounding box center [901, 193] width 119 height 15
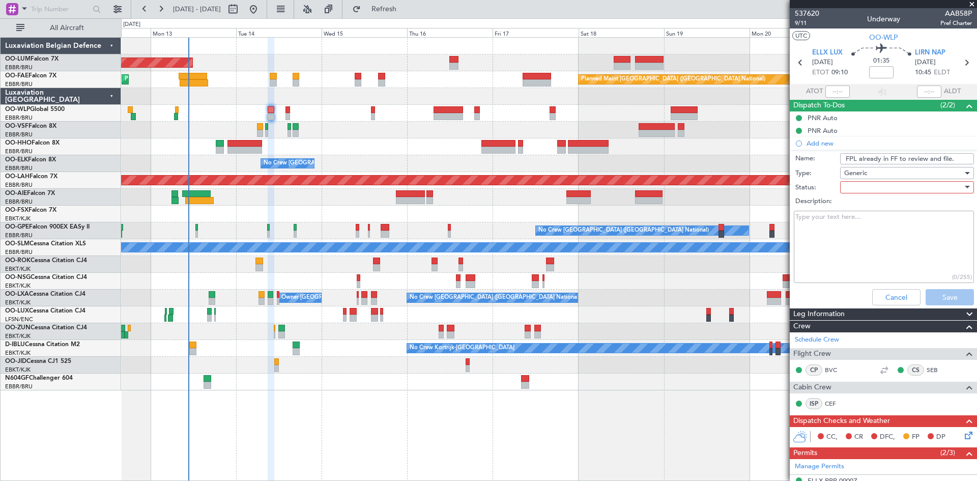
click at [847, 188] on div at bounding box center [903, 187] width 119 height 15
click at [854, 210] on span "Not Started" at bounding box center [901, 207] width 119 height 15
click at [931, 295] on button "Save" at bounding box center [949, 297] width 48 height 16
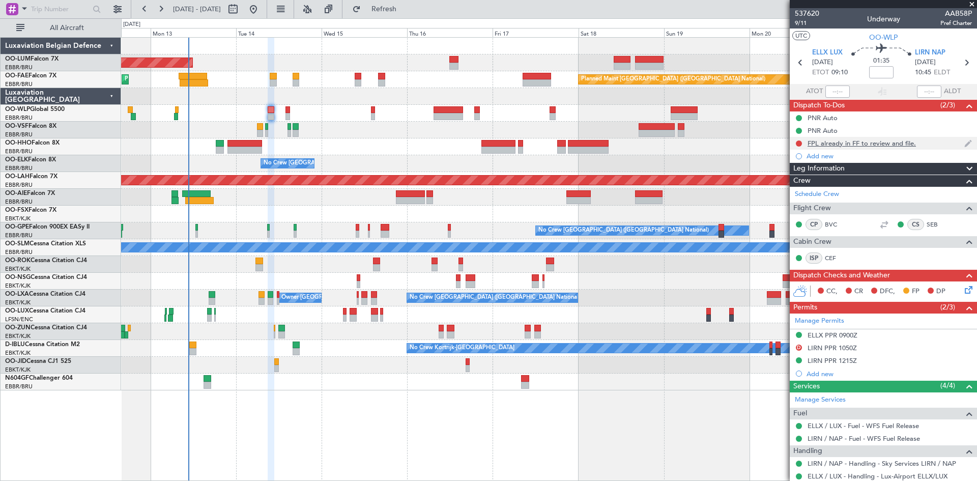
click at [851, 143] on div "FPL already in FF to review and file." at bounding box center [861, 143] width 108 height 9
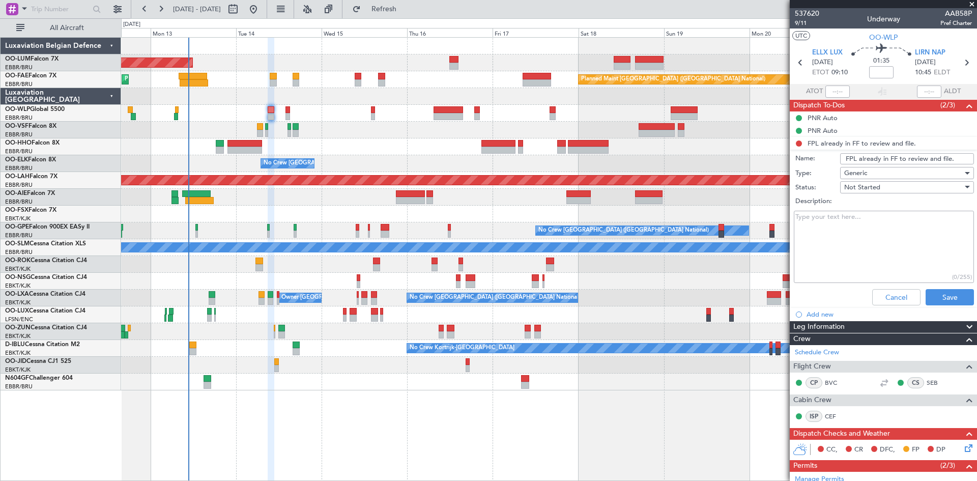
click at [850, 225] on textarea "Description:" at bounding box center [884, 247] width 180 height 73
click at [828, 215] on textarea "Check timoings" at bounding box center [884, 247] width 180 height 73
type textarea "Check timings"
click at [953, 297] on button "Save" at bounding box center [949, 297] width 48 height 16
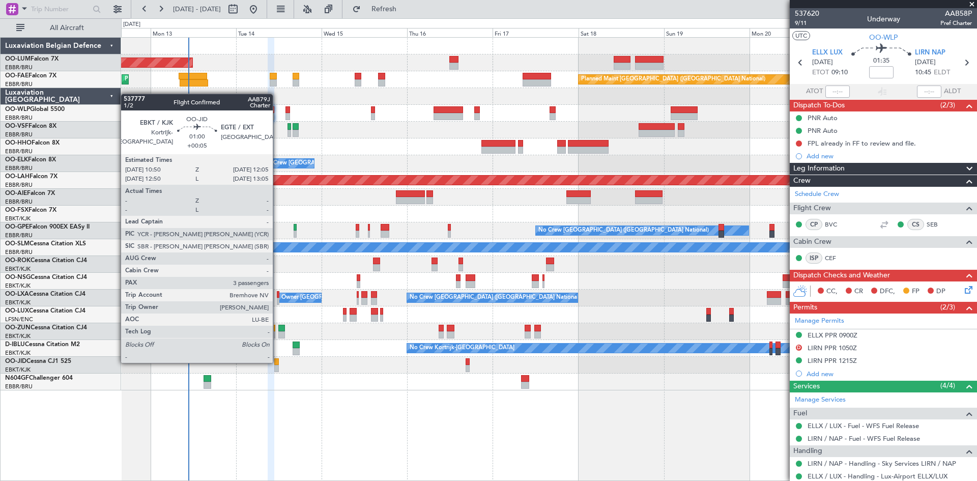
click at [277, 361] on div at bounding box center [276, 361] width 5 height 7
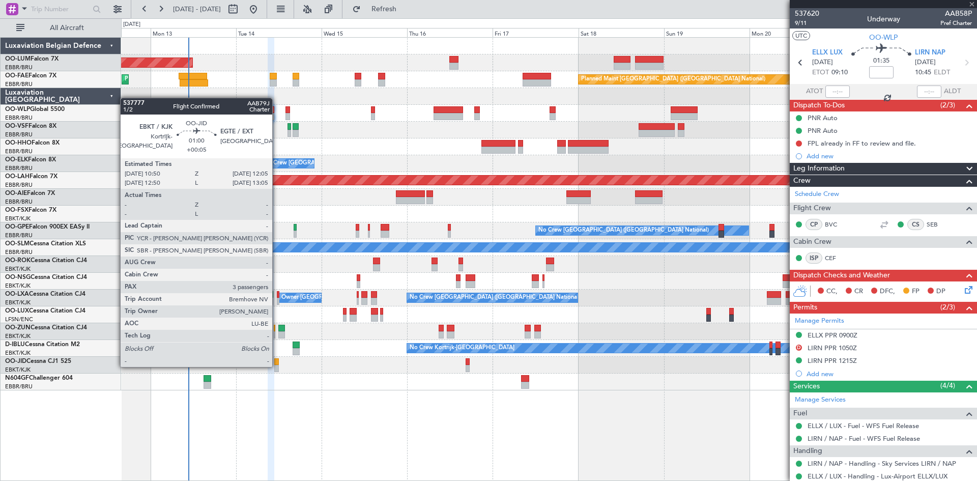
type input "+00:05"
type input "3"
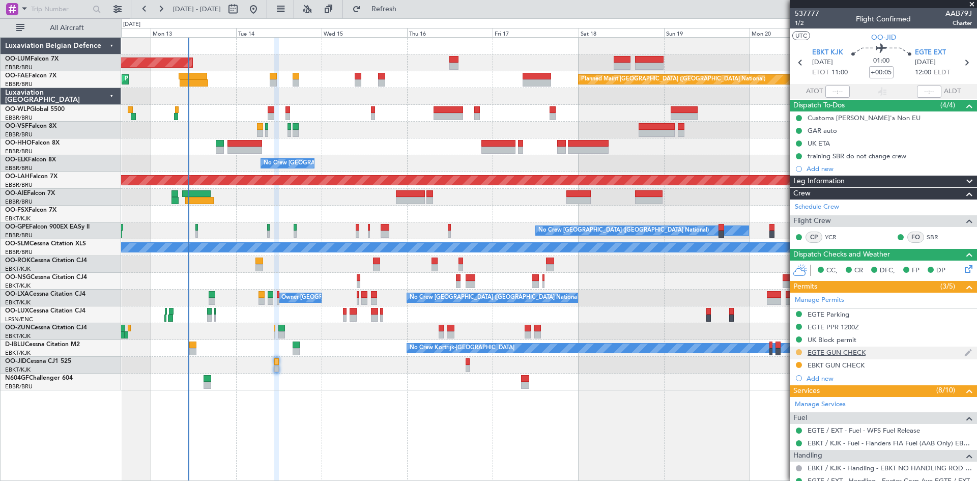
click at [797, 352] on button at bounding box center [799, 352] width 6 height 6
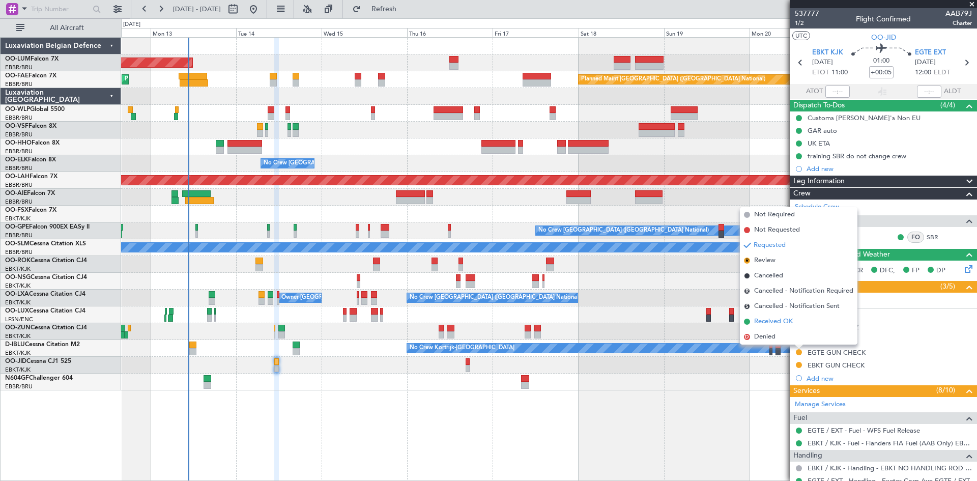
click at [775, 322] on span "Received OK" at bounding box center [773, 321] width 39 height 10
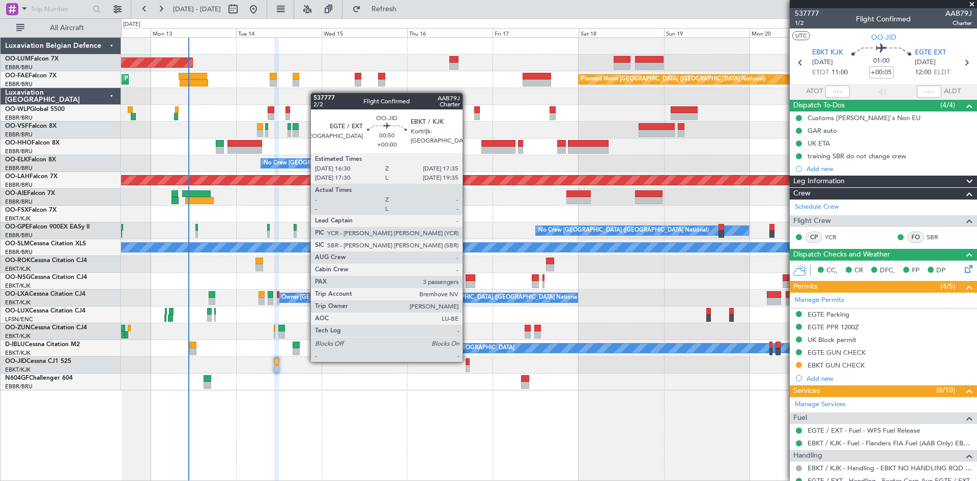
click at [467, 361] on div at bounding box center [467, 361] width 4 height 7
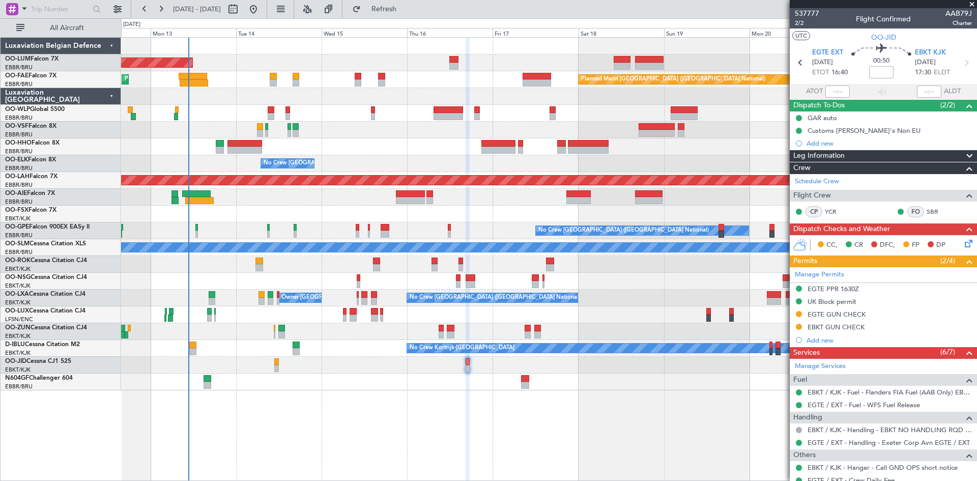
click at [799, 313] on button at bounding box center [799, 314] width 6 height 6
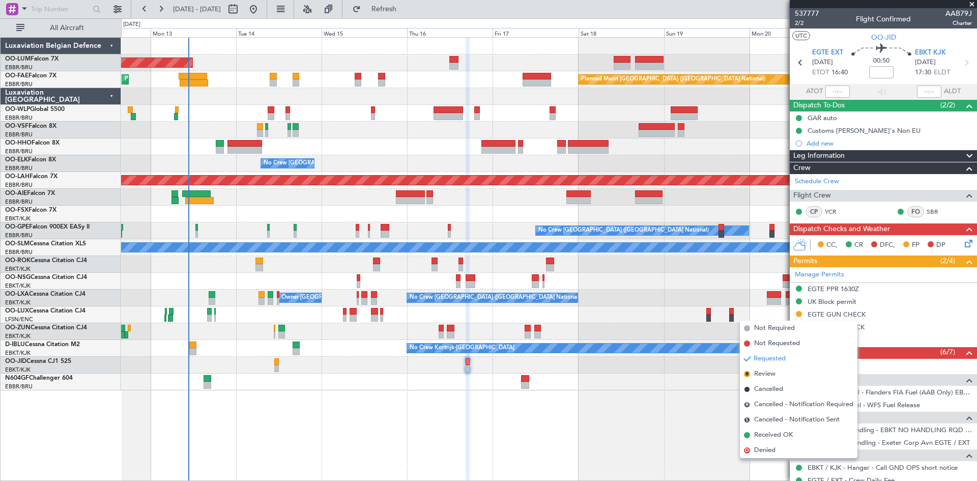
drag, startPoint x: 767, startPoint y: 436, endPoint x: 740, endPoint y: 433, distance: 27.7
click at [767, 437] on span "Received OK" at bounding box center [773, 435] width 39 height 10
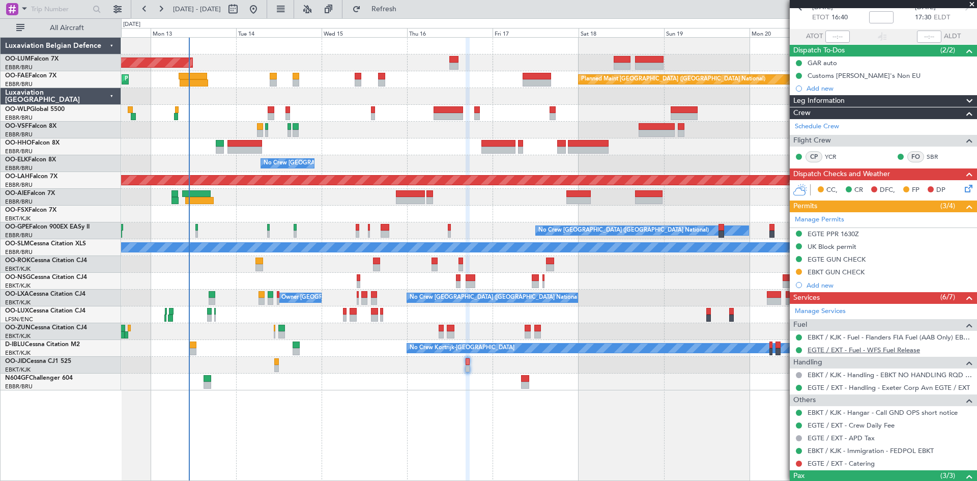
scroll to position [141, 0]
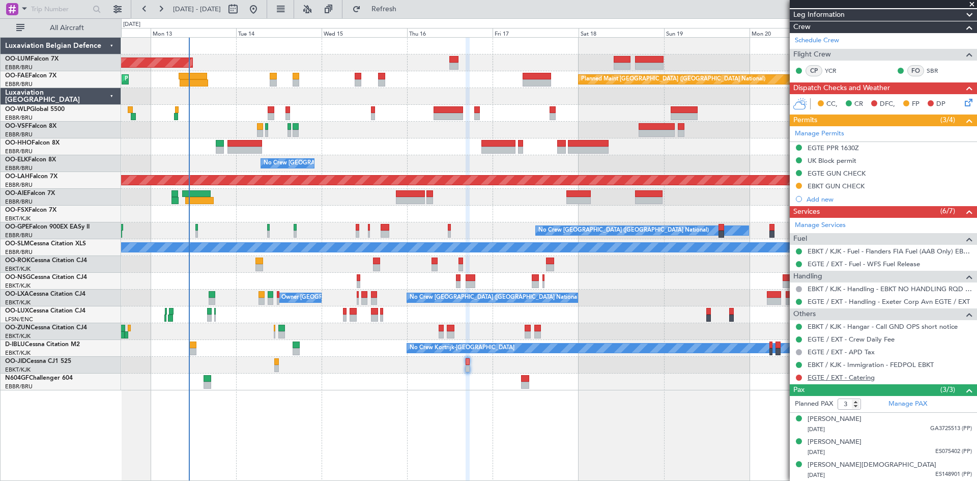
click at [835, 375] on link "EGTE / EXT - Catering" at bounding box center [840, 377] width 67 height 9
click at [854, 378] on link "EGTE / EXT - Catering" at bounding box center [840, 377] width 67 height 9
click at [801, 185] on button at bounding box center [799, 186] width 6 height 6
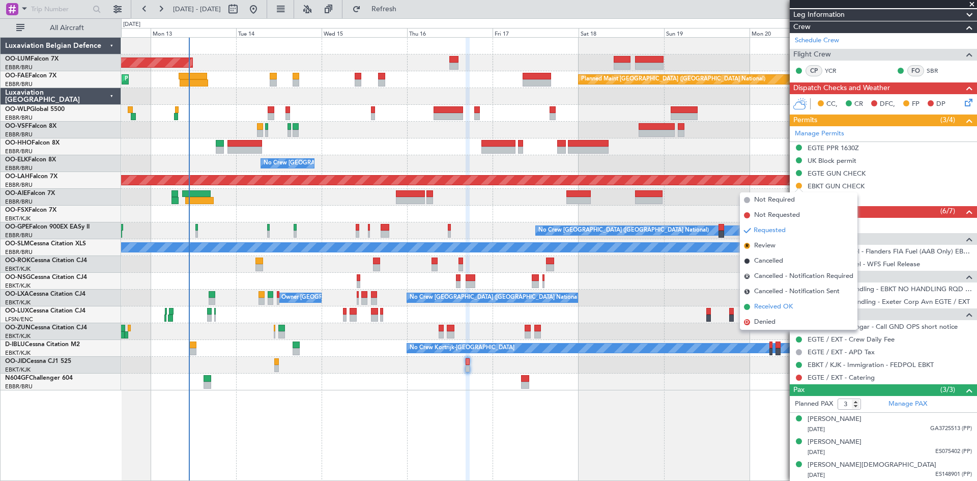
click at [778, 306] on span "Received OK" at bounding box center [773, 307] width 39 height 10
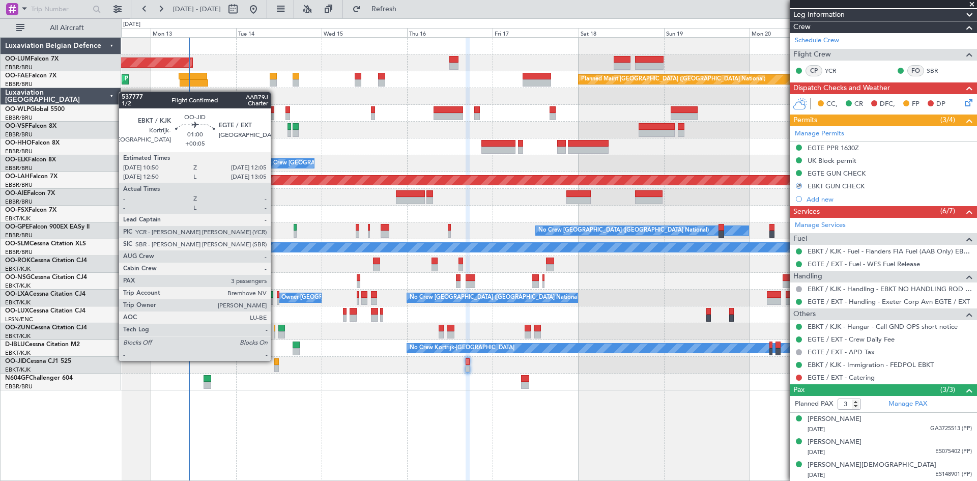
click at [275, 360] on div at bounding box center [276, 361] width 5 height 7
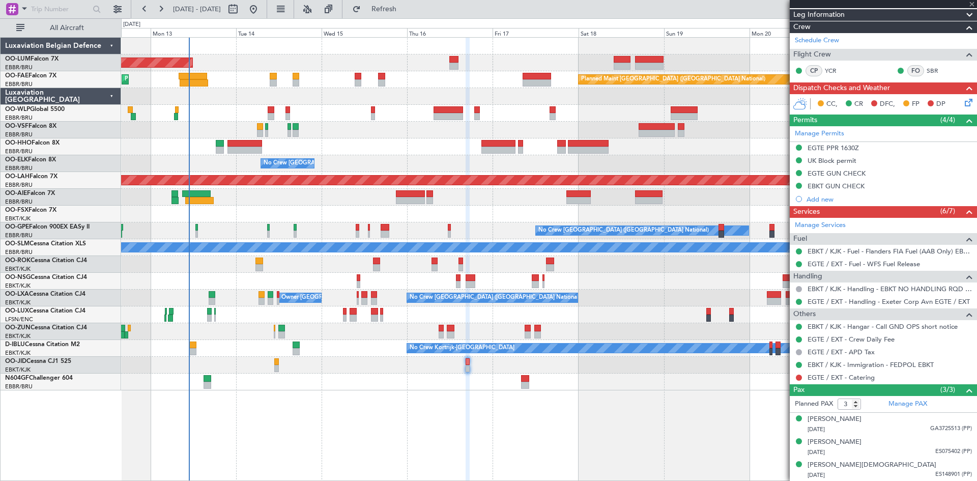
type input "+00:05"
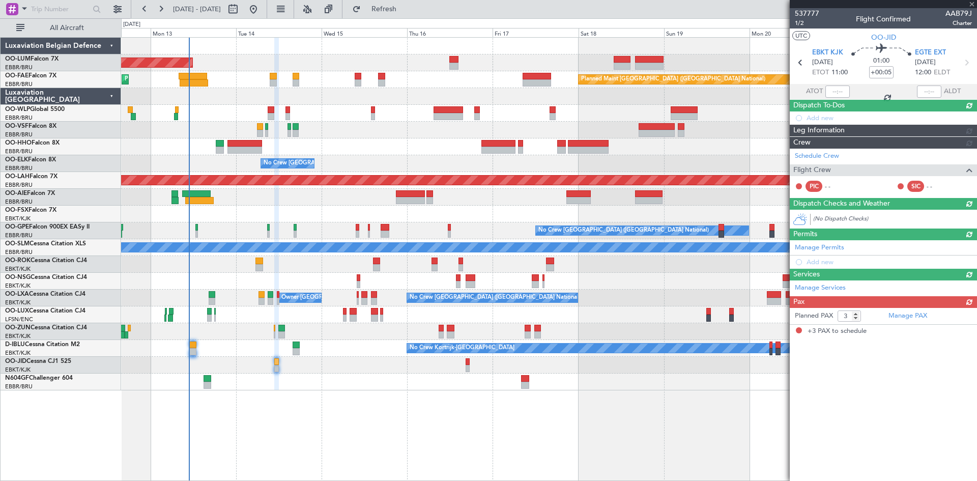
scroll to position [0, 0]
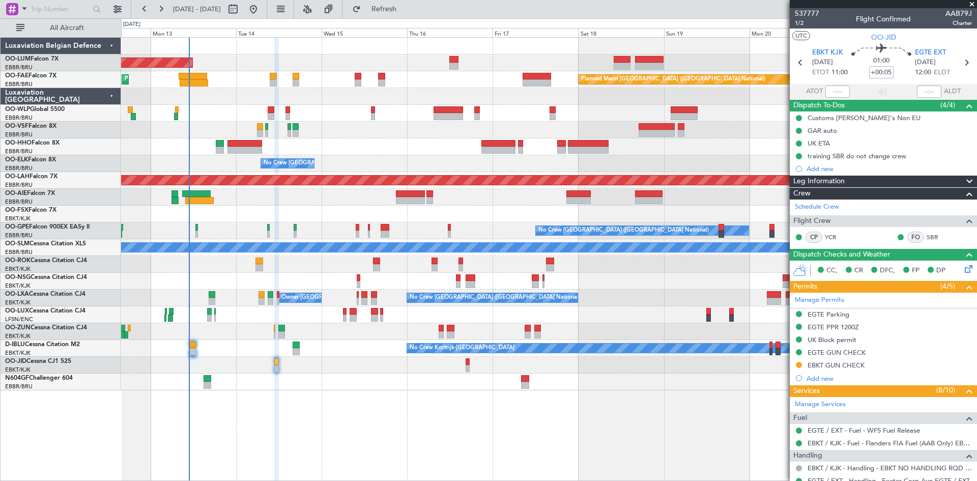
click at [800, 364] on button at bounding box center [799, 365] width 6 height 6
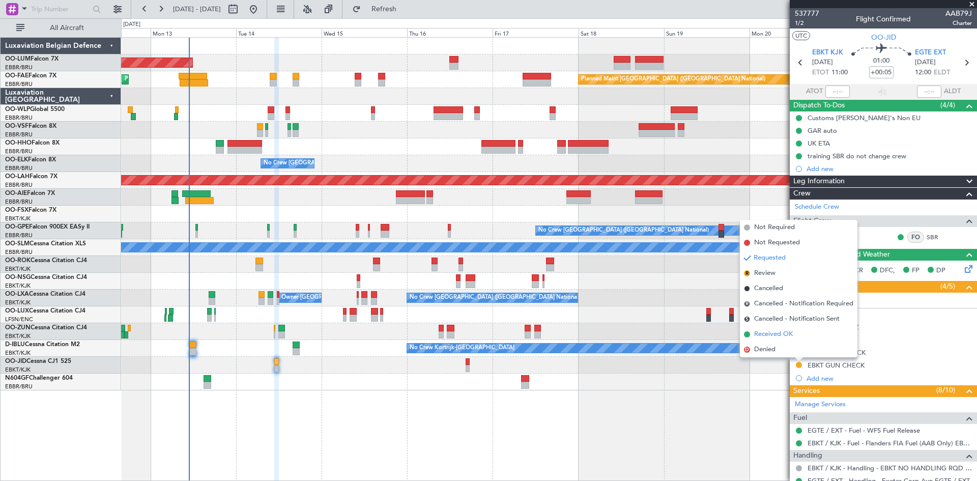
click at [776, 331] on span "Received OK" at bounding box center [773, 334] width 39 height 10
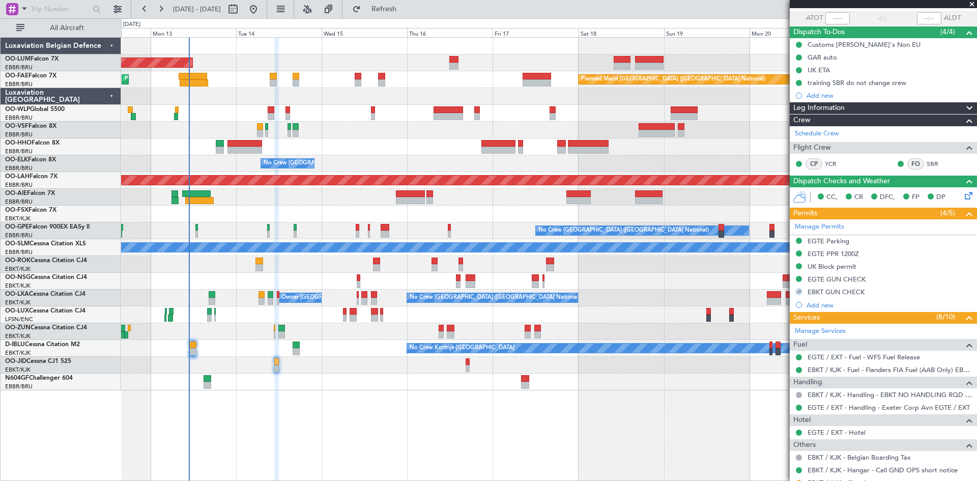
scroll to position [229, 0]
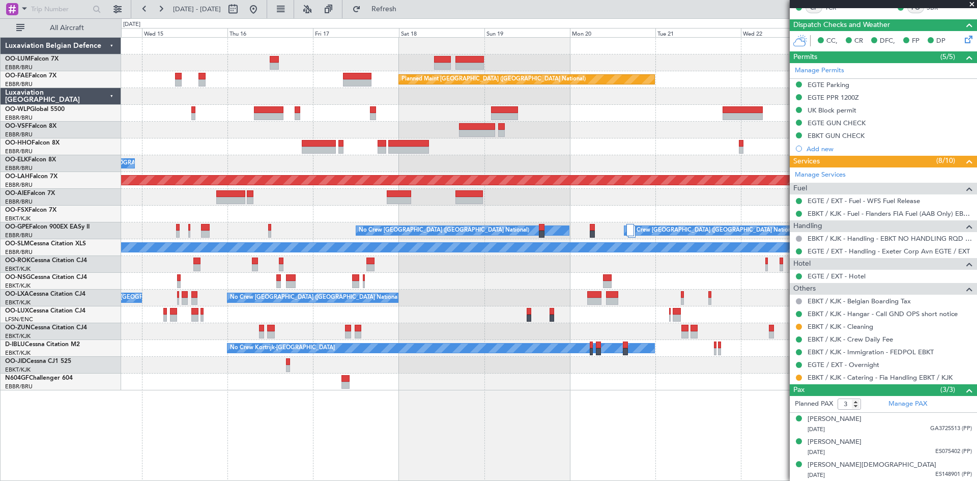
click at [424, 382] on div "Owner Melsbroek Air Base Planned Maint Kortrijk-Wevelgem AOG Maint Sibiu Planne…" at bounding box center [549, 259] width 856 height 444
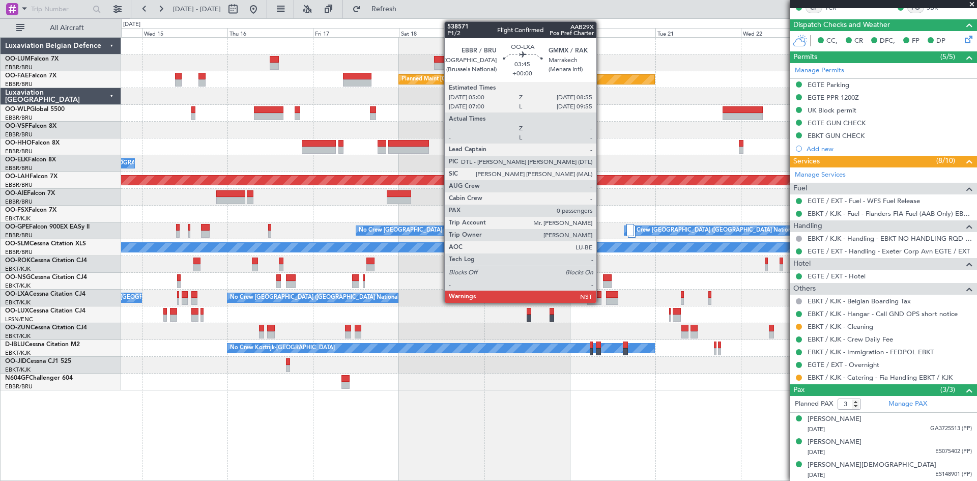
click at [601, 293] on div at bounding box center [594, 294] width 14 height 7
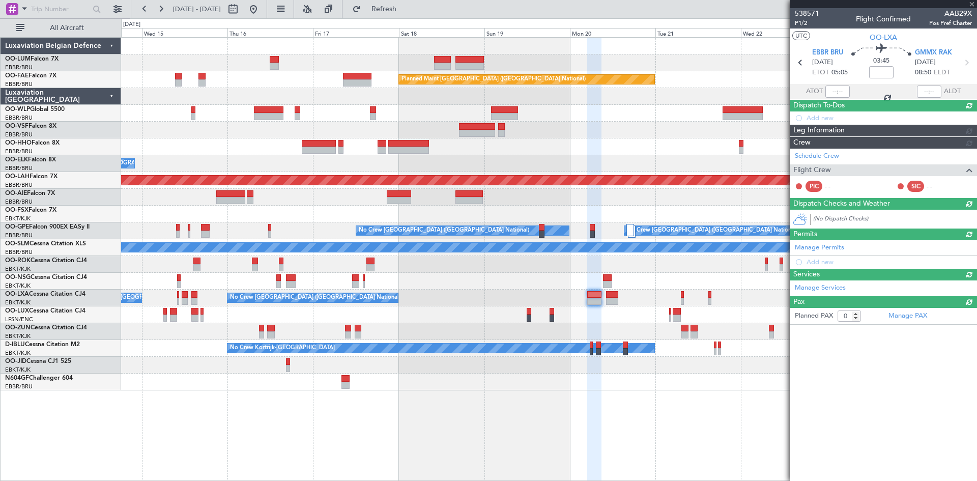
scroll to position [0, 0]
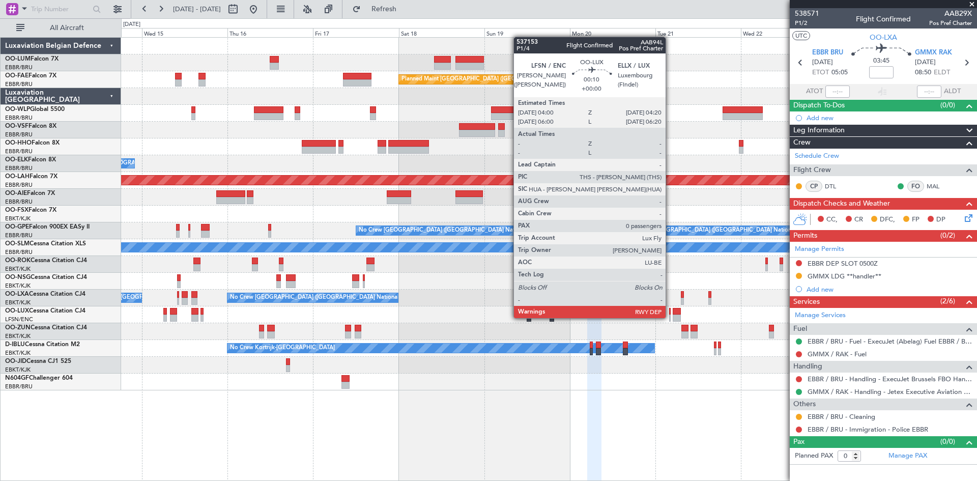
click at [670, 317] on div at bounding box center [670, 317] width 2 height 7
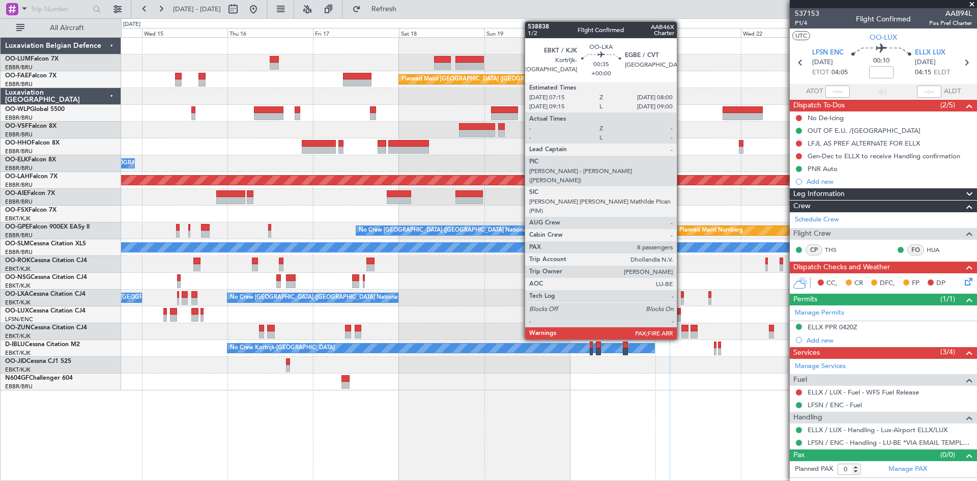
click at [681, 294] on div at bounding box center [682, 294] width 3 height 7
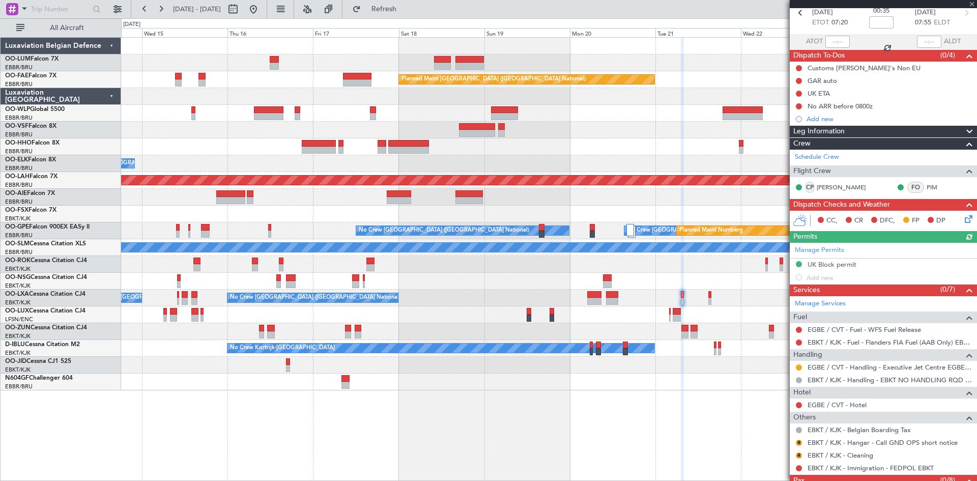
scroll to position [85, 0]
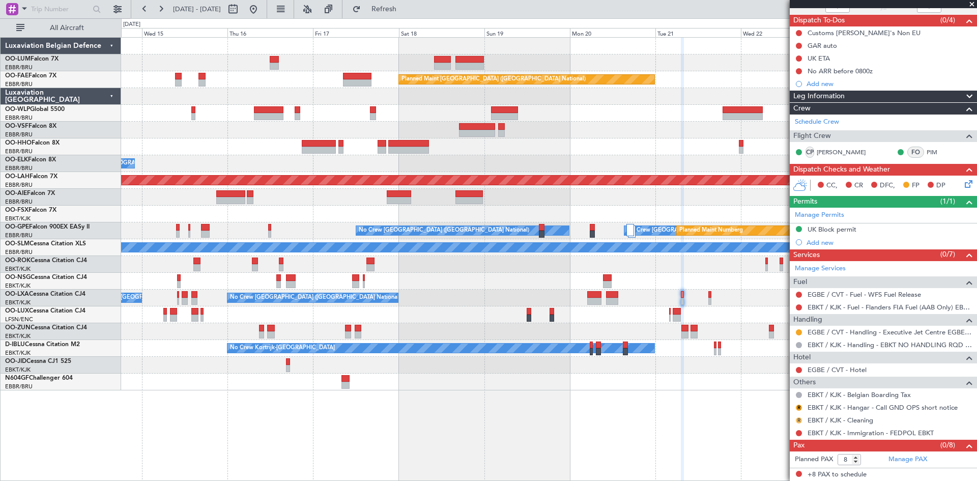
click at [797, 419] on button "R" at bounding box center [799, 420] width 6 height 6
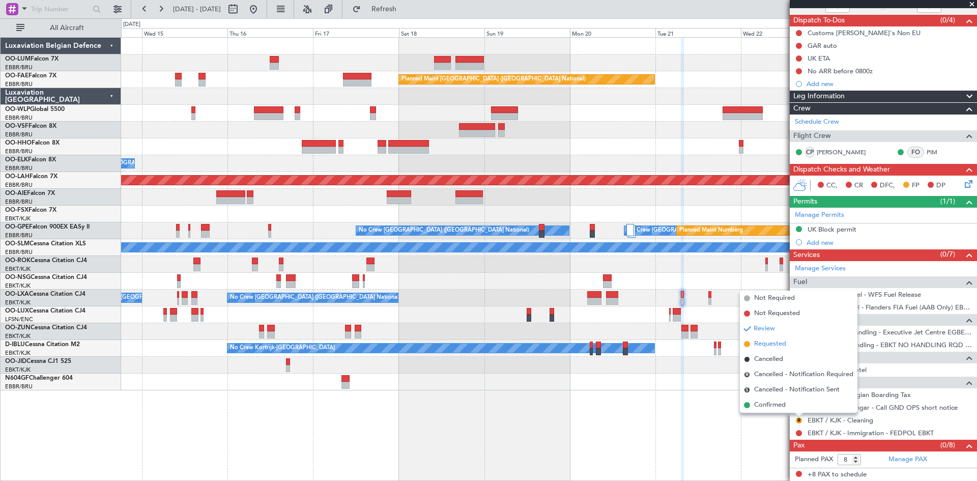
click at [773, 346] on span "Requested" at bounding box center [770, 344] width 32 height 10
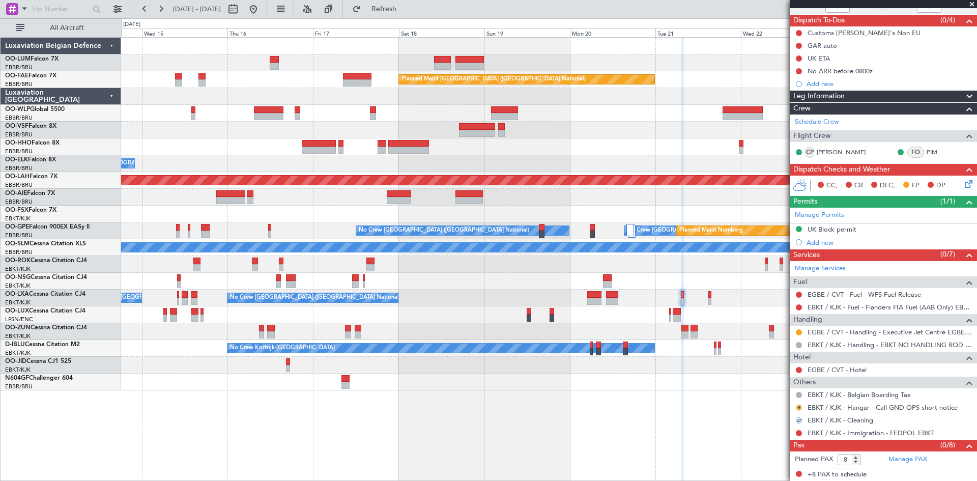
click at [798, 405] on button "R" at bounding box center [799, 407] width 6 height 6
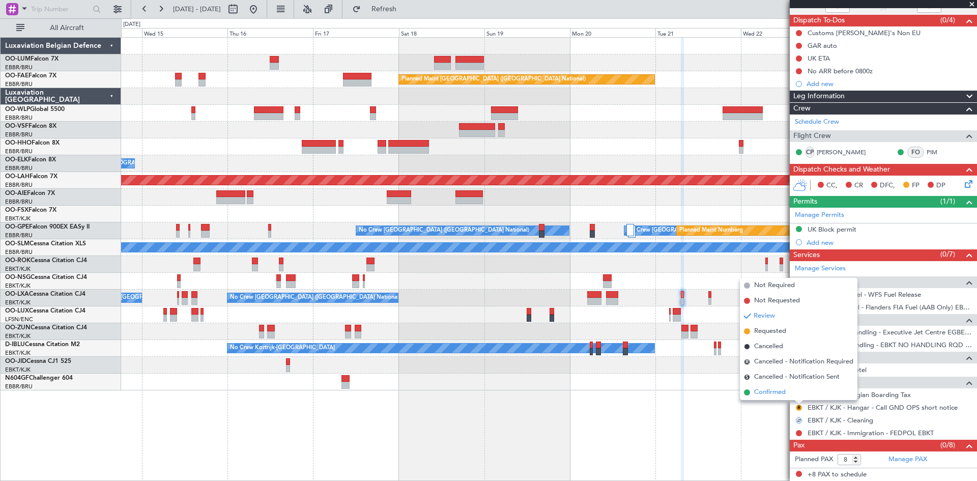
click at [784, 392] on span "Confirmed" at bounding box center [770, 392] width 32 height 10
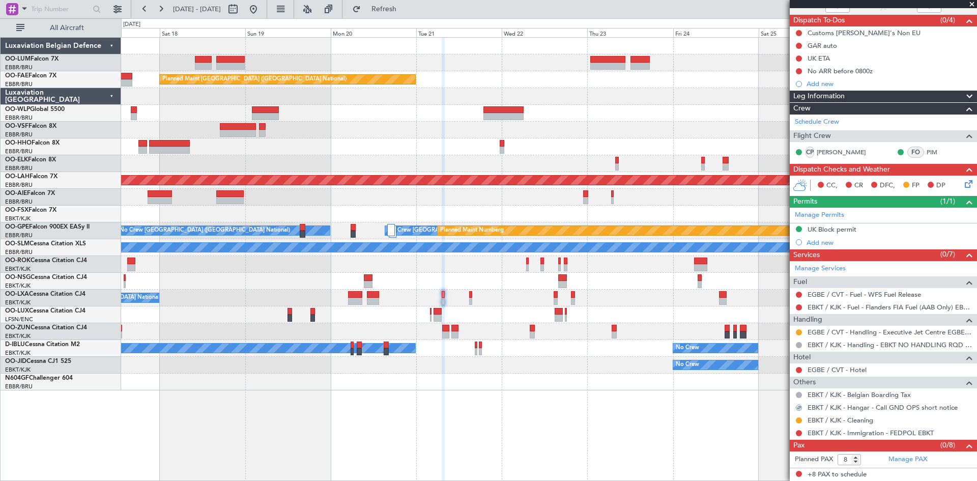
click at [471, 397] on div "Owner Melsbroek Air Base Planned Maint Kortrijk-Wevelgem Planned Maint Brussels…" at bounding box center [549, 259] width 856 height 444
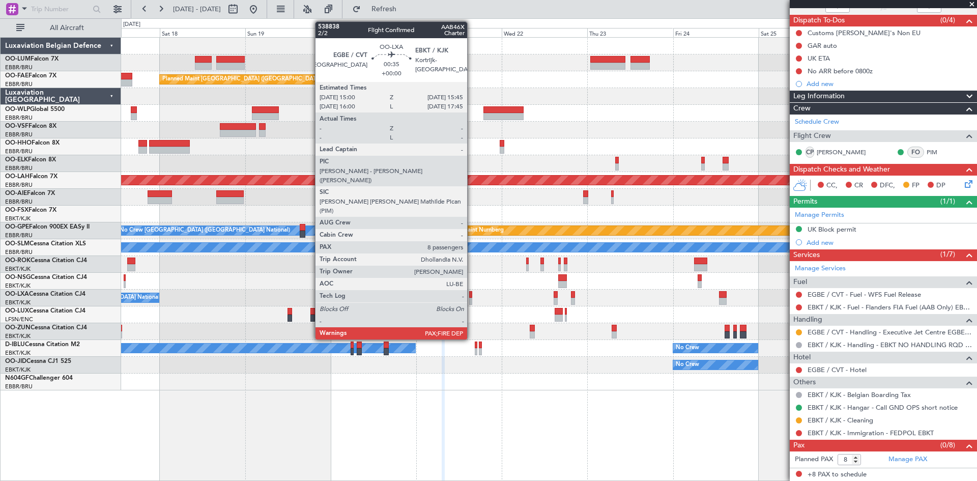
click at [471, 292] on div at bounding box center [470, 294] width 3 height 7
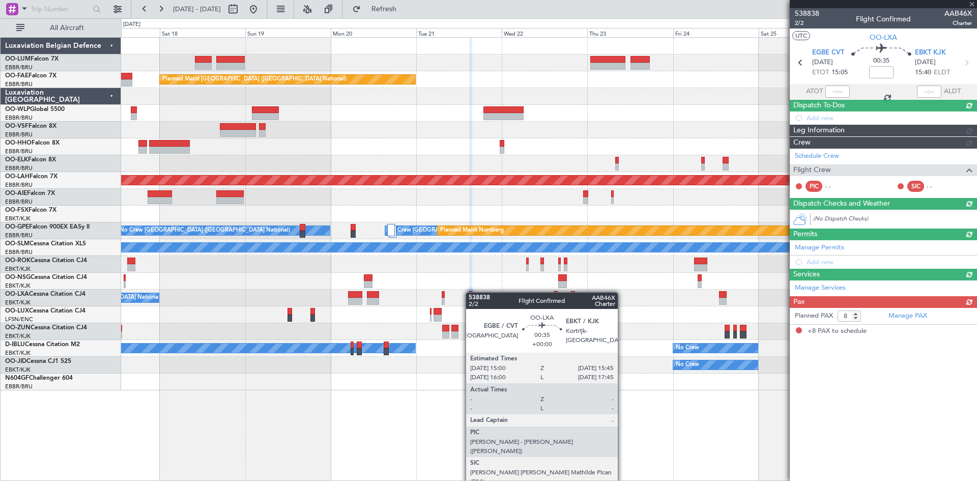
scroll to position [0, 0]
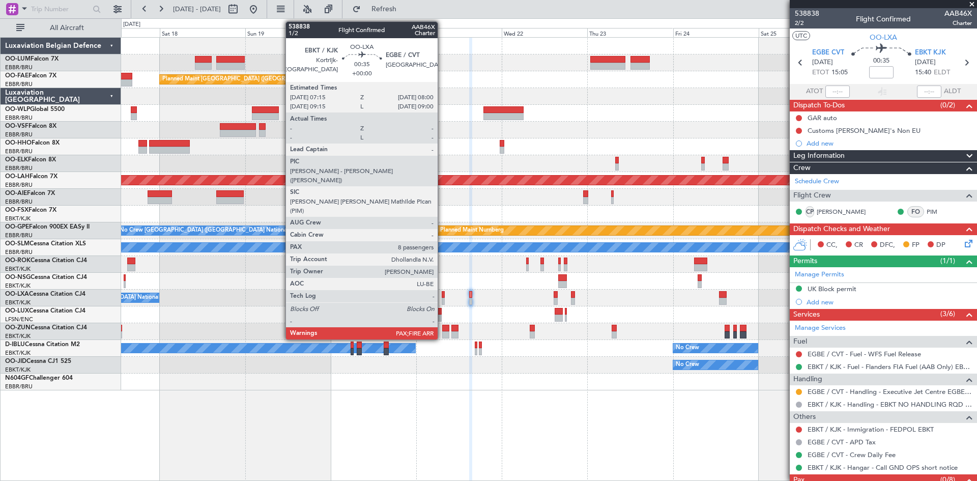
click at [442, 294] on div at bounding box center [443, 294] width 3 height 7
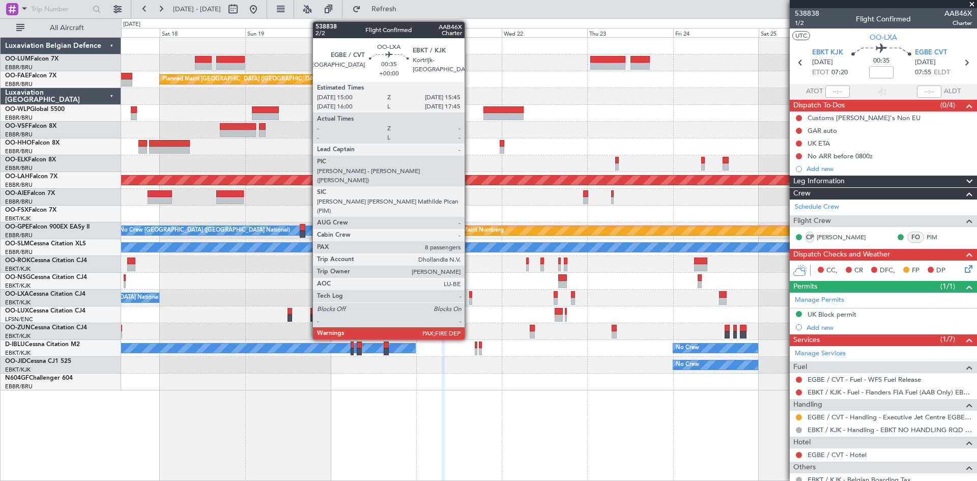
click at [469, 295] on div at bounding box center [470, 294] width 3 height 7
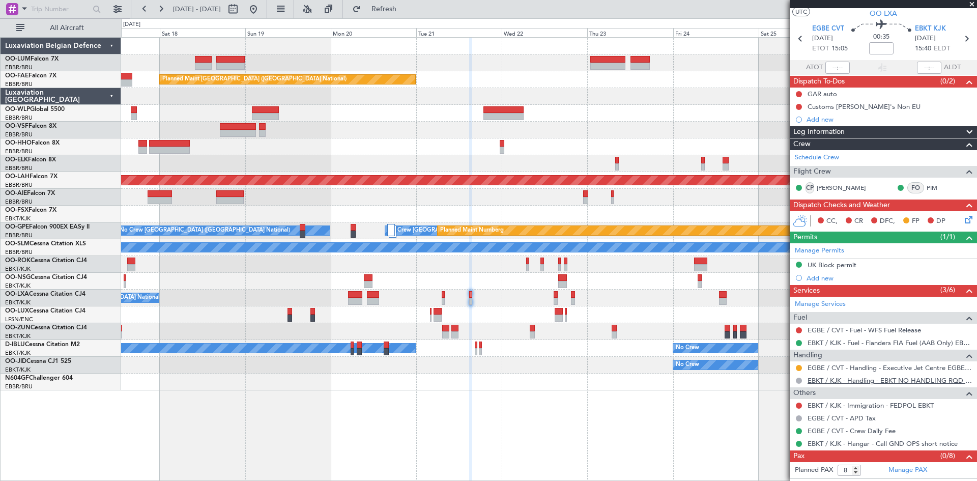
scroll to position [35, 0]
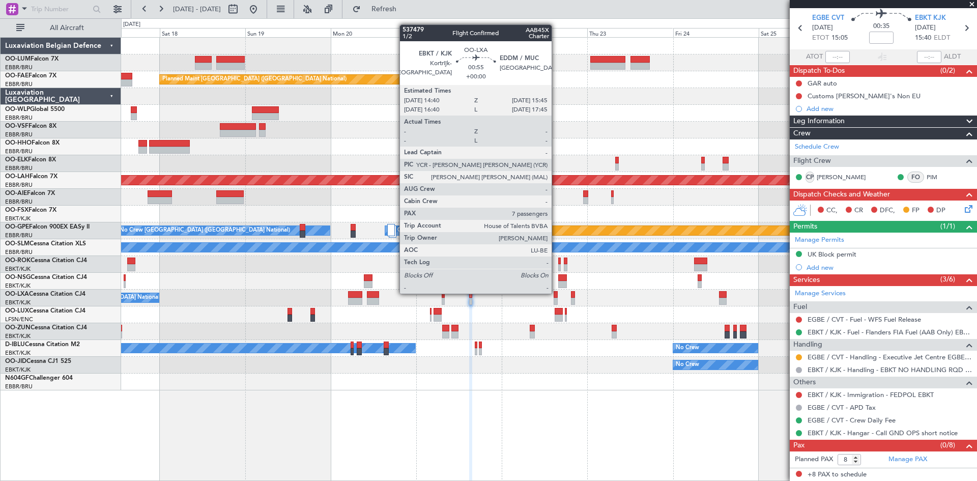
click at [556, 293] on div at bounding box center [555, 294] width 4 height 7
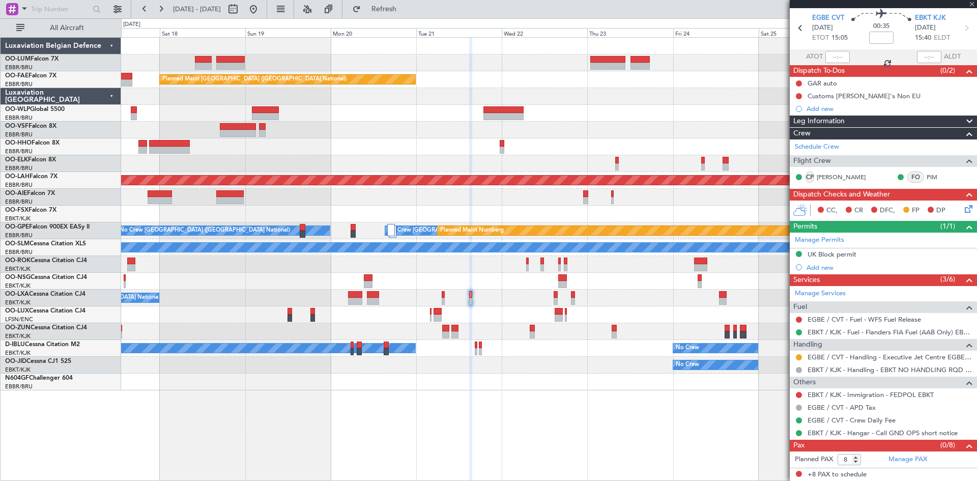
type input "7"
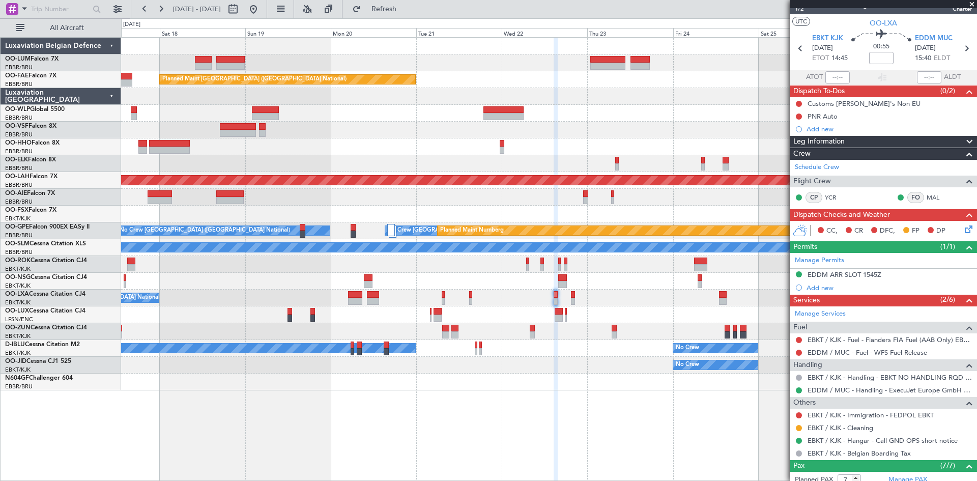
scroll to position [0, 0]
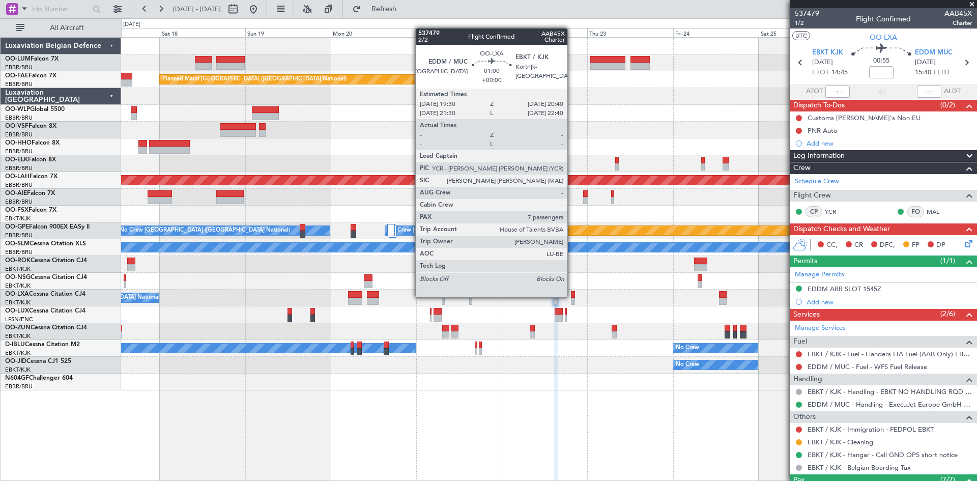
click at [572, 296] on div at bounding box center [573, 294] width 5 height 7
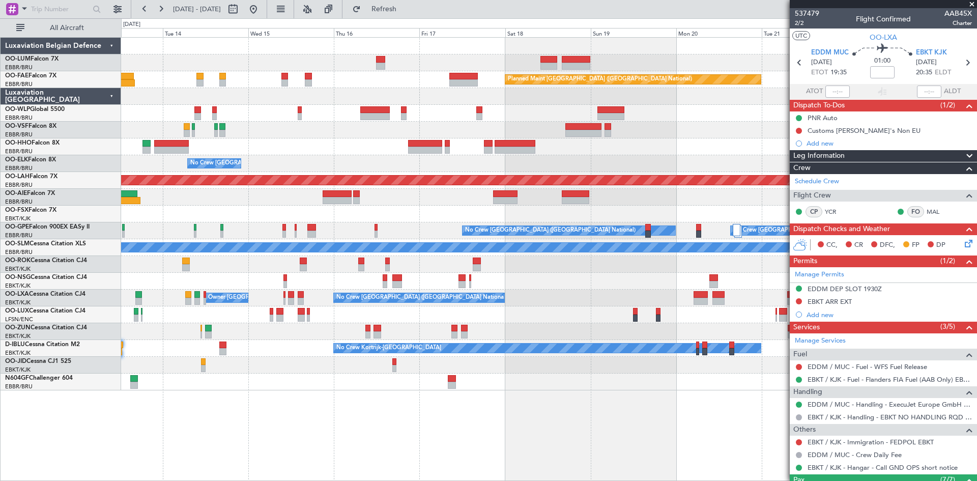
click at [647, 126] on div at bounding box center [548, 130] width 855 height 17
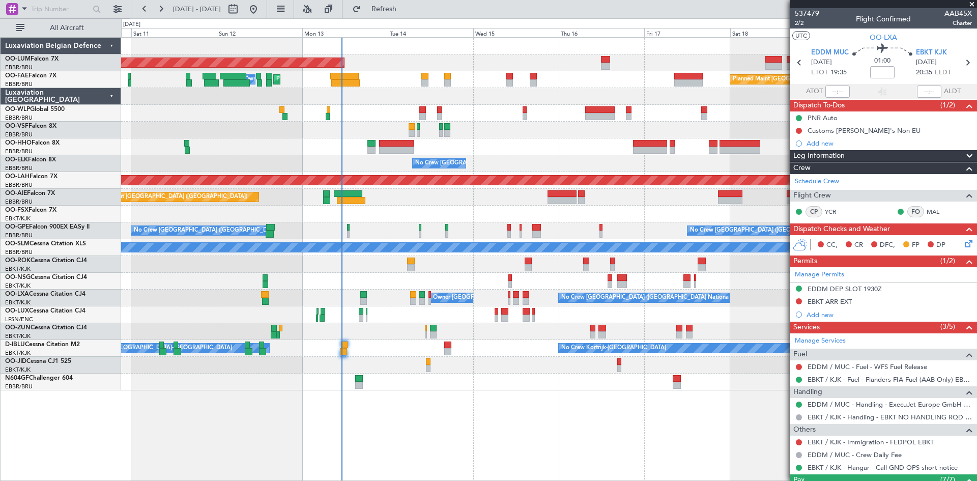
click at [422, 132] on div at bounding box center [548, 130] width 855 height 17
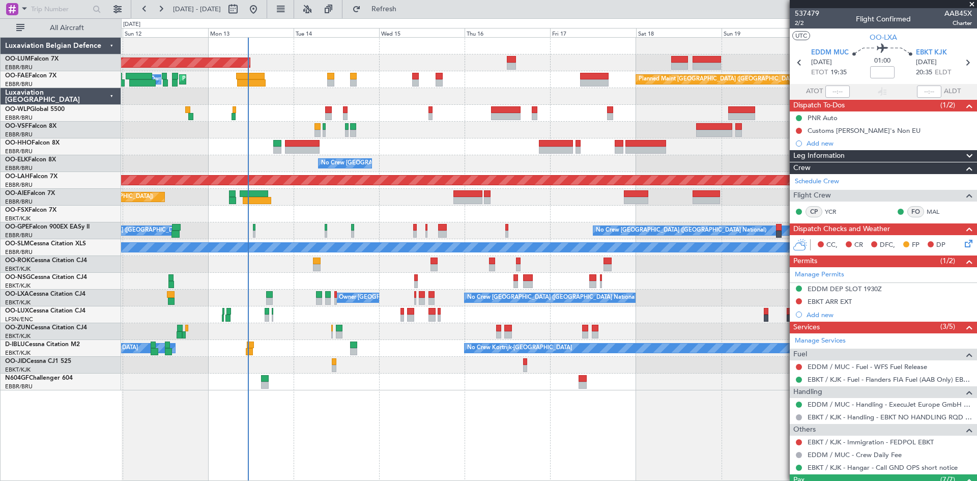
click at [330, 125] on div "AOG Maint Sibiu Planned Maint Brussels (Brussels National) Planned Maint Melsbr…" at bounding box center [548, 214] width 855 height 353
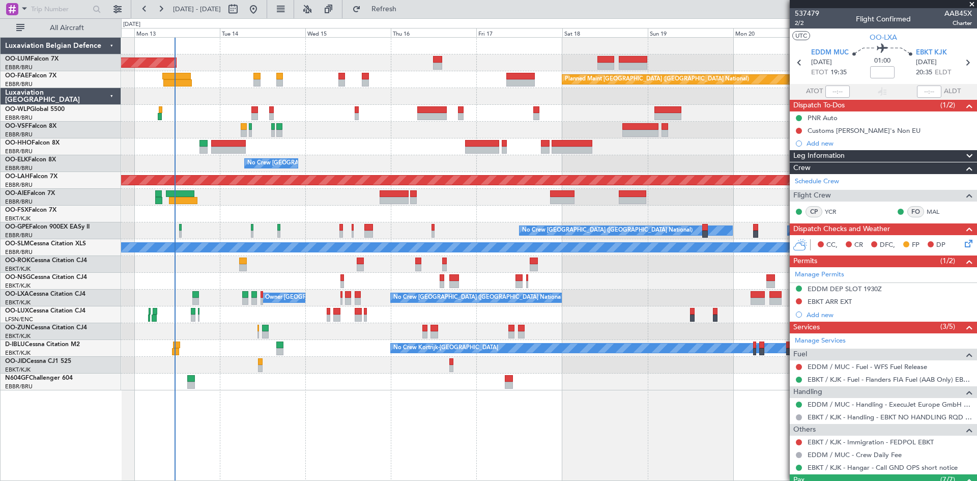
click at [338, 397] on div "AOG Maint Sibiu Planned Maint Brussels (Brussels National) Owner Melsbroek Air …" at bounding box center [549, 259] width 856 height 444
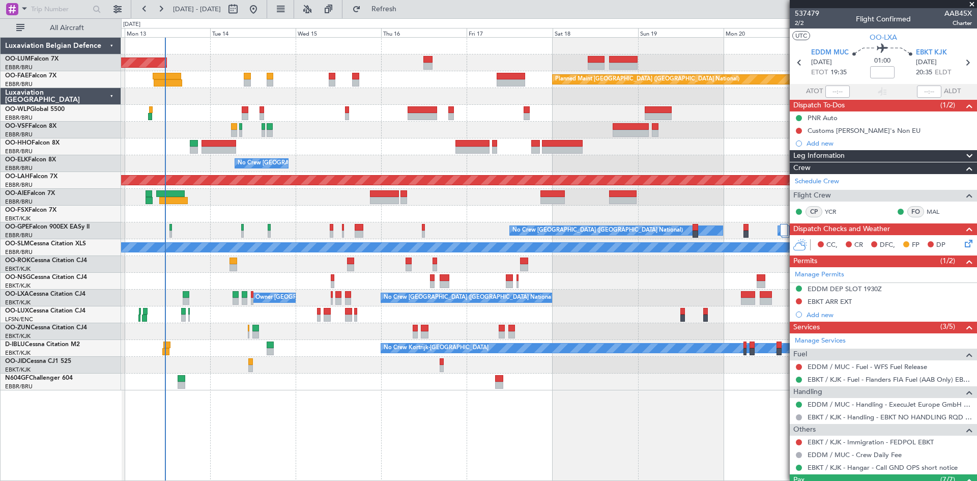
click at [345, 390] on div "AOG Maint Sibiu Planned Maint Brussels (Brussels National) Owner Melsbroek Air …" at bounding box center [549, 259] width 856 height 444
drag, startPoint x: 411, startPoint y: 12, endPoint x: 410, endPoint y: 21, distance: 9.2
click at [405, 12] on span "Refresh" at bounding box center [384, 9] width 43 height 7
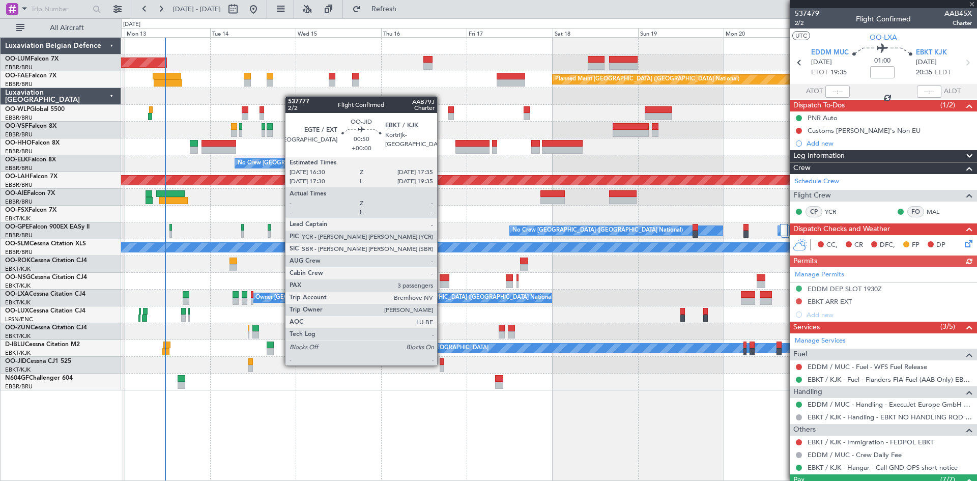
click at [442, 364] on div at bounding box center [442, 361] width 4 height 7
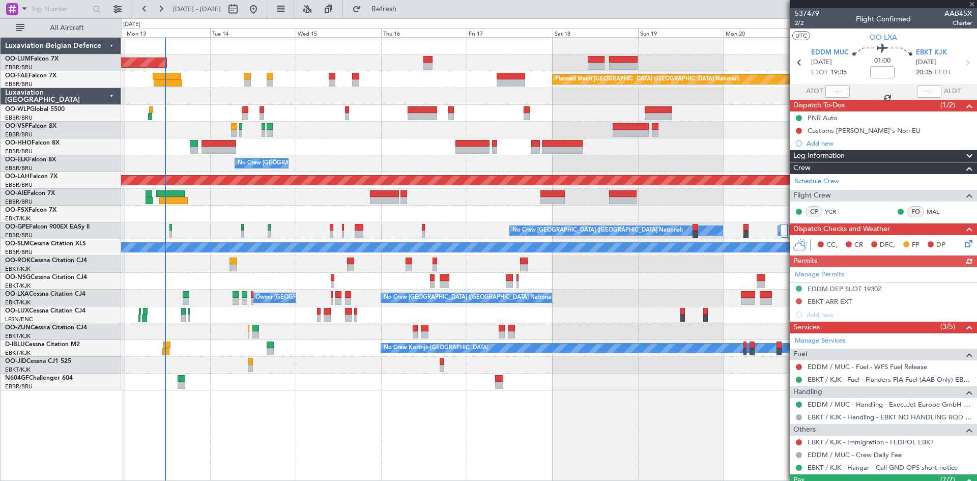
type input "3"
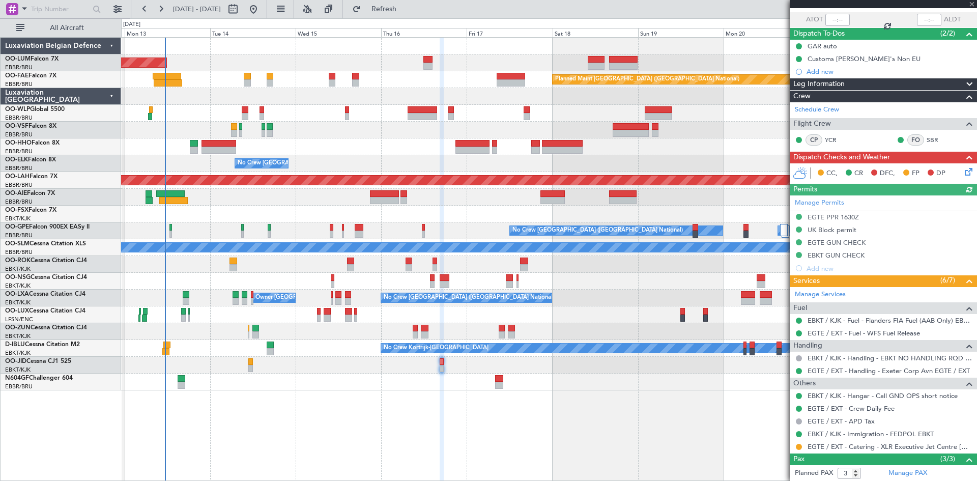
scroll to position [141, 0]
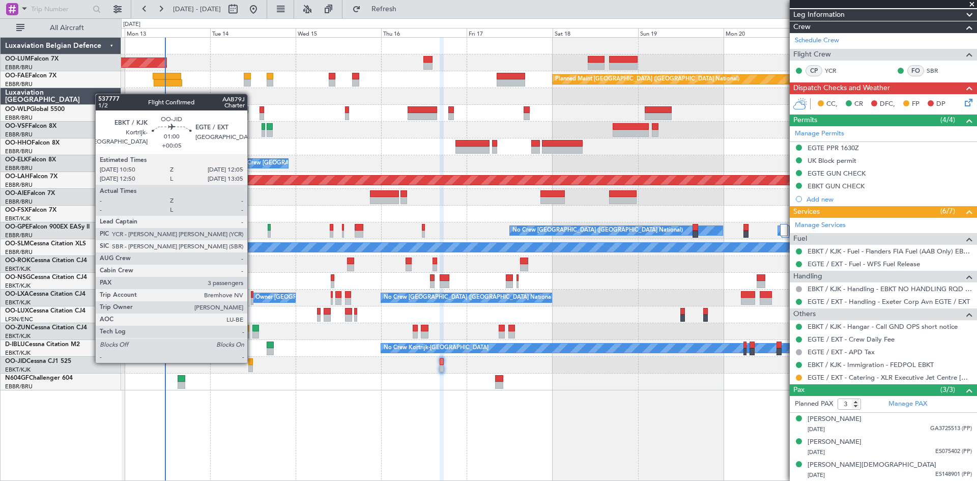
click at [252, 362] on div at bounding box center [250, 361] width 5 height 7
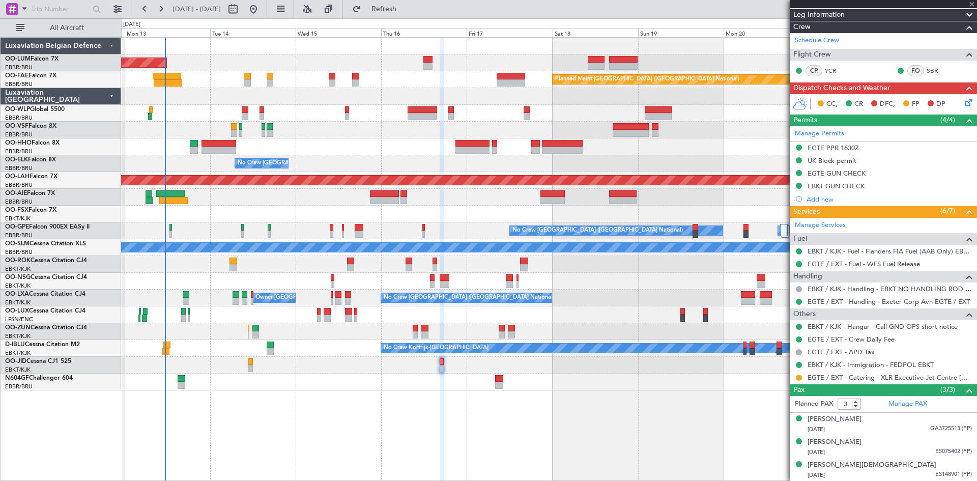
type input "+00:05"
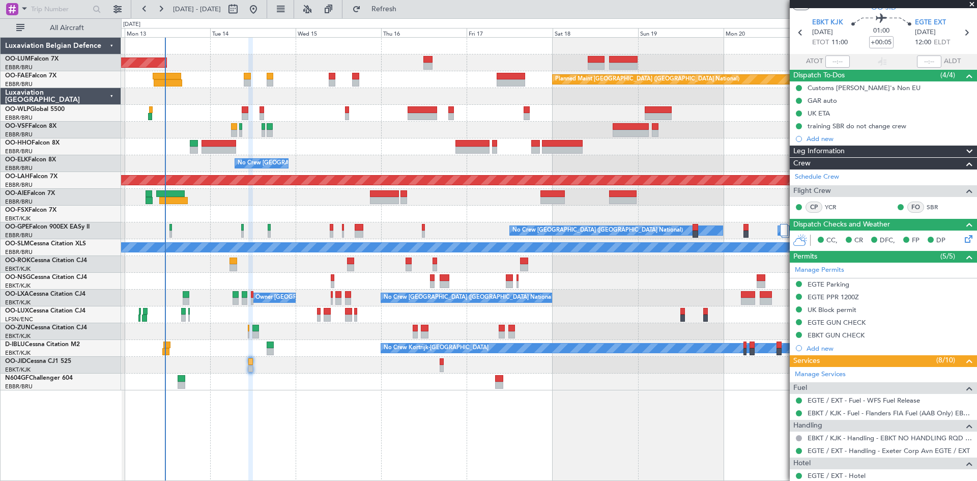
scroll to position [51, 0]
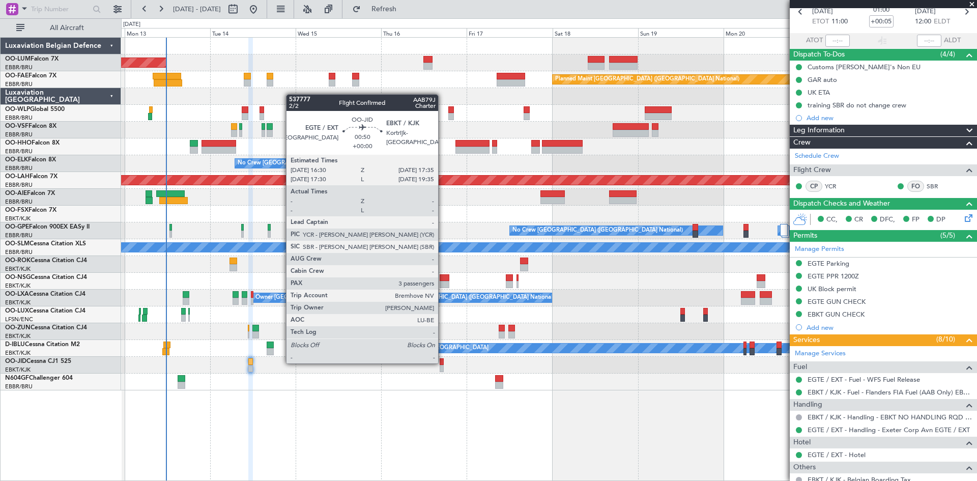
click at [443, 362] on div at bounding box center [442, 361] width 4 height 7
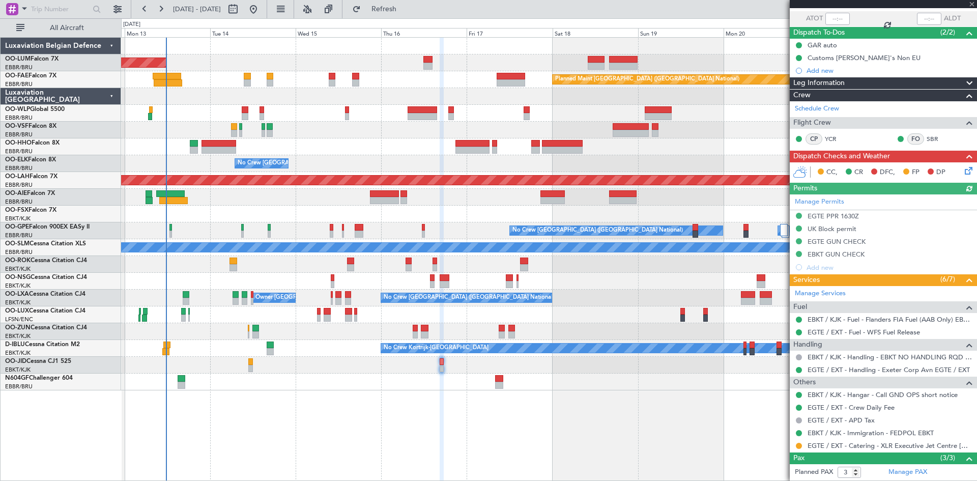
scroll to position [141, 0]
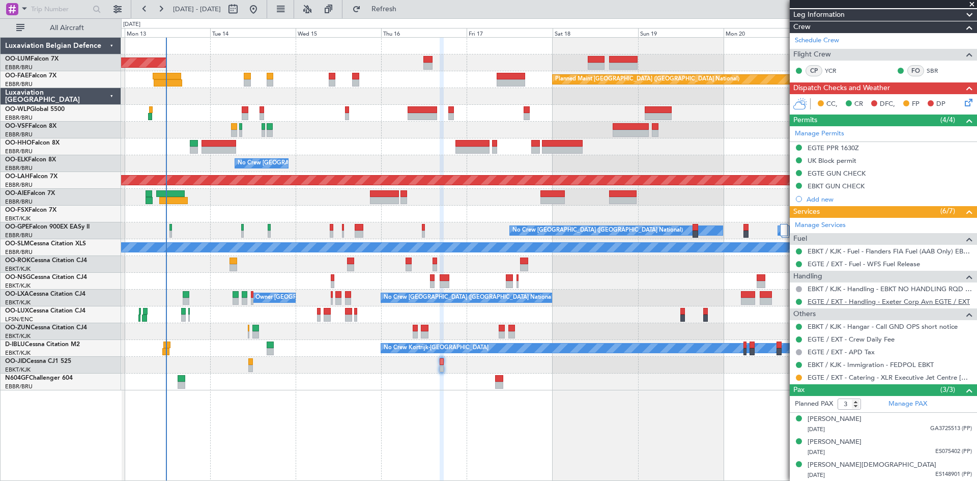
click at [841, 303] on link "EGTE / EXT - Handling - Exeter Corp Avn EGTE / EXT" at bounding box center [888, 301] width 162 height 9
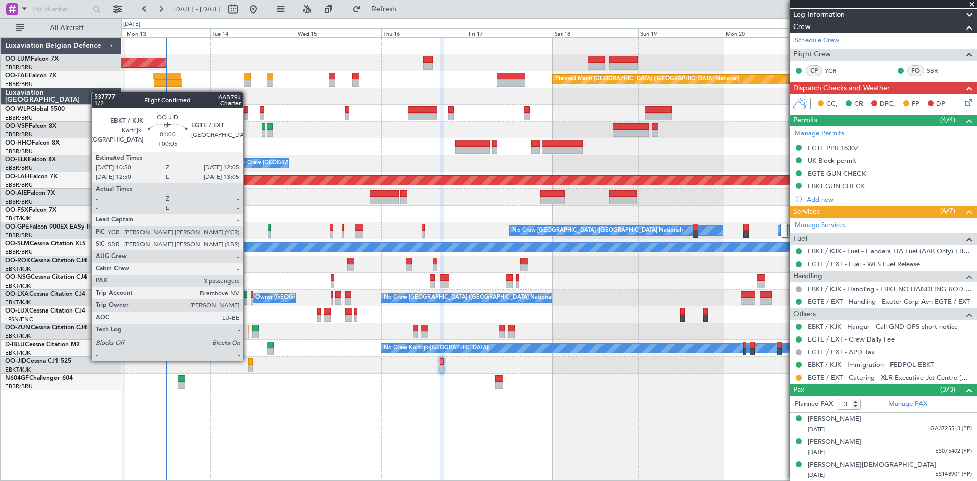
click at [248, 360] on div at bounding box center [250, 361] width 5 height 7
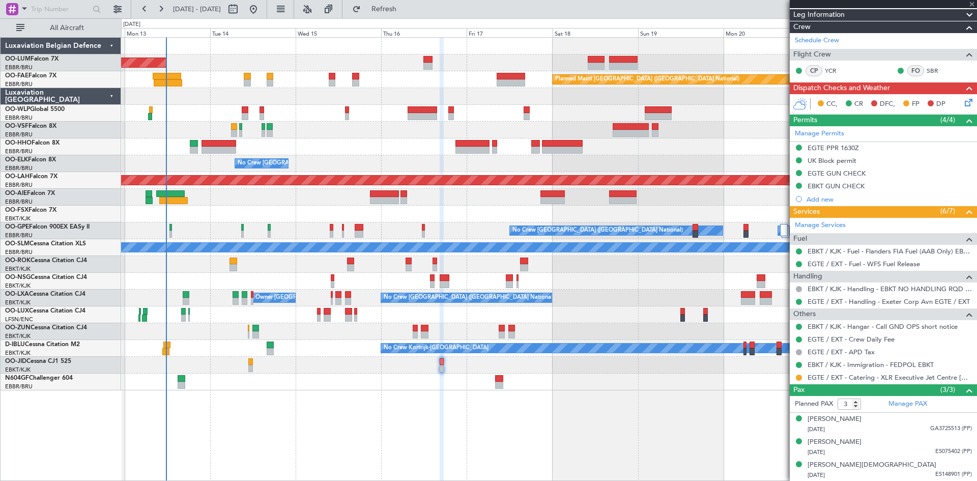
type input "+00:05"
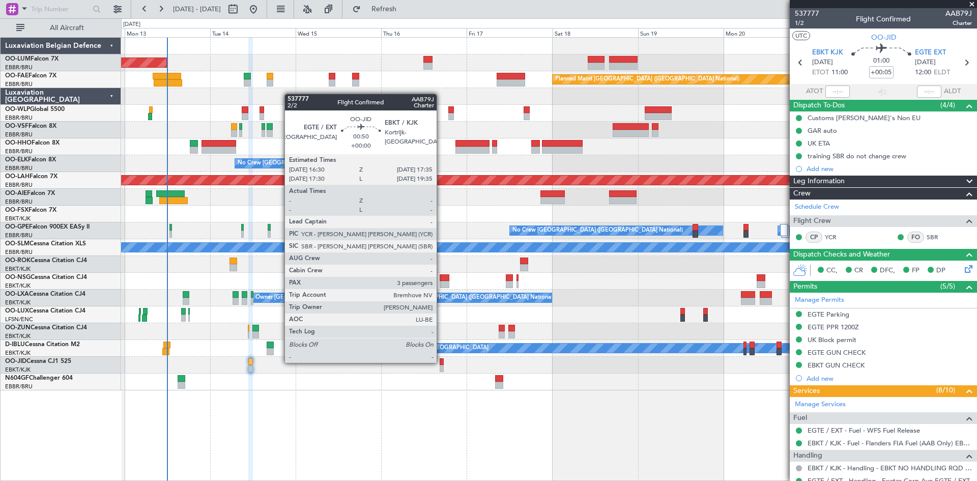
click at [441, 362] on div at bounding box center [442, 361] width 4 height 7
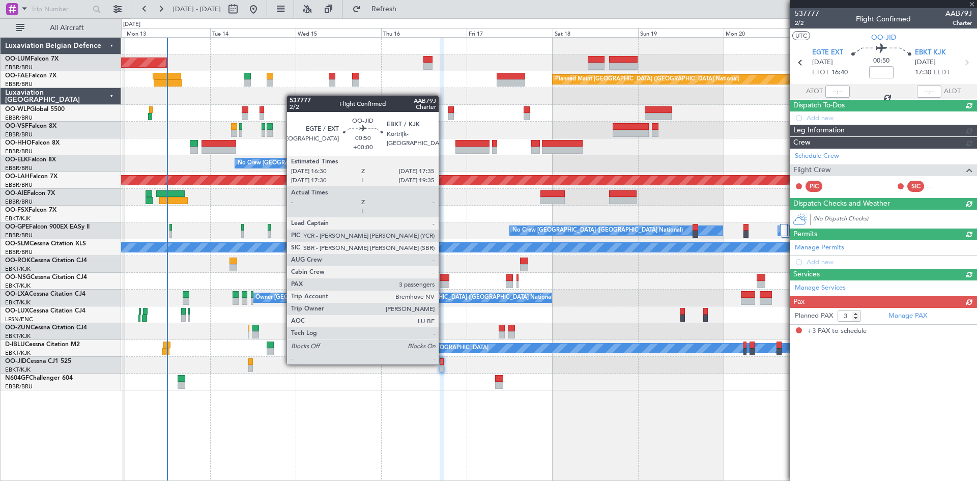
click at [443, 363] on div at bounding box center [442, 361] width 4 height 7
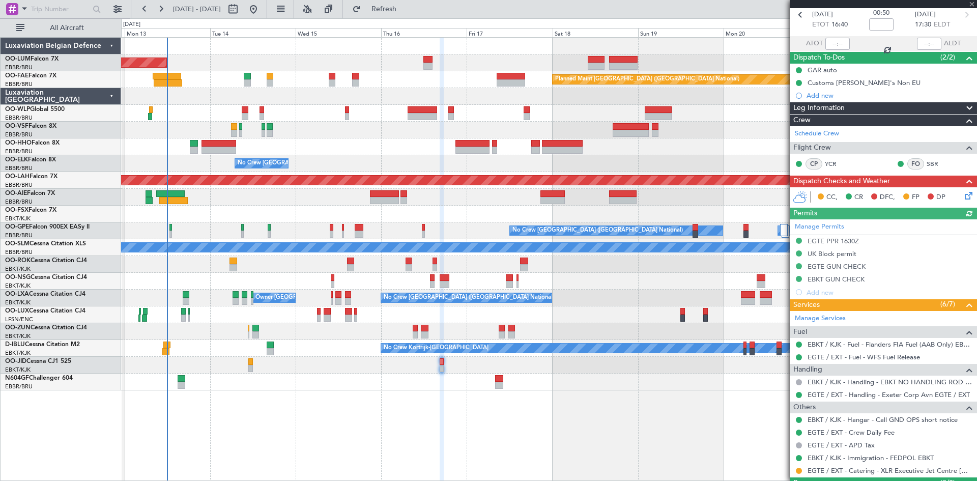
scroll to position [141, 0]
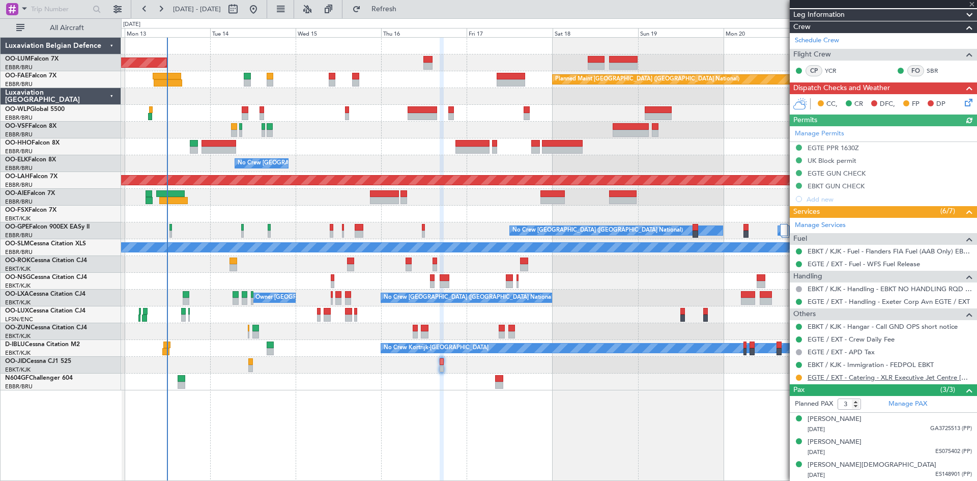
click at [947, 377] on link "EGTE / EXT - Catering - XLR Executive Jet Centre Exeter EGTE / EXT" at bounding box center [889, 377] width 164 height 9
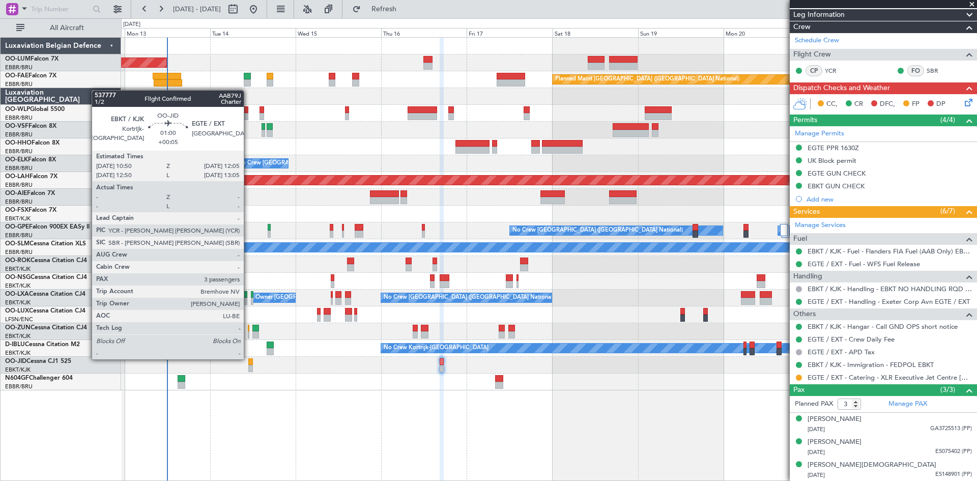
click at [248, 358] on div at bounding box center [250, 361] width 5 height 7
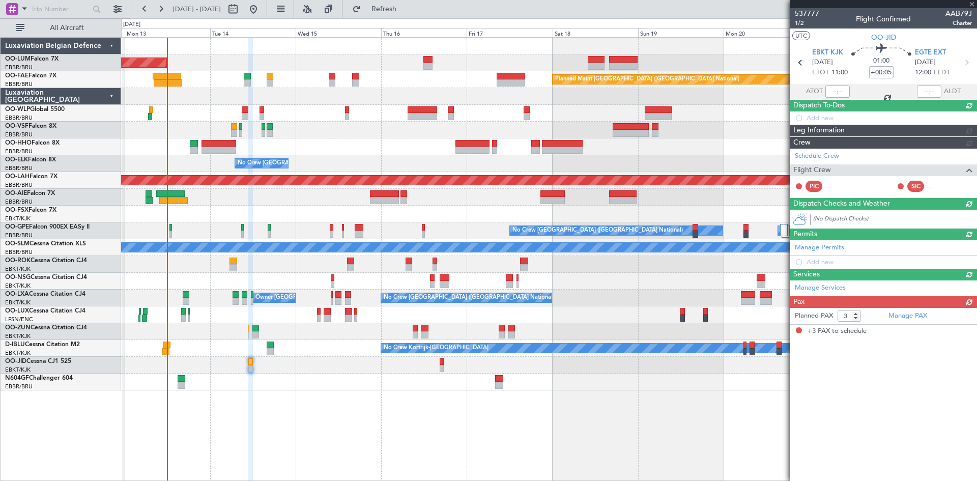
scroll to position [0, 0]
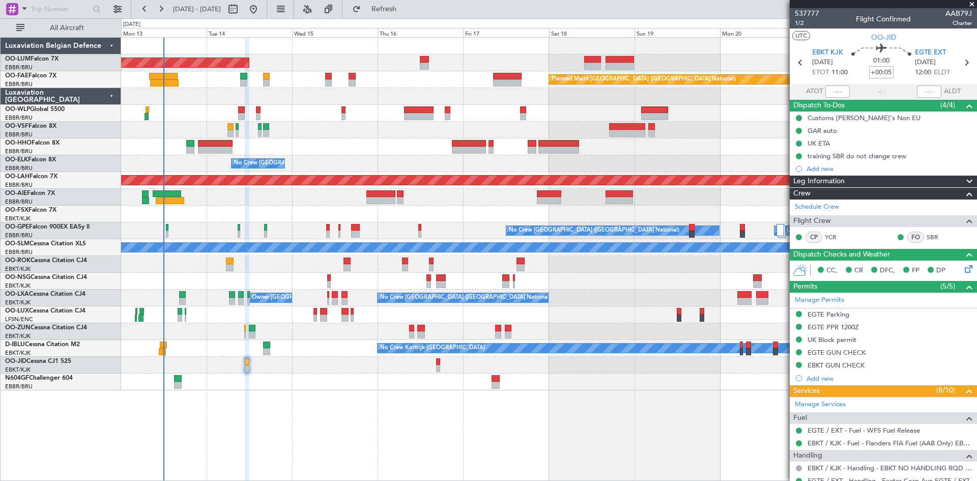
click at [293, 390] on div at bounding box center [548, 381] width 855 height 17
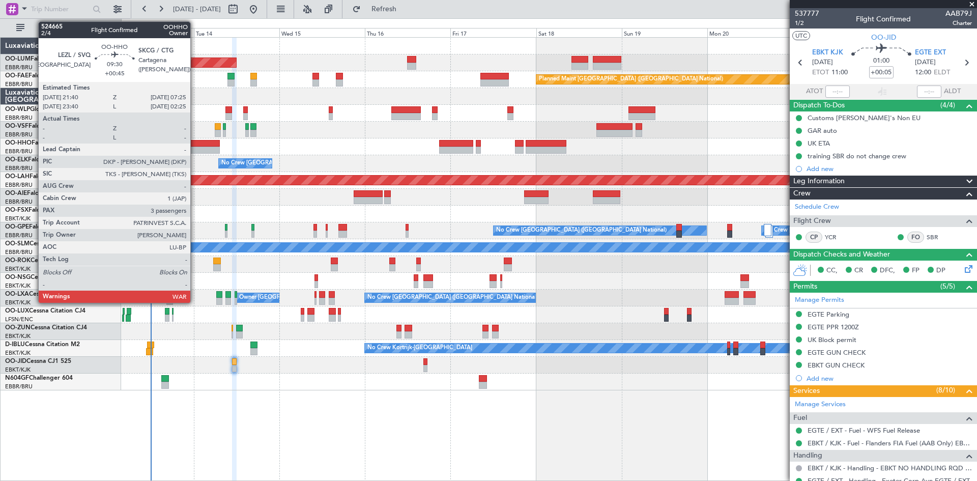
click at [195, 150] on div at bounding box center [202, 150] width 35 height 7
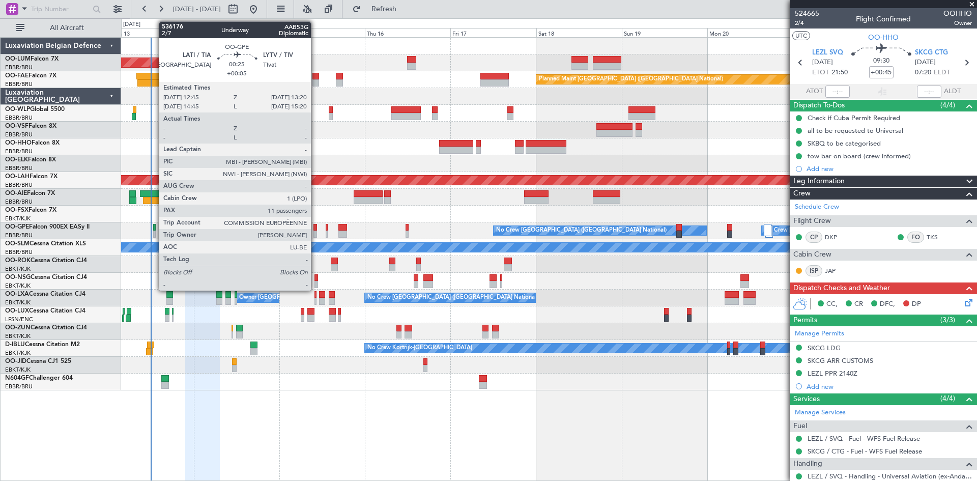
click at [154, 226] on div at bounding box center [154, 227] width 3 height 7
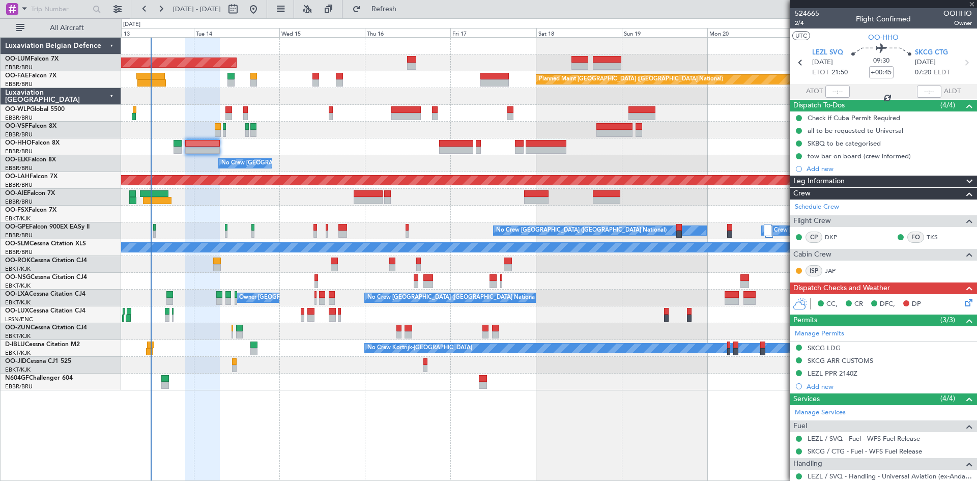
type input "+00:05"
type input "11"
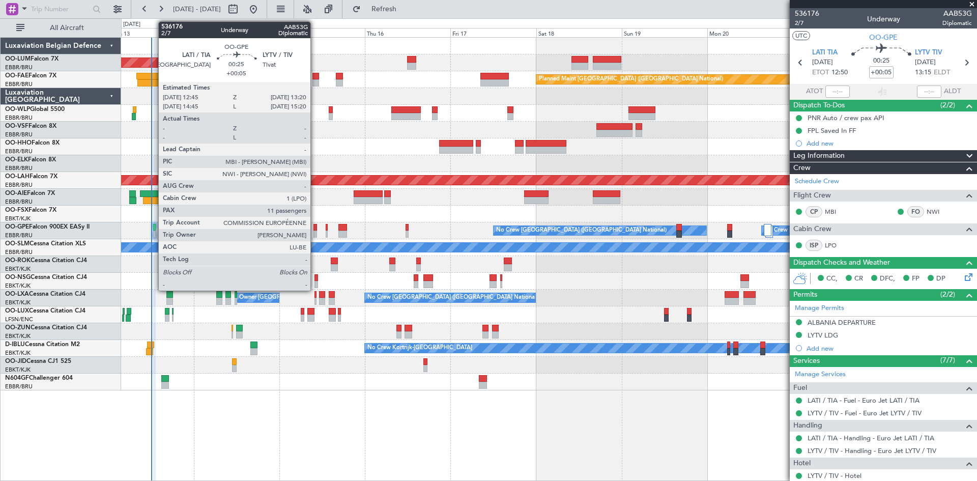
click at [153, 227] on div at bounding box center [154, 227] width 3 height 7
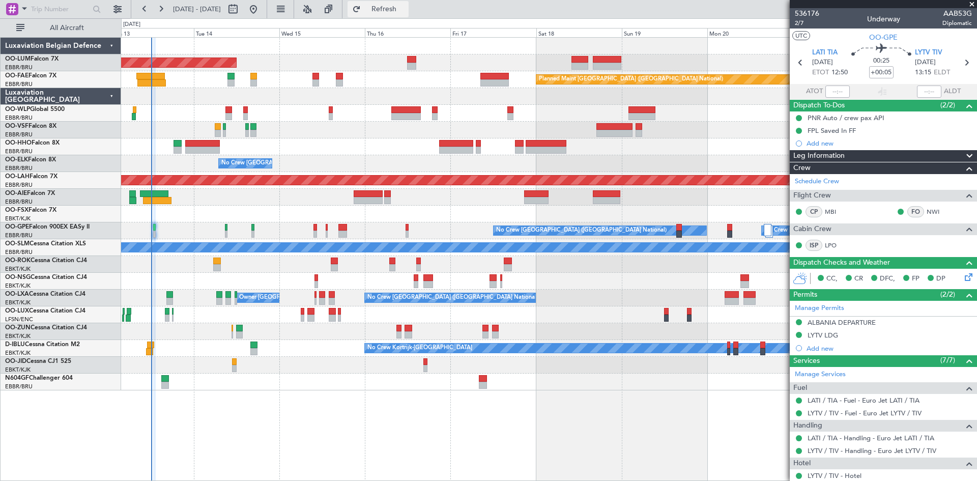
click at [405, 7] on span "Refresh" at bounding box center [384, 9] width 43 height 7
click at [405, 11] on span "Refresh" at bounding box center [384, 9] width 43 height 7
click at [405, 10] on span "Refresh" at bounding box center [384, 9] width 43 height 7
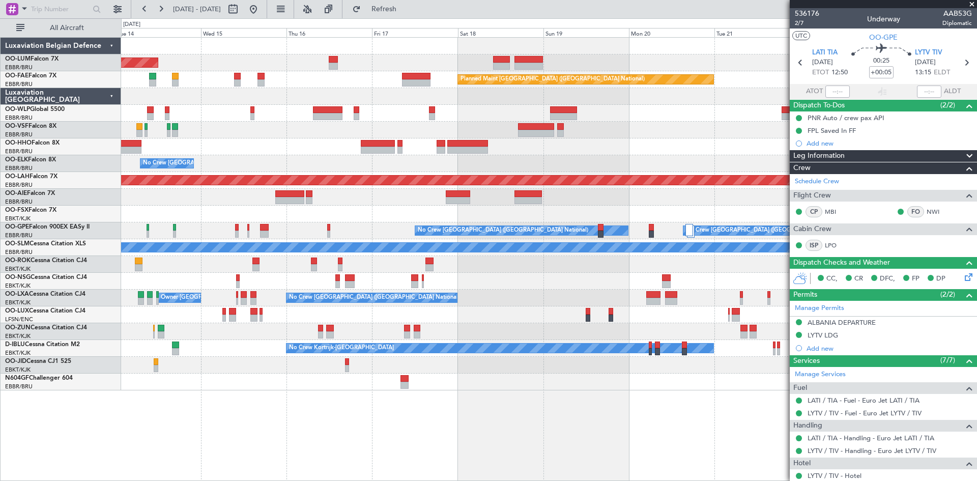
click at [548, 287] on div "AOG Maint Sibiu Owner Melsbroek Air Base Planned Maint Brussels (Brussels Natio…" at bounding box center [548, 214] width 855 height 353
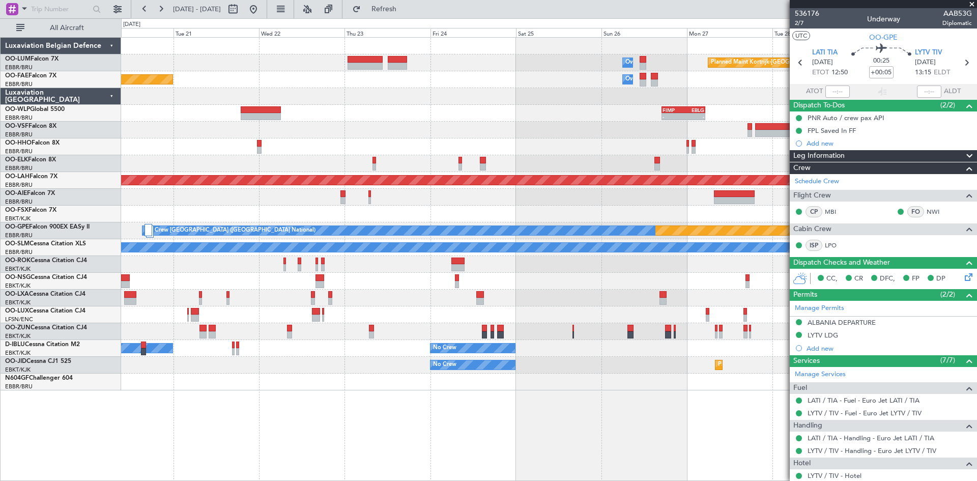
click at [159, 278] on div "Owner Melsbroek Air Base Planned Maint Kortrijk-Wevelgem Planned Maint Brussels…" at bounding box center [548, 214] width 855 height 353
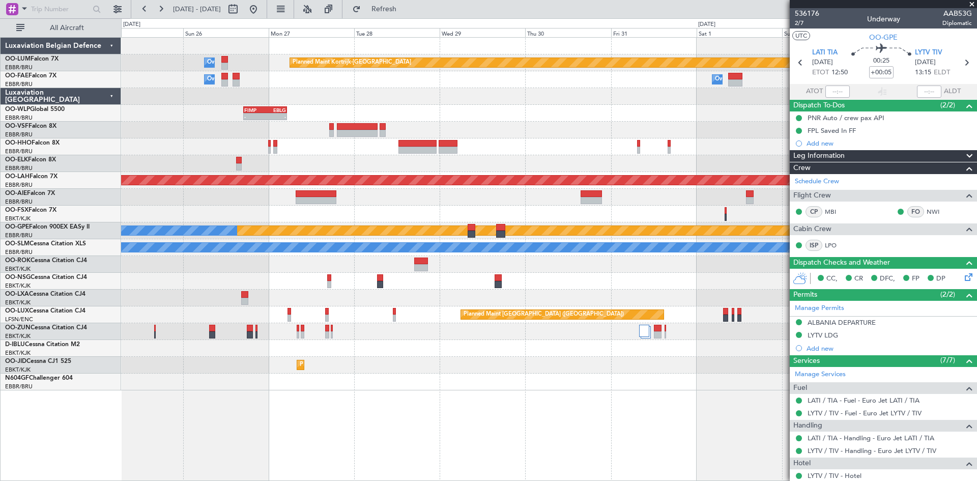
click at [132, 278] on div "Owner Melsbroek Air Base Planned Maint Kortrijk-Wevelgem Owner Melsbroek Air Ba…" at bounding box center [548, 214] width 855 height 353
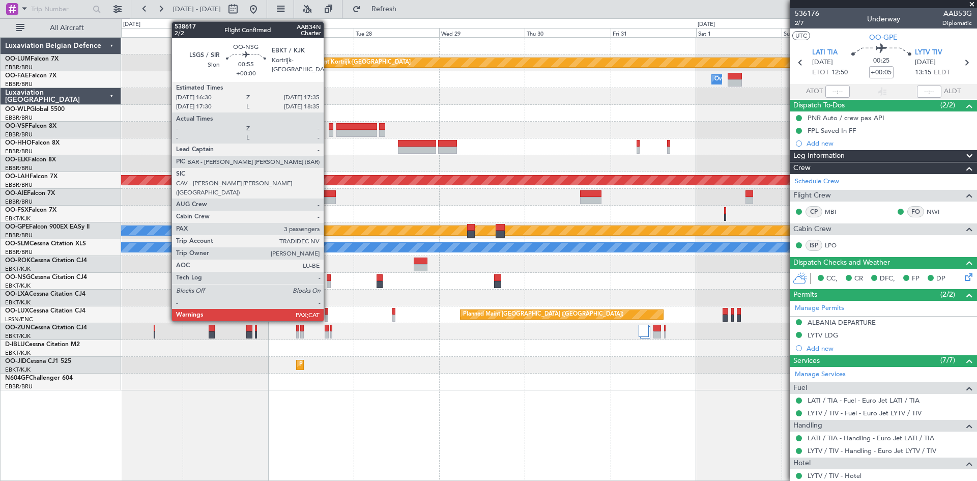
click at [328, 280] on div at bounding box center [329, 277] width 4 height 7
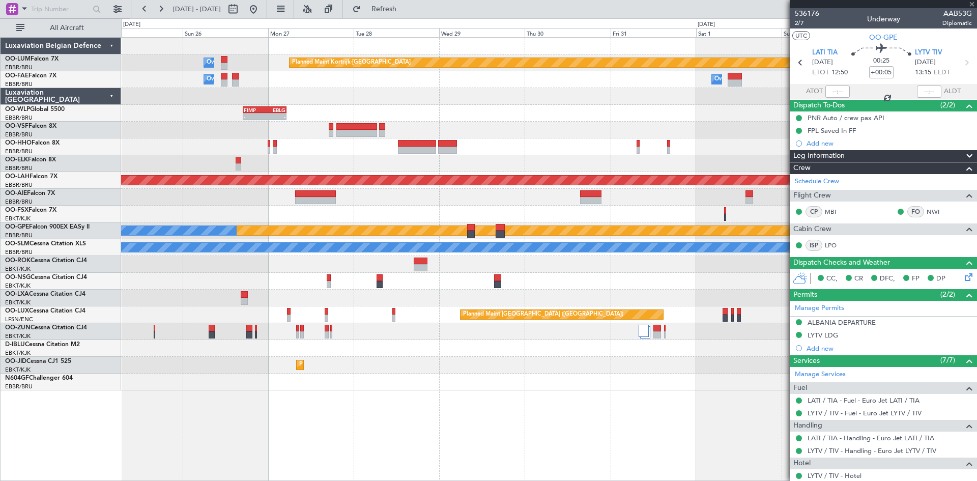
type input "3"
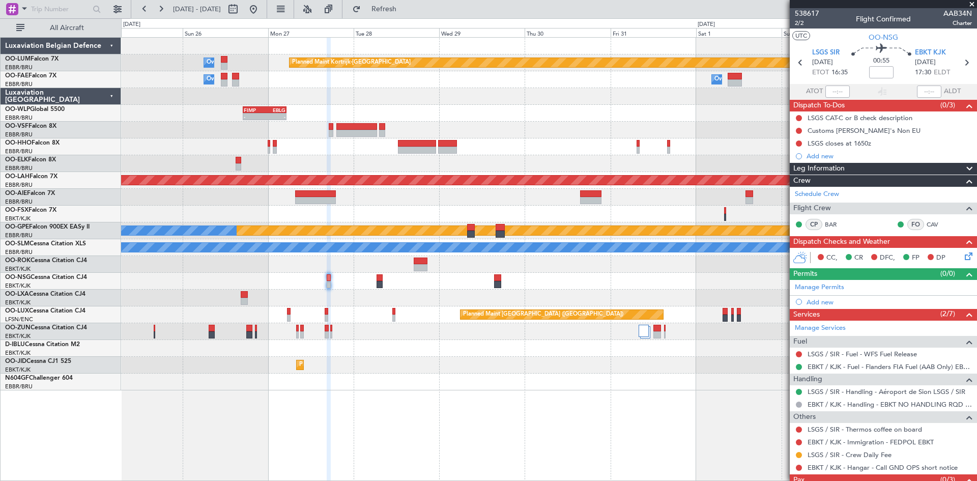
click at [802, 468] on div at bounding box center [799, 467] width 8 height 8
click at [798, 467] on button at bounding box center [799, 467] width 6 height 6
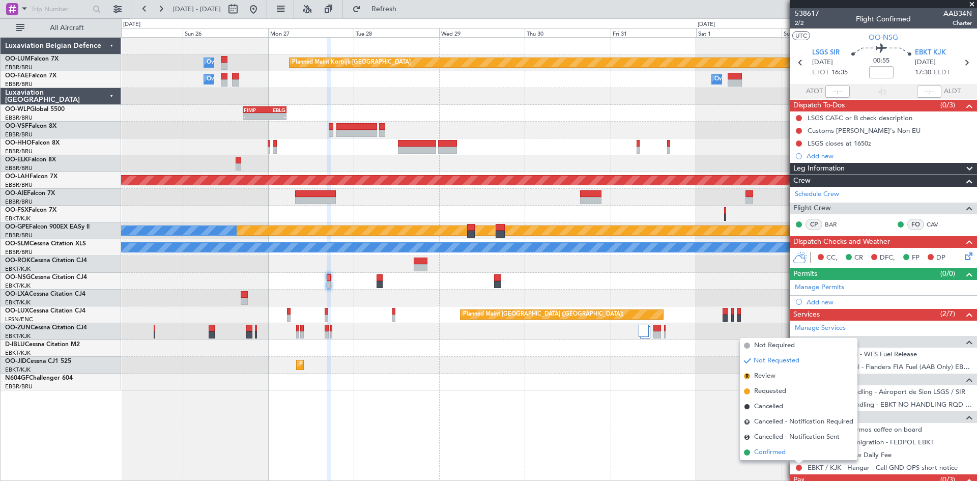
click at [764, 454] on span "Confirmed" at bounding box center [770, 452] width 32 height 10
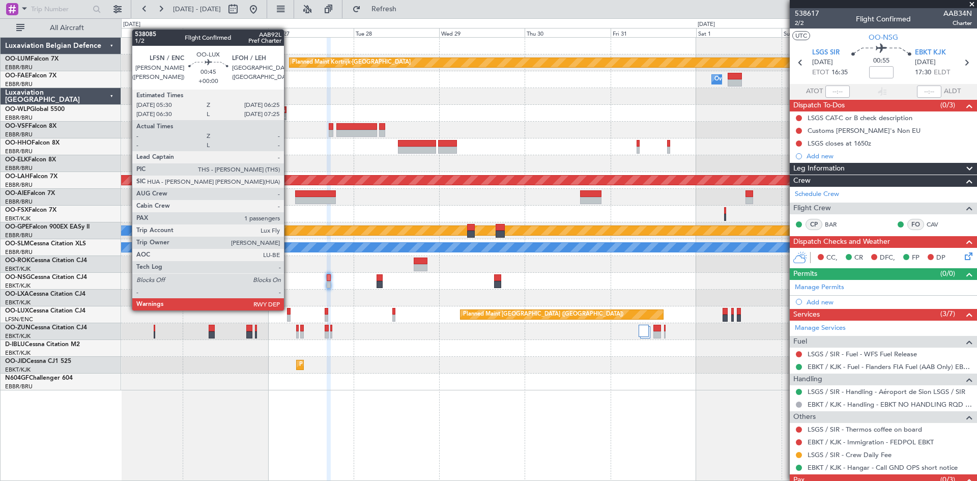
click at [288, 309] on div at bounding box center [289, 311] width 4 height 7
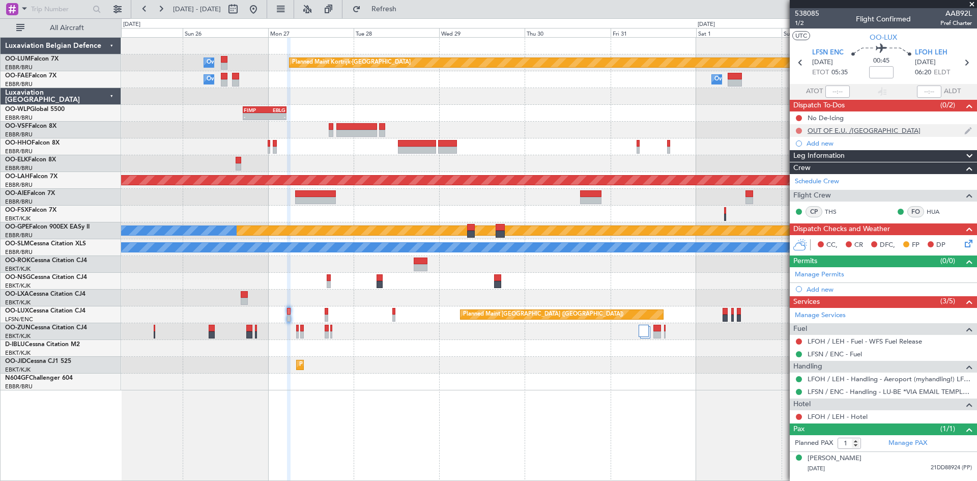
click at [798, 131] on button at bounding box center [799, 131] width 6 height 6
click at [807, 177] on span "Completed" at bounding box center [803, 175] width 34 height 10
click at [926, 52] on span "LFOH LEH" at bounding box center [931, 53] width 33 height 10
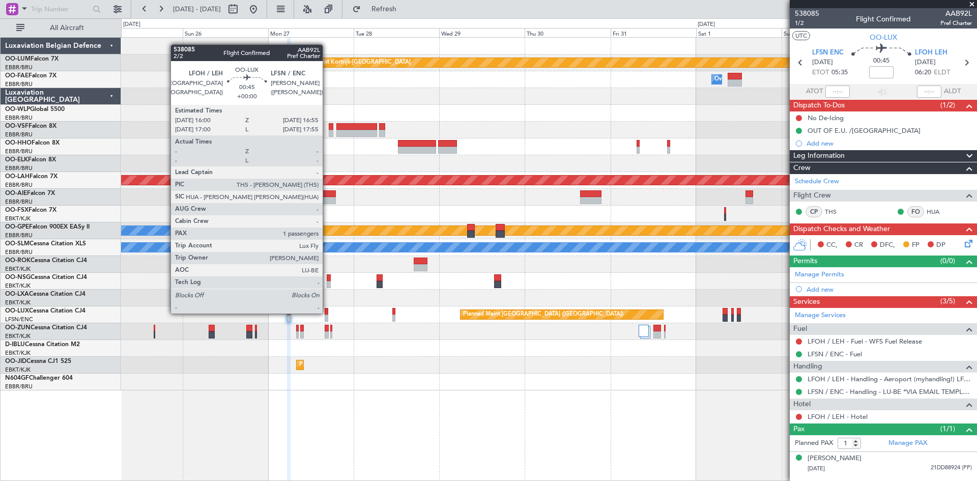
click at [327, 312] on div at bounding box center [327, 311] width 4 height 7
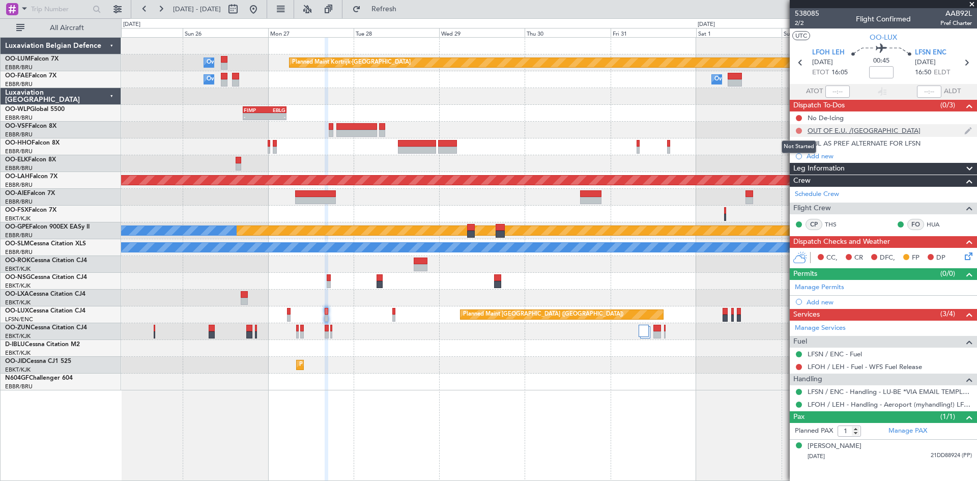
click at [801, 129] on button at bounding box center [799, 131] width 6 height 6
click at [801, 172] on span "Completed" at bounding box center [803, 175] width 34 height 10
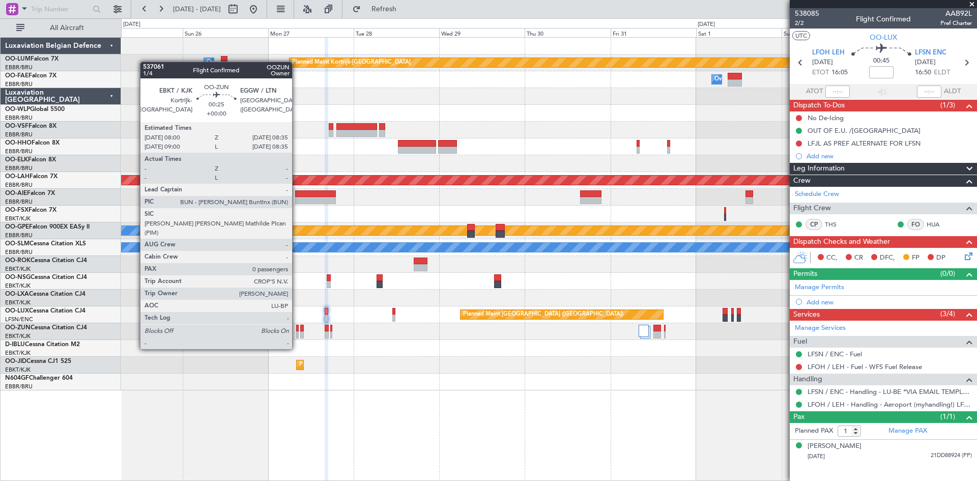
click at [297, 330] on div at bounding box center [297, 328] width 3 height 7
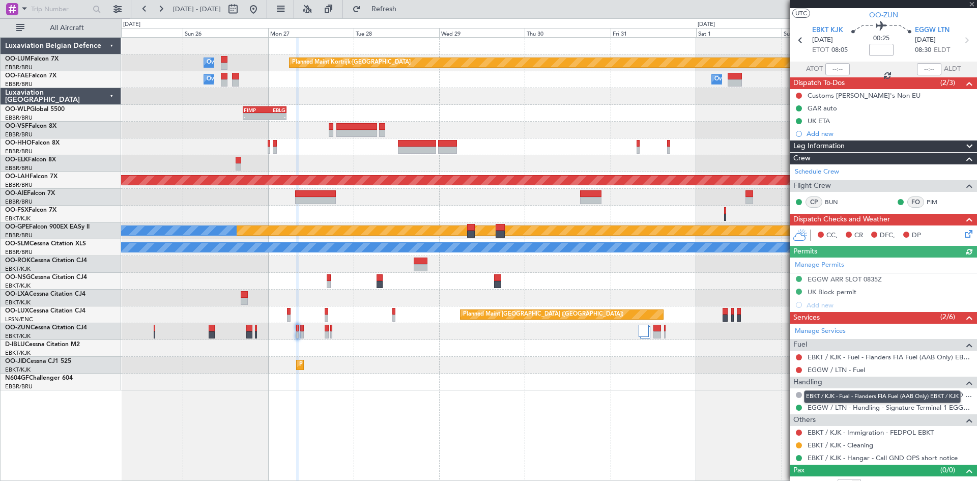
scroll to position [34, 0]
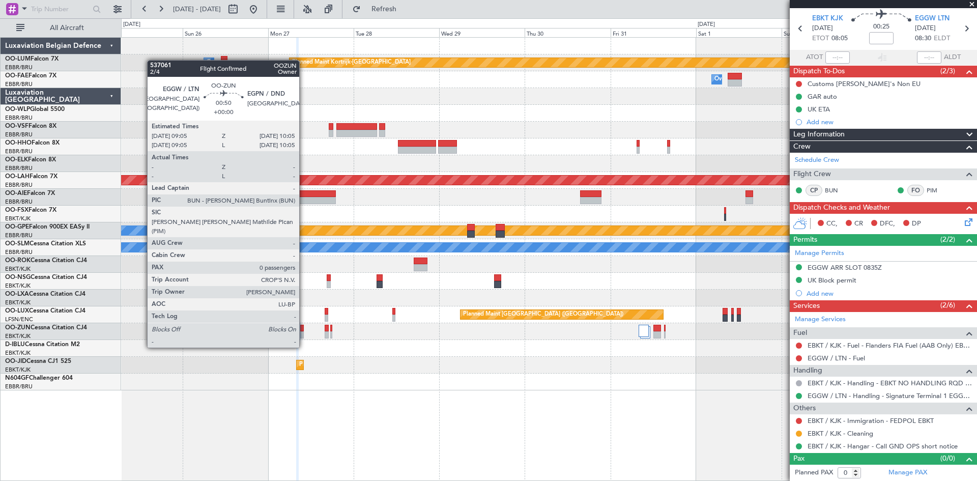
click at [304, 328] on div at bounding box center [302, 328] width 4 height 7
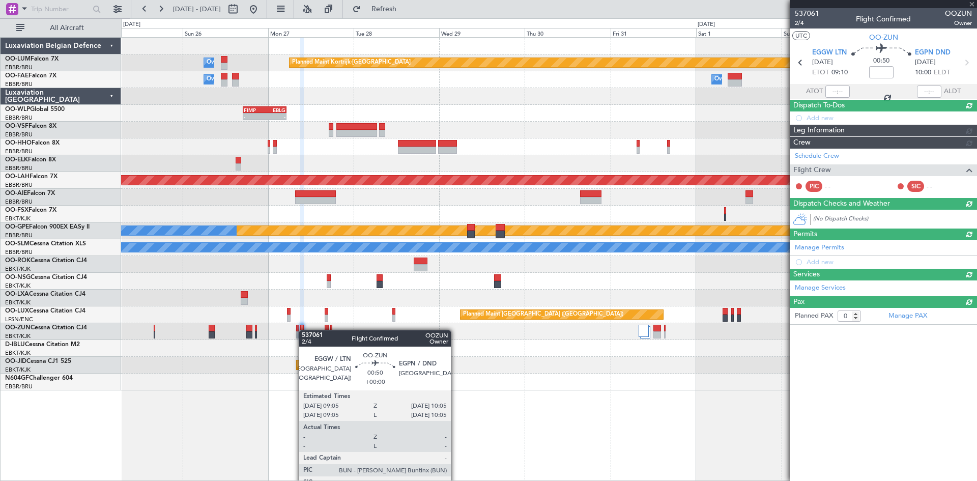
scroll to position [0, 0]
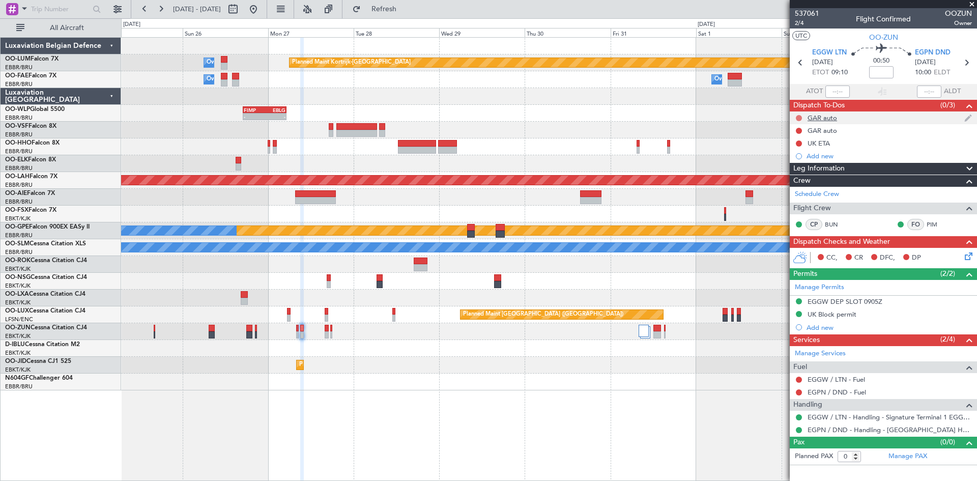
click at [797, 118] on button at bounding box center [799, 118] width 6 height 6
click at [803, 161] on span "Completed" at bounding box center [803, 163] width 34 height 10
click at [797, 131] on button at bounding box center [799, 131] width 6 height 6
click at [811, 173] on span "Completed" at bounding box center [803, 175] width 34 height 10
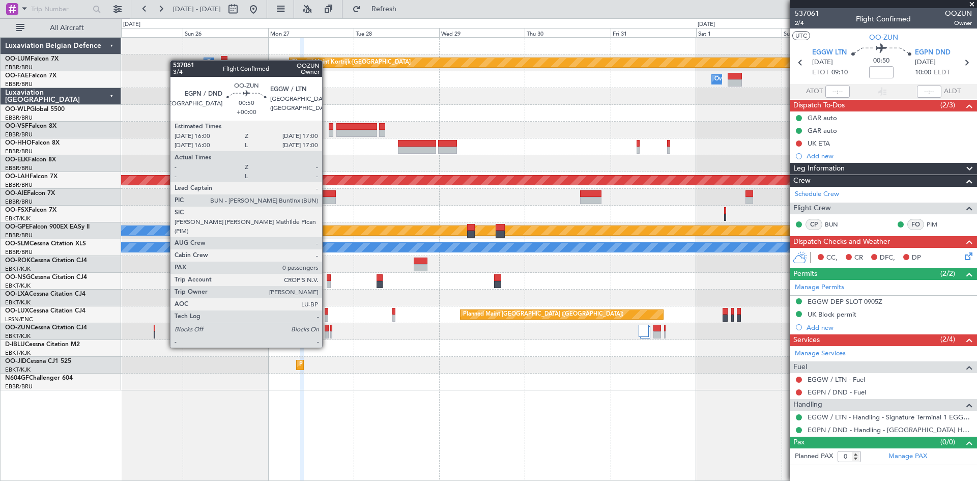
click at [327, 328] on div at bounding box center [327, 328] width 4 height 7
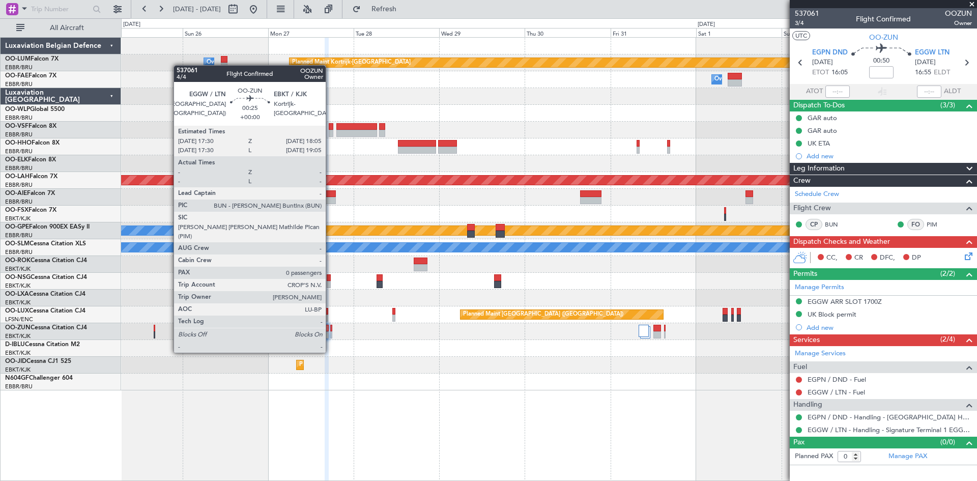
click at [330, 333] on div at bounding box center [331, 334] width 3 height 7
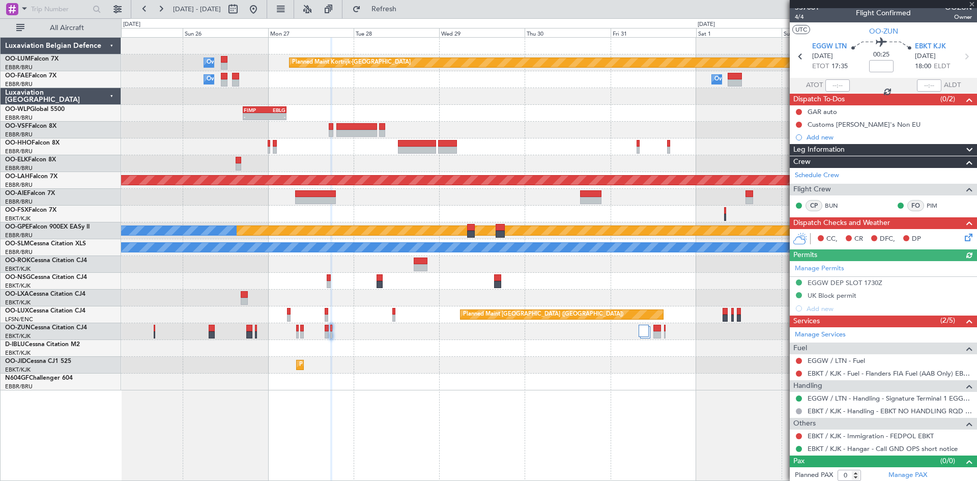
scroll to position [9, 0]
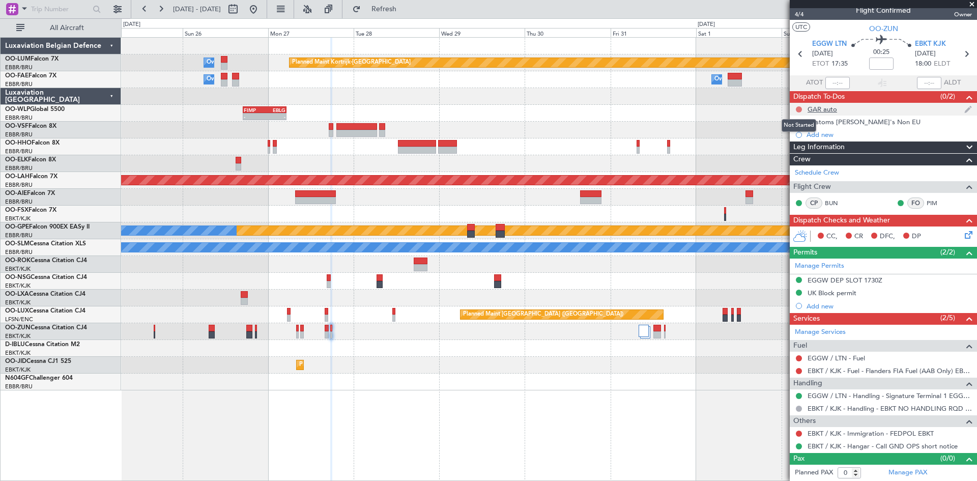
click at [798, 111] on button at bounding box center [799, 109] width 6 height 6
click at [807, 152] on span "Completed" at bounding box center [803, 154] width 34 height 10
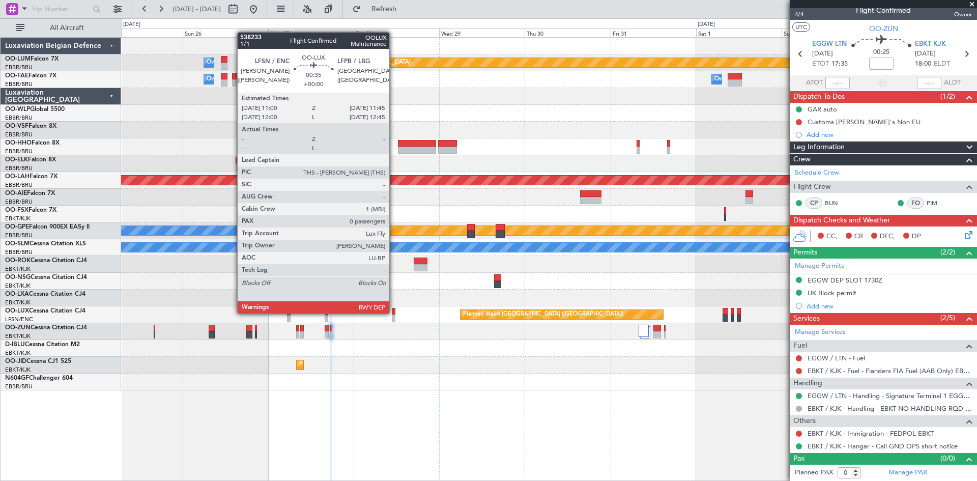
click at [394, 312] on div at bounding box center [393, 311] width 3 height 7
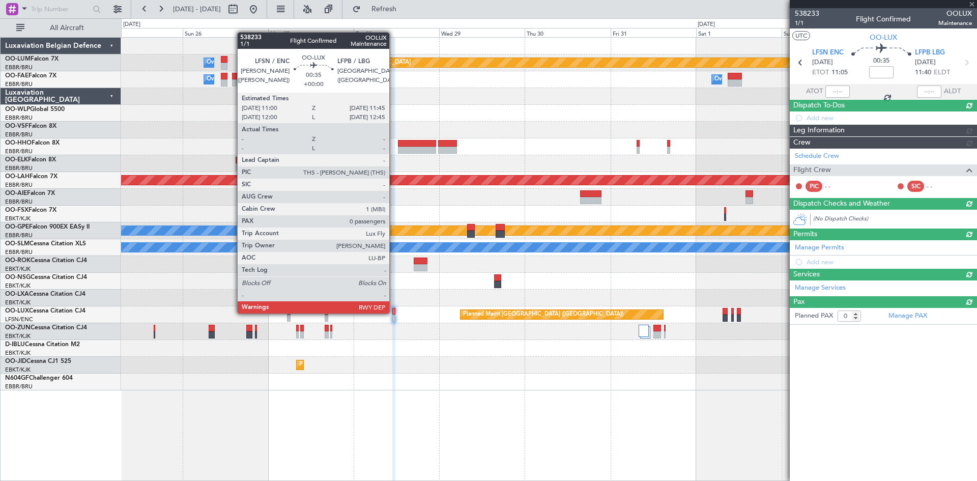
scroll to position [0, 0]
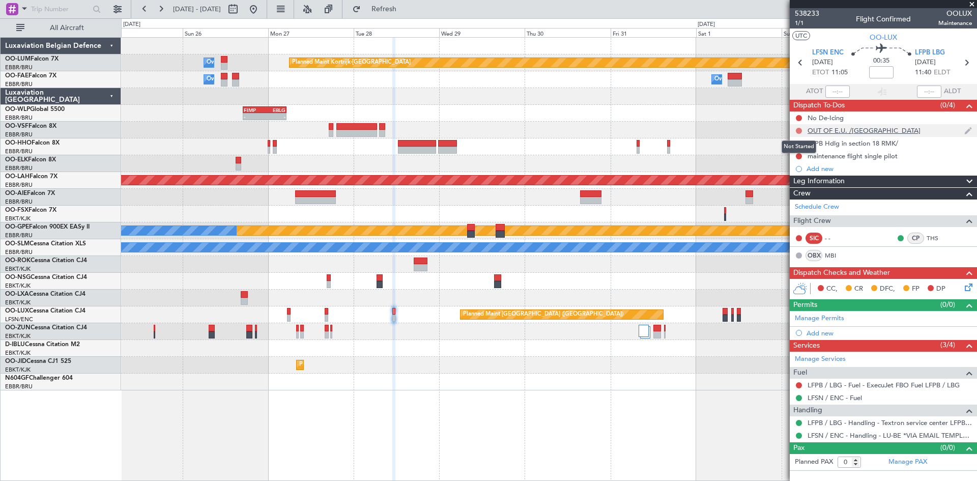
click at [799, 131] on button at bounding box center [799, 131] width 6 height 6
click at [806, 176] on span "Completed" at bounding box center [803, 175] width 34 height 10
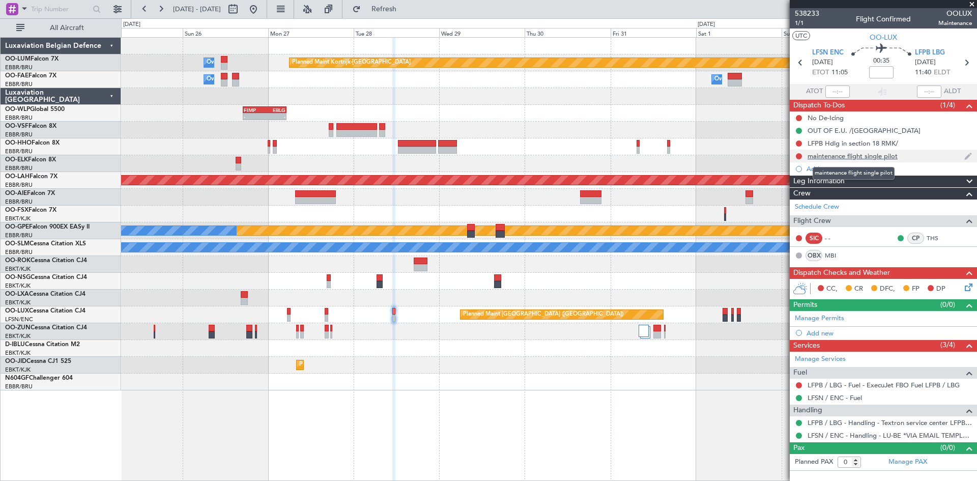
click at [858, 156] on div "maintenance flight single pilot" at bounding box center [852, 156] width 90 height 9
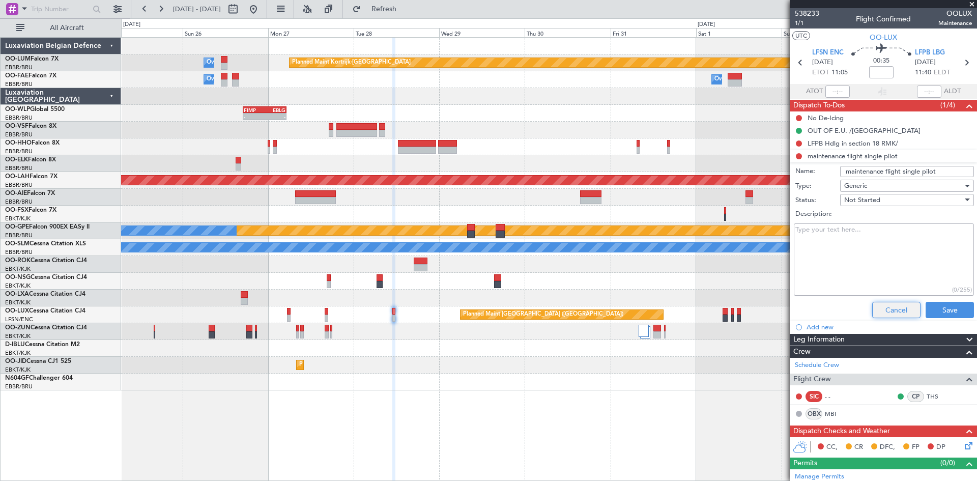
click at [895, 310] on button "Cancel" at bounding box center [896, 310] width 48 height 16
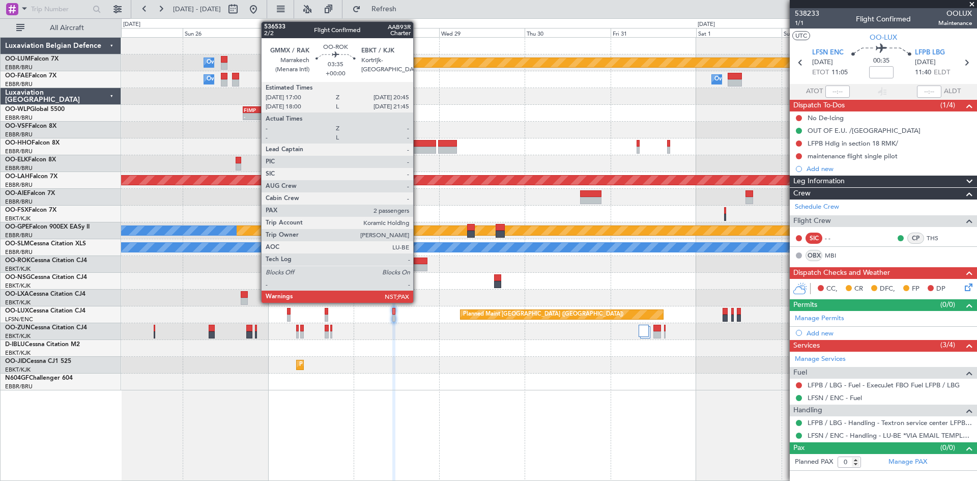
click at [417, 260] on div at bounding box center [421, 260] width 14 height 7
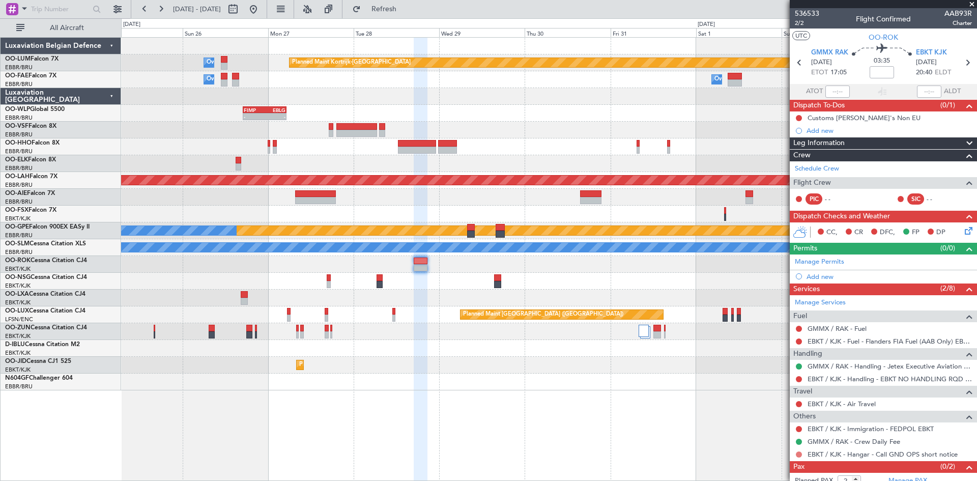
click at [800, 453] on button at bounding box center [799, 454] width 6 height 6
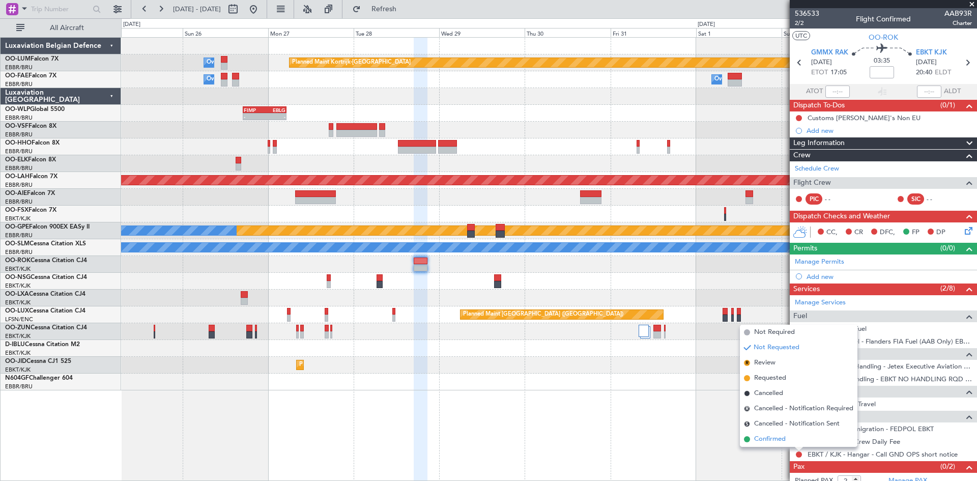
click at [760, 438] on span "Confirmed" at bounding box center [770, 439] width 32 height 10
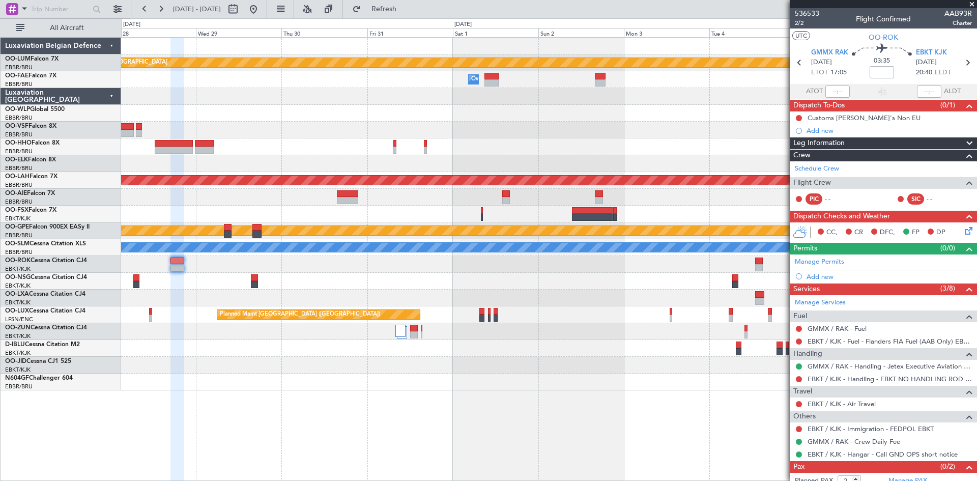
click at [401, 387] on div at bounding box center [548, 381] width 855 height 17
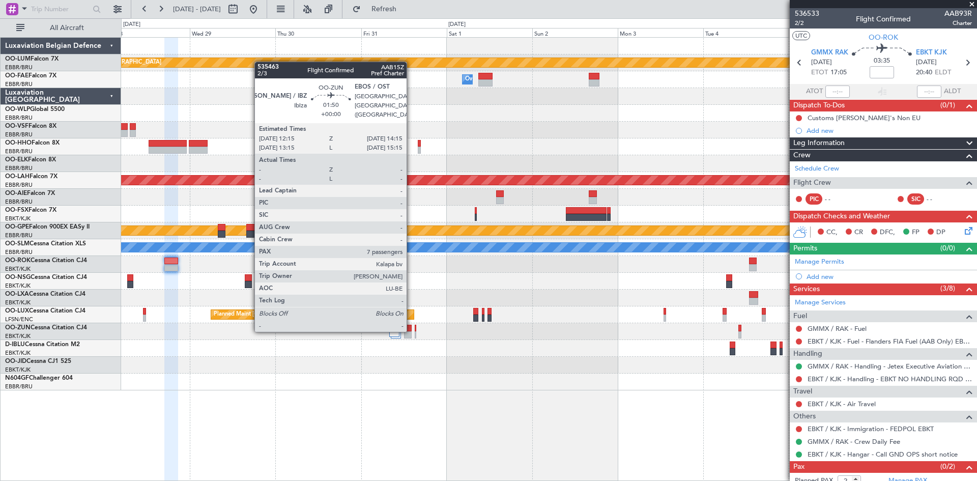
click at [411, 330] on div at bounding box center [408, 328] width 8 height 7
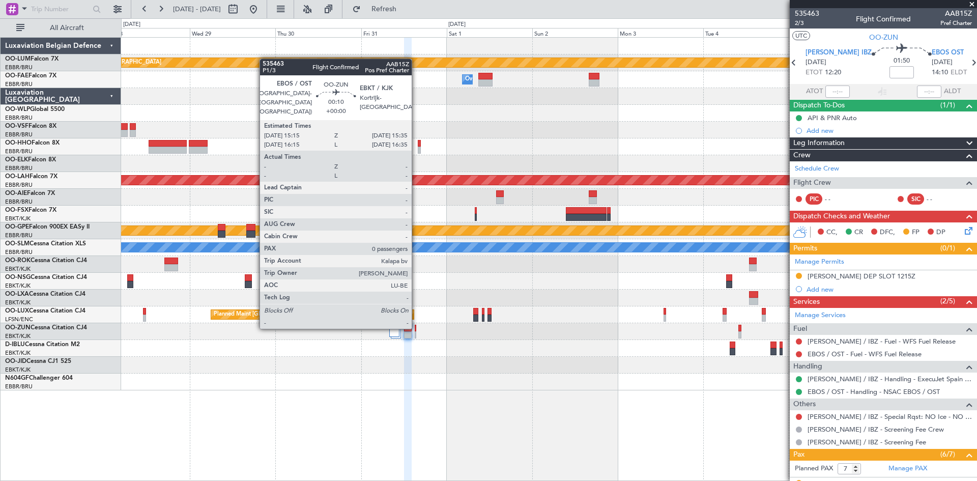
click at [416, 327] on div at bounding box center [416, 328] width 2 height 7
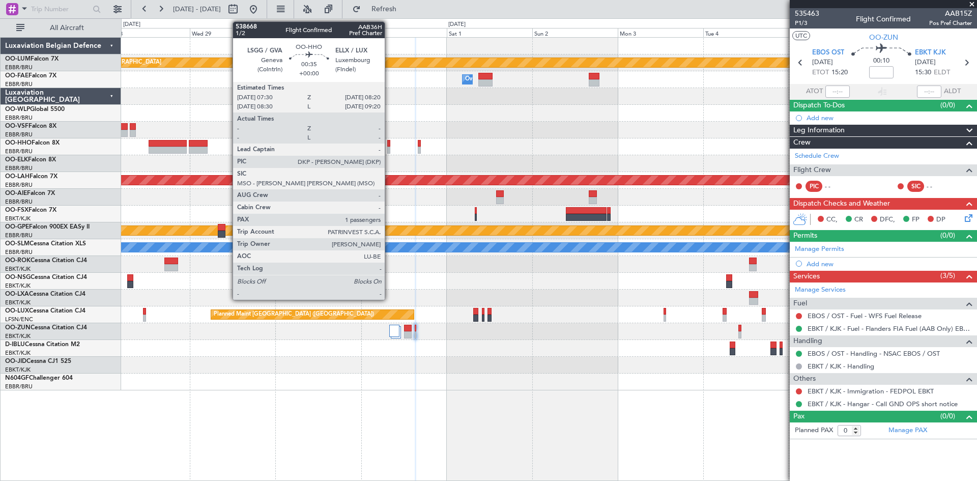
click at [389, 144] on div at bounding box center [388, 143] width 3 height 7
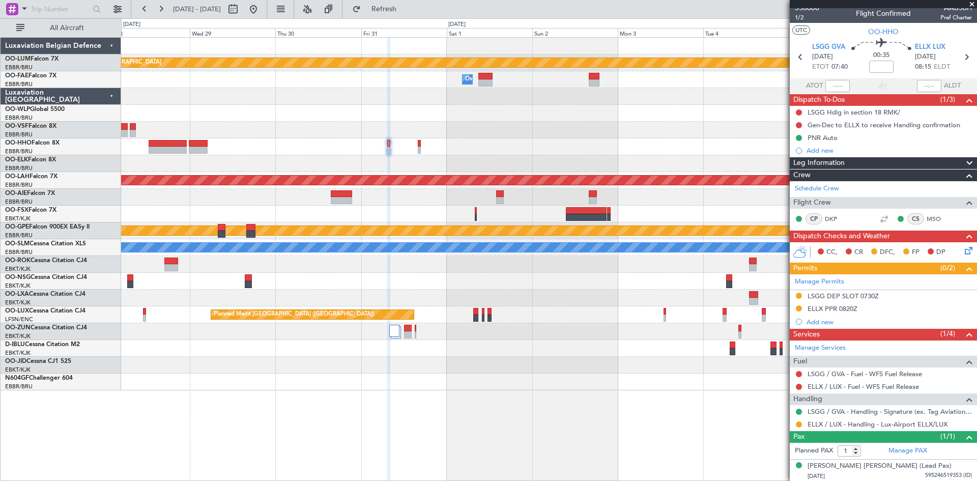
scroll to position [7, 0]
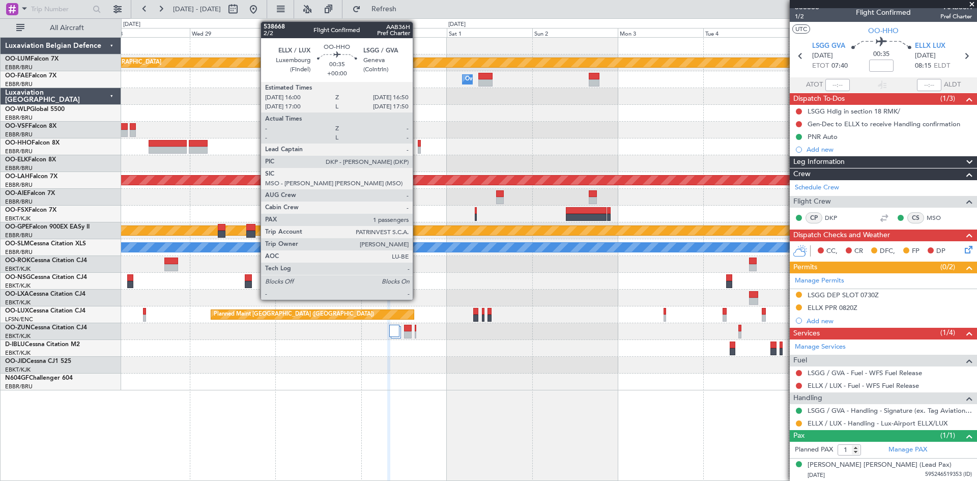
click at [418, 143] on div at bounding box center [419, 143] width 3 height 7
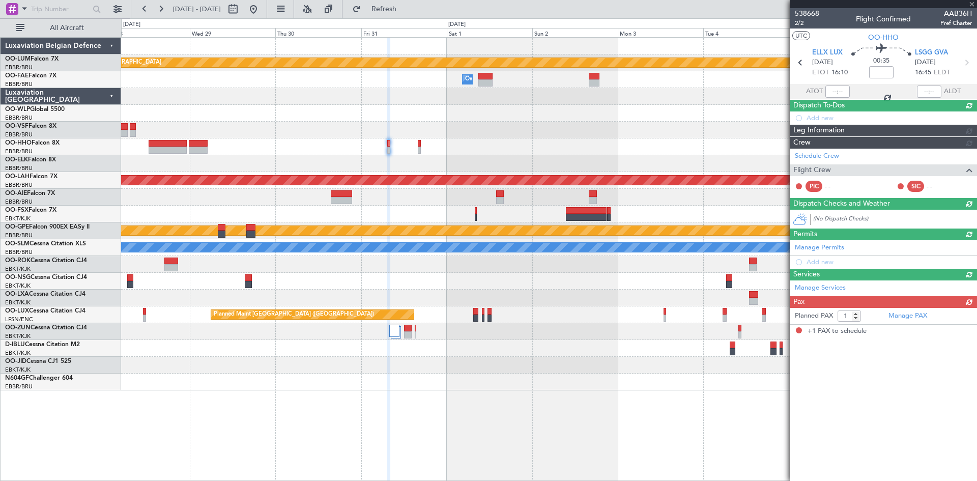
scroll to position [0, 0]
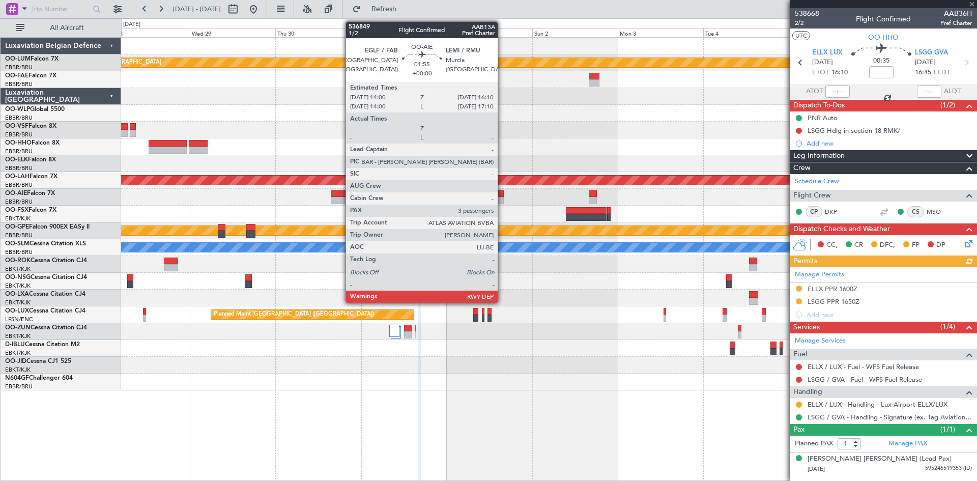
click at [502, 197] on div at bounding box center [500, 200] width 8 height 7
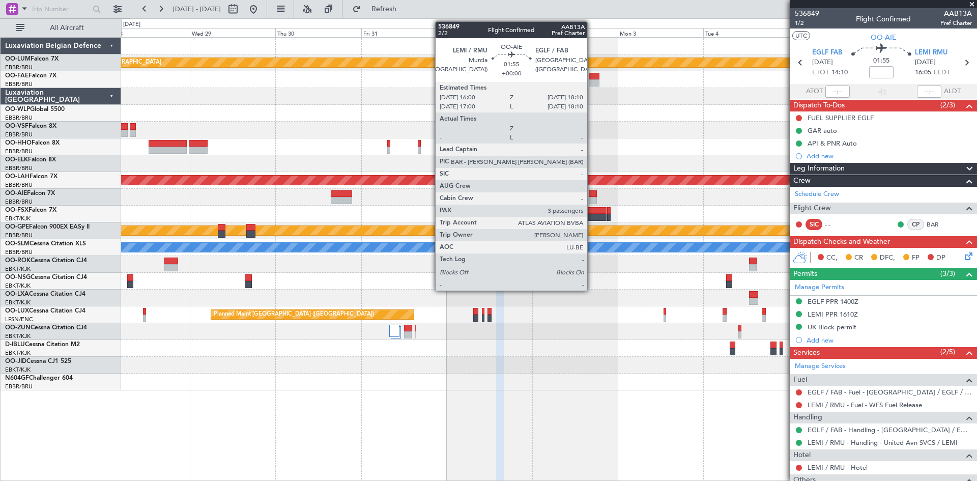
click at [592, 195] on div at bounding box center [593, 193] width 8 height 7
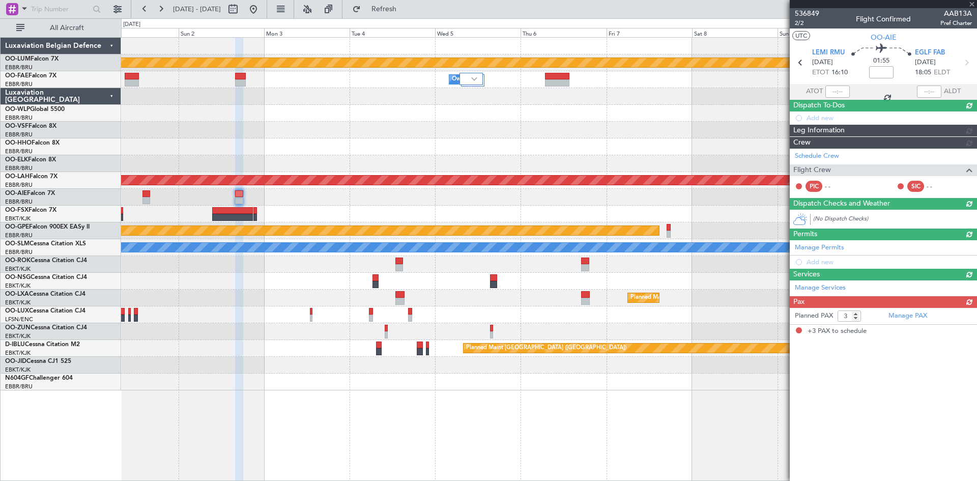
click at [291, 197] on div at bounding box center [548, 197] width 855 height 17
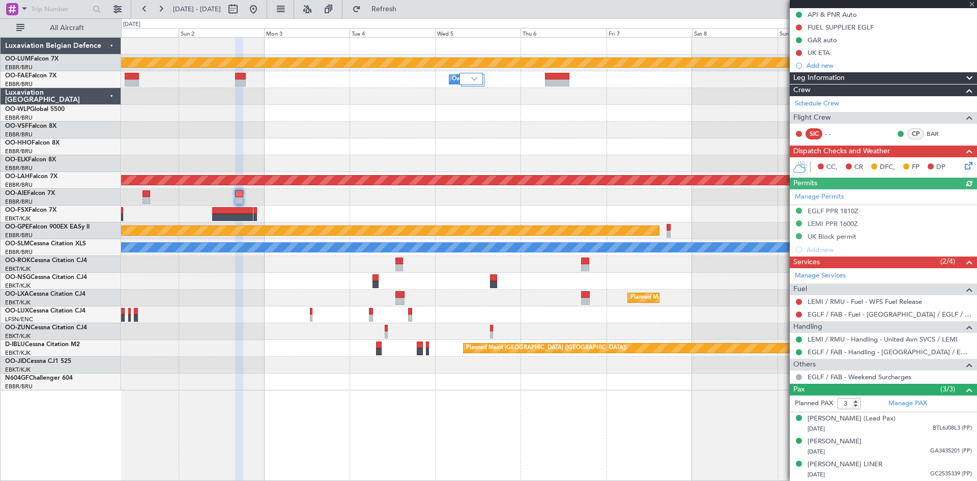
scroll to position [113, 0]
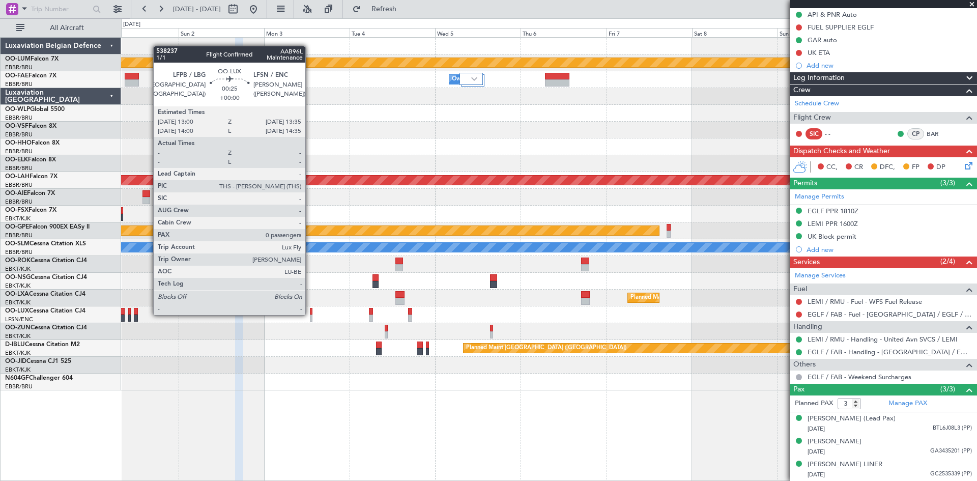
click at [310, 314] on div at bounding box center [311, 311] width 3 height 7
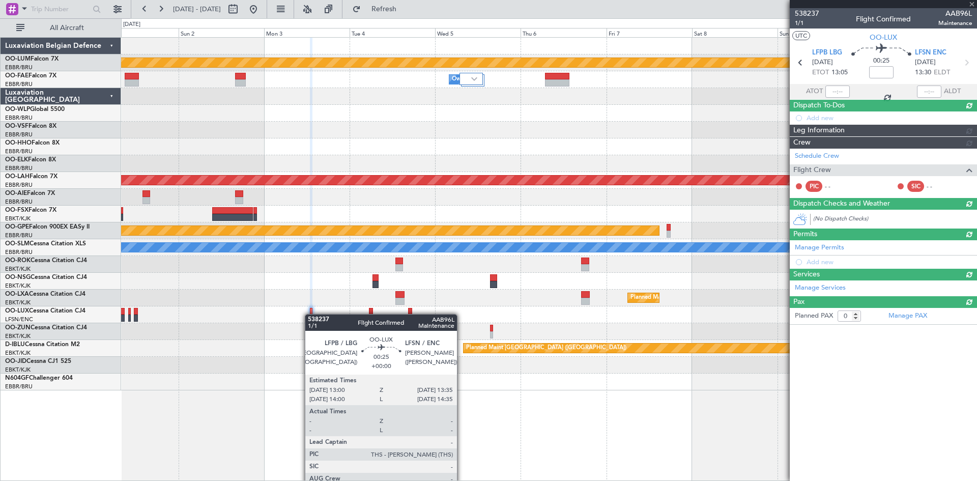
scroll to position [0, 0]
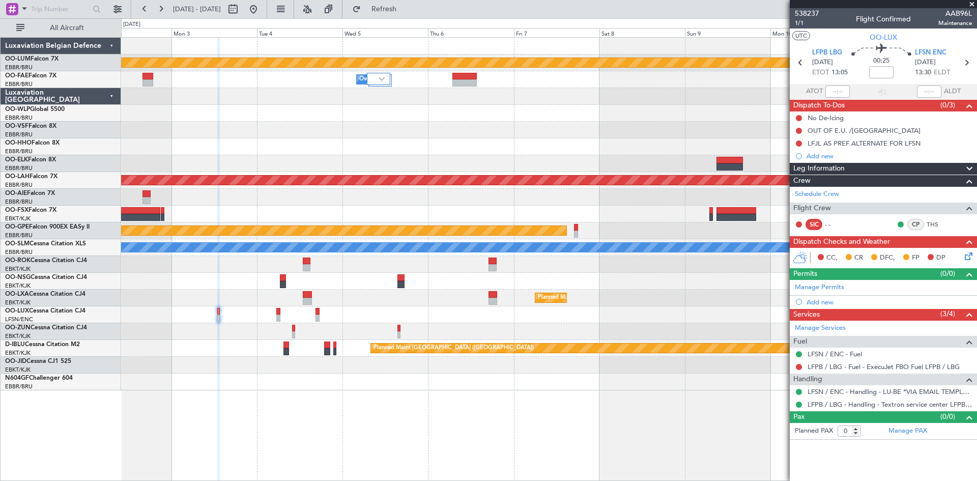
click at [160, 346] on div "Planned Maint Kortrijk-[GEOGRAPHIC_DATA] Owner [GEOGRAPHIC_DATA] Owner [GEOGRAP…" at bounding box center [548, 214] width 855 height 353
click at [798, 130] on button at bounding box center [799, 131] width 6 height 6
click at [803, 177] on span "Completed" at bounding box center [803, 175] width 34 height 10
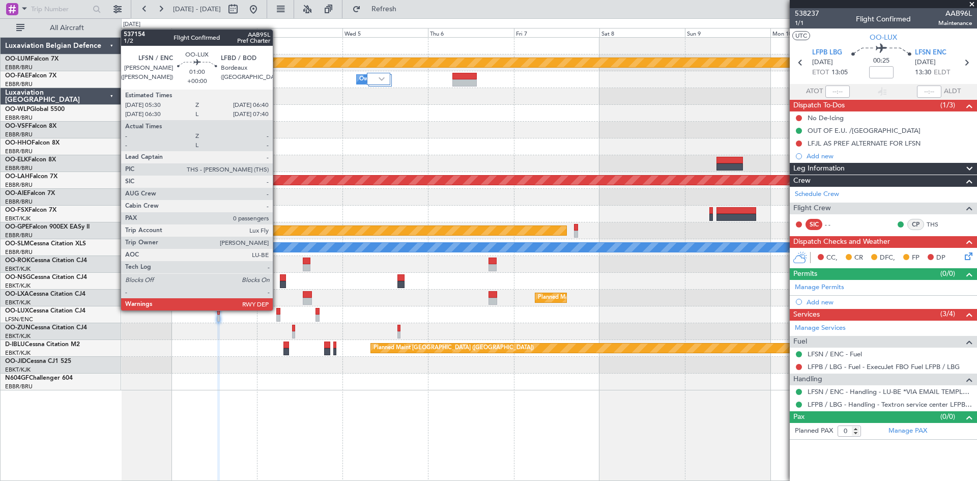
click at [277, 309] on div at bounding box center [278, 311] width 5 height 7
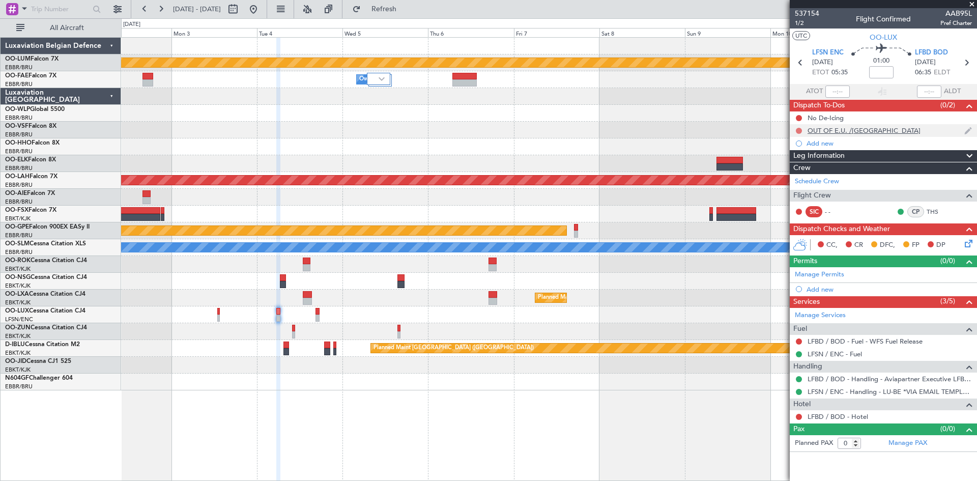
click at [797, 128] on button at bounding box center [799, 131] width 6 height 6
drag, startPoint x: 802, startPoint y: 173, endPoint x: 776, endPoint y: 192, distance: 31.9
click at [802, 173] on span "Completed" at bounding box center [803, 175] width 34 height 10
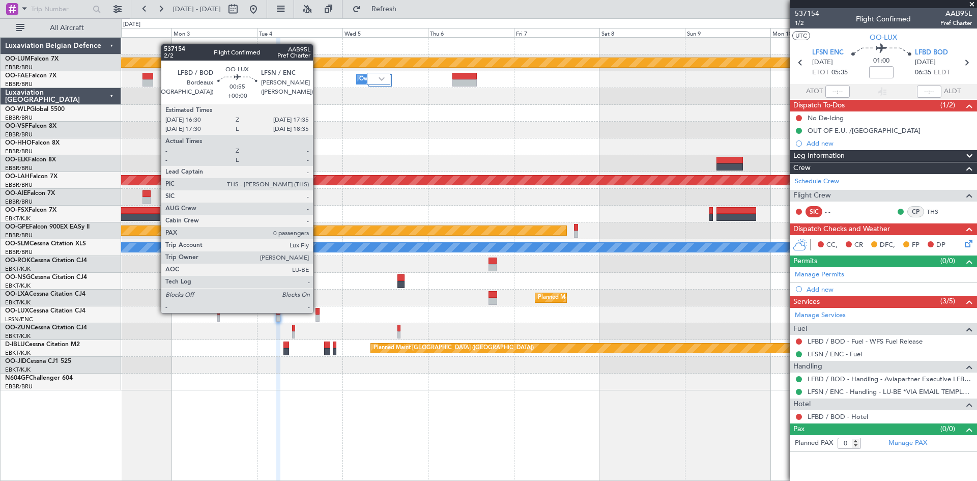
click at [317, 311] on div at bounding box center [317, 311] width 4 height 7
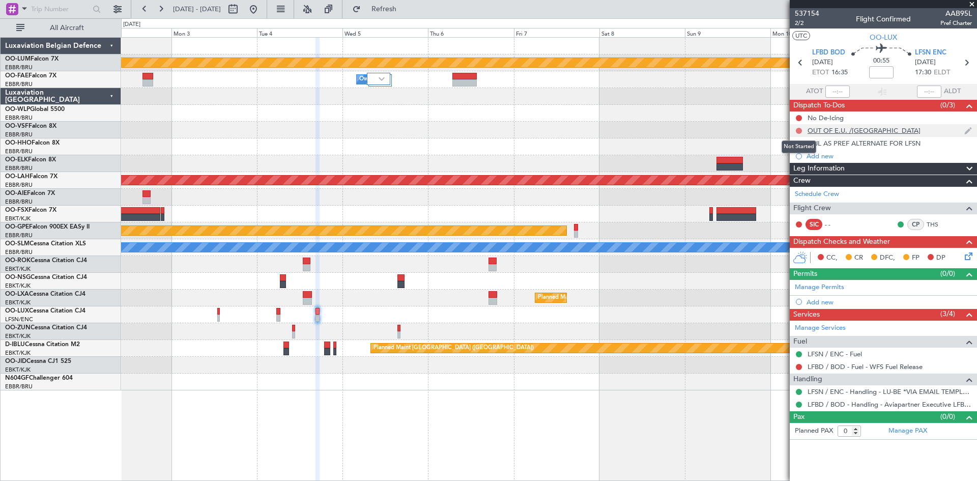
click at [798, 130] on button at bounding box center [799, 131] width 6 height 6
click at [807, 173] on span "Completed" at bounding box center [803, 175] width 34 height 10
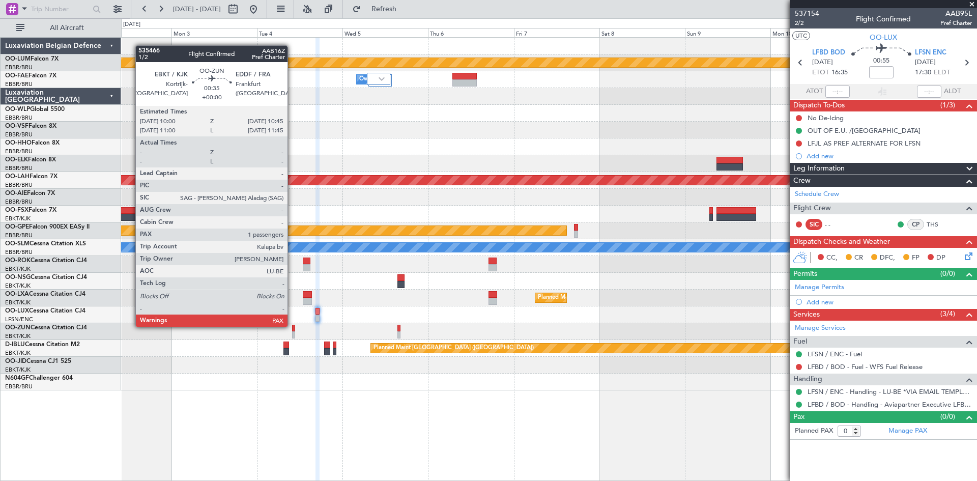
click at [292, 326] on div at bounding box center [293, 328] width 3 height 7
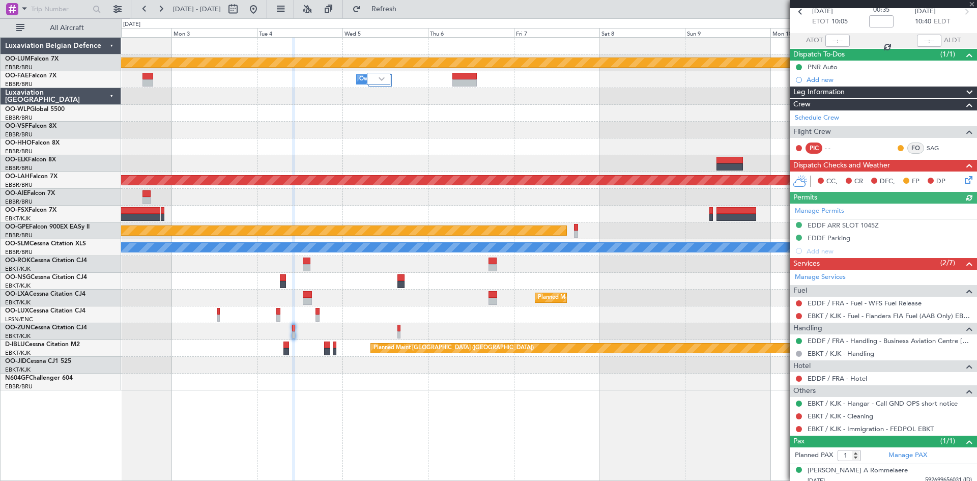
scroll to position [56, 0]
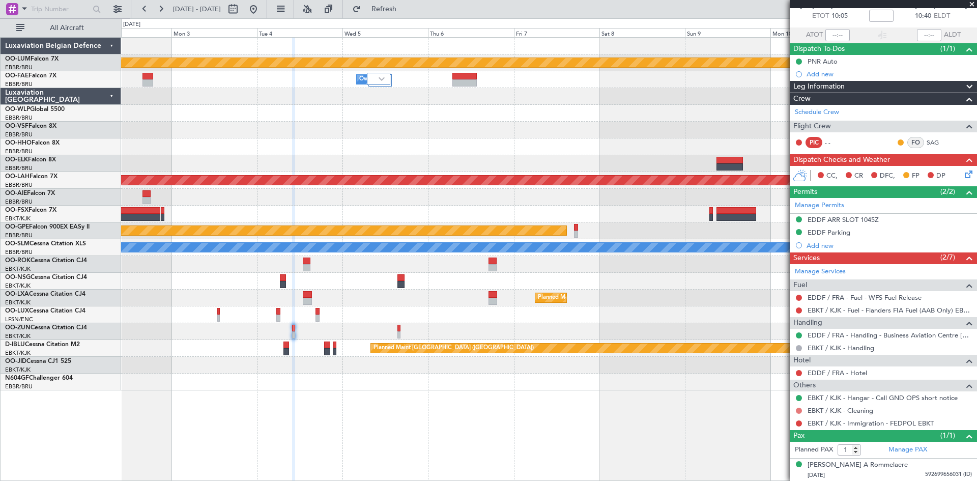
click at [799, 411] on button at bounding box center [799, 410] width 6 height 6
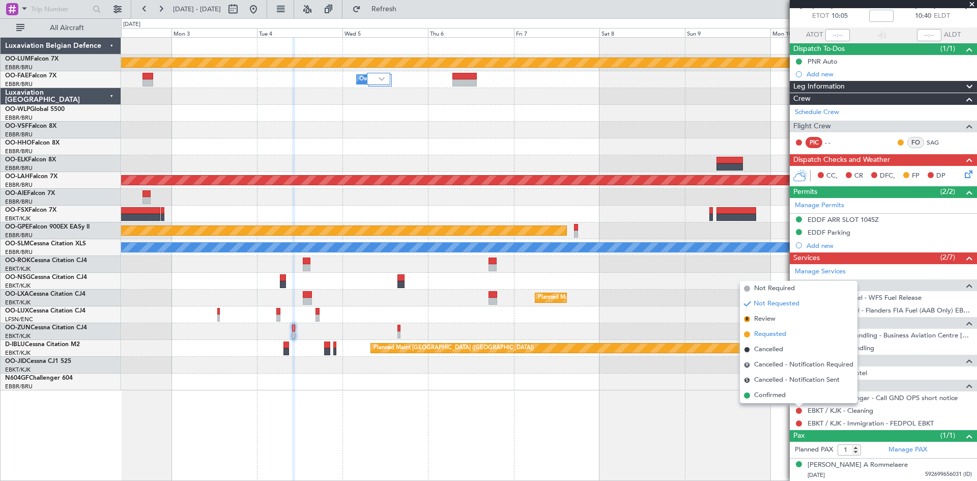
click at [772, 333] on span "Requested" at bounding box center [770, 334] width 32 height 10
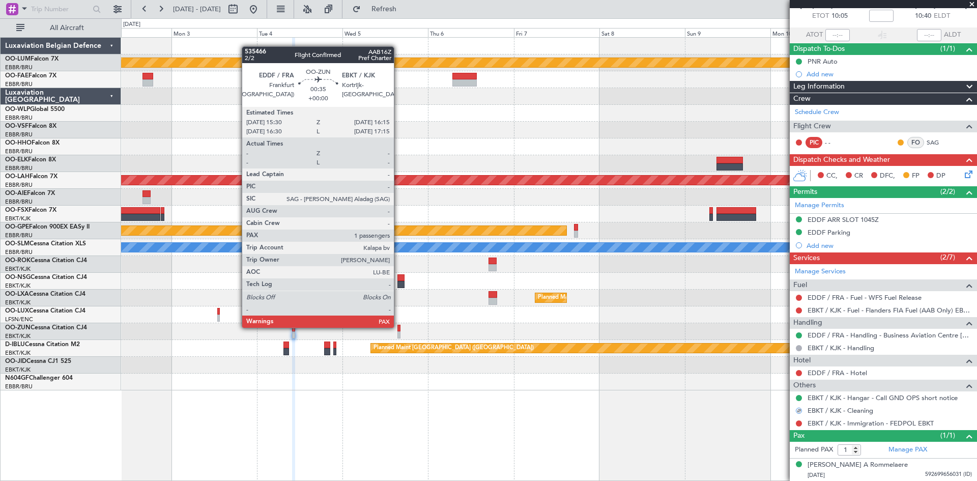
click at [398, 327] on div at bounding box center [398, 328] width 3 height 7
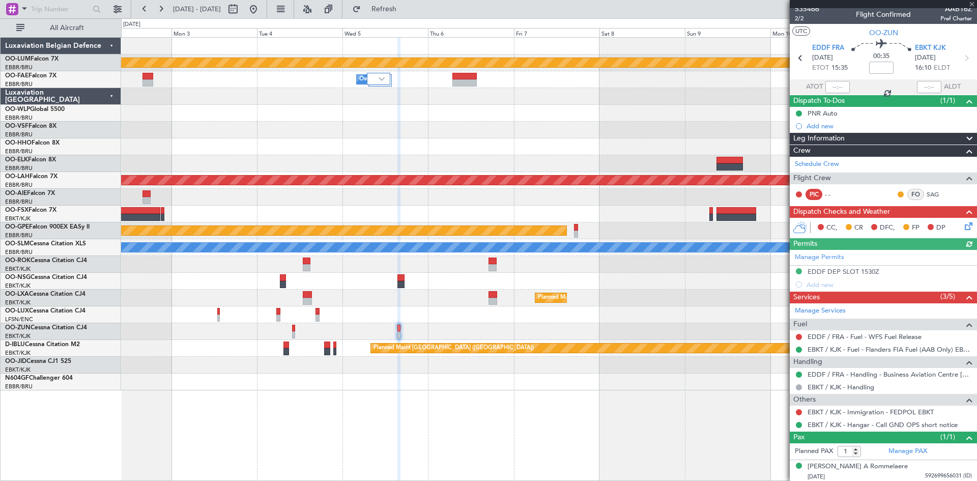
scroll to position [6, 0]
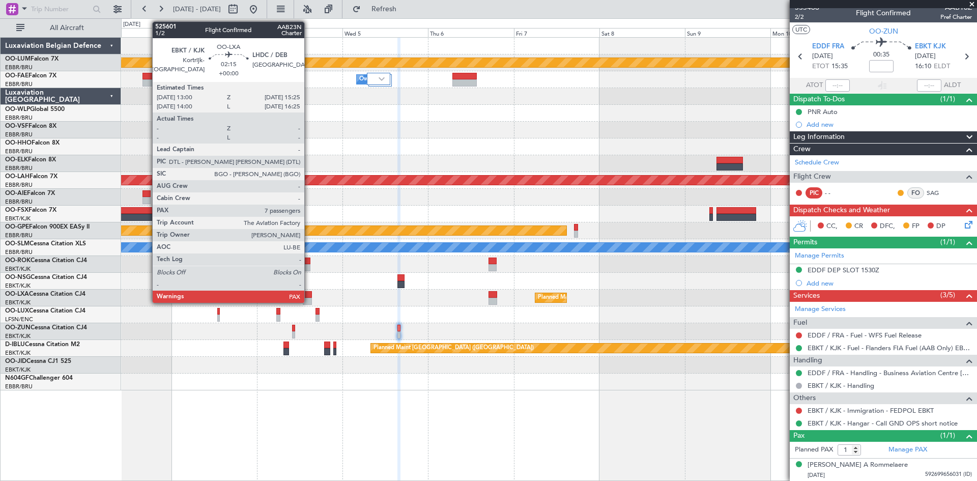
click at [309, 293] on div at bounding box center [307, 294] width 9 height 7
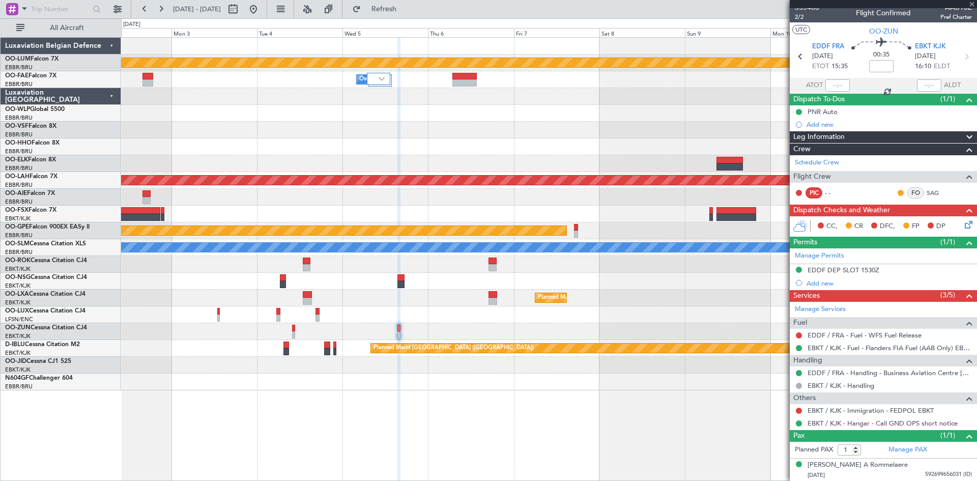
type input "7"
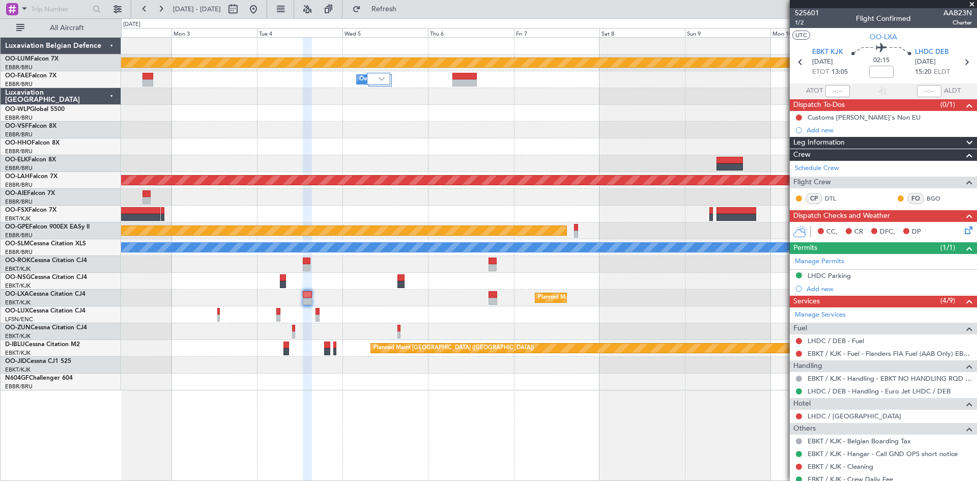
scroll to position [0, 0]
drag, startPoint x: 288, startPoint y: 7, endPoint x: 290, endPoint y: 15, distance: 8.4
click at [261, 7] on button at bounding box center [253, 9] width 16 height 16
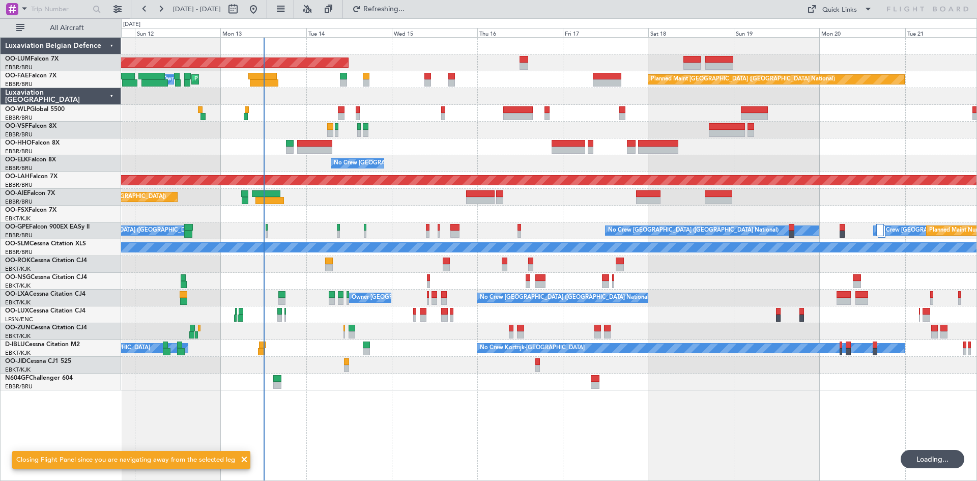
click at [401, 366] on div "No Crew" at bounding box center [548, 365] width 855 height 17
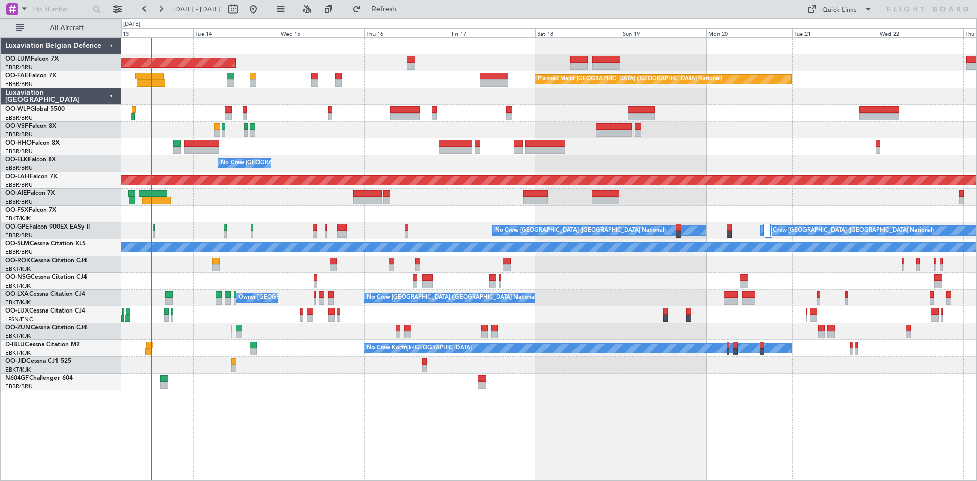
click at [282, 397] on div "AOG Maint [GEOGRAPHIC_DATA] Planned Maint [GEOGRAPHIC_DATA] ([GEOGRAPHIC_DATA])…" at bounding box center [549, 259] width 856 height 444
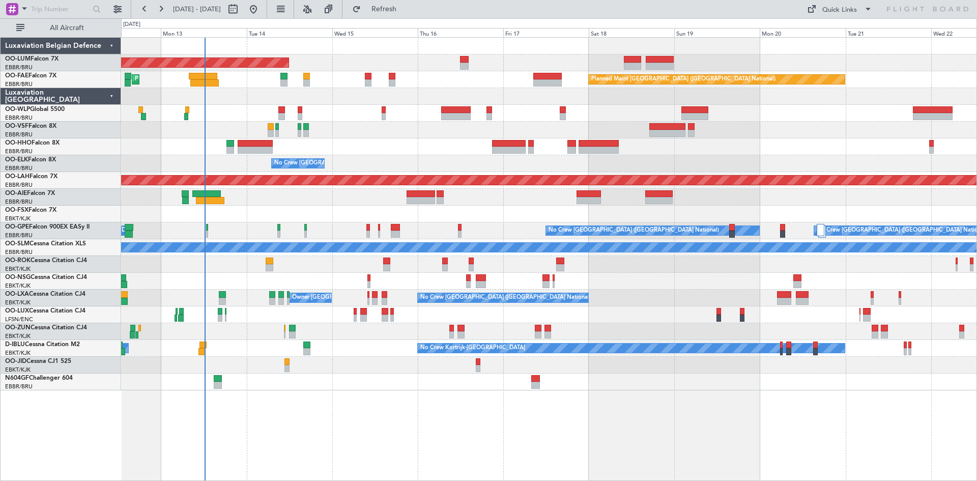
click at [342, 138] on div at bounding box center [548, 146] width 855 height 17
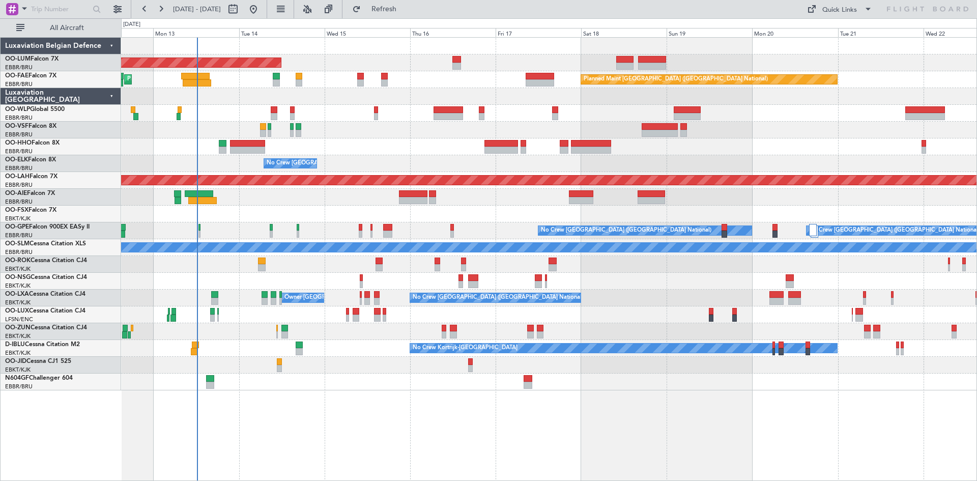
click at [335, 139] on div at bounding box center [548, 146] width 855 height 17
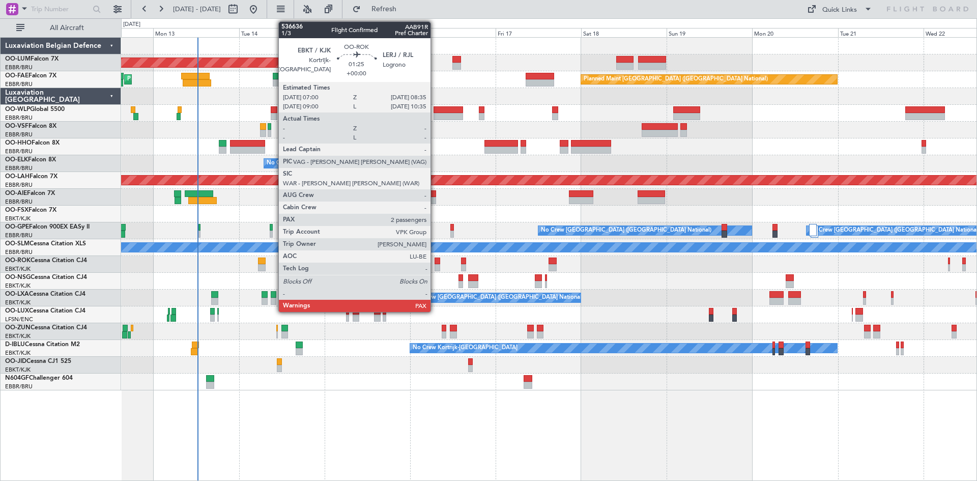
click at [435, 260] on div at bounding box center [437, 260] width 6 height 7
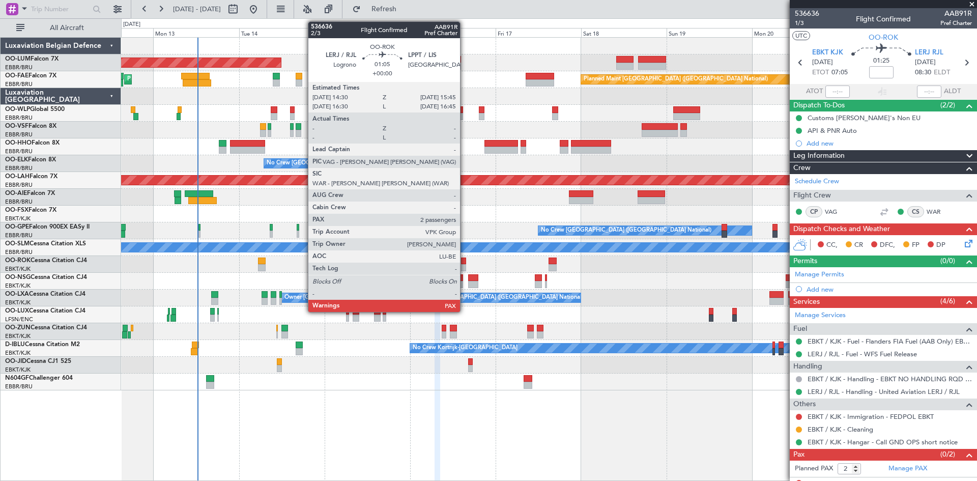
click at [465, 262] on div at bounding box center [463, 260] width 5 height 7
